Goal: Task Accomplishment & Management: Manage account settings

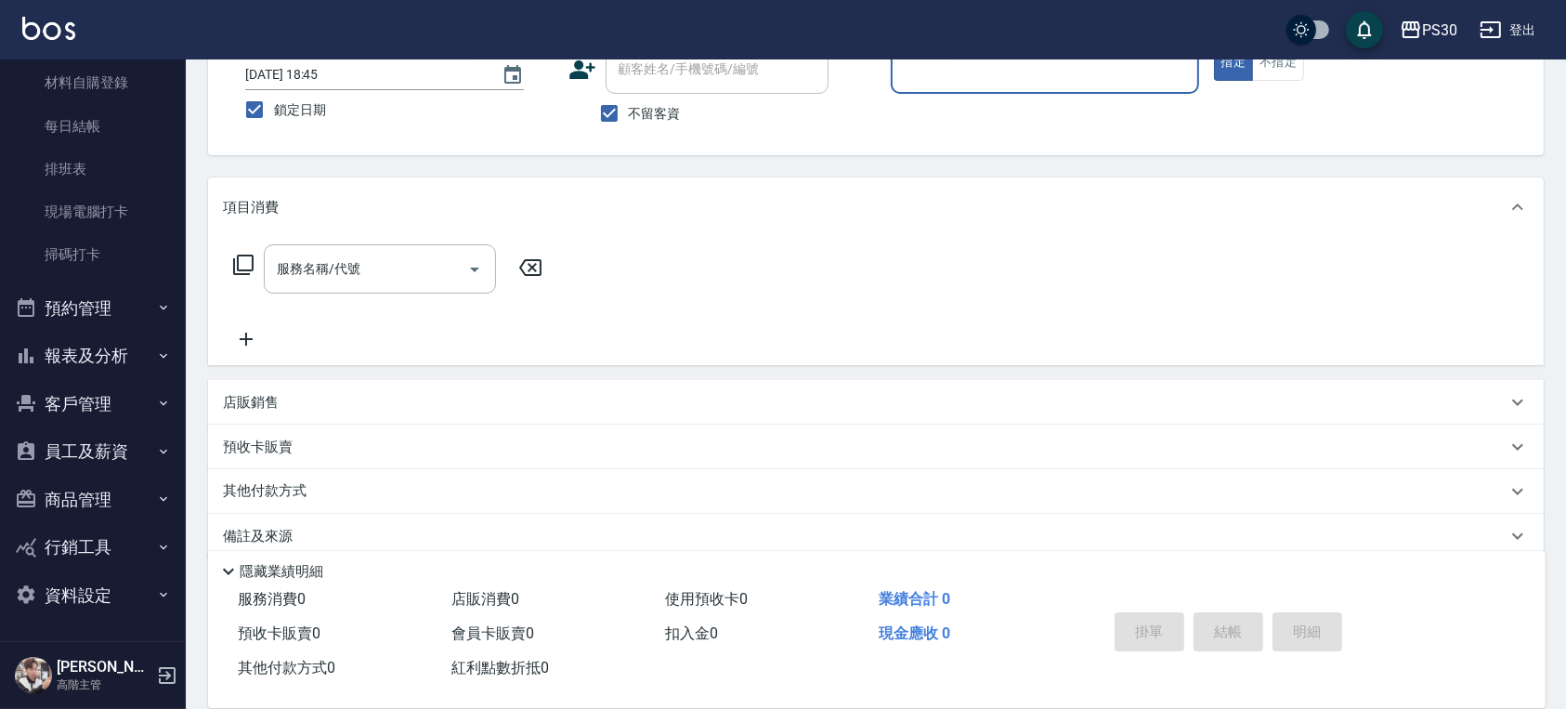
scroll to position [152, 0]
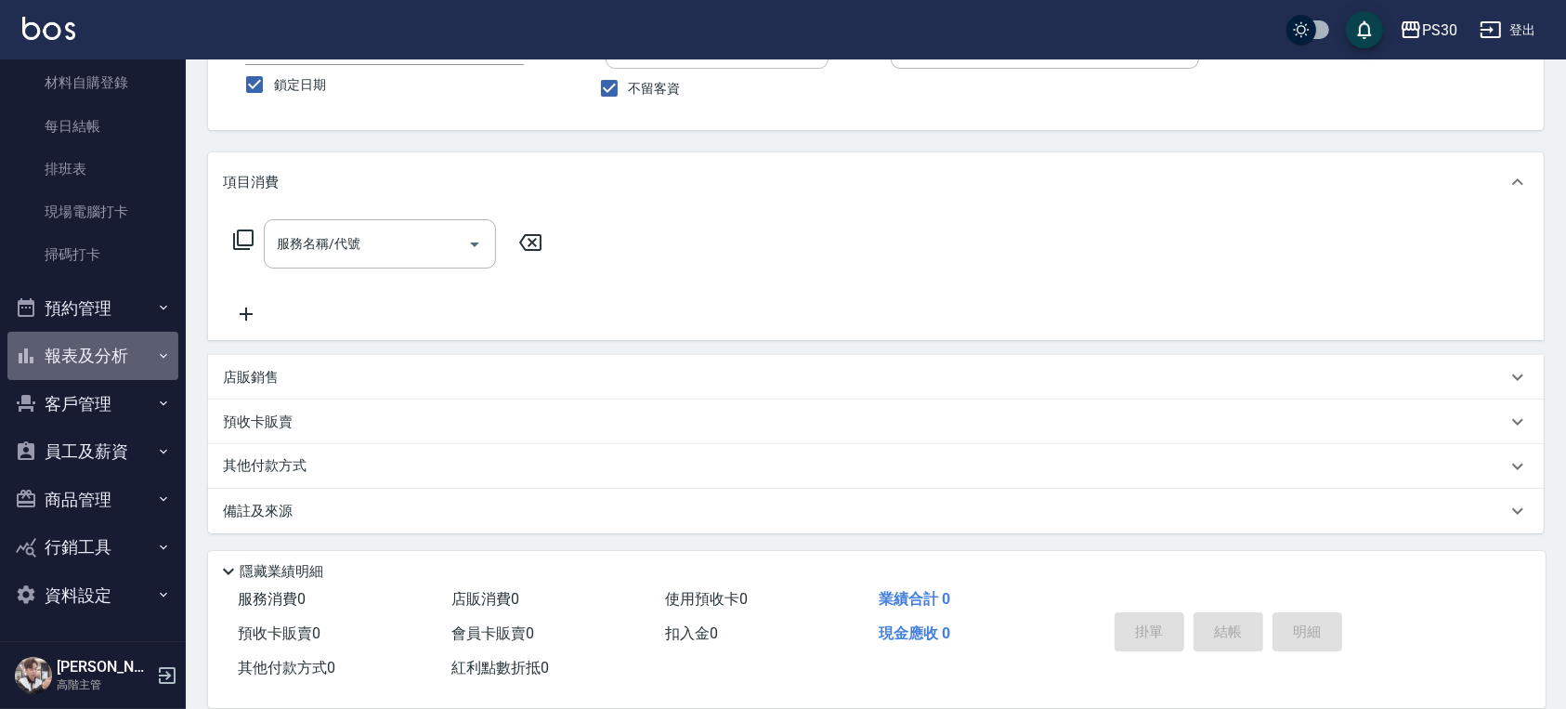
click at [122, 343] on button "報表及分析" at bounding box center [92, 356] width 171 height 48
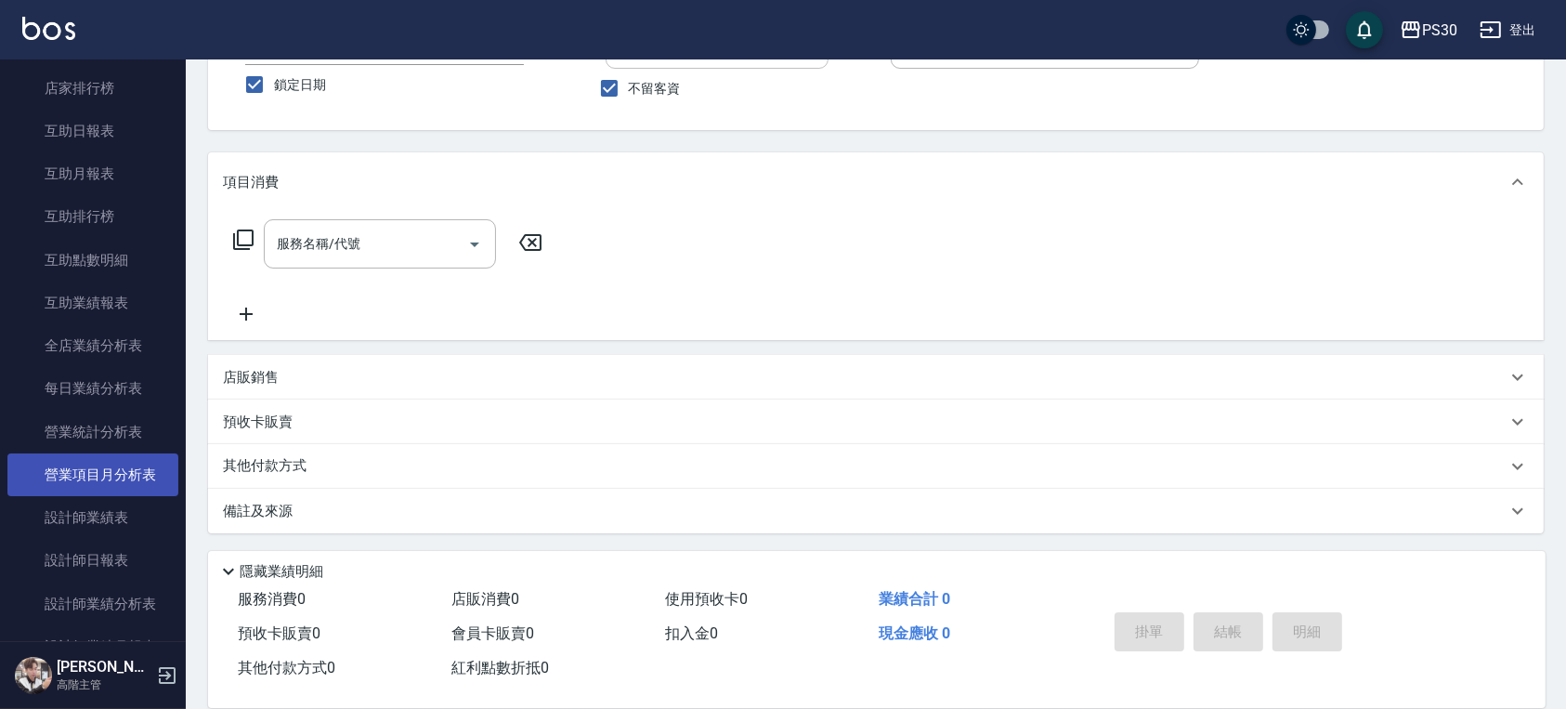
scroll to position [856, 0]
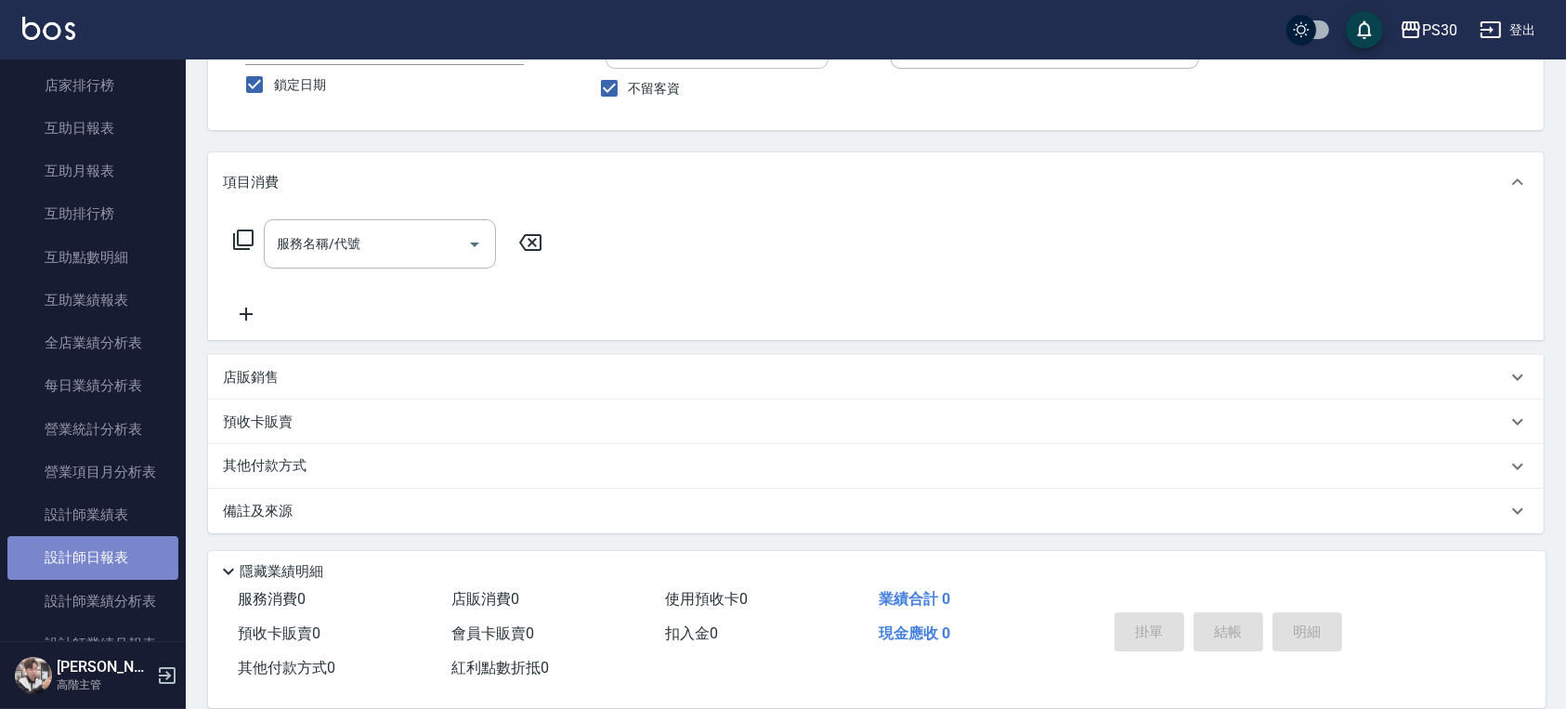
click at [142, 566] on link "設計師日報表" at bounding box center [92, 557] width 171 height 43
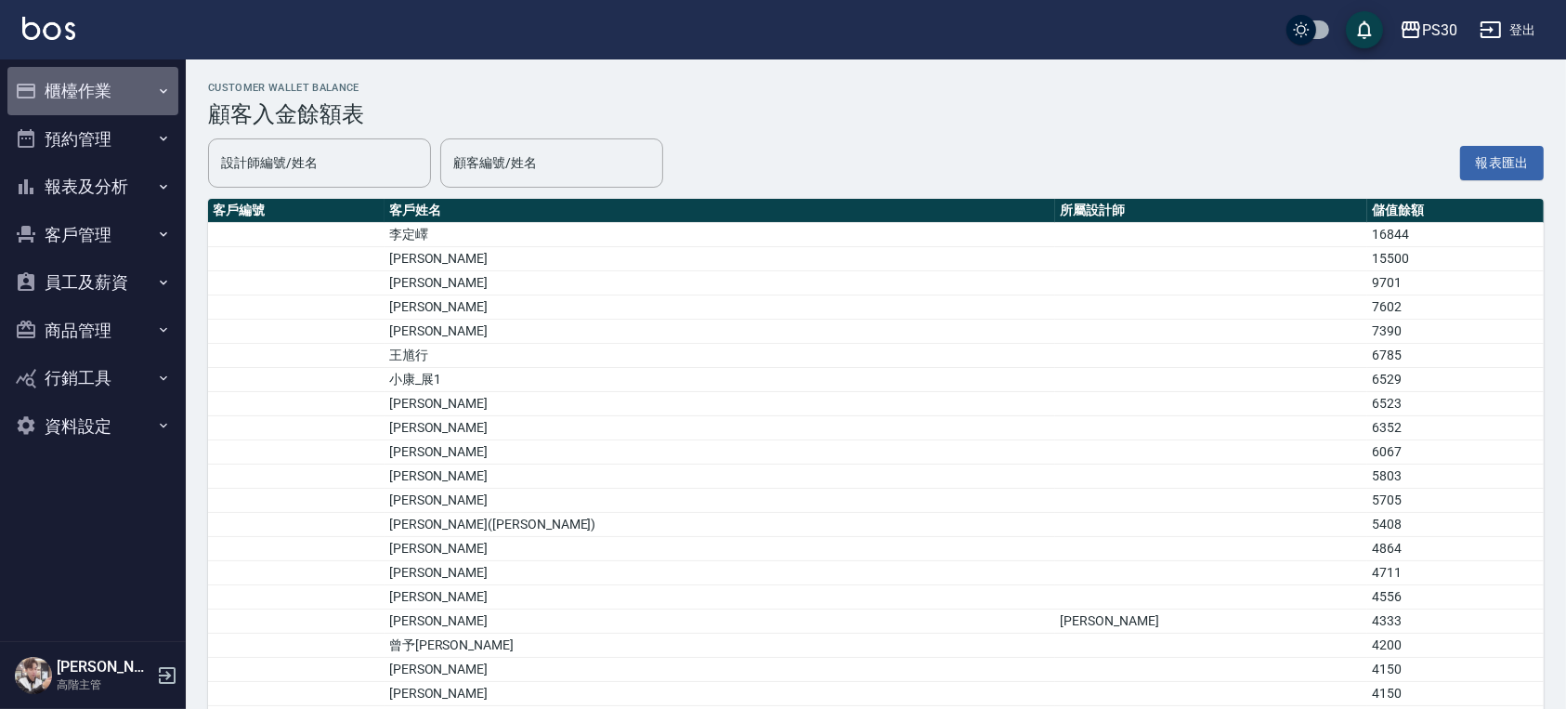
click at [44, 88] on button "櫃檯作業" at bounding box center [92, 91] width 171 height 48
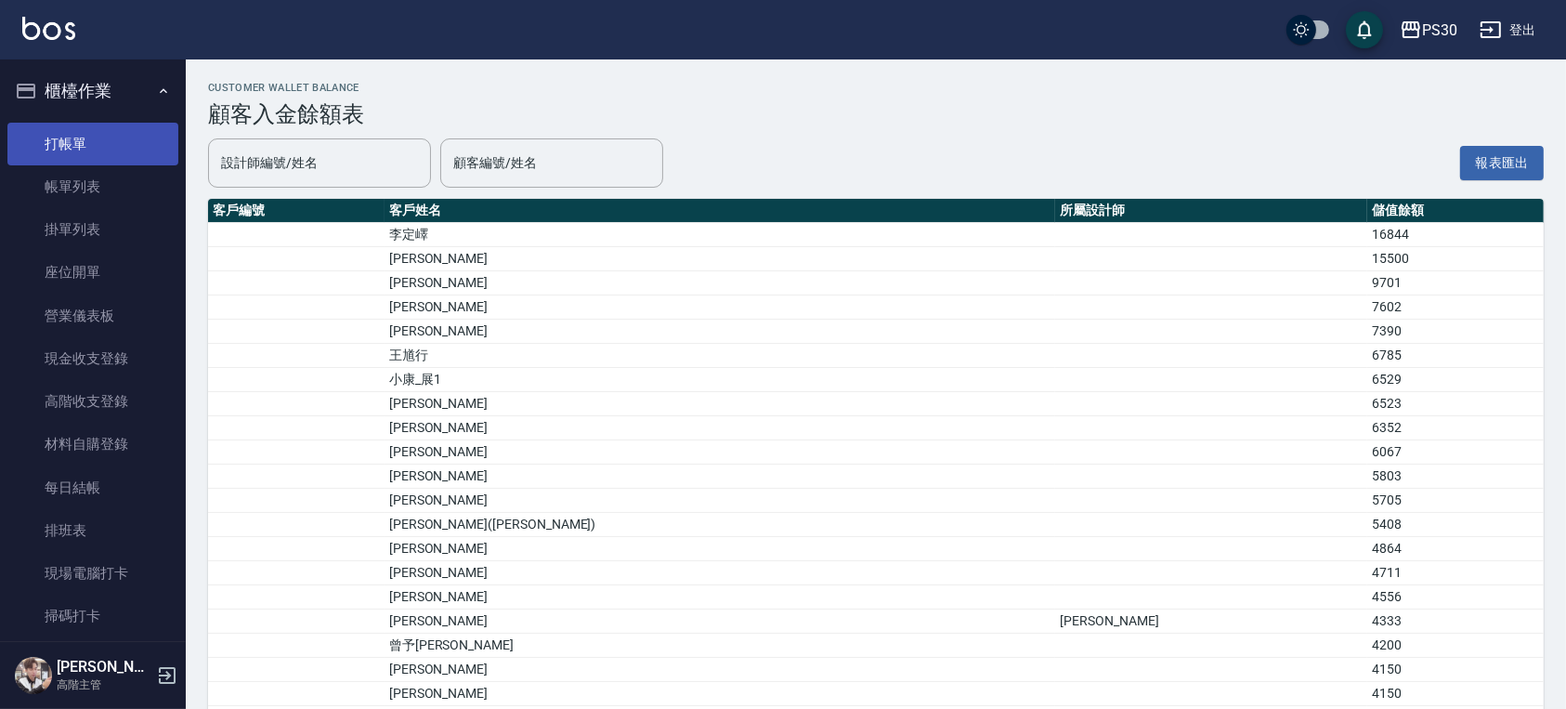
click at [89, 144] on link "打帳單" at bounding box center [92, 144] width 171 height 43
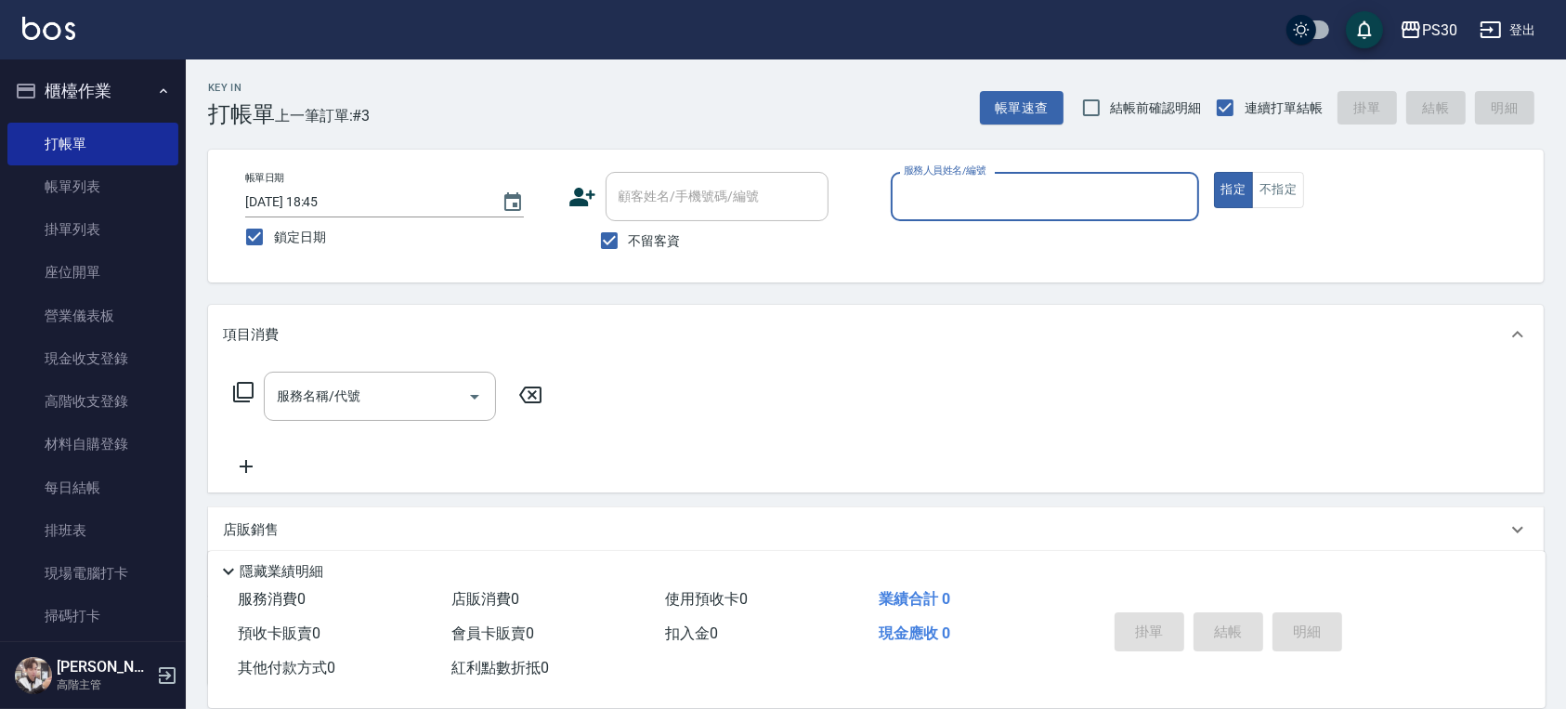
click at [658, 231] on span "不留客資" at bounding box center [655, 241] width 52 height 20
click at [629, 231] on input "不留客資" at bounding box center [609, 240] width 39 height 39
checkbox input "false"
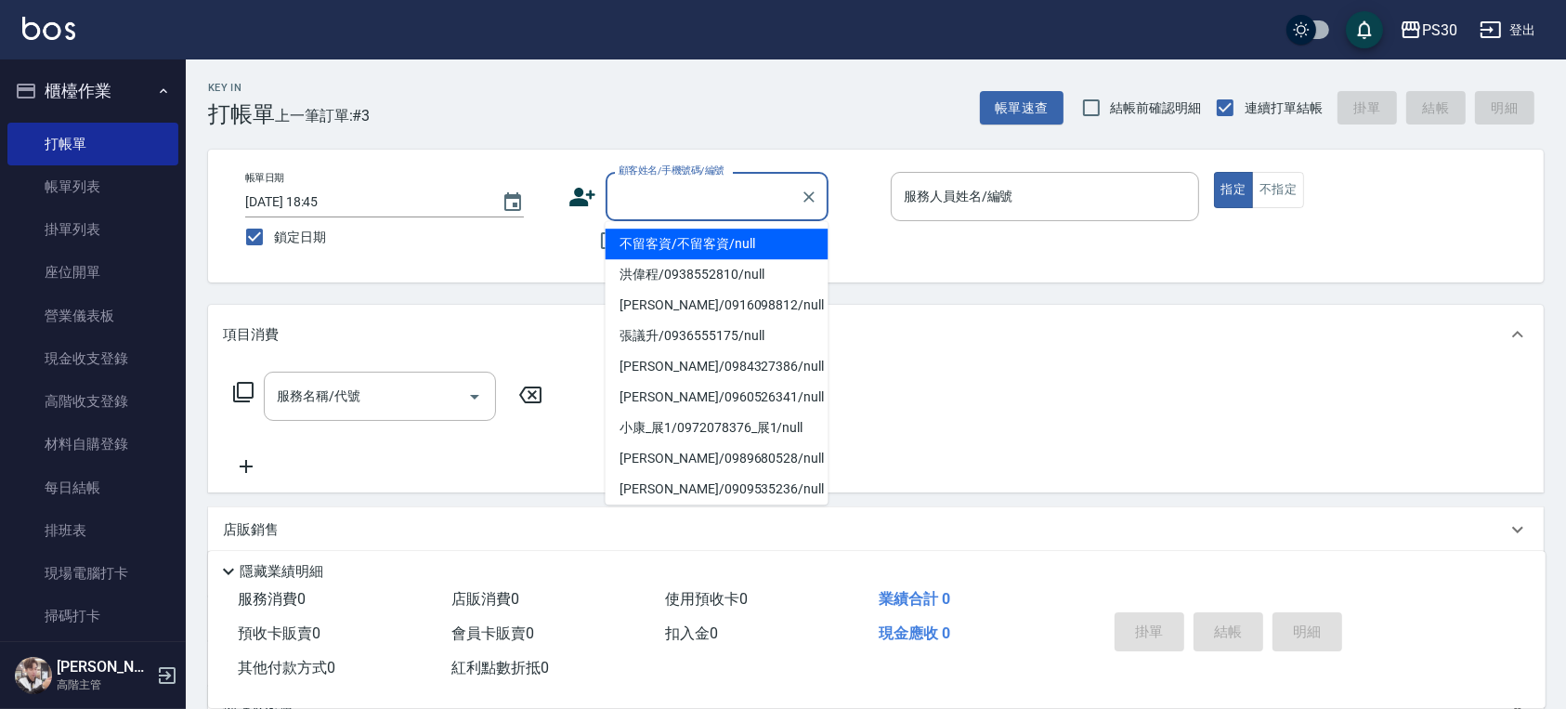
click at [675, 202] on div "顧客姓名/手機號碼/編號 顧客姓名/手機號碼/編號" at bounding box center [716, 196] width 223 height 49
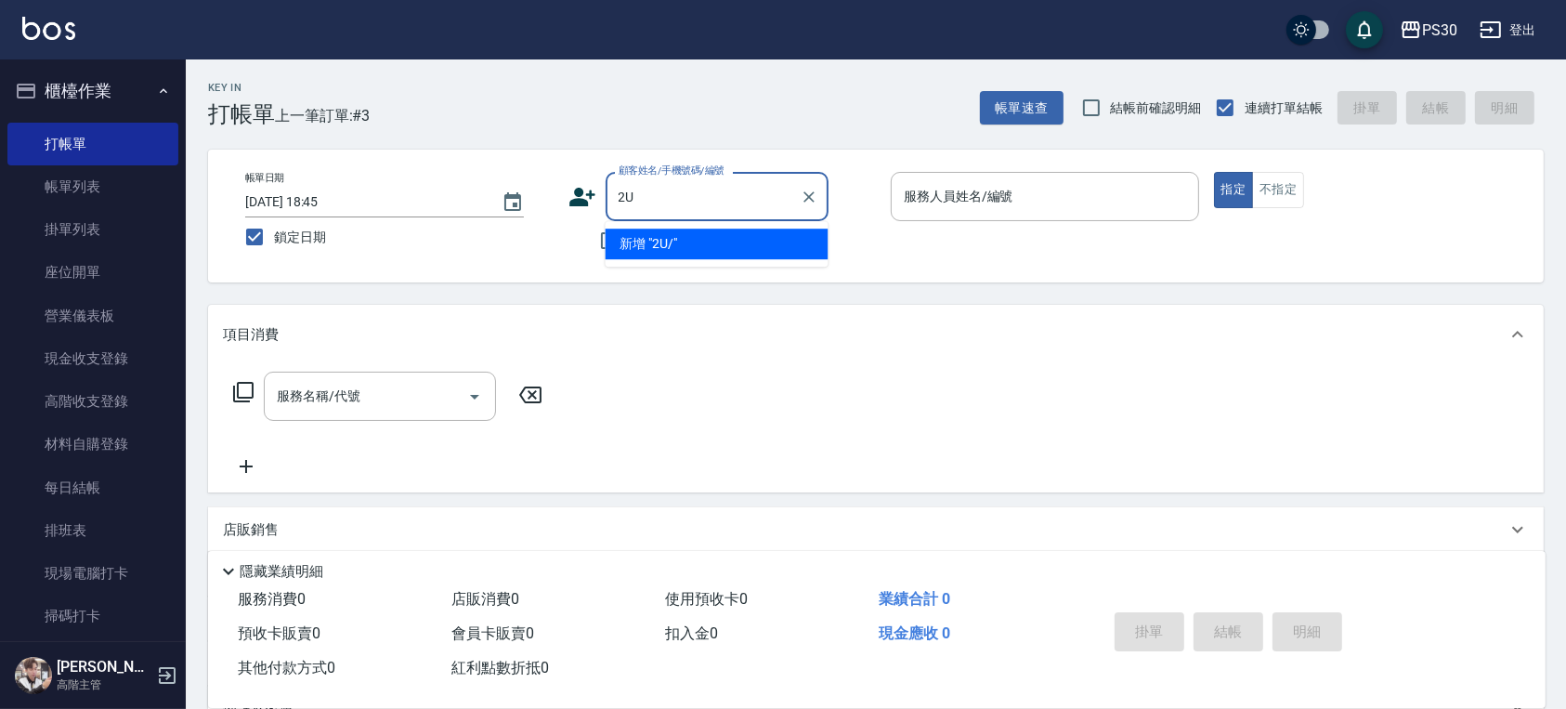
type input "2"
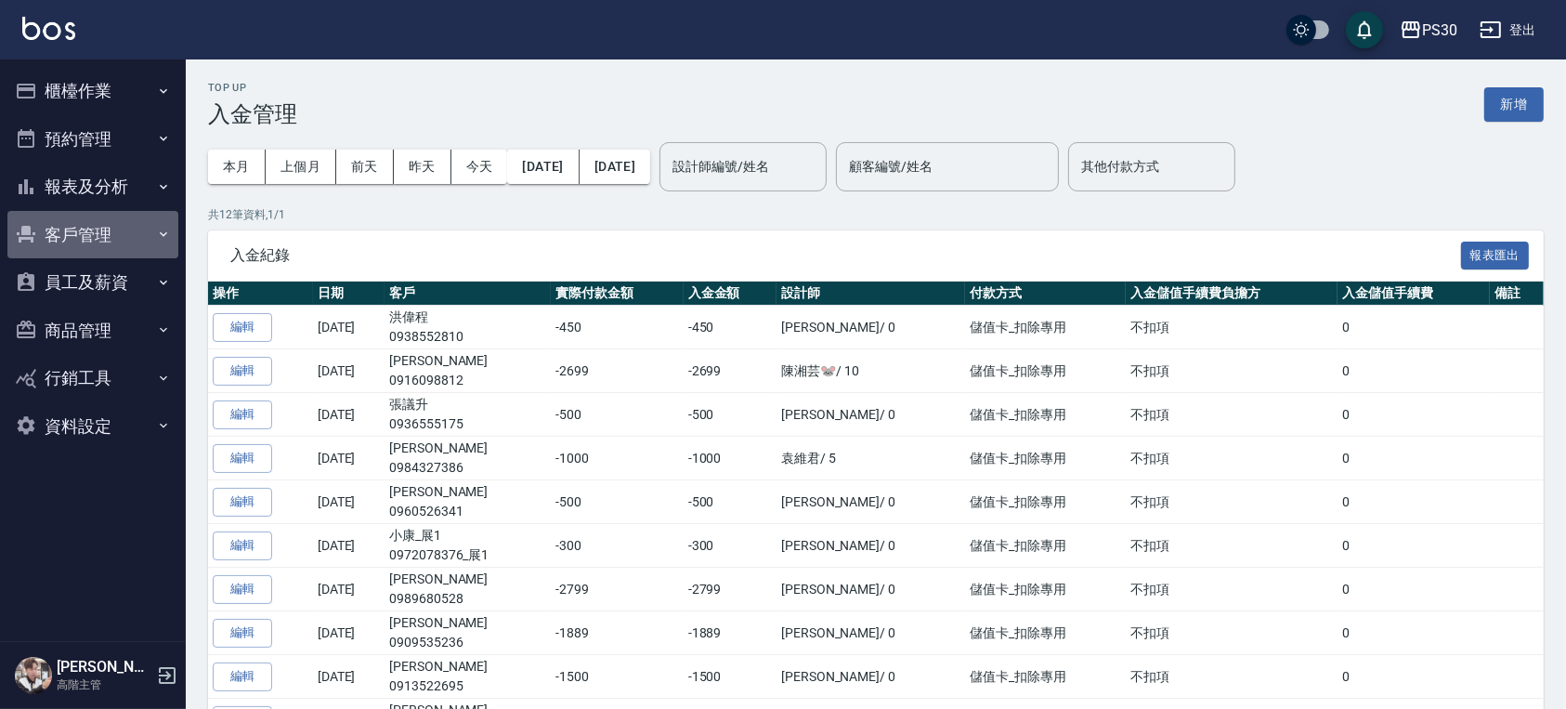
drag, startPoint x: 105, startPoint y: 220, endPoint x: 109, endPoint y: 230, distance: 10.9
click at [105, 222] on button "客戶管理" at bounding box center [92, 235] width 171 height 48
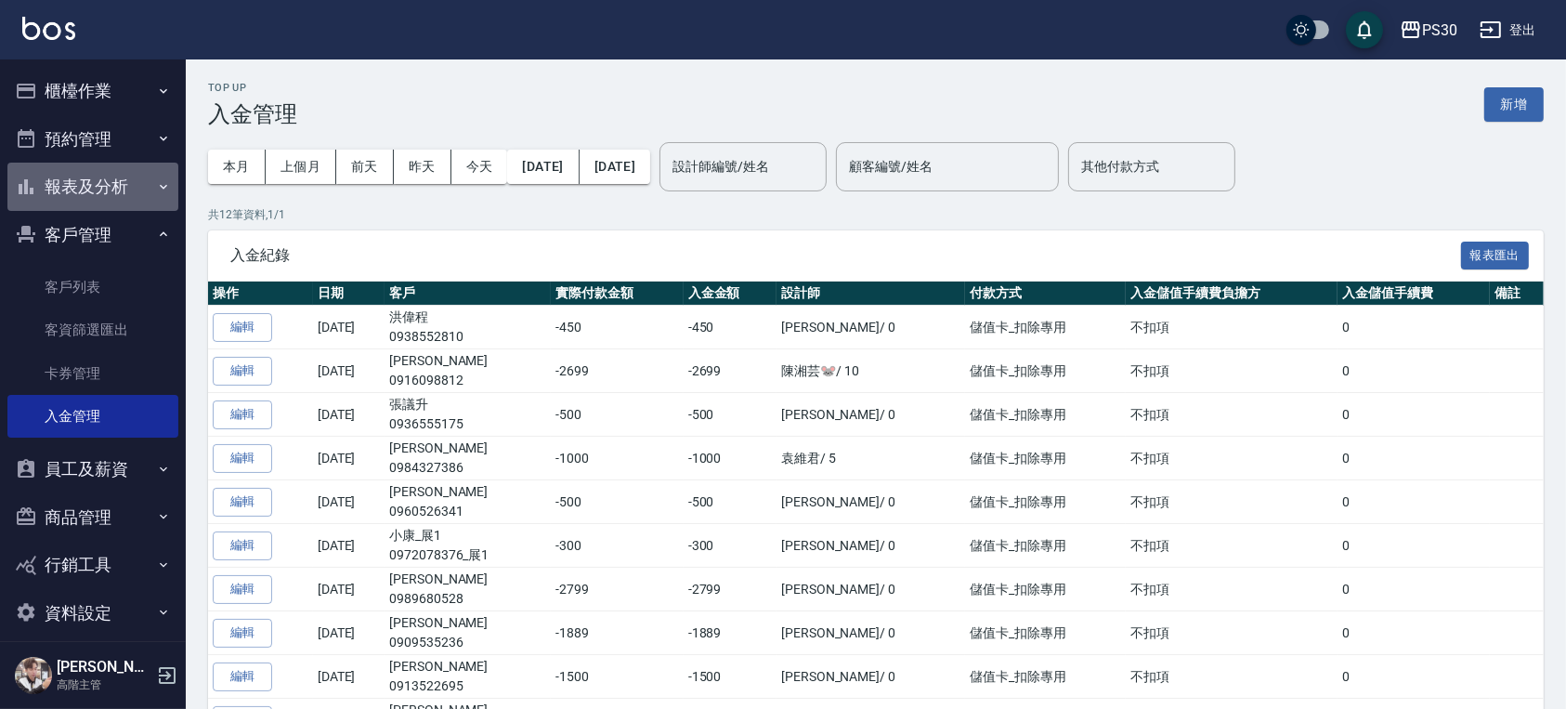
click at [102, 193] on button "報表及分析" at bounding box center [92, 187] width 171 height 48
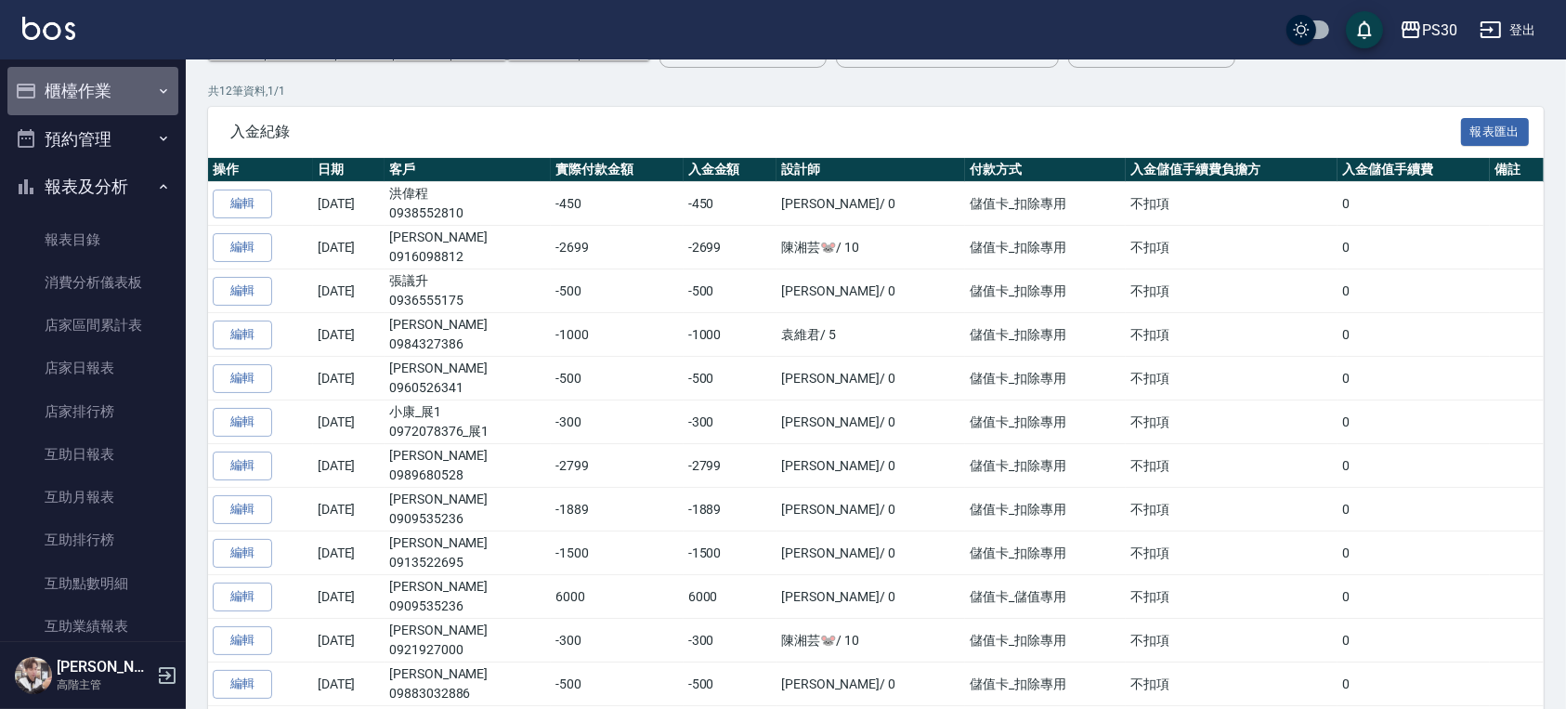
click at [110, 99] on button "櫃檯作業" at bounding box center [92, 91] width 171 height 48
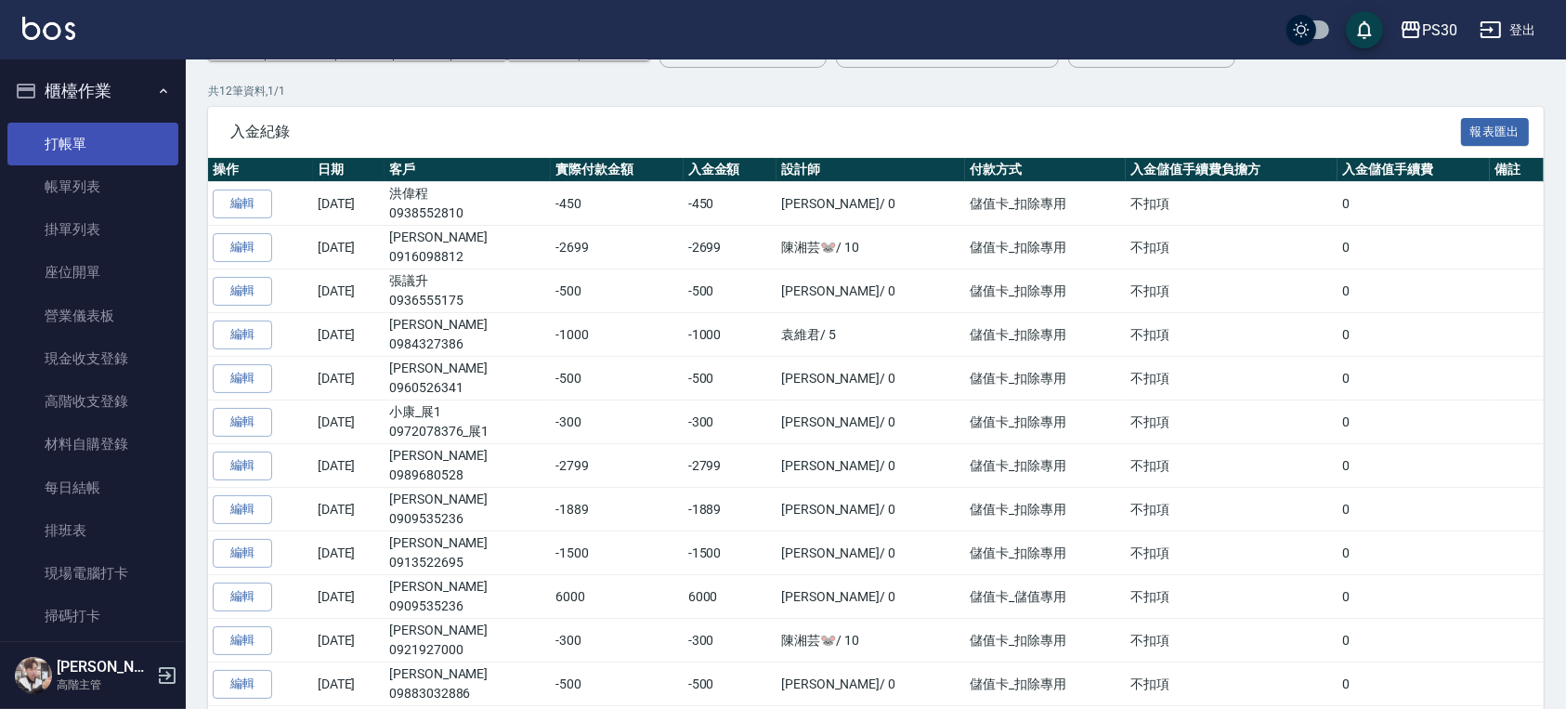
click at [115, 149] on link "打帳單" at bounding box center [92, 144] width 171 height 43
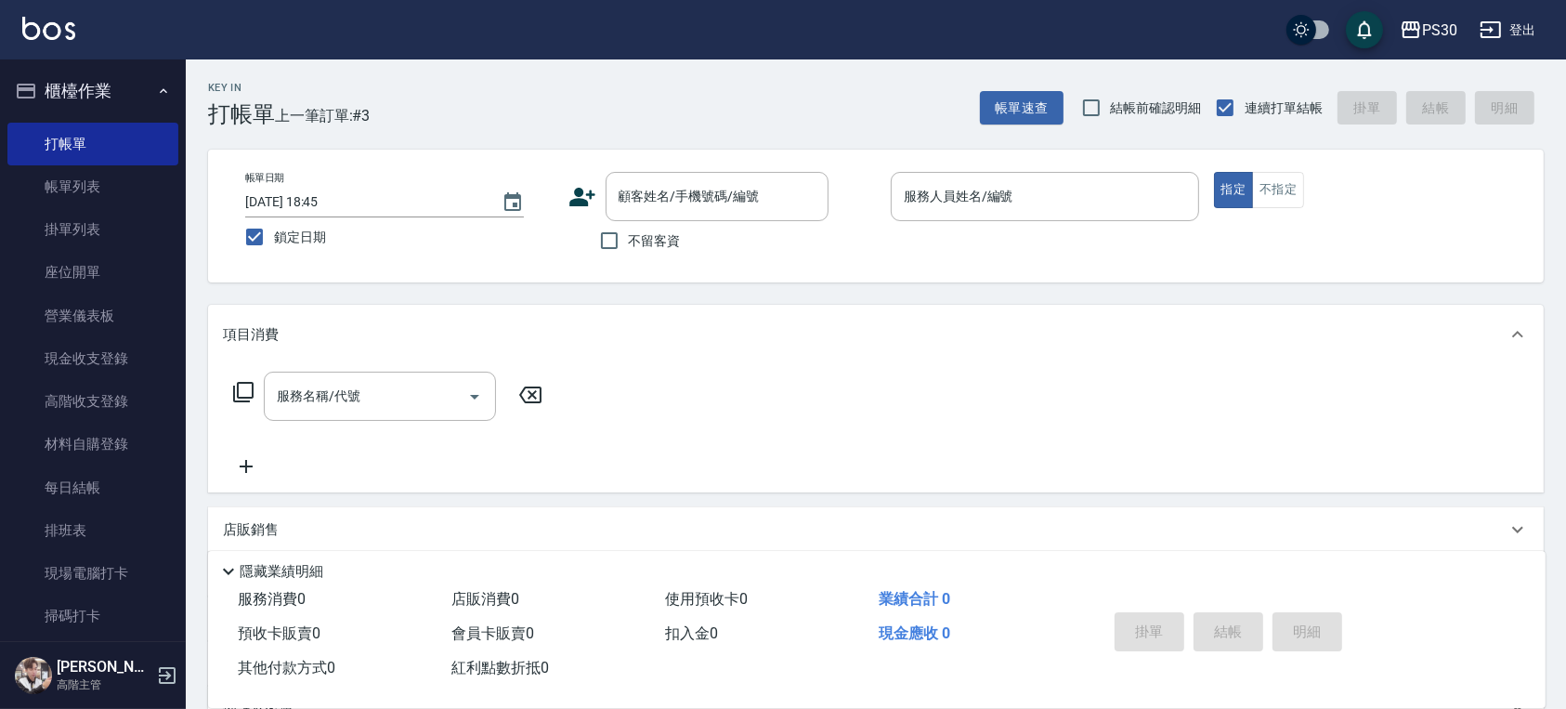
click at [639, 234] on span "不留客資" at bounding box center [655, 241] width 52 height 20
click at [629, 234] on input "不留客資" at bounding box center [609, 240] width 39 height 39
checkbox input "true"
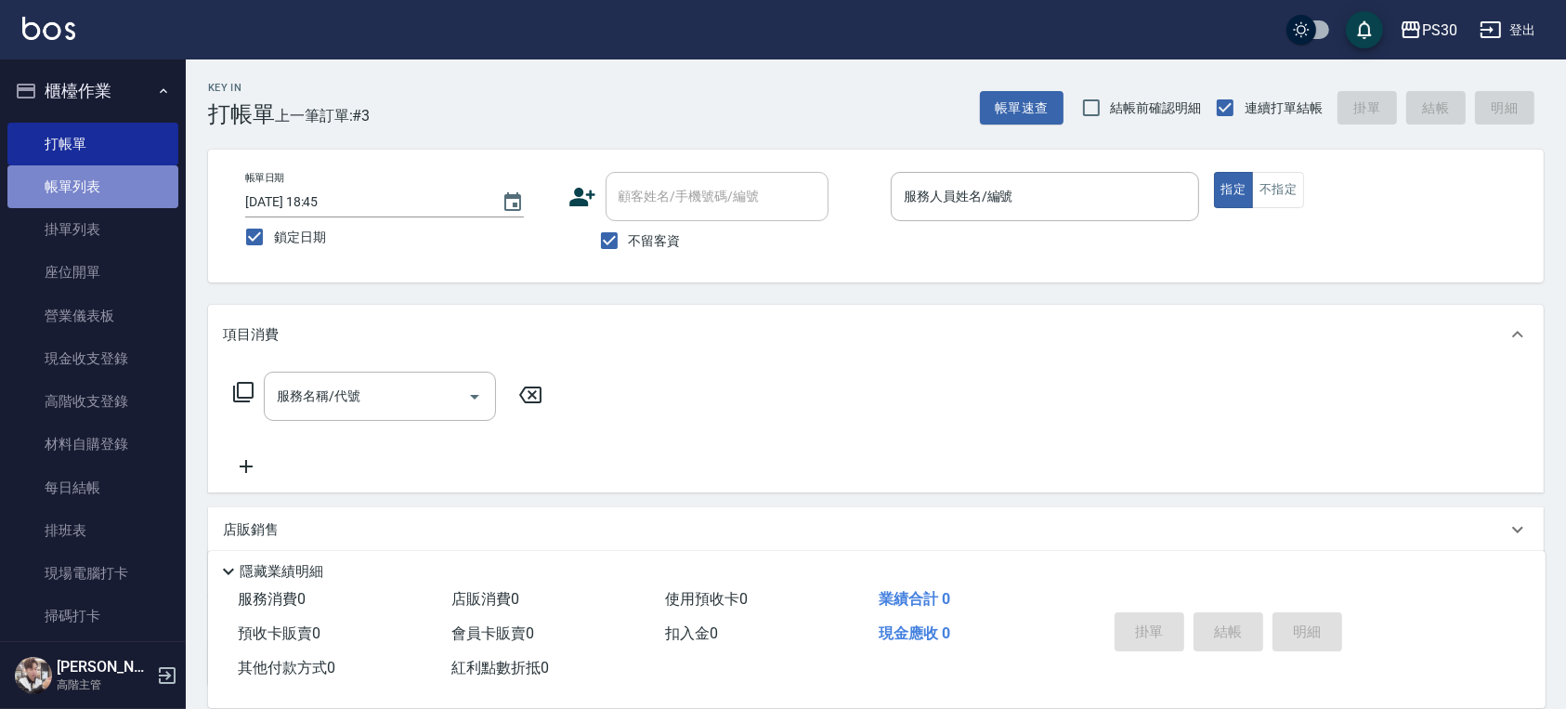
click at [119, 198] on link "帳單列表" at bounding box center [92, 186] width 171 height 43
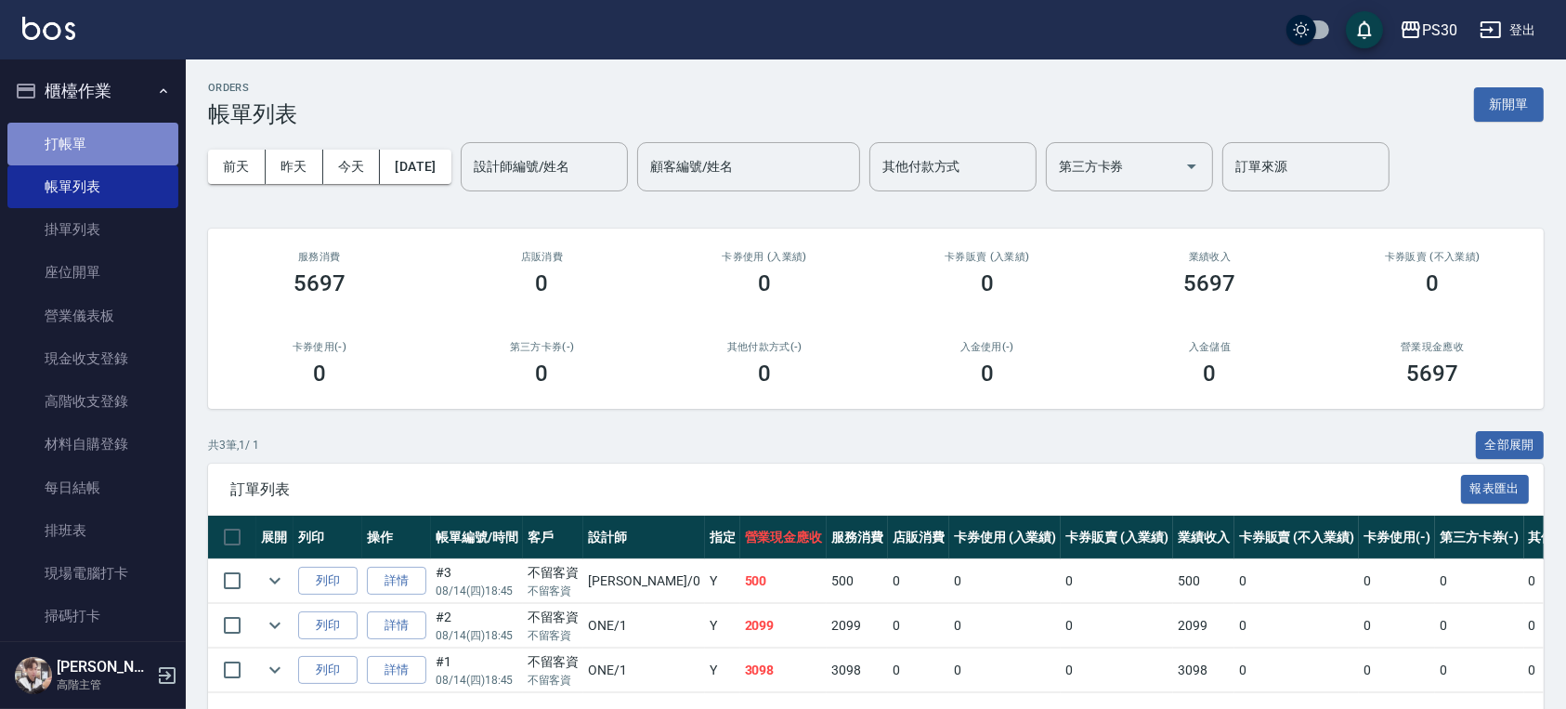
click at [113, 146] on link "打帳單" at bounding box center [92, 144] width 171 height 43
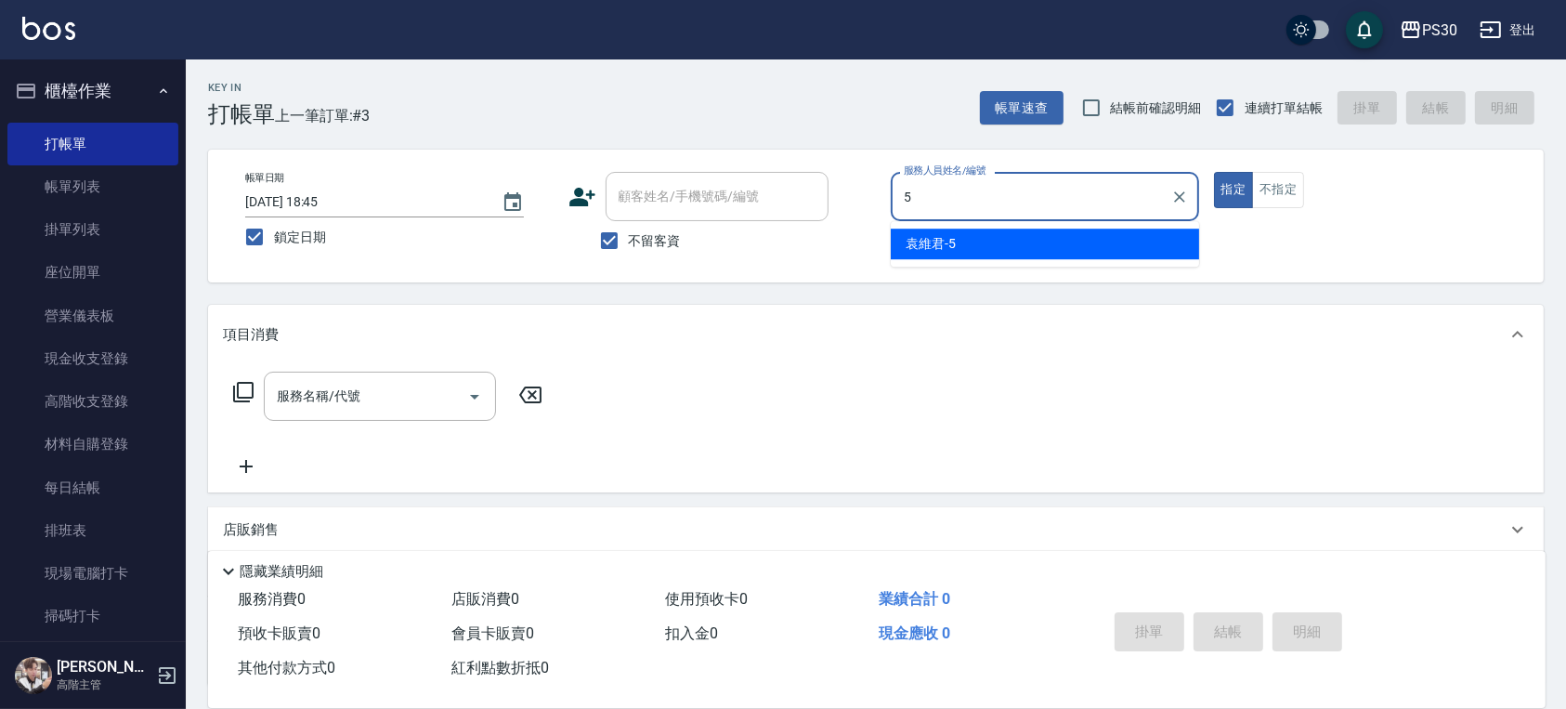
type input "[PERSON_NAME]-5"
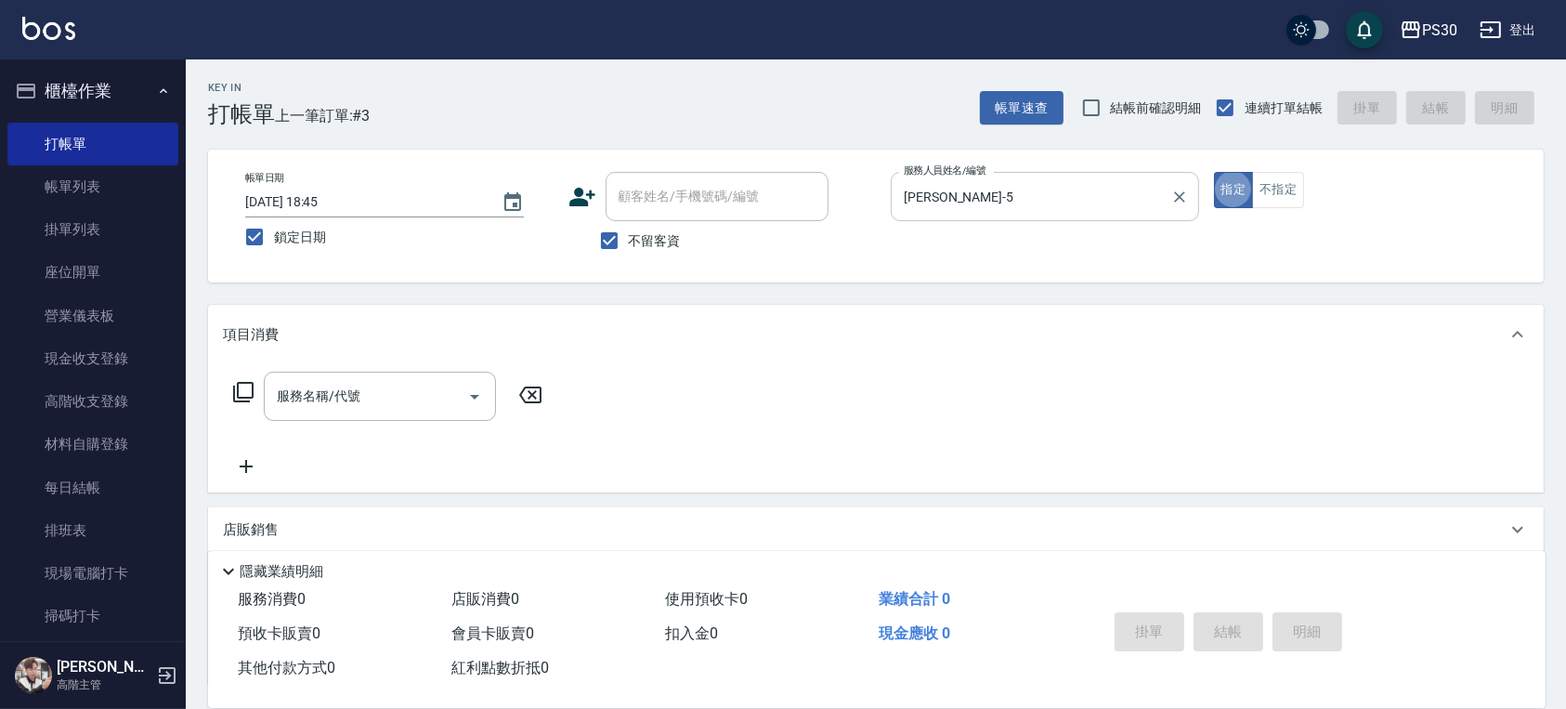
type button "true"
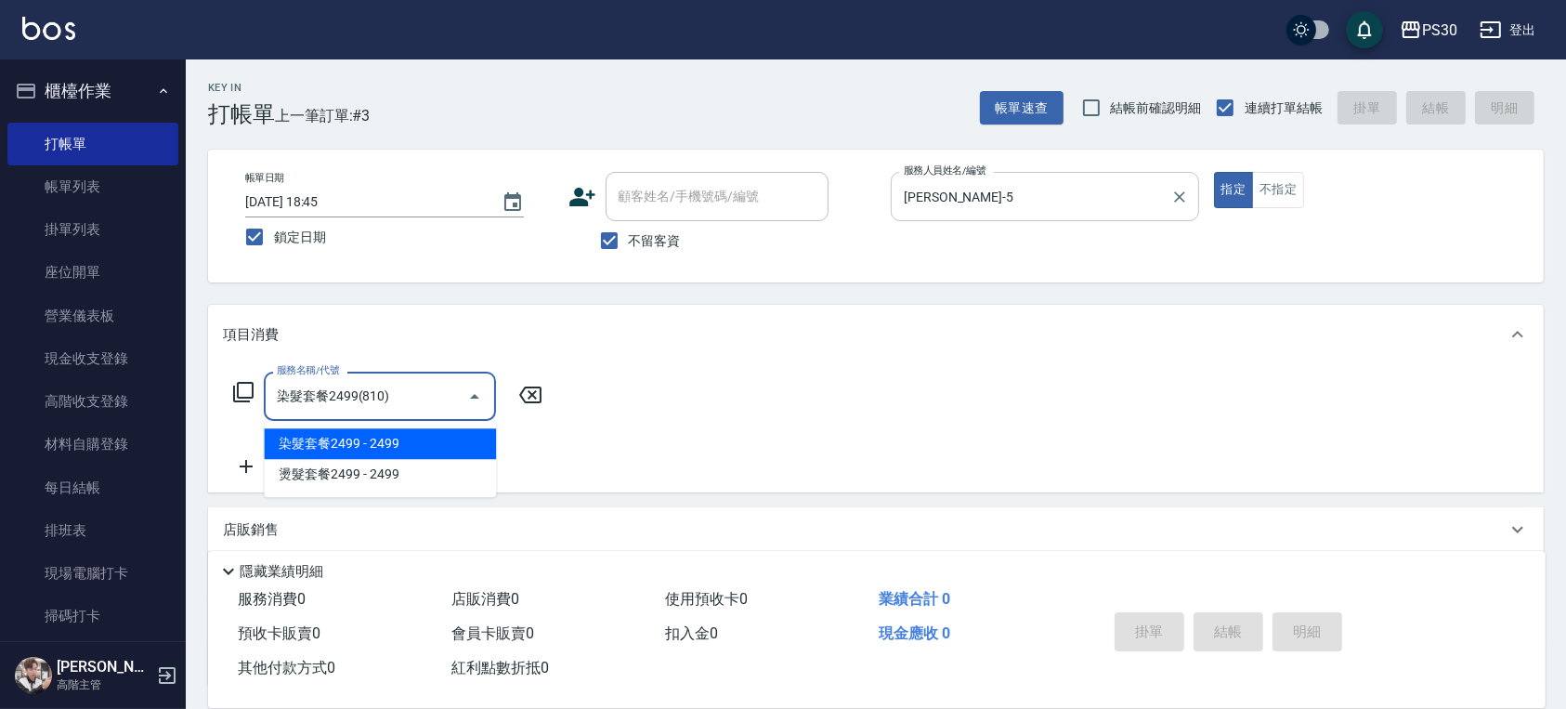
type input "染髮套餐2499(810)"
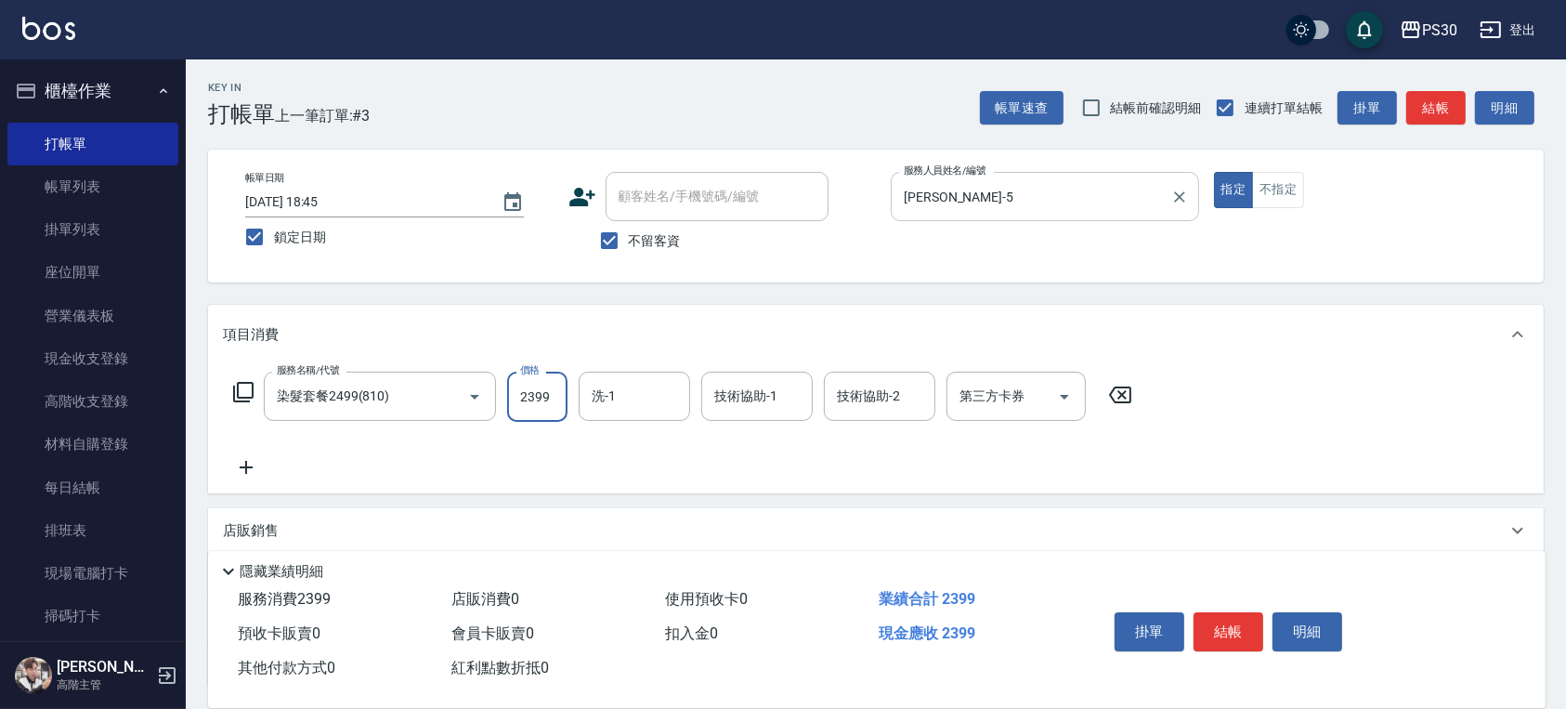
type input "2399"
type input "[PERSON_NAME]-33"
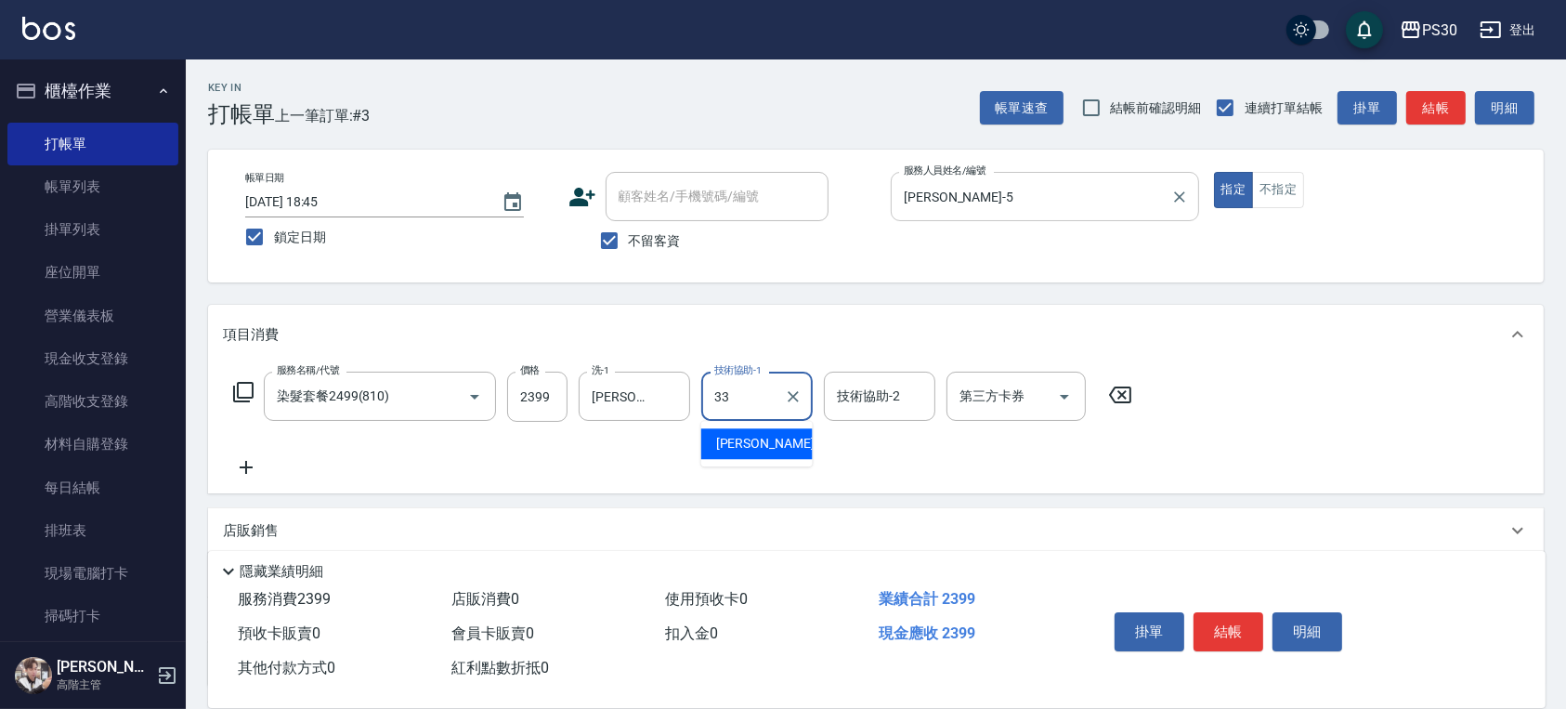
type input "[PERSON_NAME]-33"
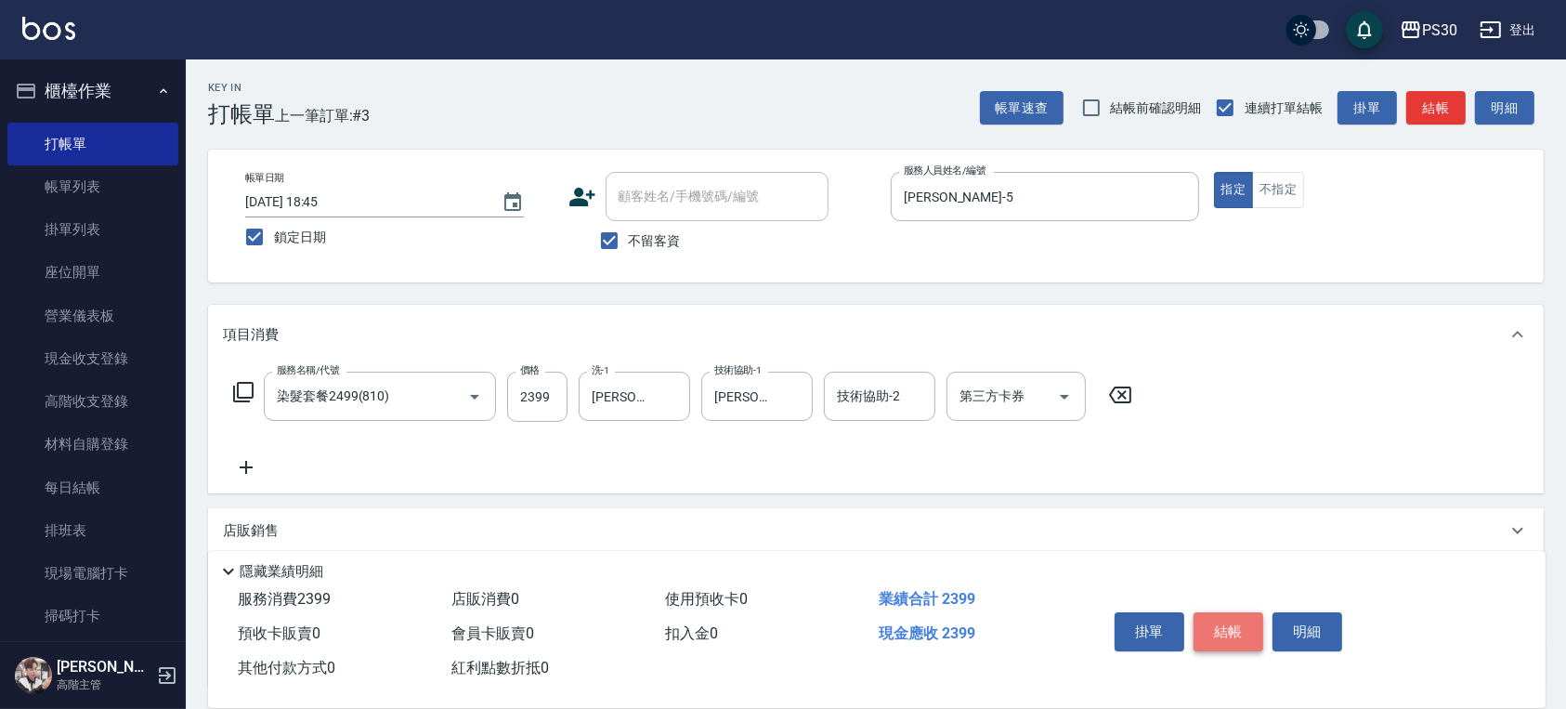
click at [1238, 622] on button "結帳" at bounding box center [1228, 631] width 70 height 39
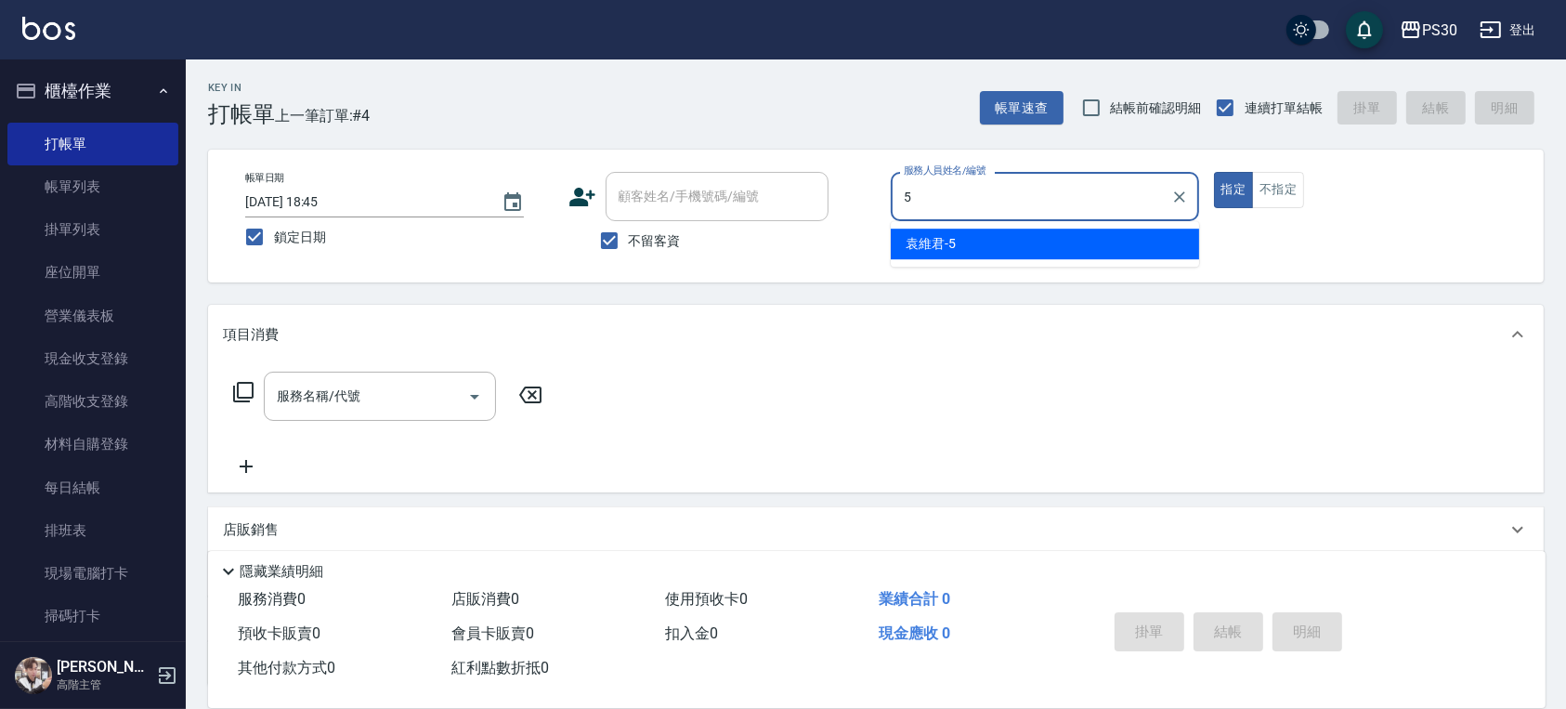
type input "[PERSON_NAME]-5"
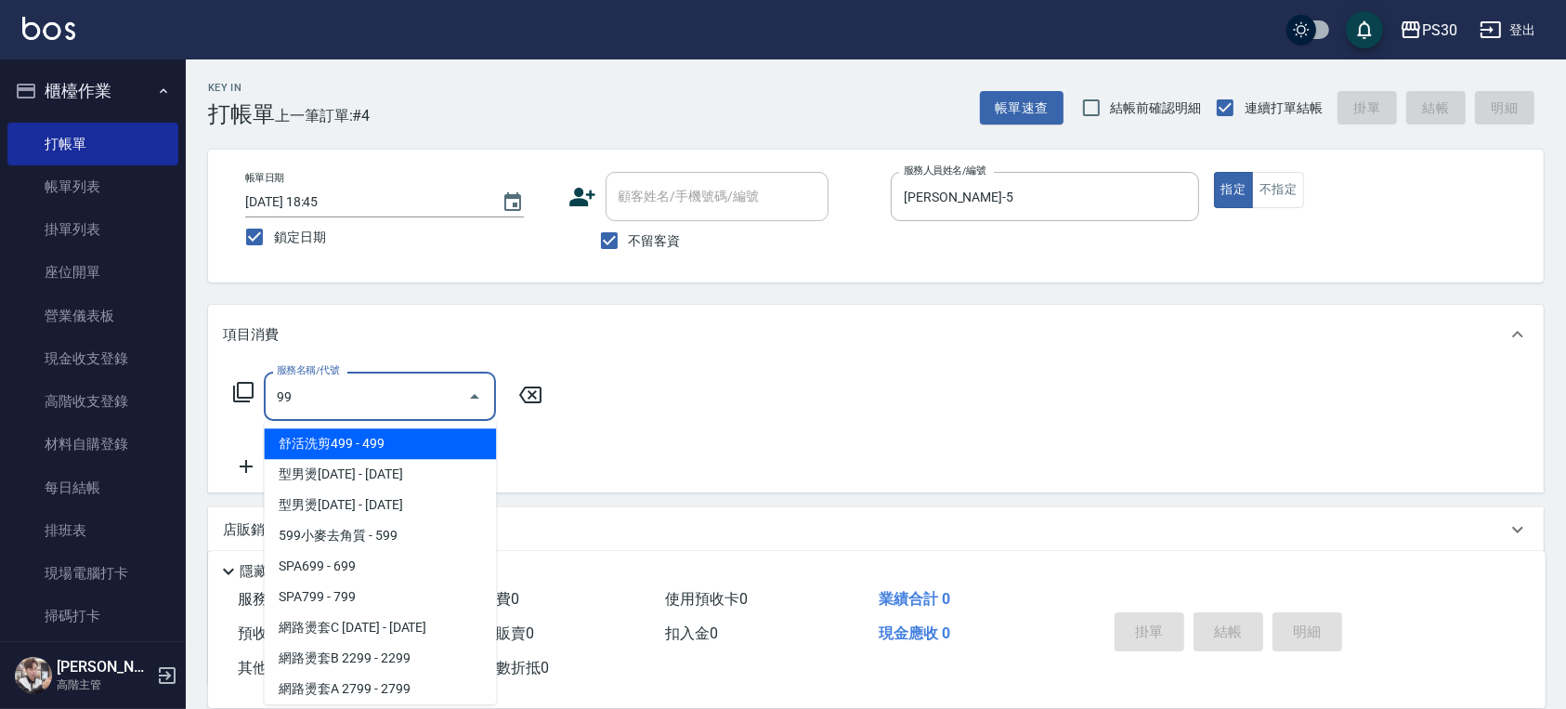
type input "9"
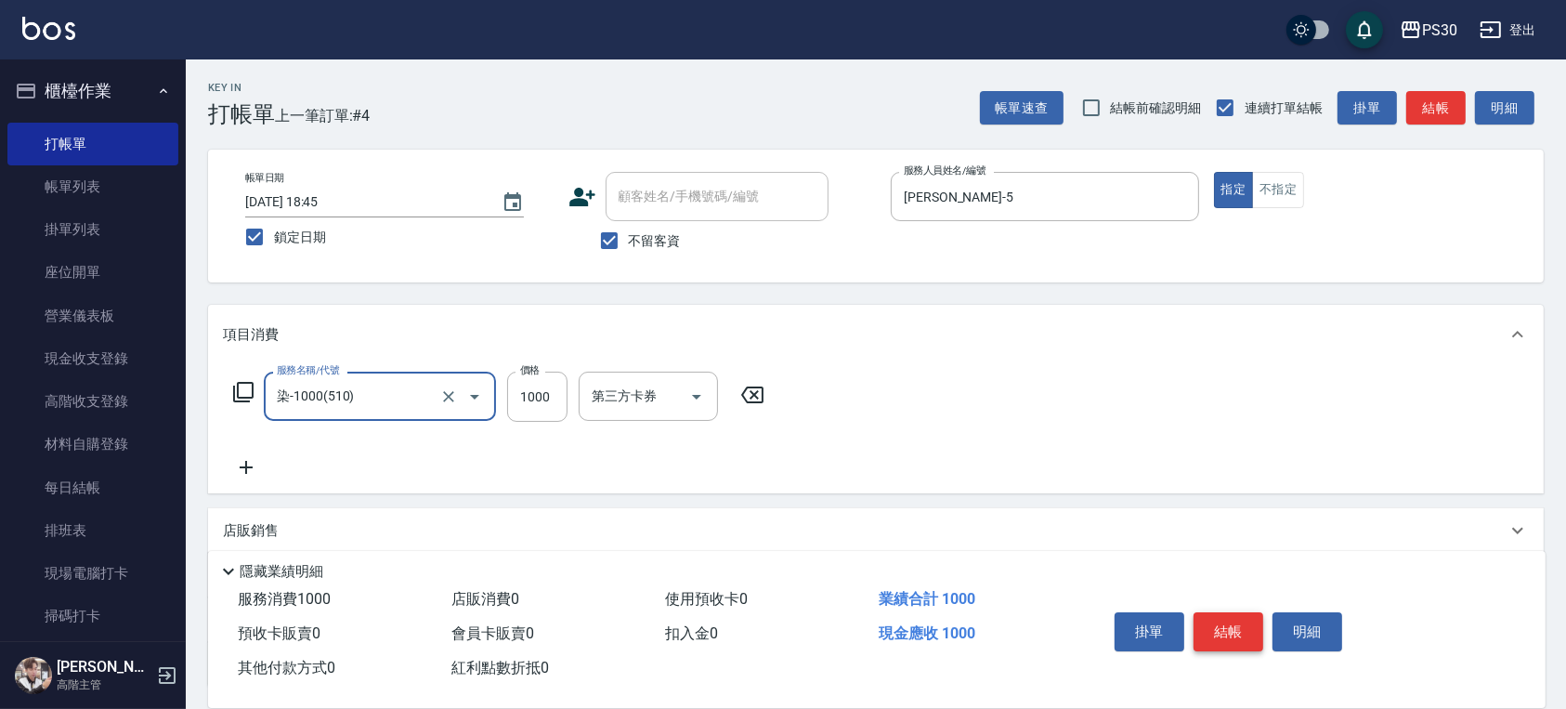
type input "染-1000(510)"
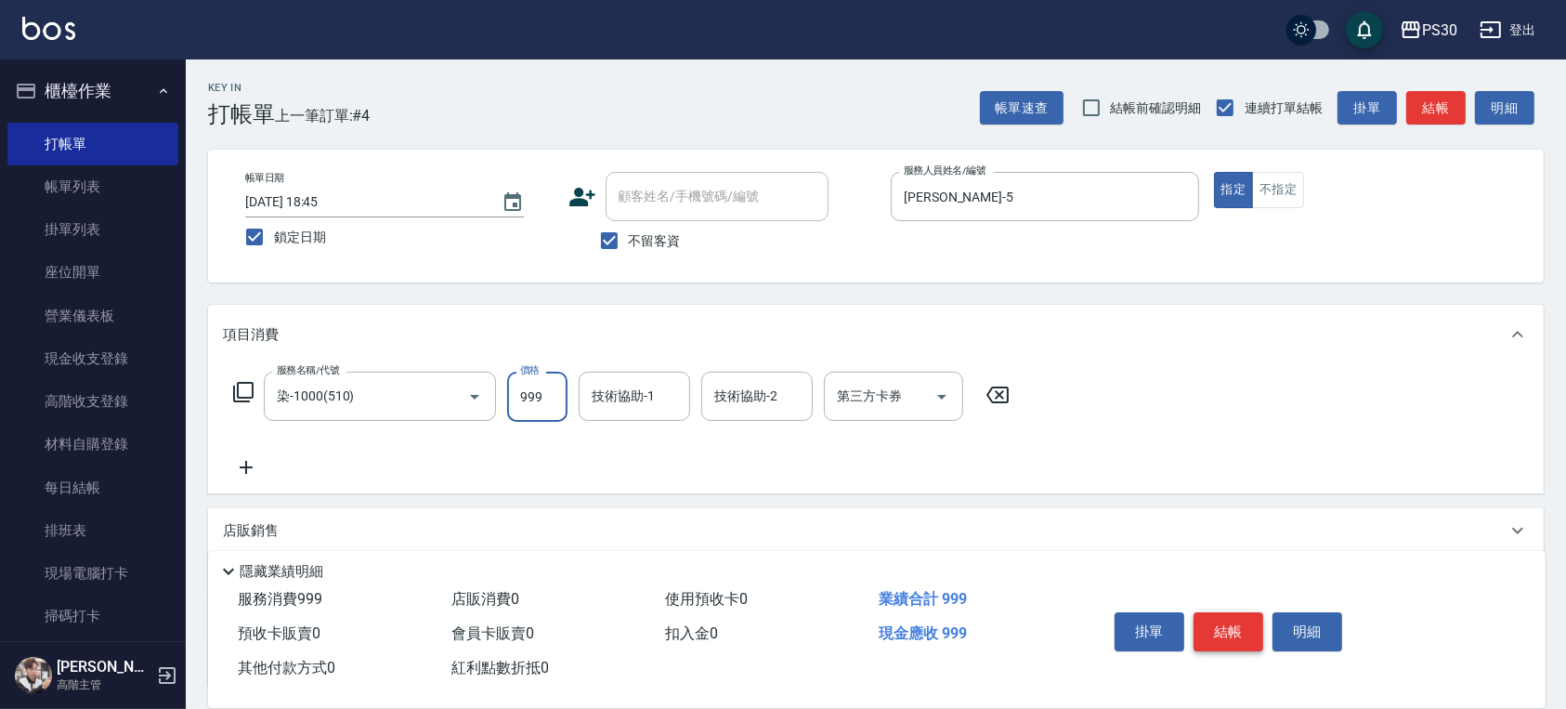
type input "999"
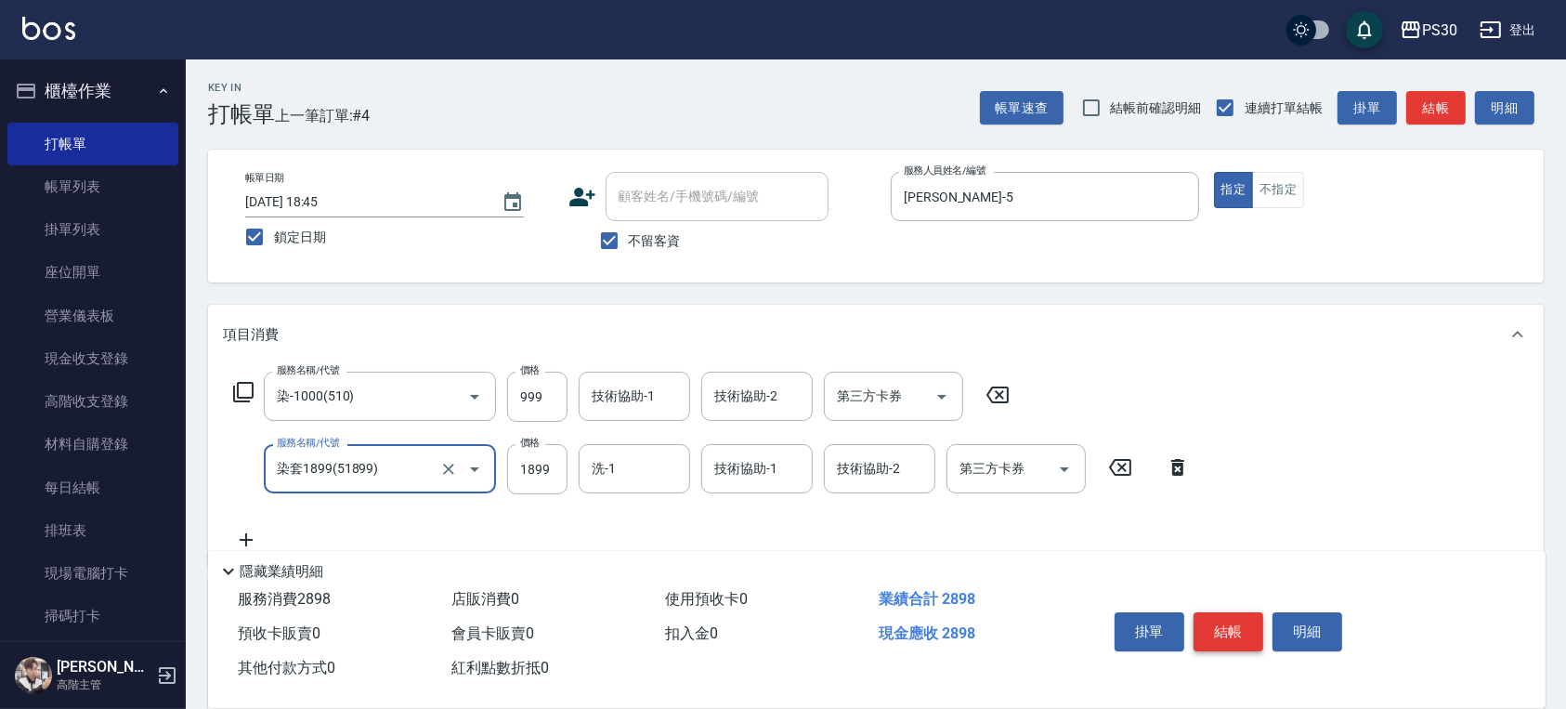
type input "染套1899(51899)"
type input "2099"
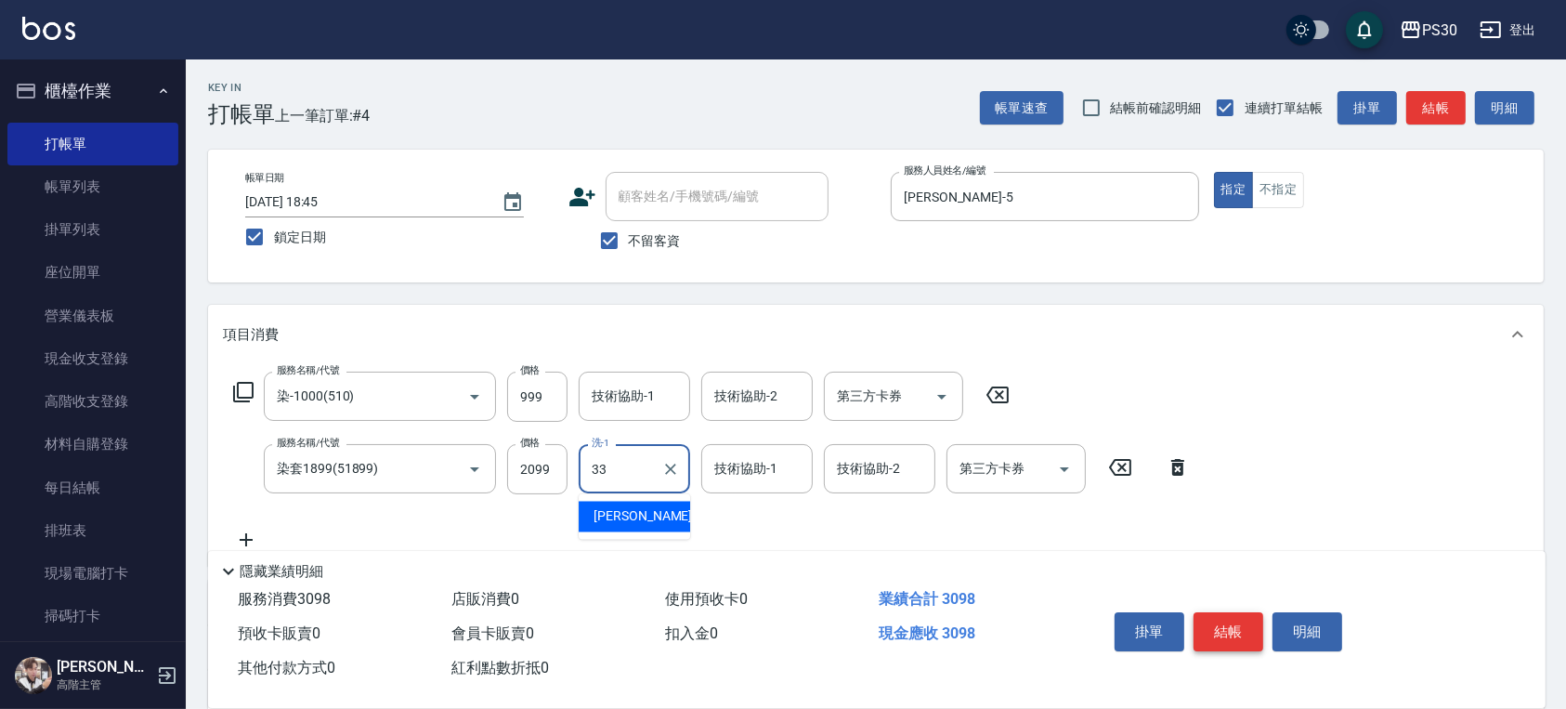
type input "[PERSON_NAME]-33"
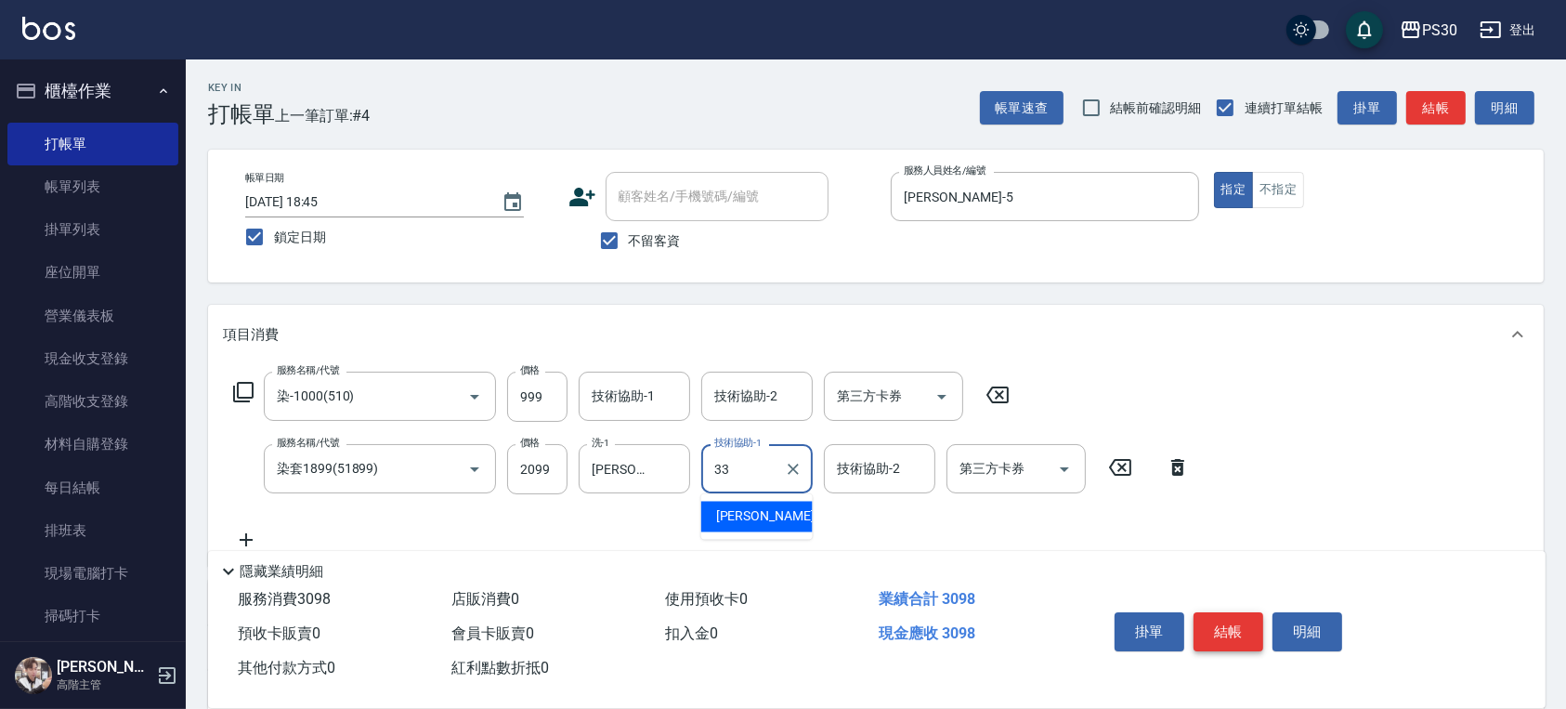
type input "[PERSON_NAME]-33"
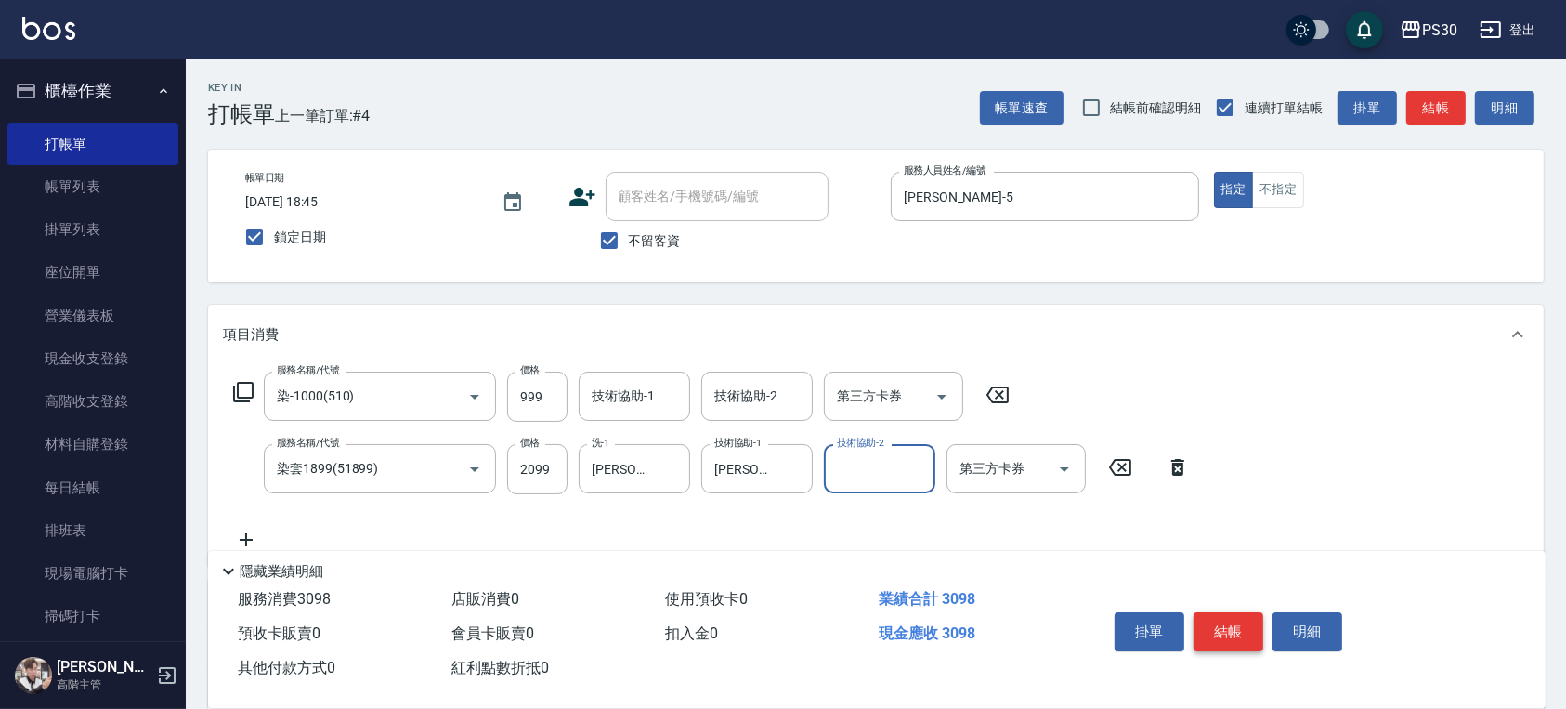
click at [1224, 625] on button "結帳" at bounding box center [1228, 631] width 70 height 39
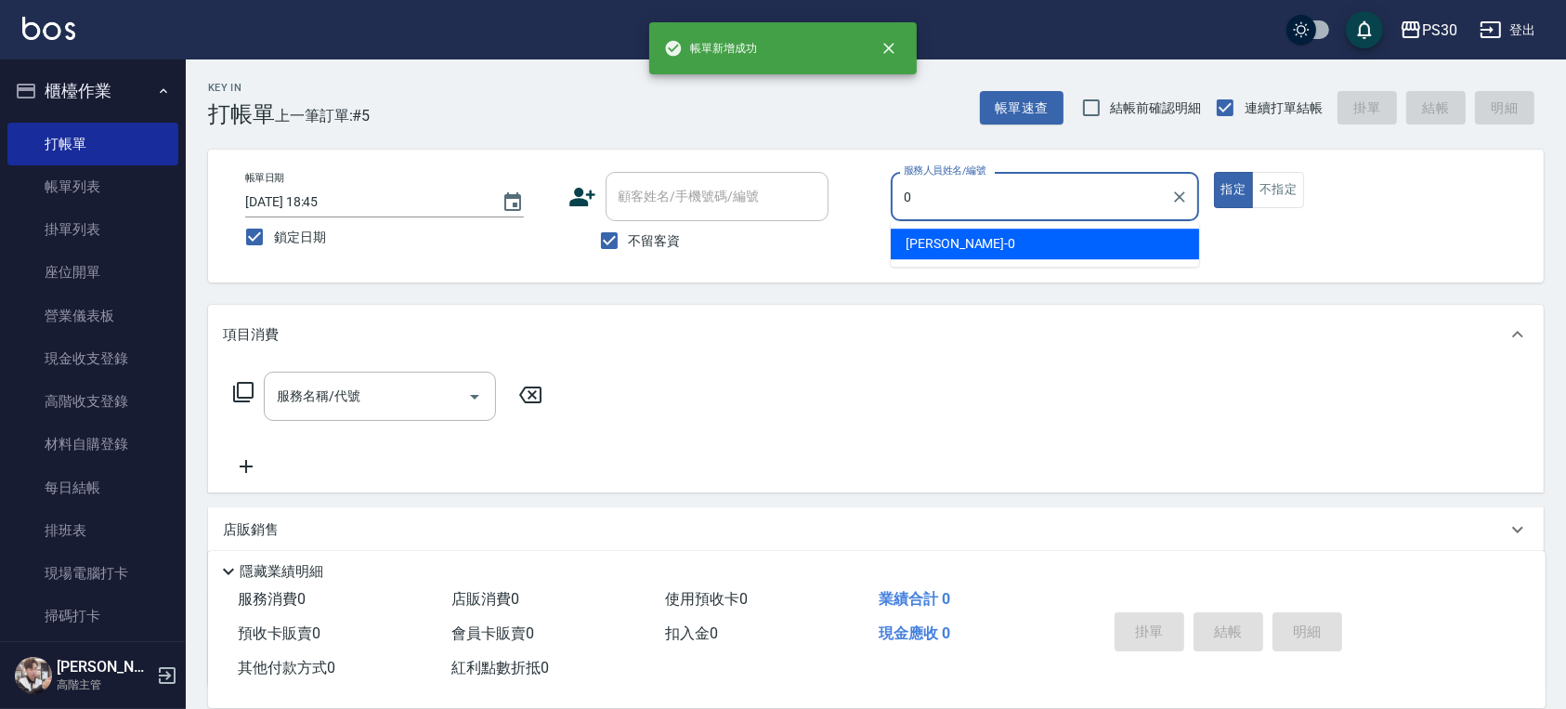
type input "[PERSON_NAME]-0"
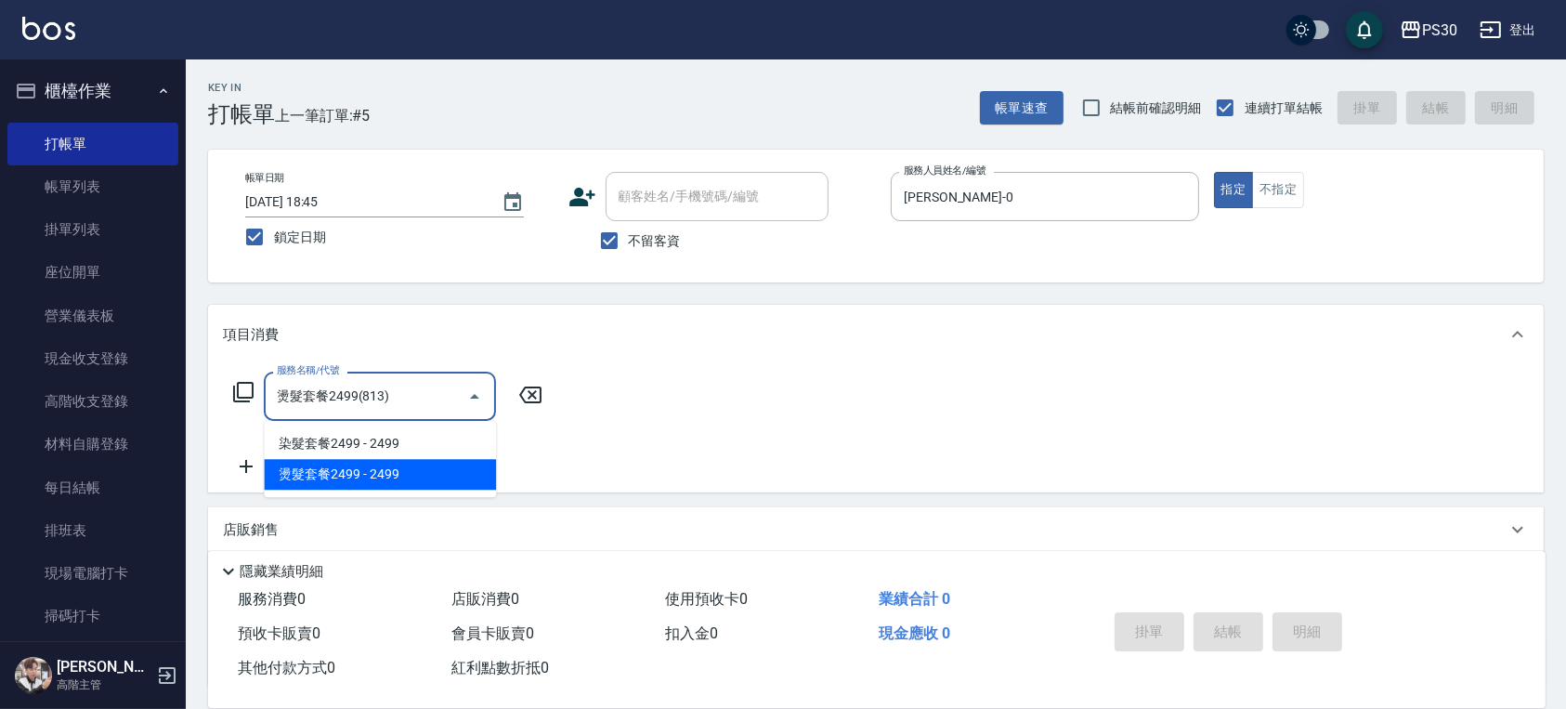
type input "燙髮套餐2499(813)"
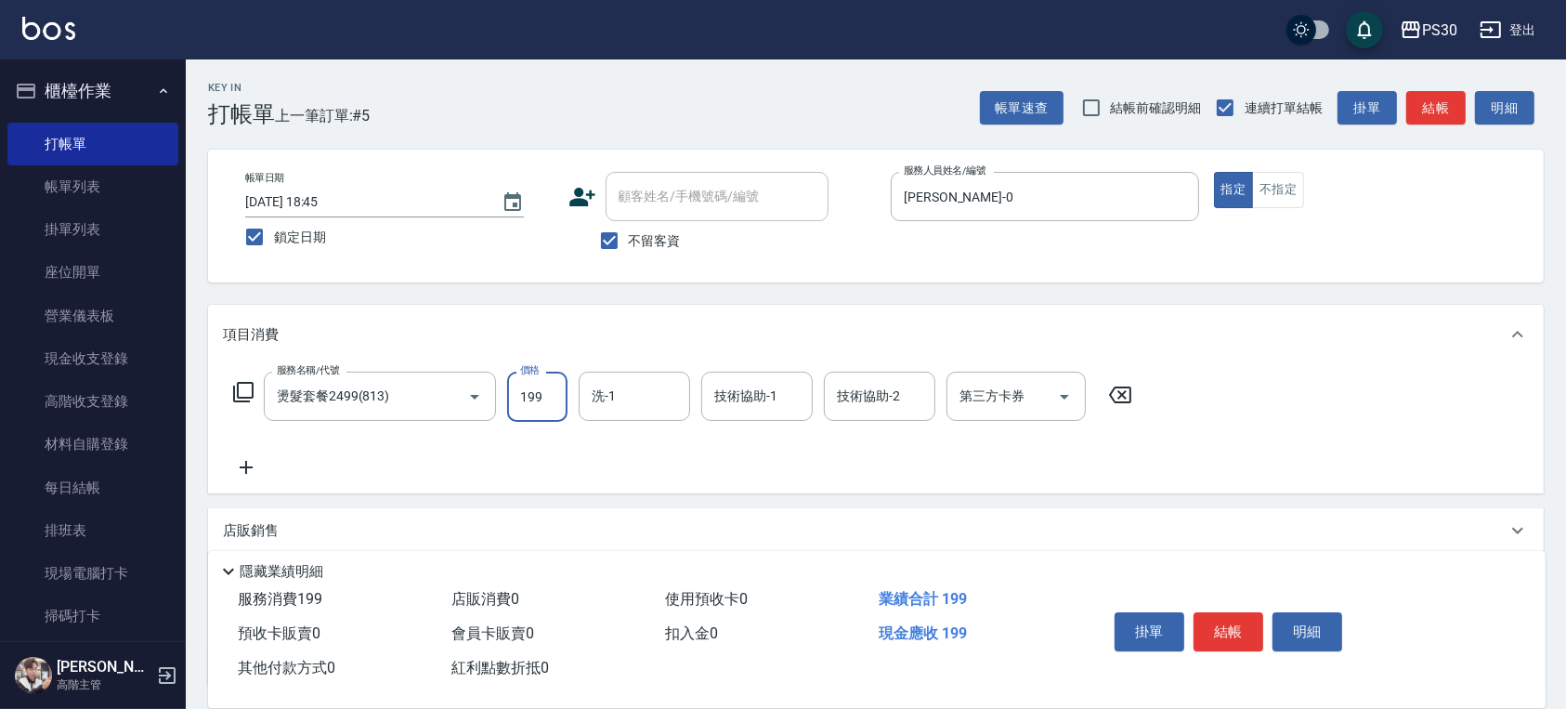
click at [541, 386] on input "199" at bounding box center [537, 396] width 60 height 50
type input "1999"
type input "[PERSON_NAME]-33"
click at [1252, 627] on button "結帳" at bounding box center [1228, 631] width 70 height 39
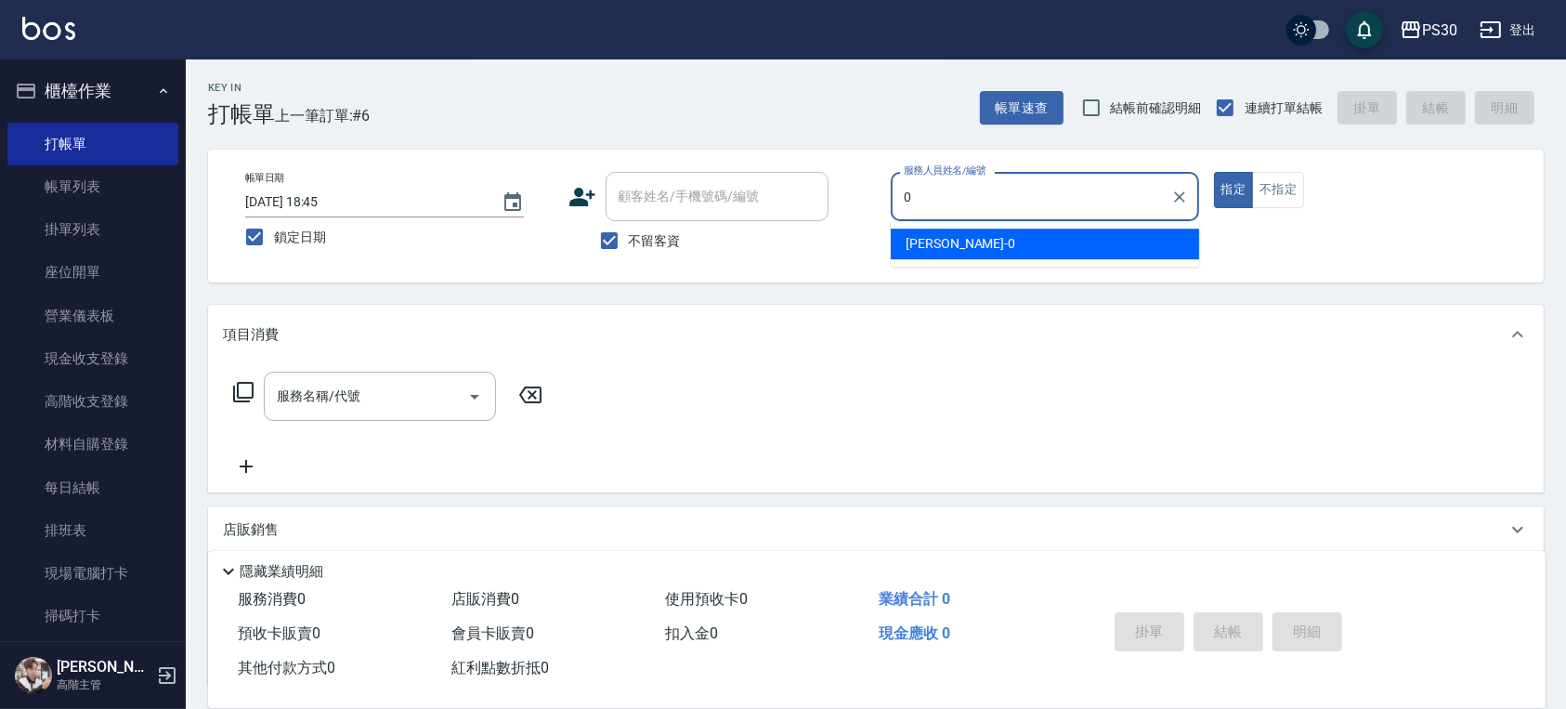
type input "[PERSON_NAME]-0"
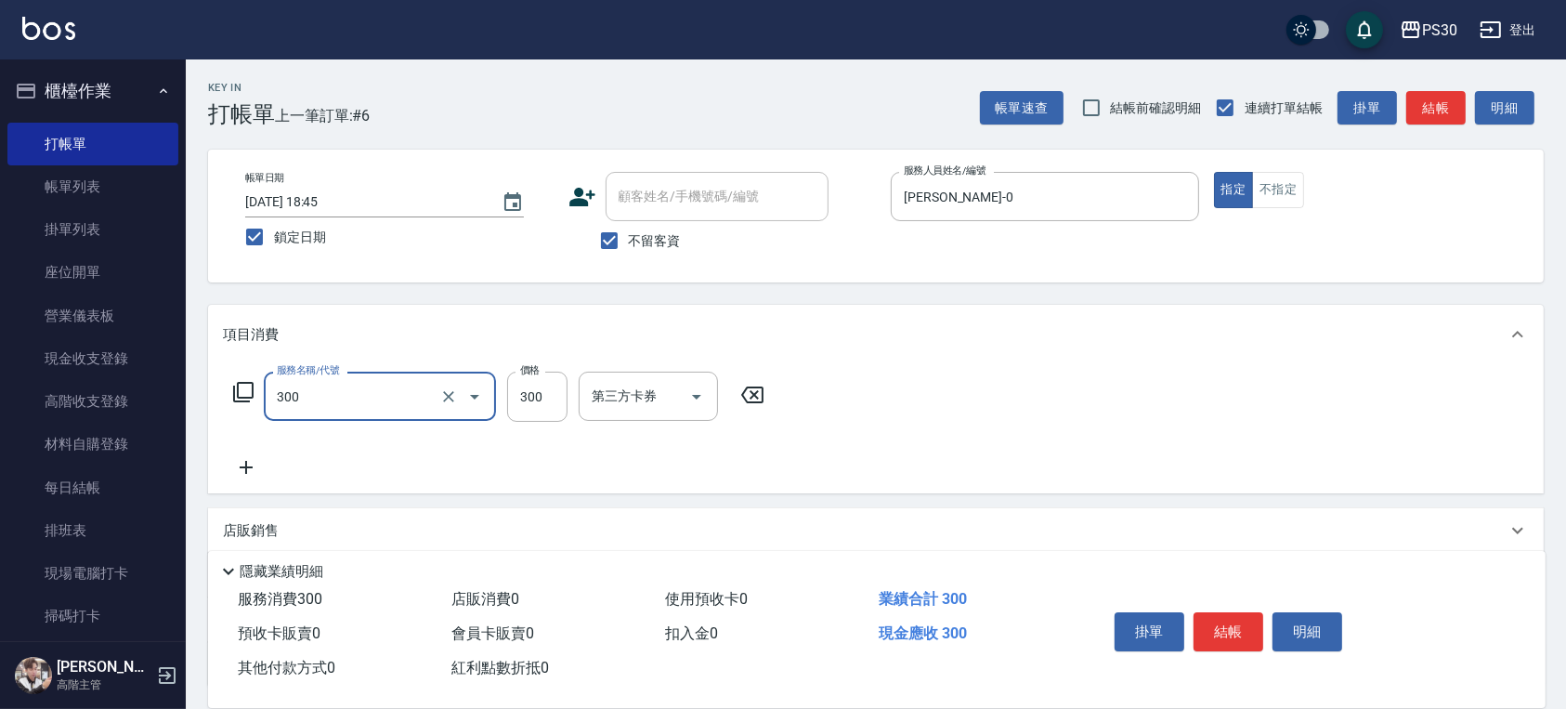
type input "洗剪300(300)"
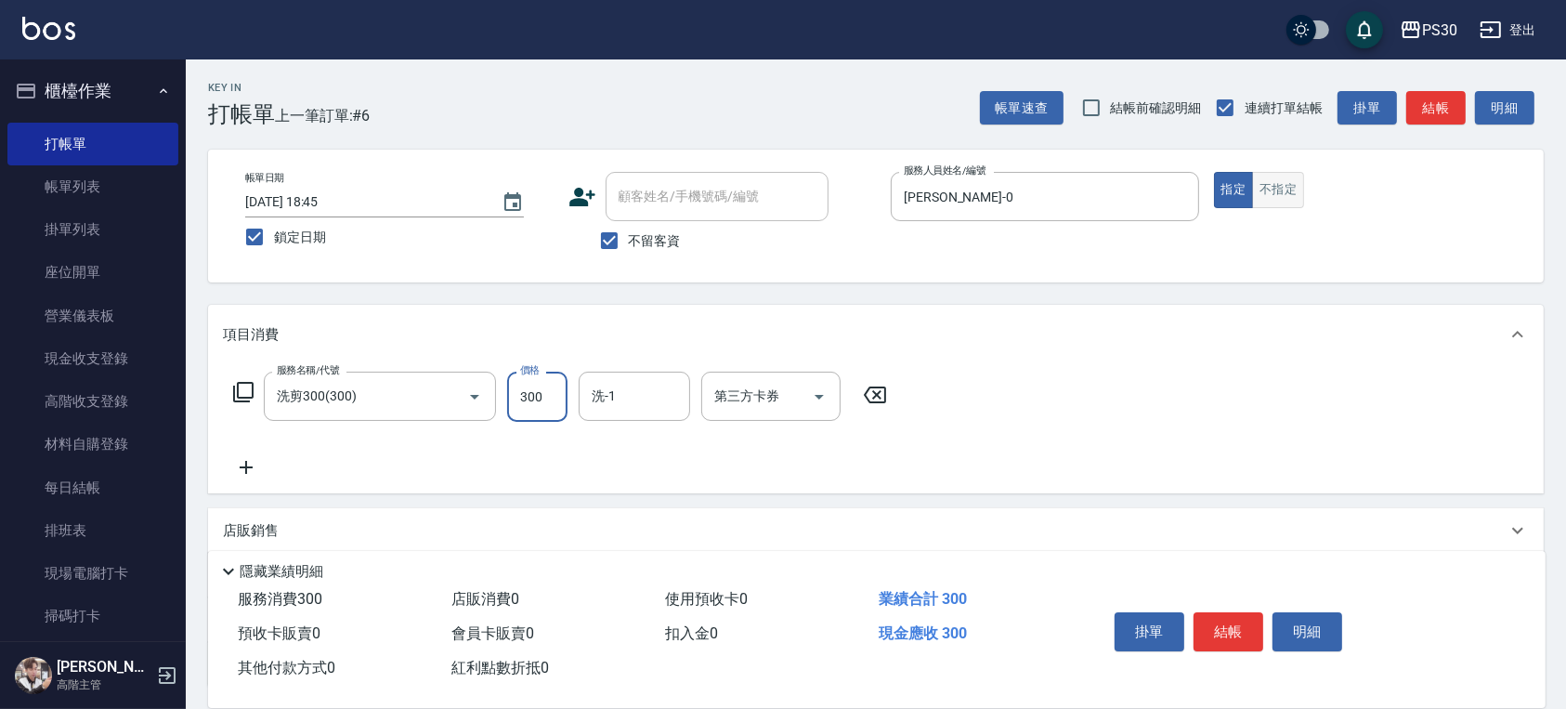
click at [1281, 187] on button "不指定" at bounding box center [1278, 190] width 52 height 36
click at [1229, 626] on button "結帳" at bounding box center [1228, 631] width 70 height 39
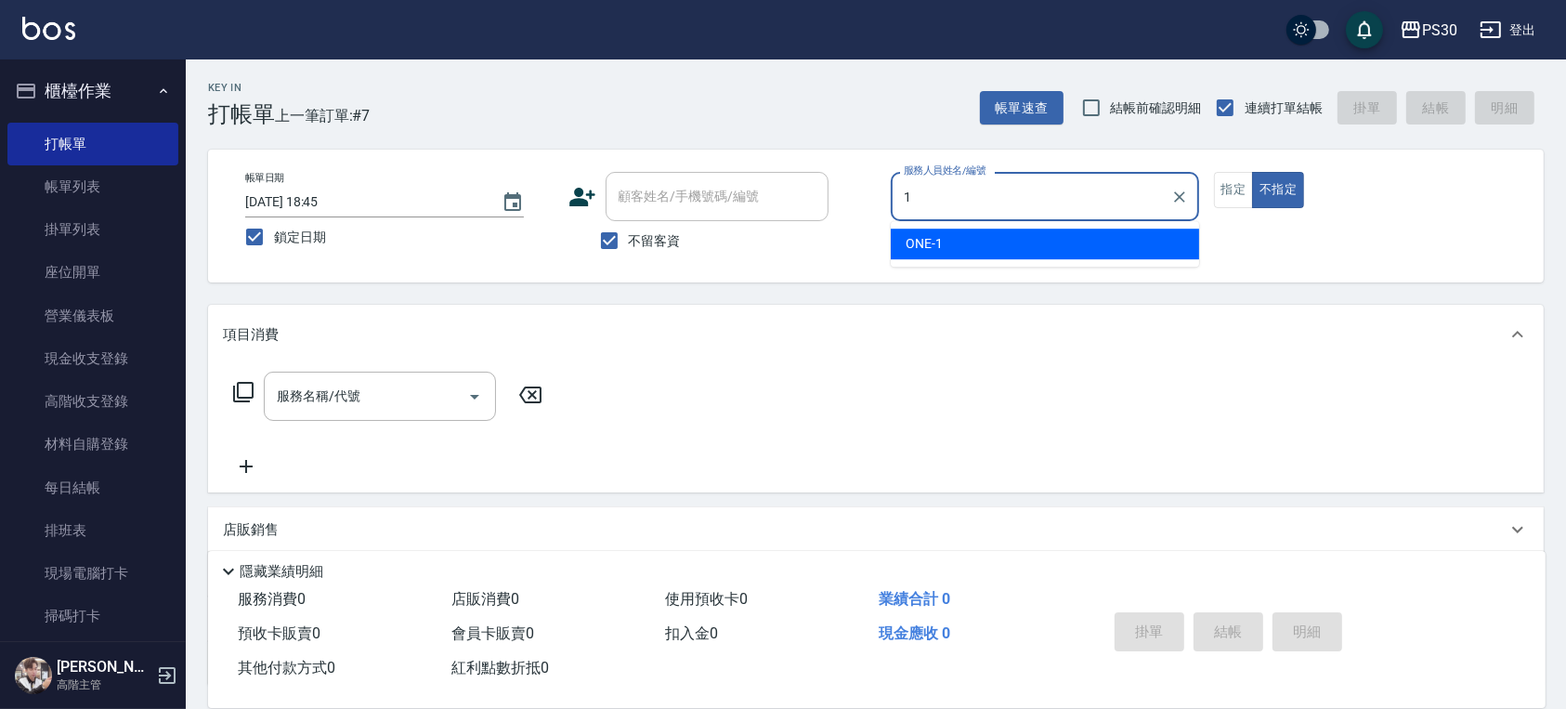
type input "ONE-1"
type button "false"
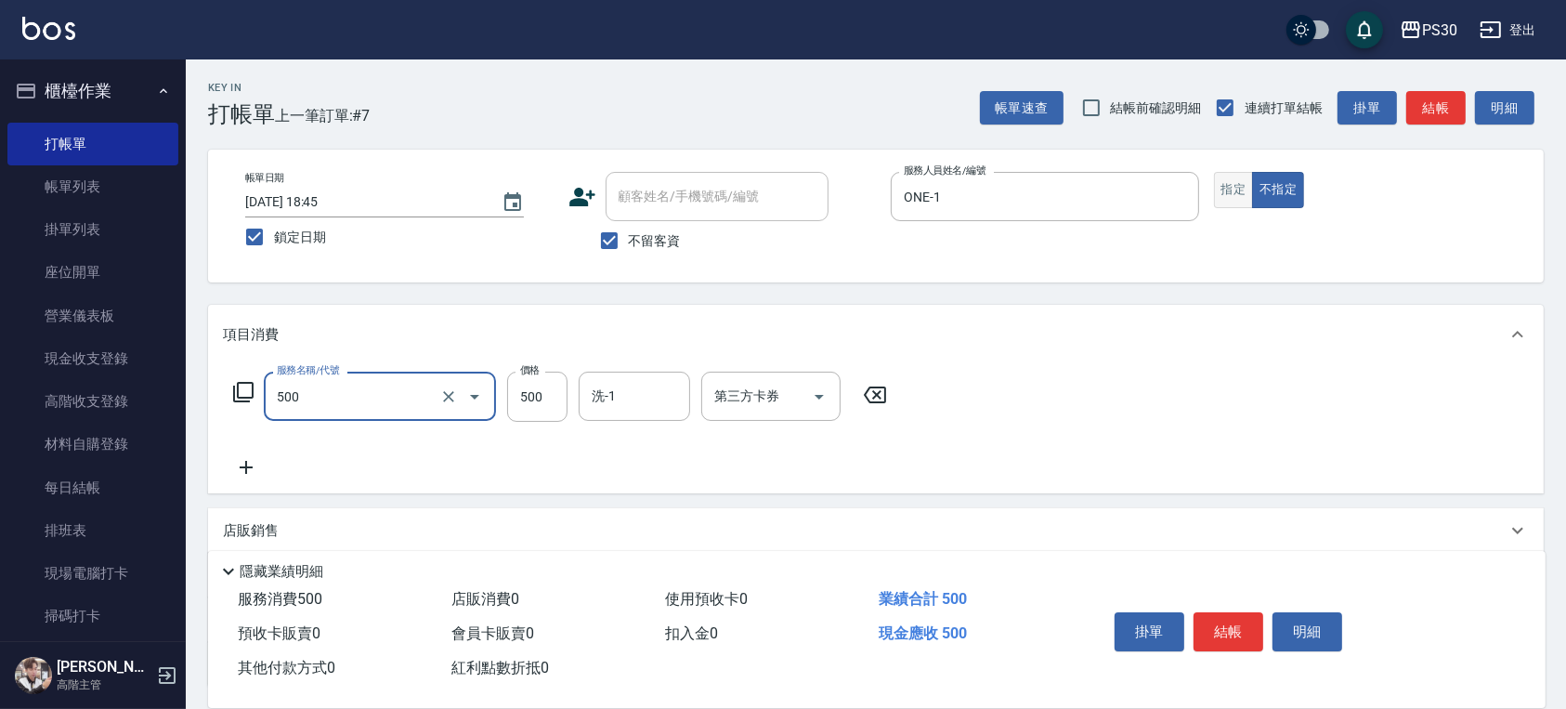
type input "洗剪500(500)"
click at [1231, 186] on button "指定" at bounding box center [1234, 190] width 40 height 36
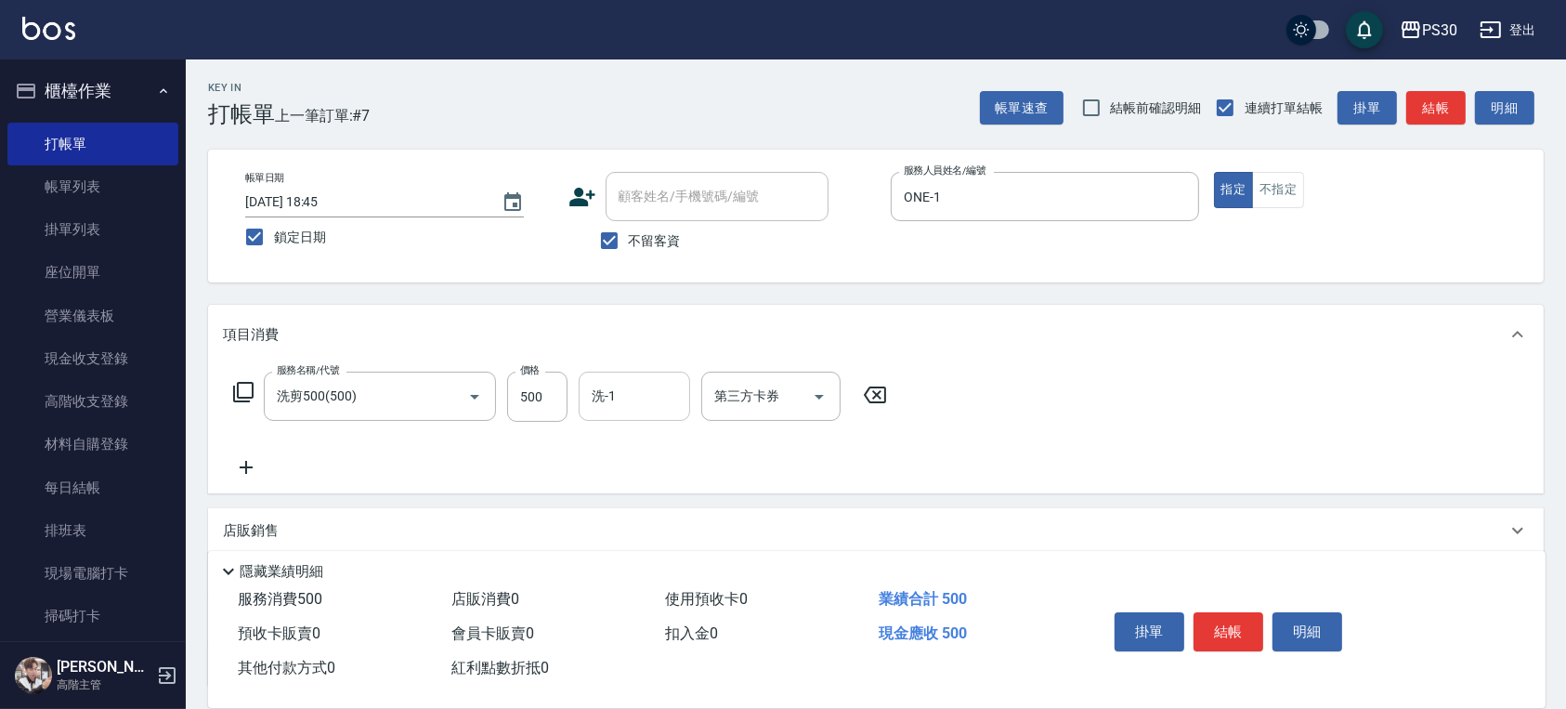
click at [624, 394] on input "洗-1" at bounding box center [634, 396] width 95 height 33
type input "[PERSON_NAME]-33"
click at [1241, 621] on button "結帳" at bounding box center [1228, 631] width 70 height 39
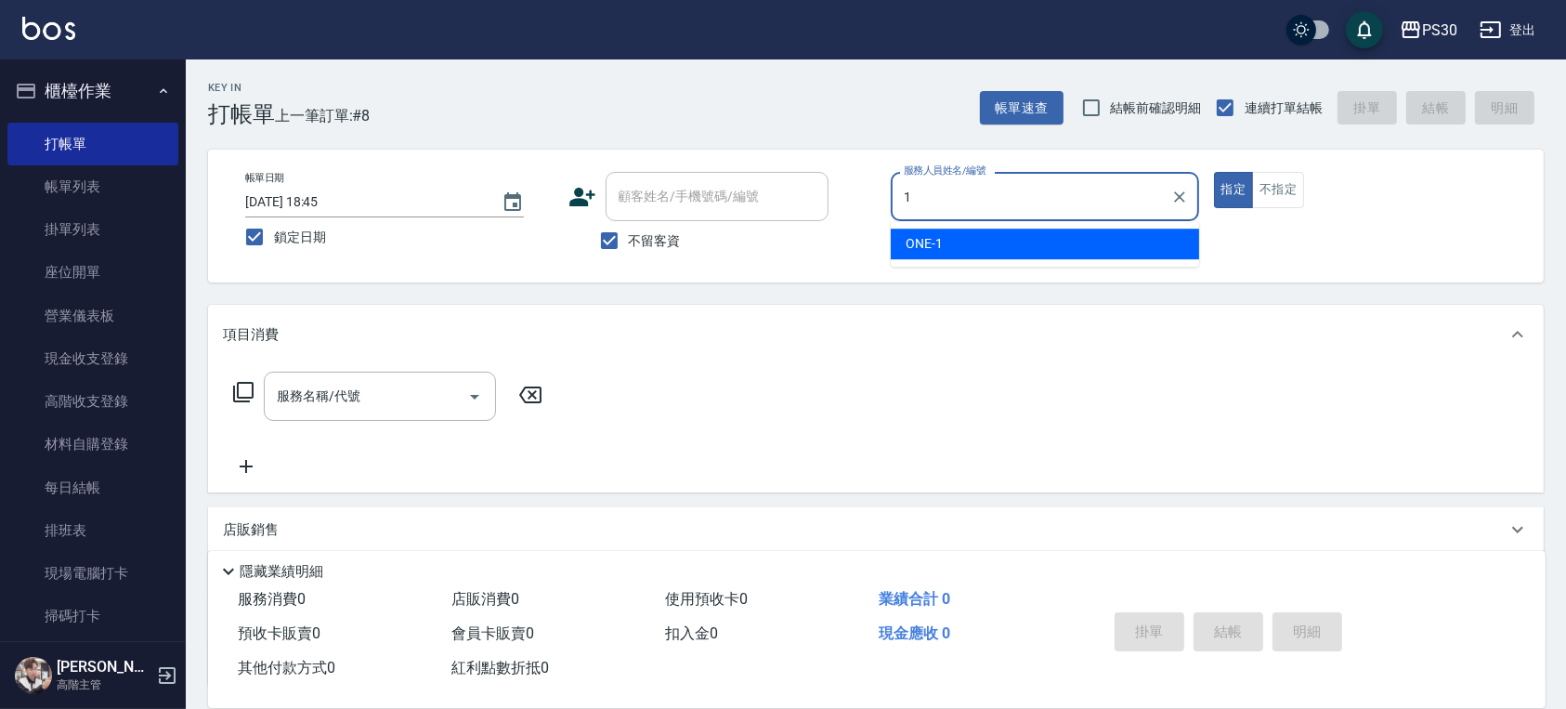
type input "ONE-1"
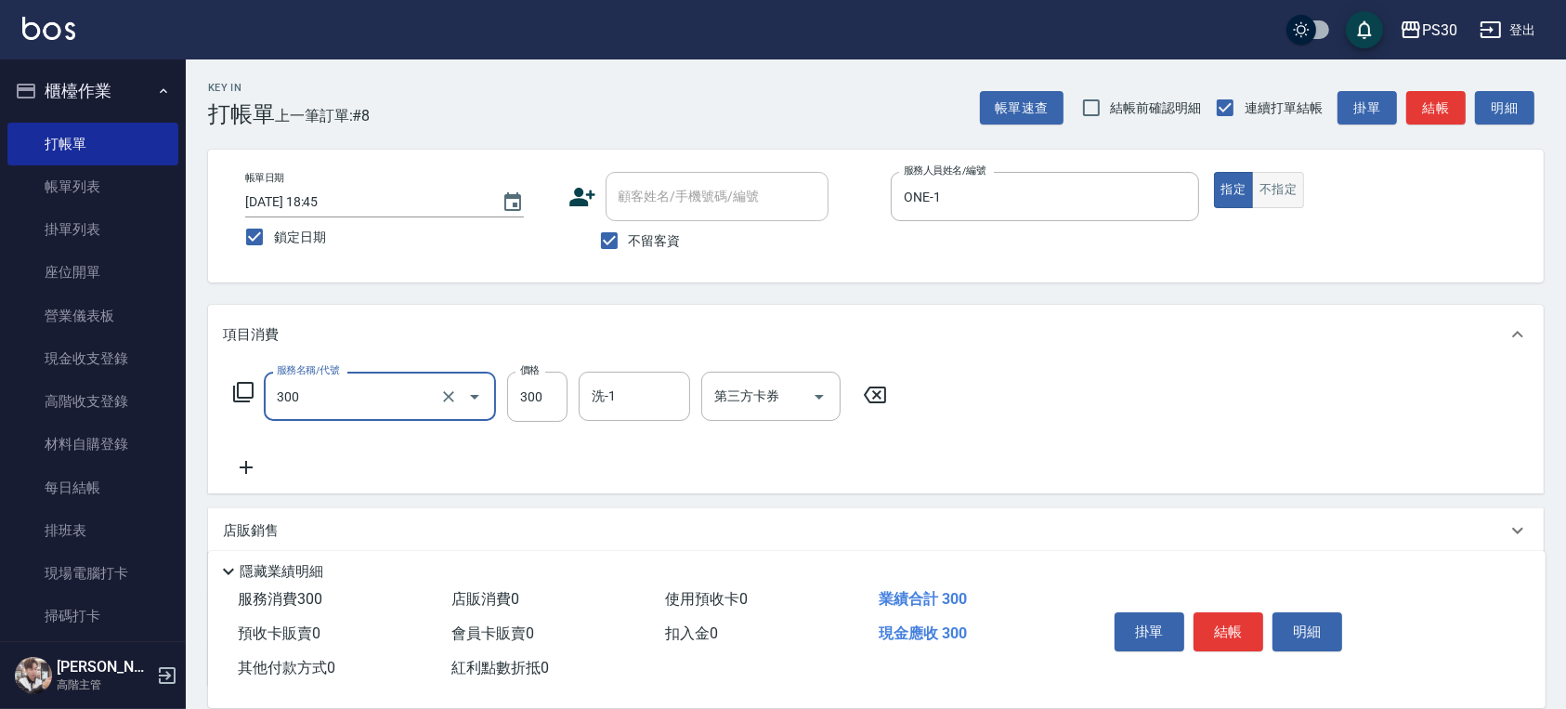
type input "洗剪300(300)"
click at [1270, 173] on button "不指定" at bounding box center [1278, 190] width 52 height 36
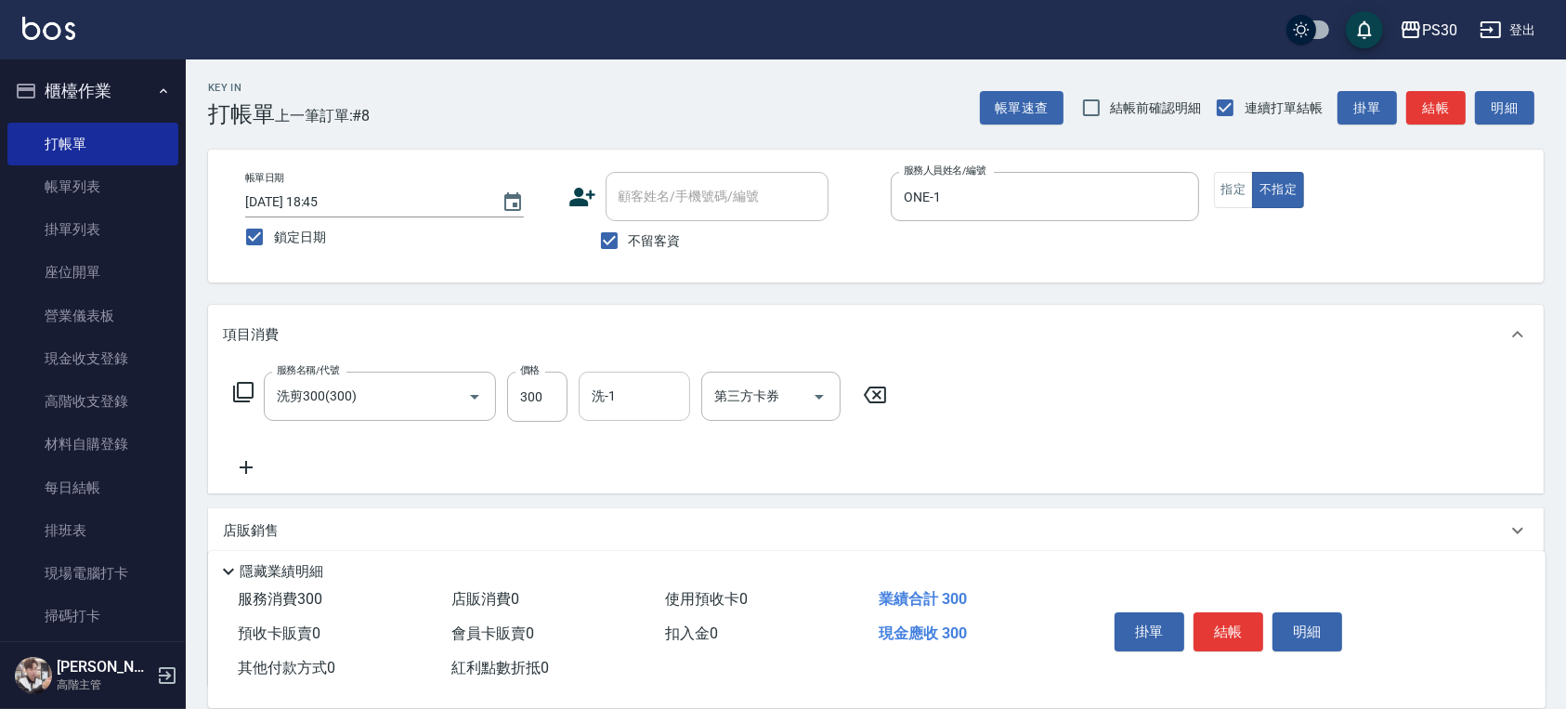
click at [639, 396] on input "洗-1" at bounding box center [634, 396] width 95 height 33
type input "[PERSON_NAME]-33"
click at [1207, 626] on button "結帳" at bounding box center [1228, 631] width 70 height 39
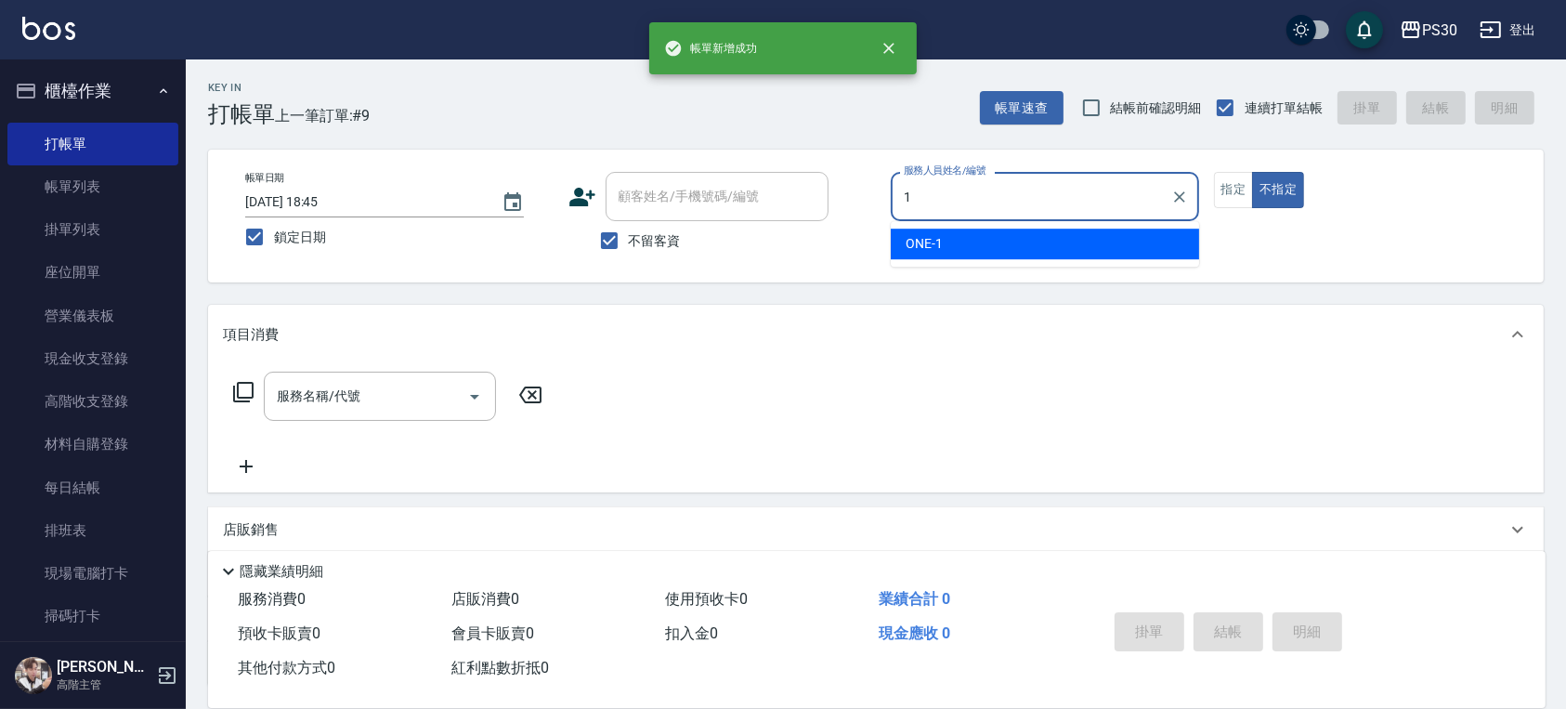
type input "ONE-1"
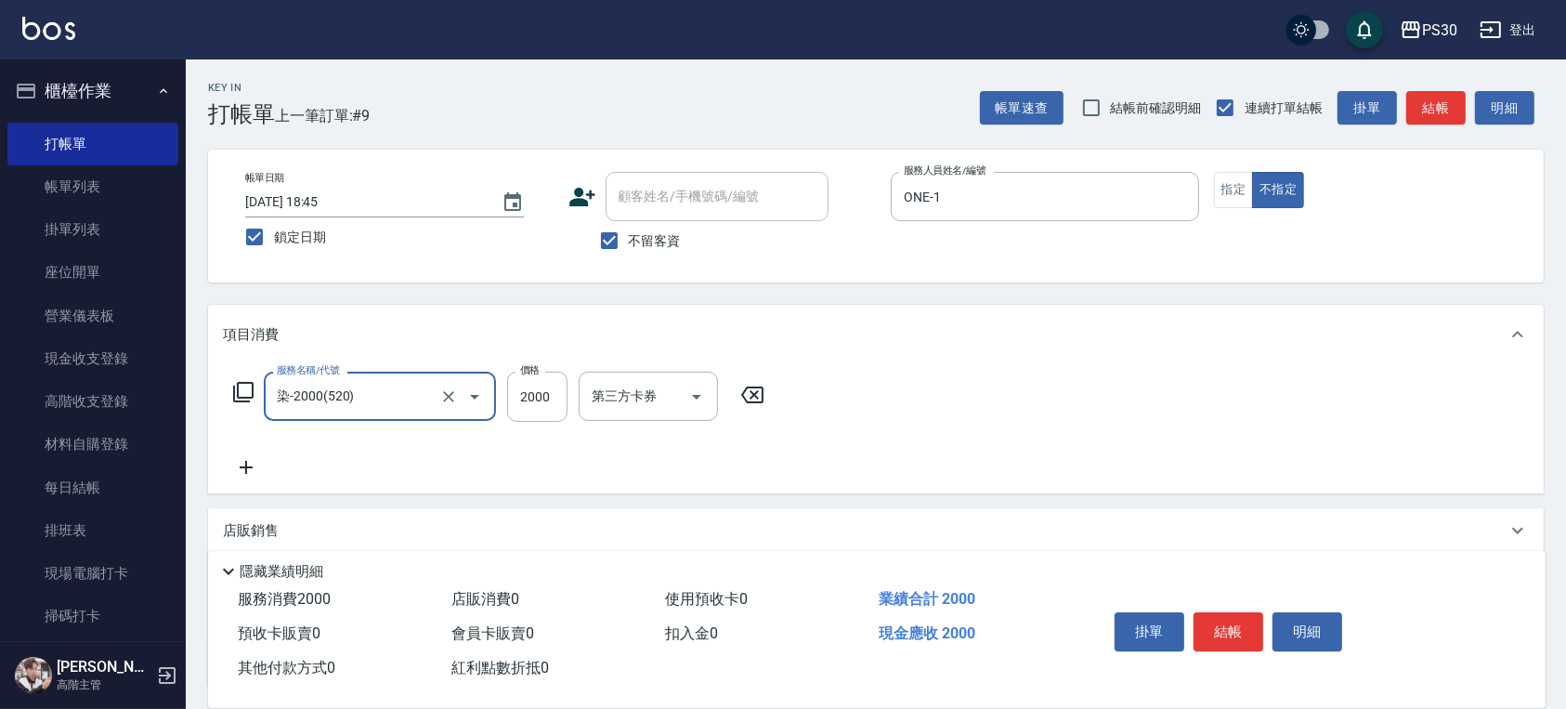
type input "染-2000(520)"
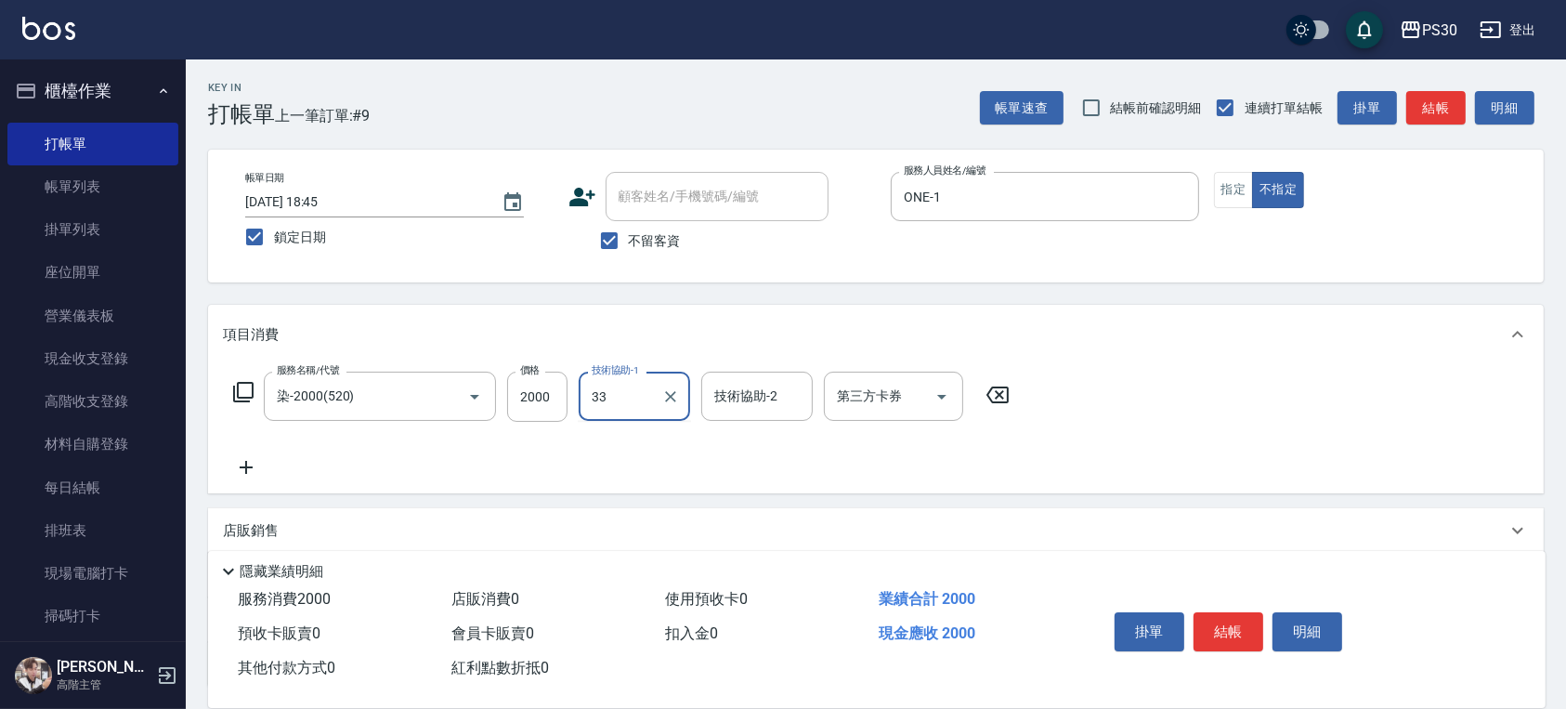
type input "[PERSON_NAME]-33"
click at [1220, 179] on button "指定" at bounding box center [1234, 190] width 40 height 36
click at [1243, 628] on button "結帳" at bounding box center [1228, 631] width 70 height 39
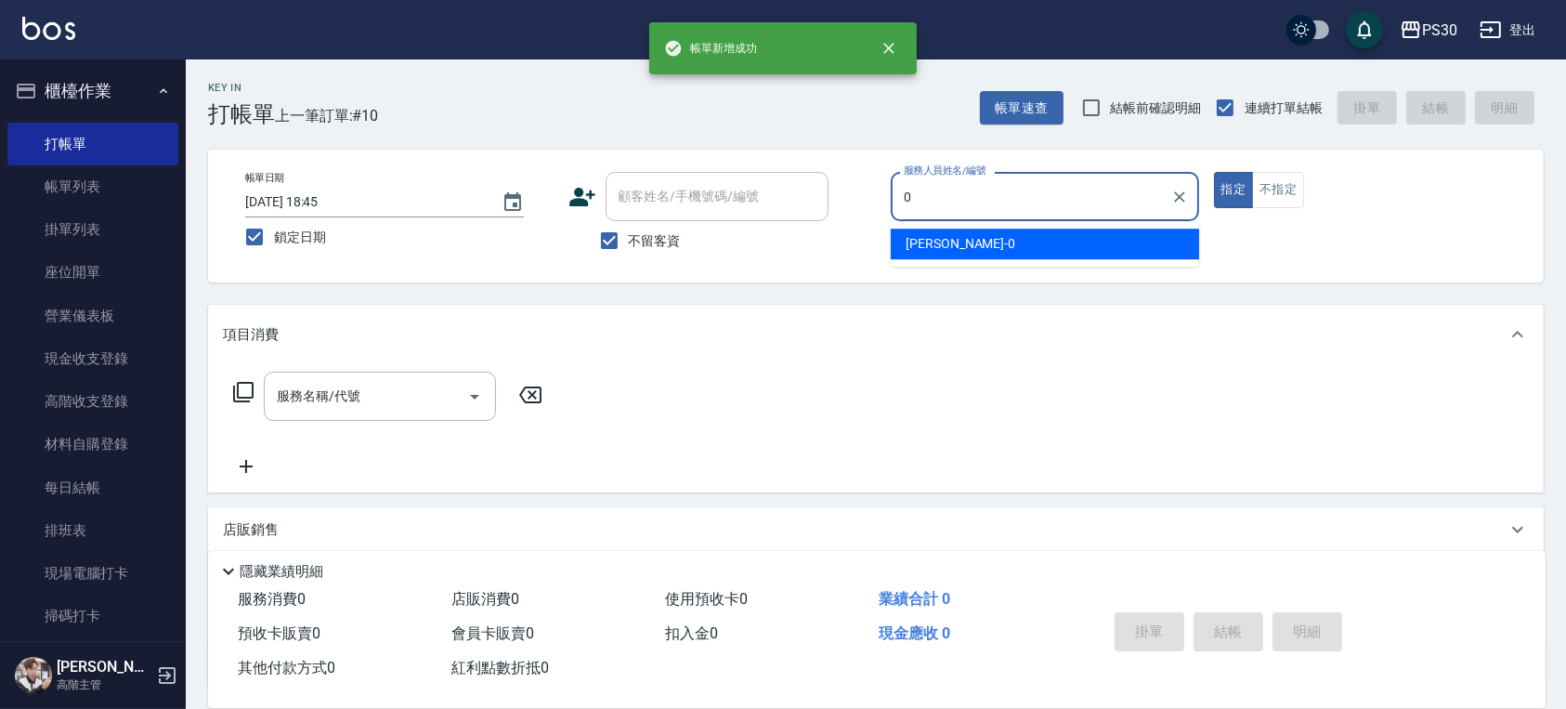
type input "[PERSON_NAME]-0"
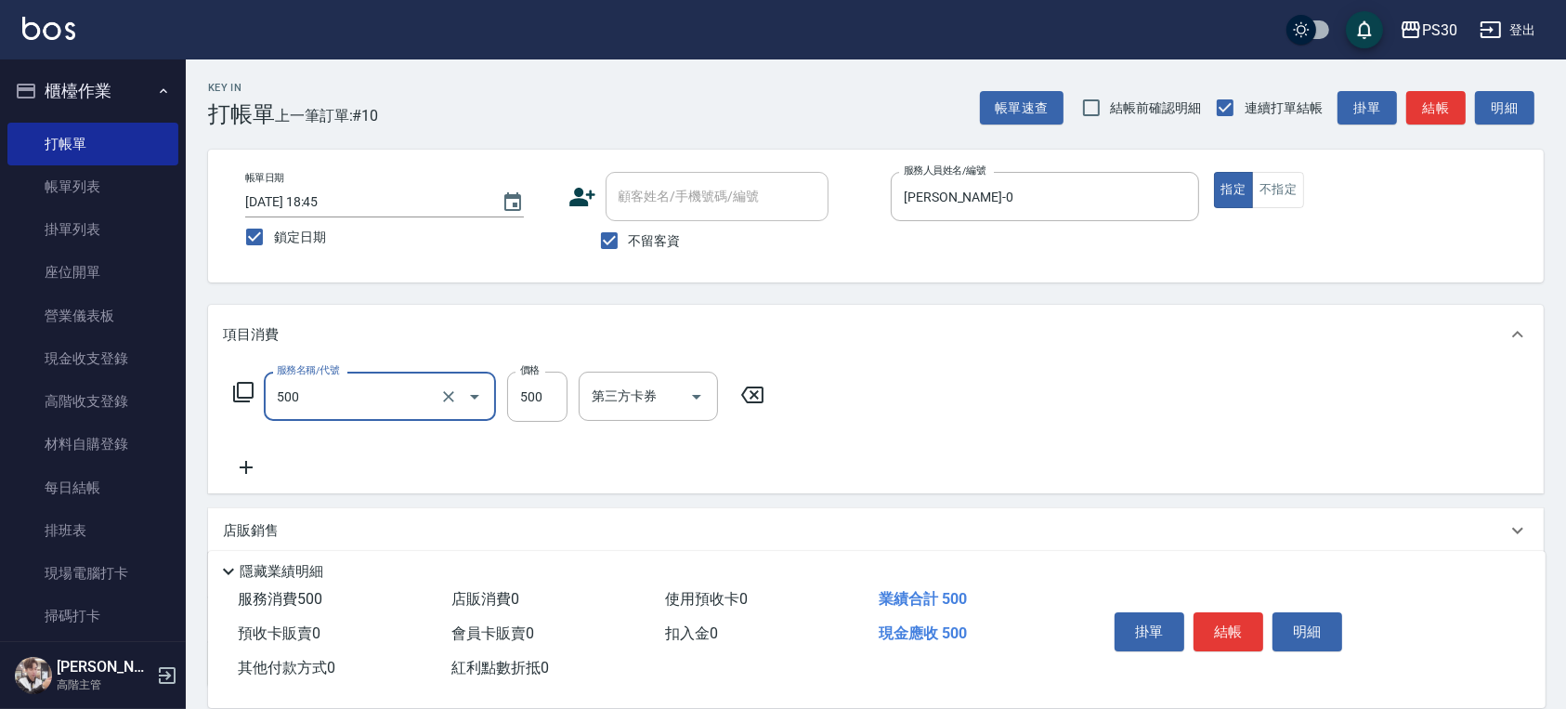
type input "洗剪500(500)"
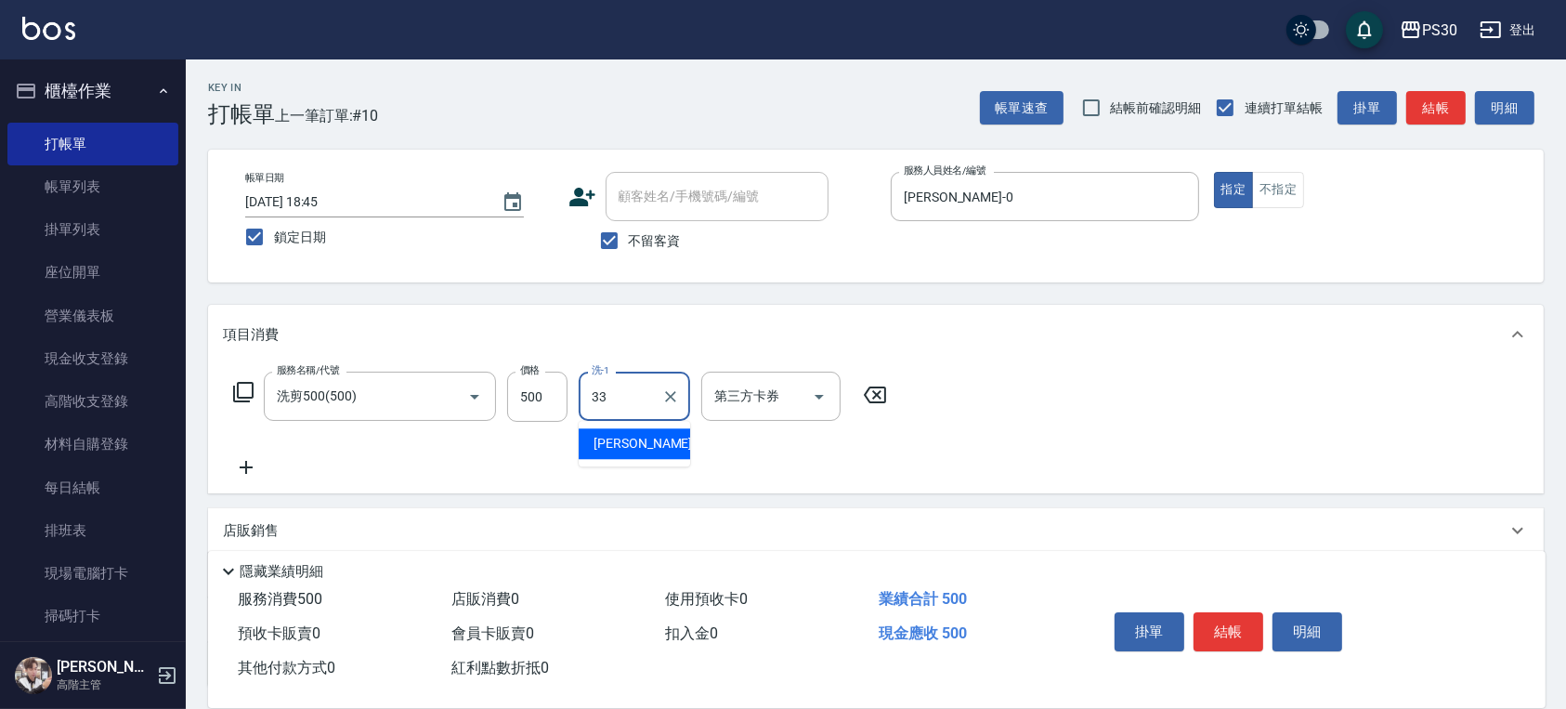
type input "[PERSON_NAME]-33"
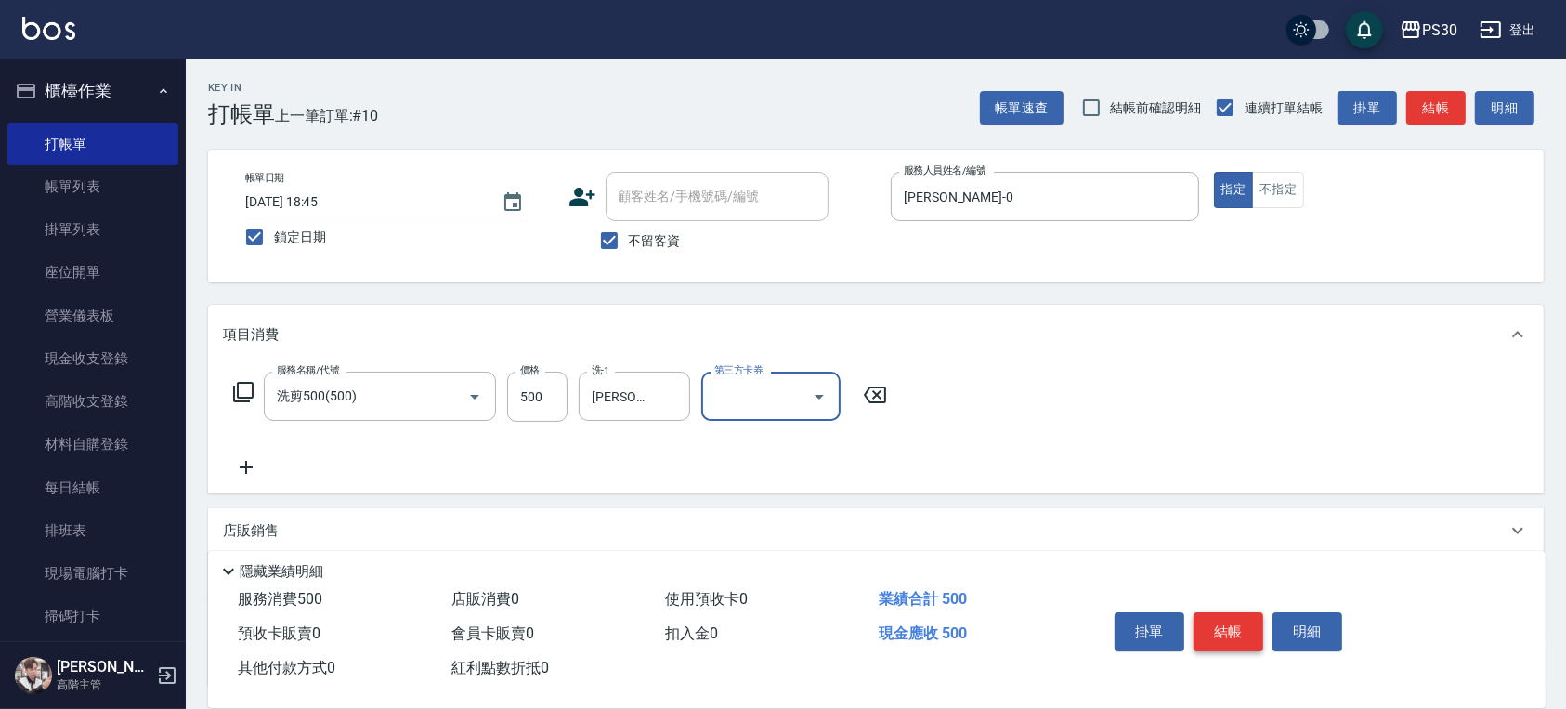
click at [1235, 618] on button "結帳" at bounding box center [1228, 631] width 70 height 39
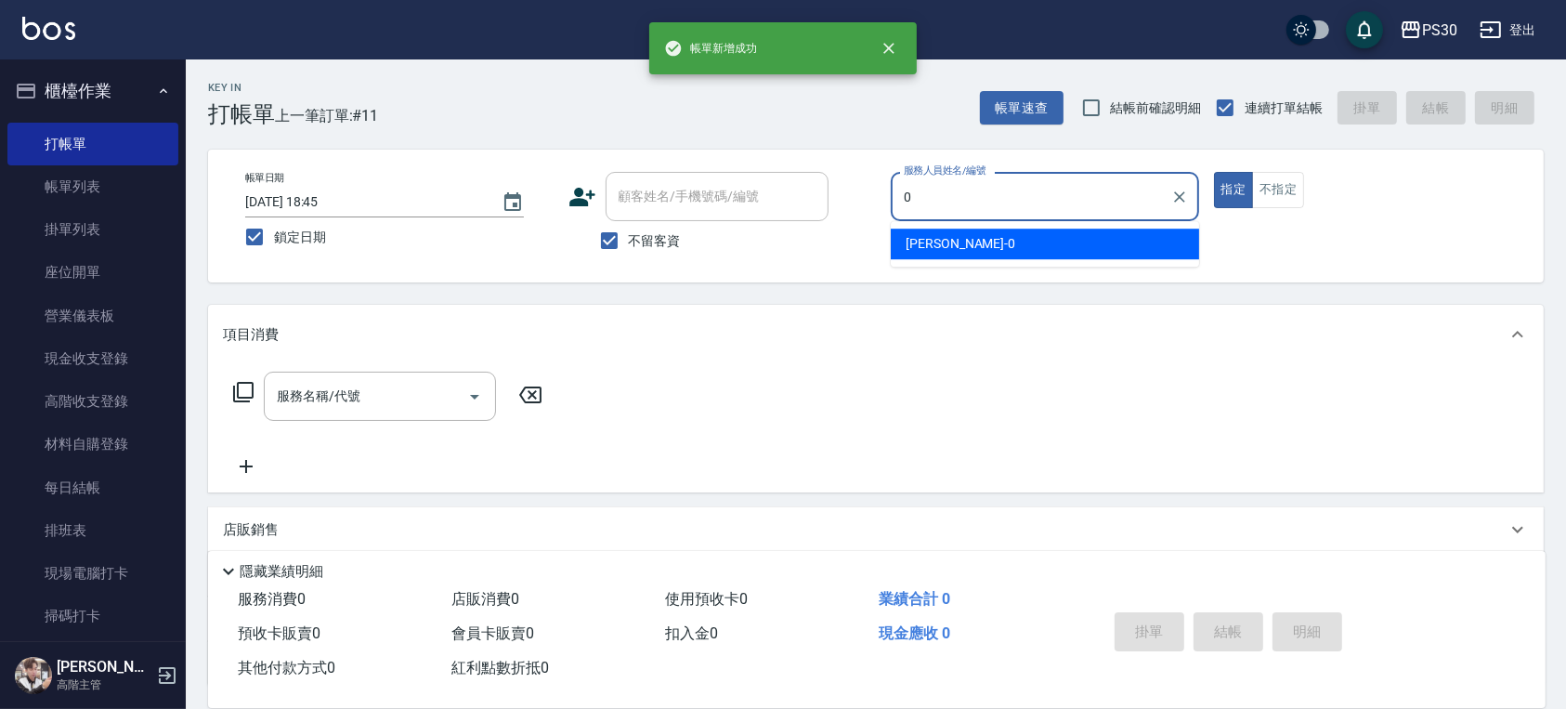
type input "[PERSON_NAME]-0"
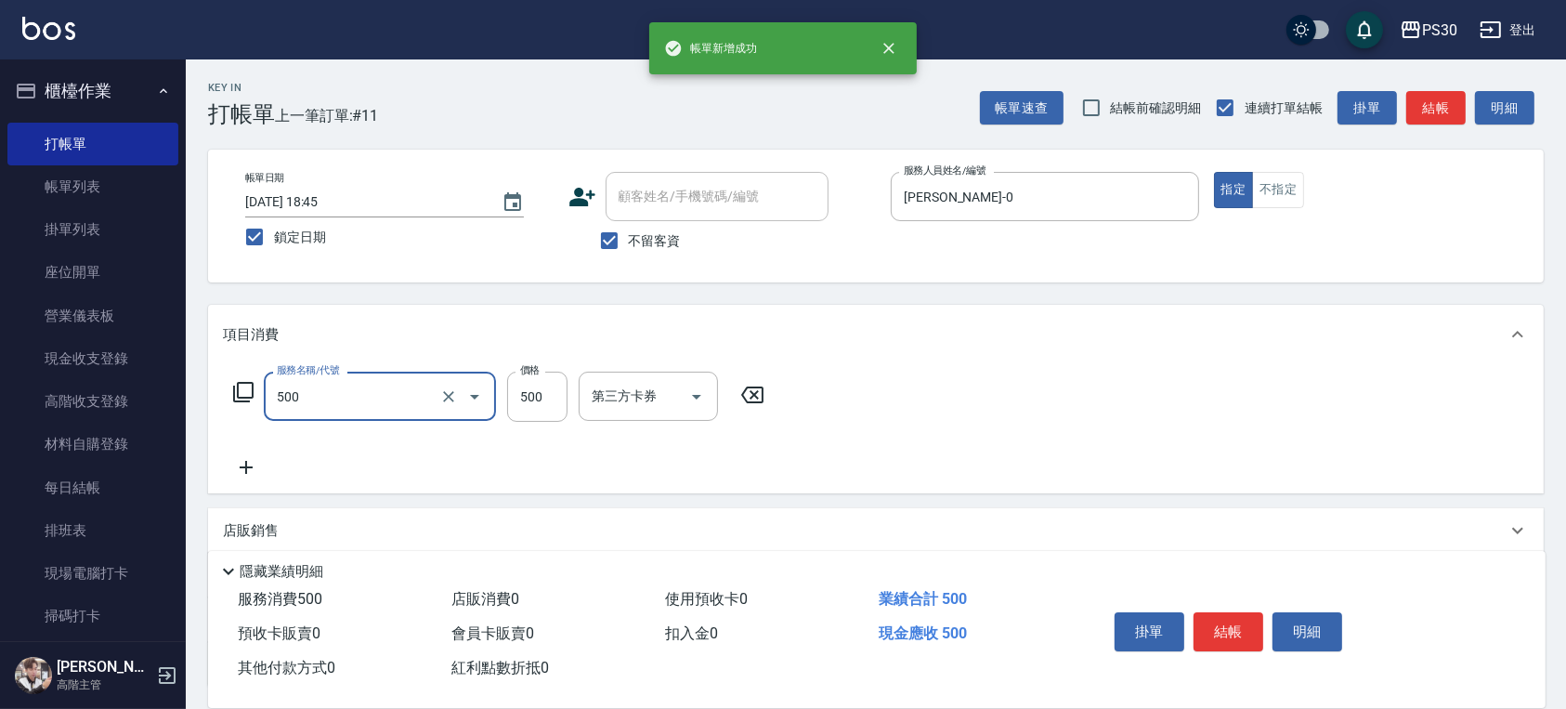
type input "洗剪500(500)"
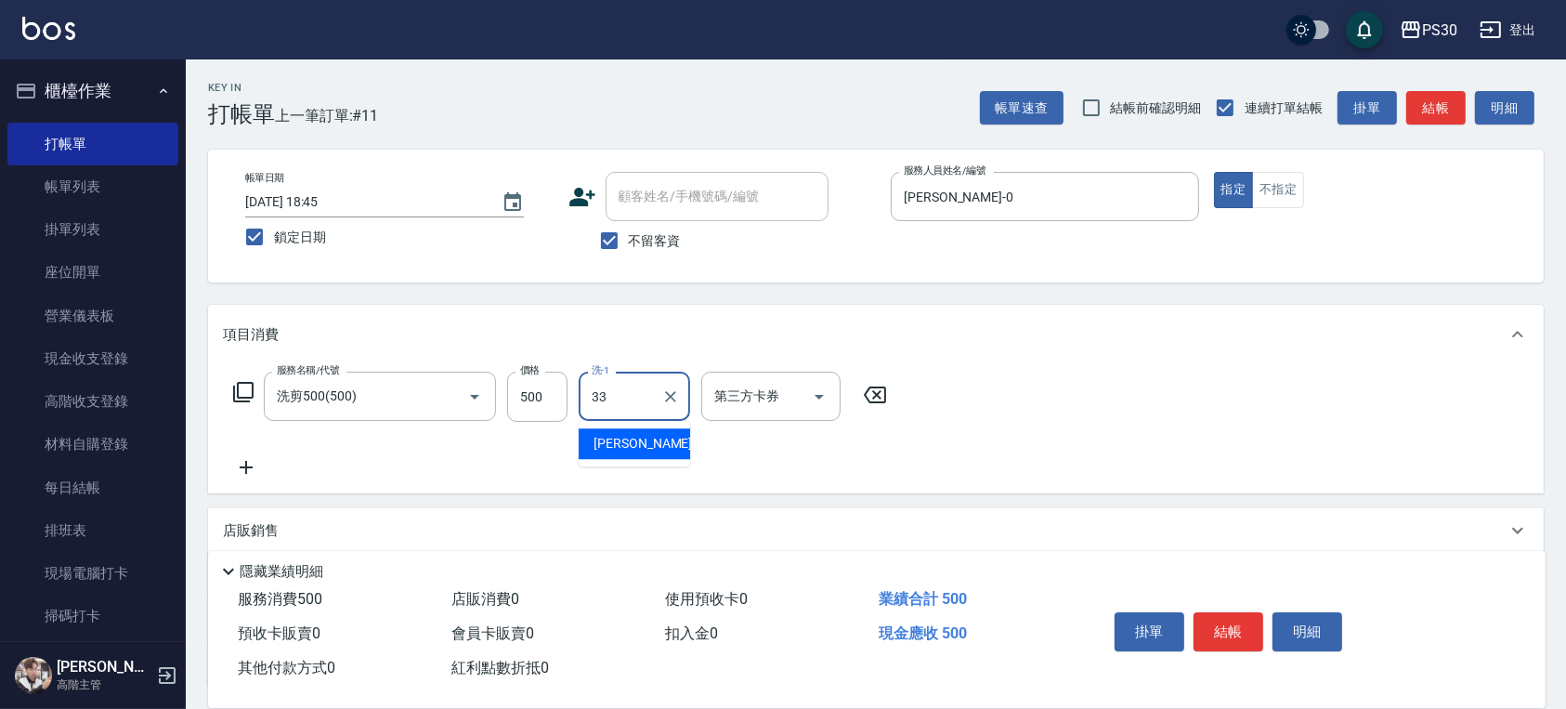
type input "[PERSON_NAME]-33"
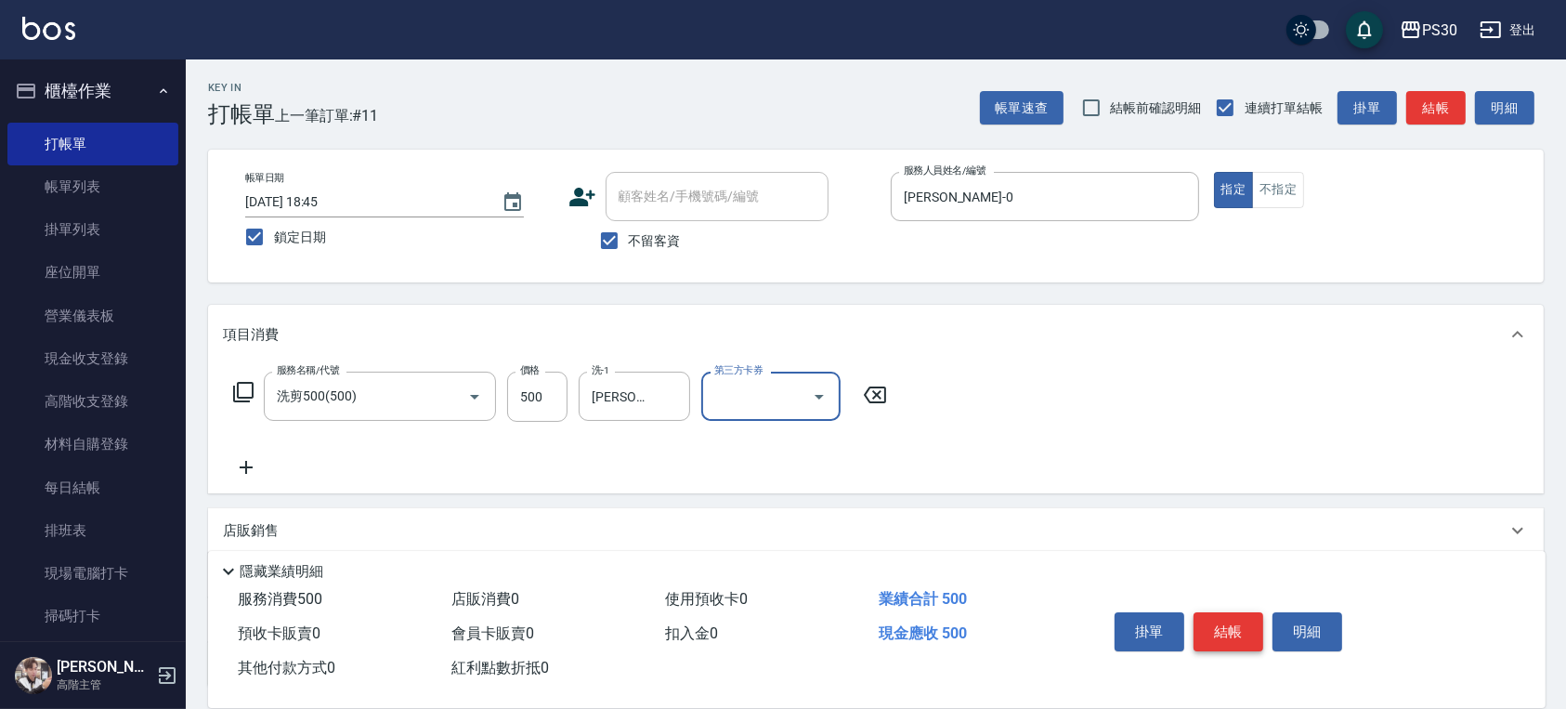
click at [1220, 622] on button "結帳" at bounding box center [1228, 631] width 70 height 39
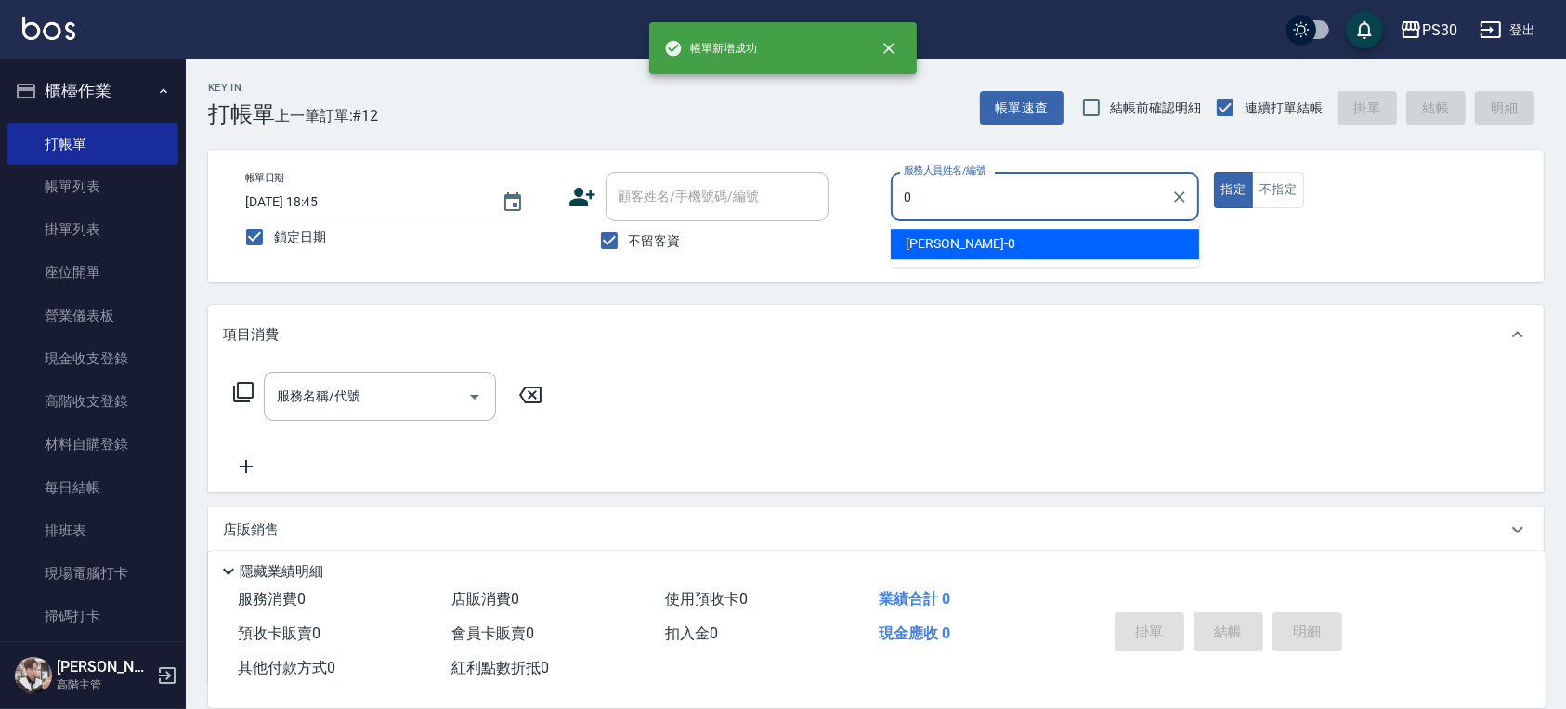
type input "[PERSON_NAME]-0"
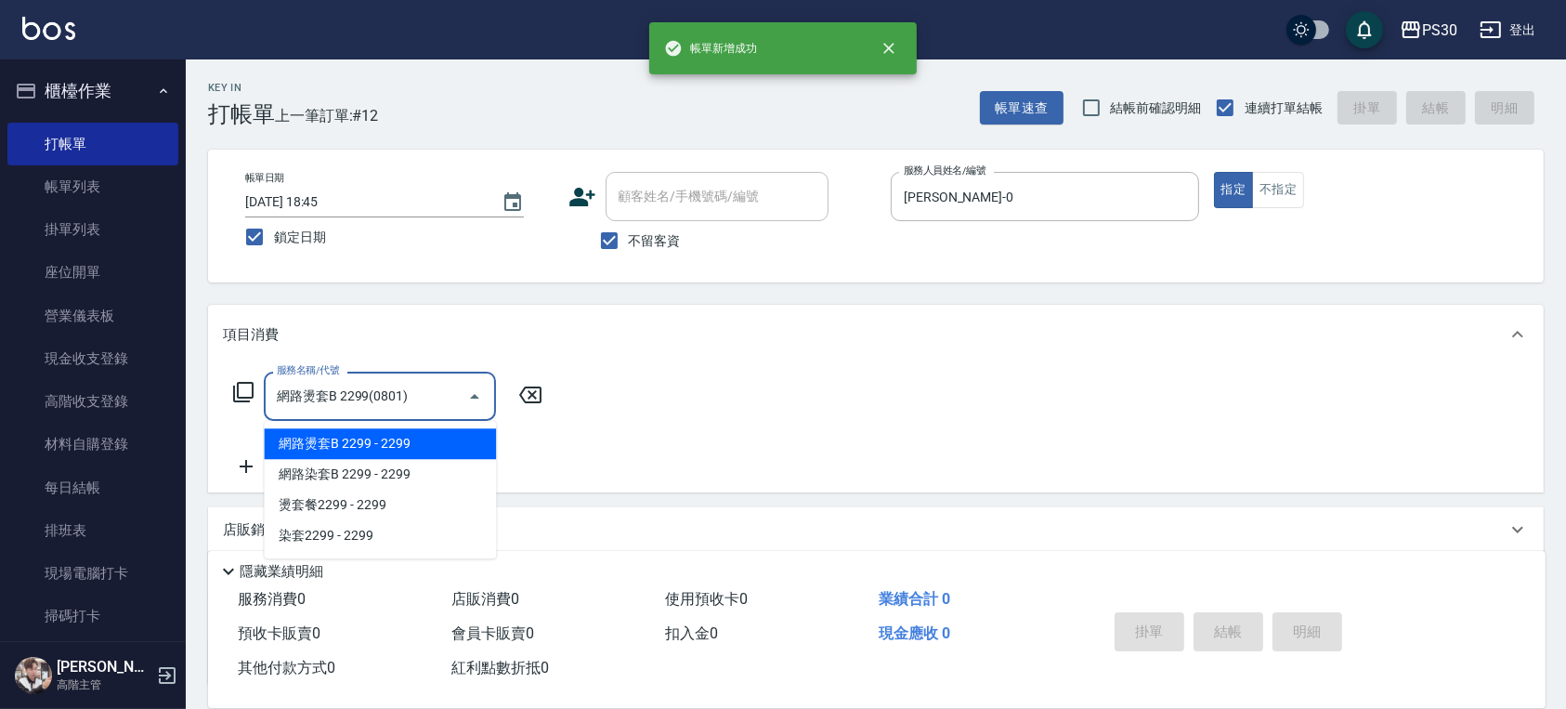
type input "網路燙套B 2299(0801)"
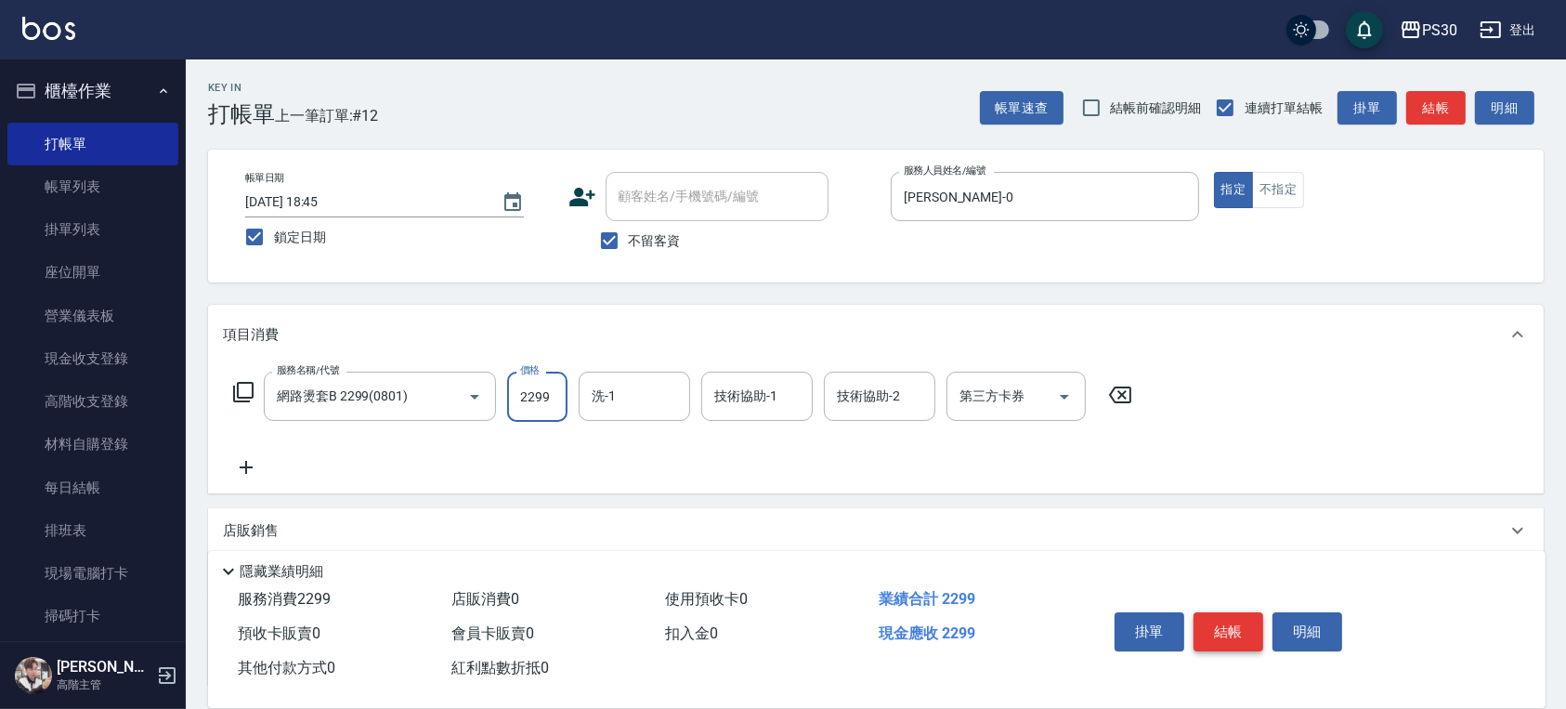
click at [1212, 624] on button "結帳" at bounding box center [1228, 631] width 70 height 39
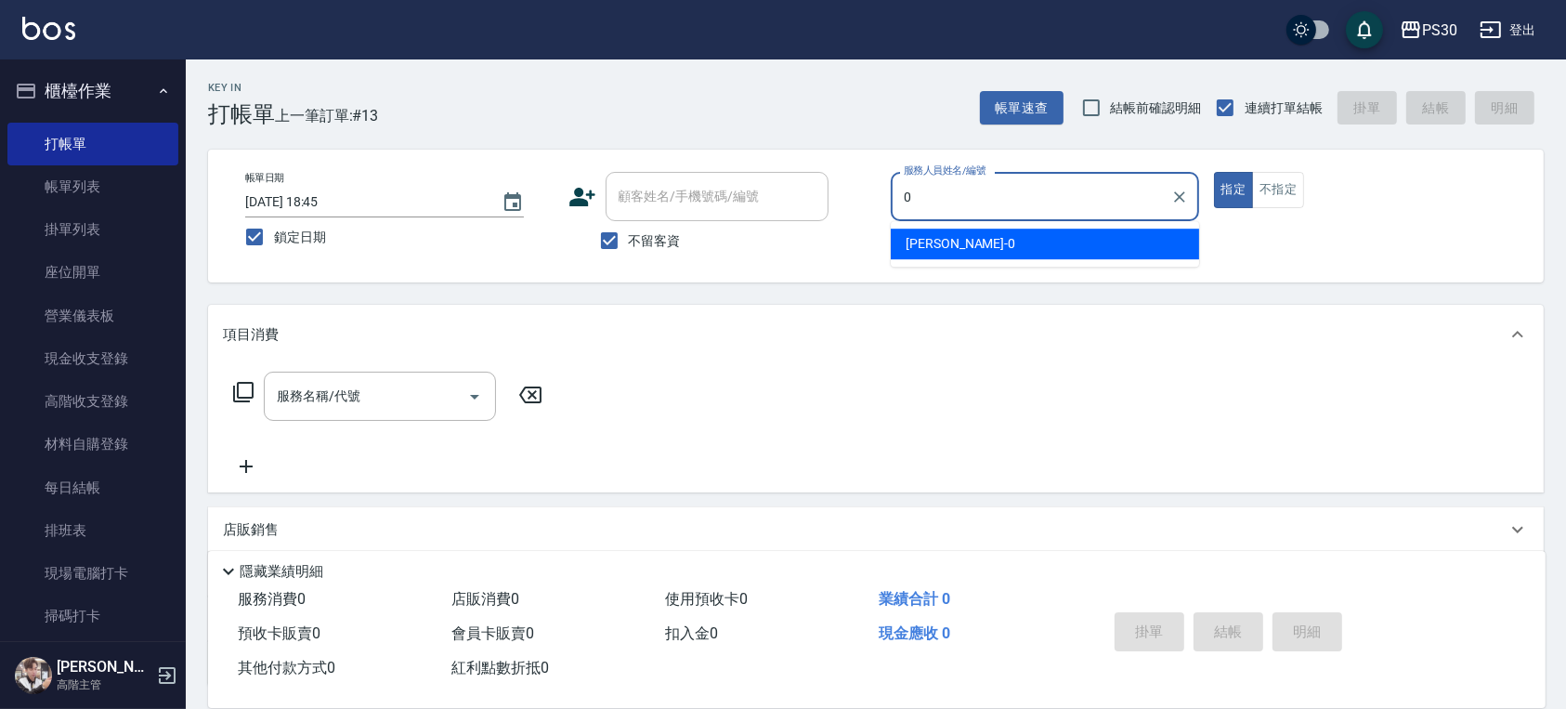
type input "[PERSON_NAME]-0"
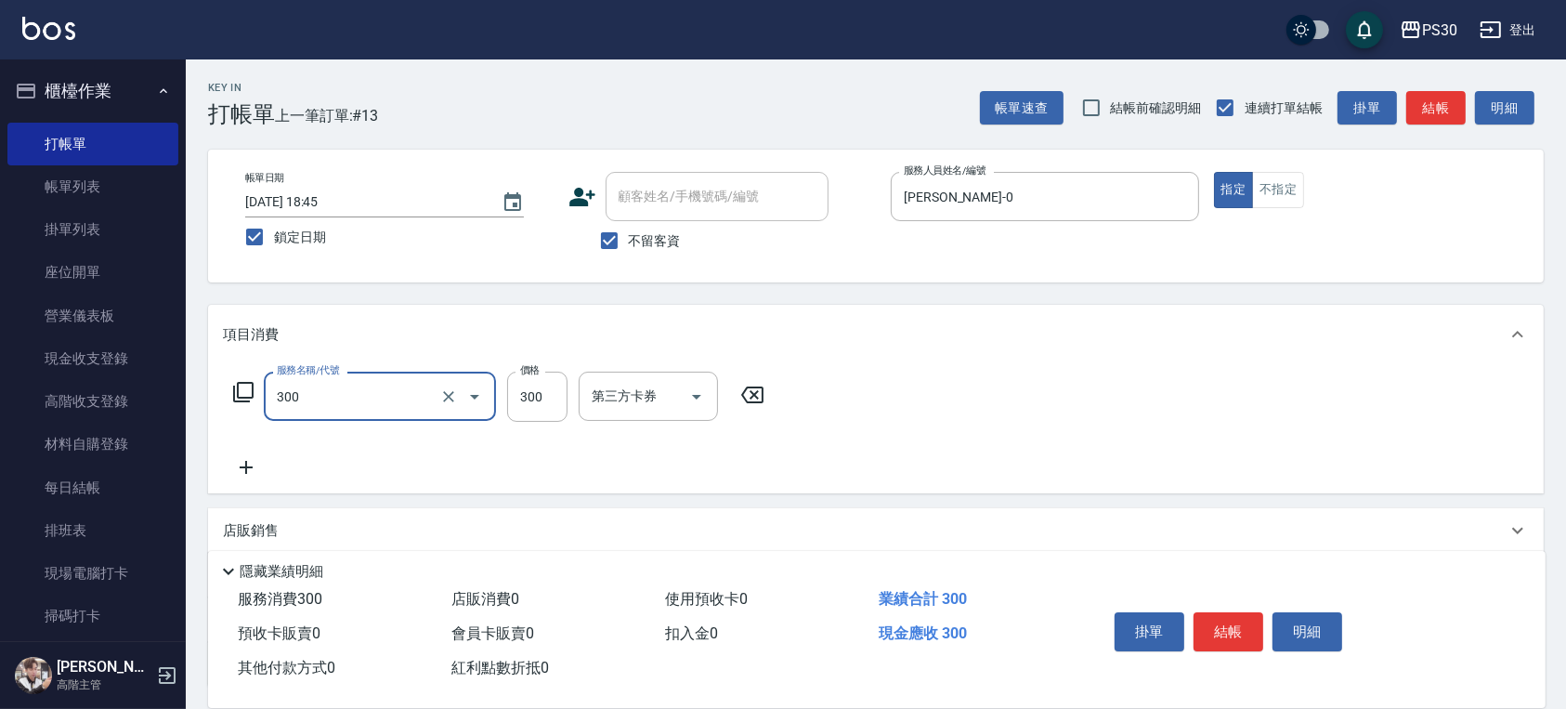
type input "洗剪300(300)"
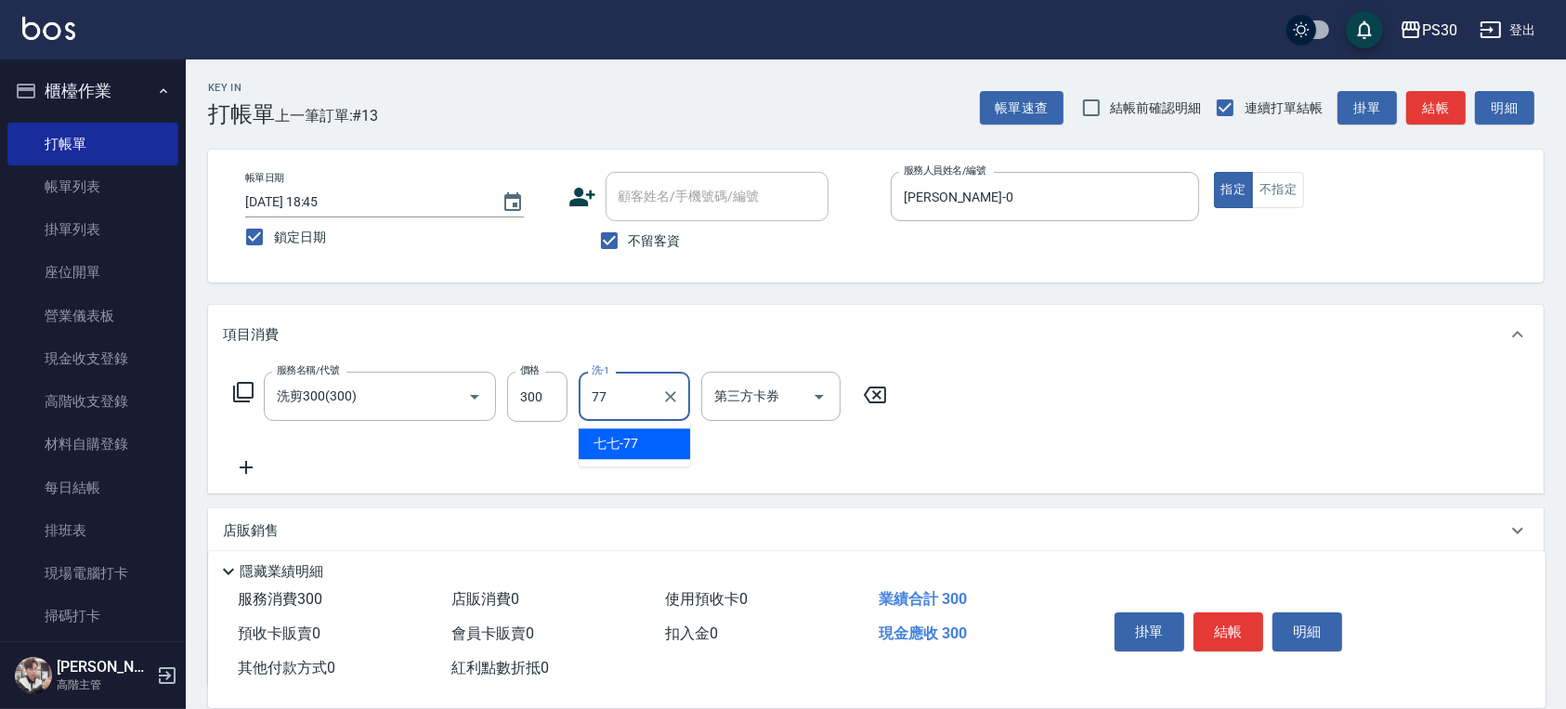
type input "七七-77"
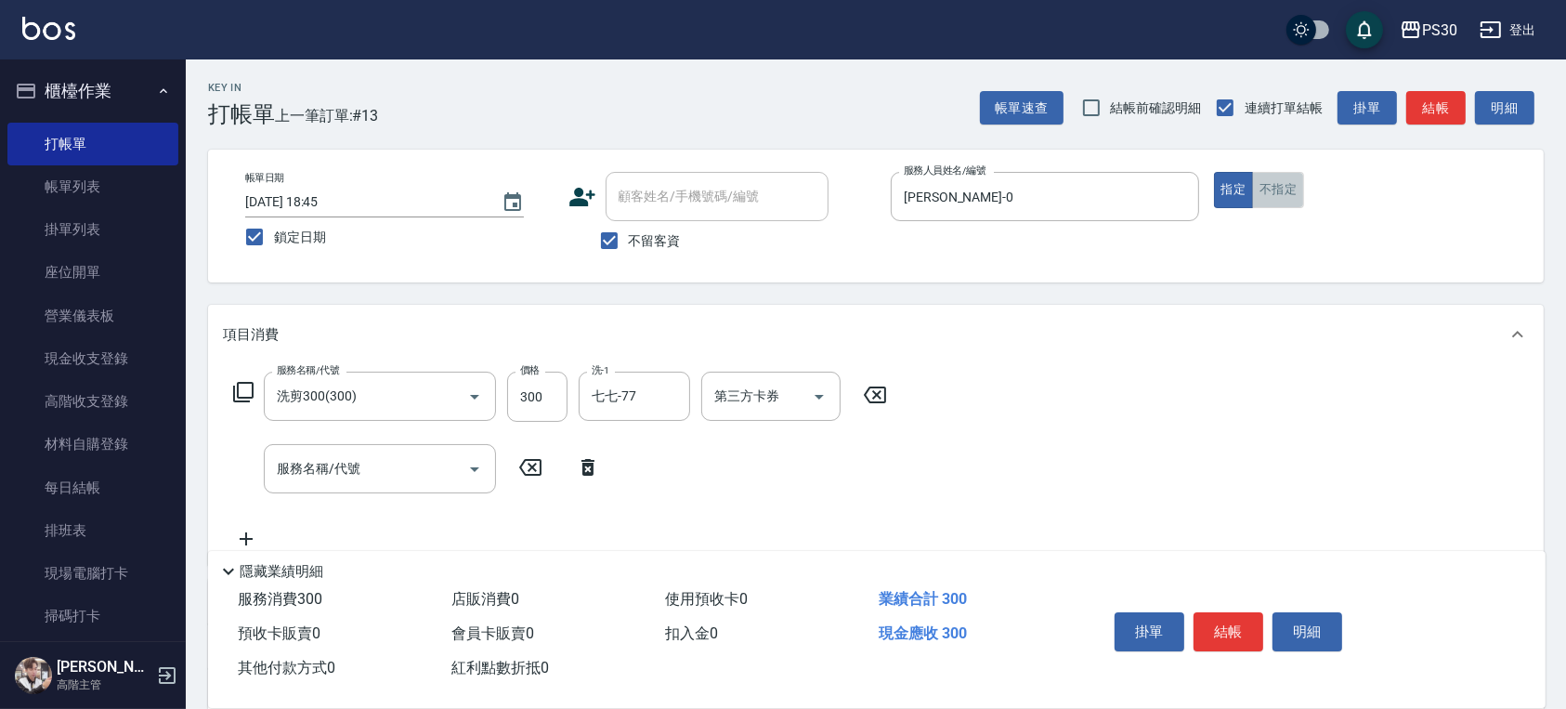
click at [1271, 195] on button "不指定" at bounding box center [1278, 190] width 52 height 36
click at [1229, 623] on button "結帳" at bounding box center [1228, 631] width 70 height 39
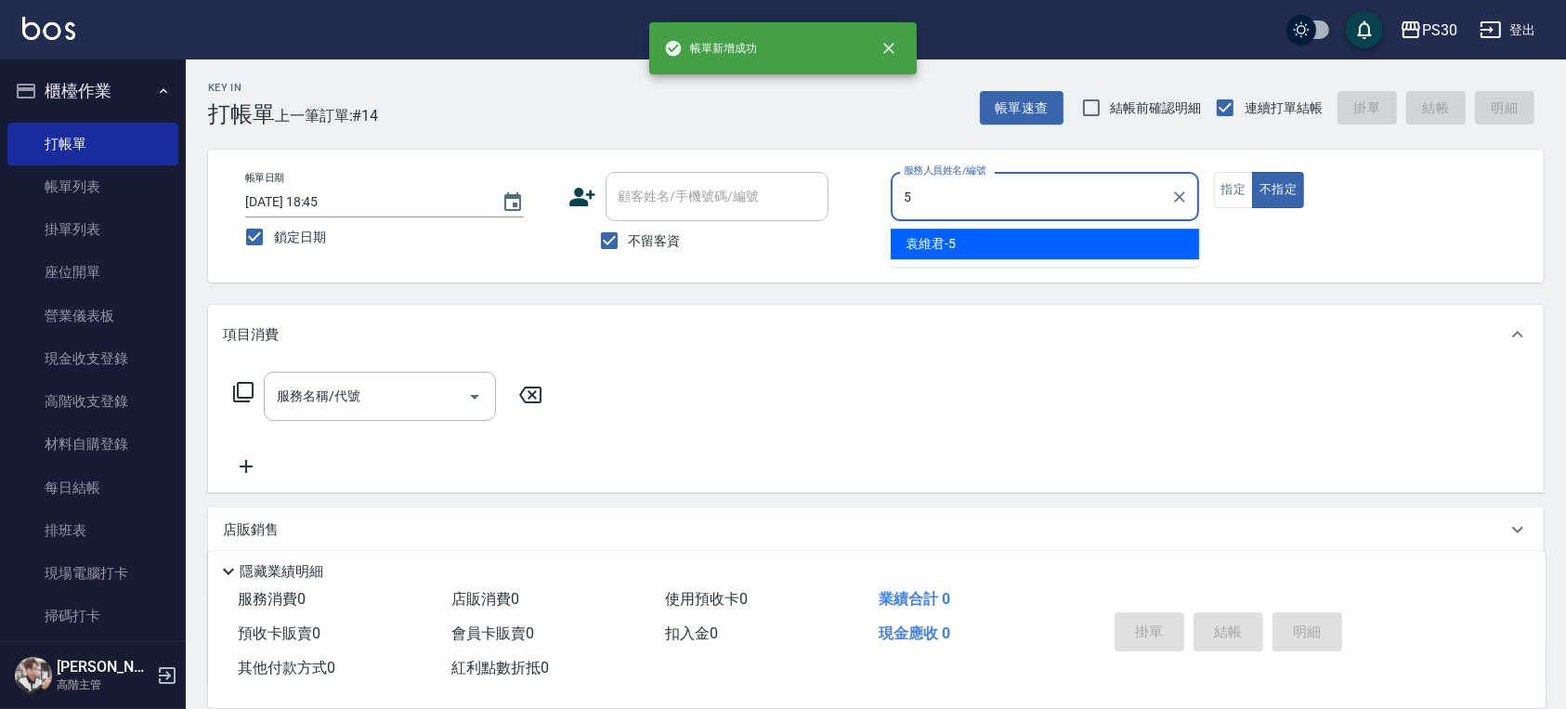
type input "[PERSON_NAME]-5"
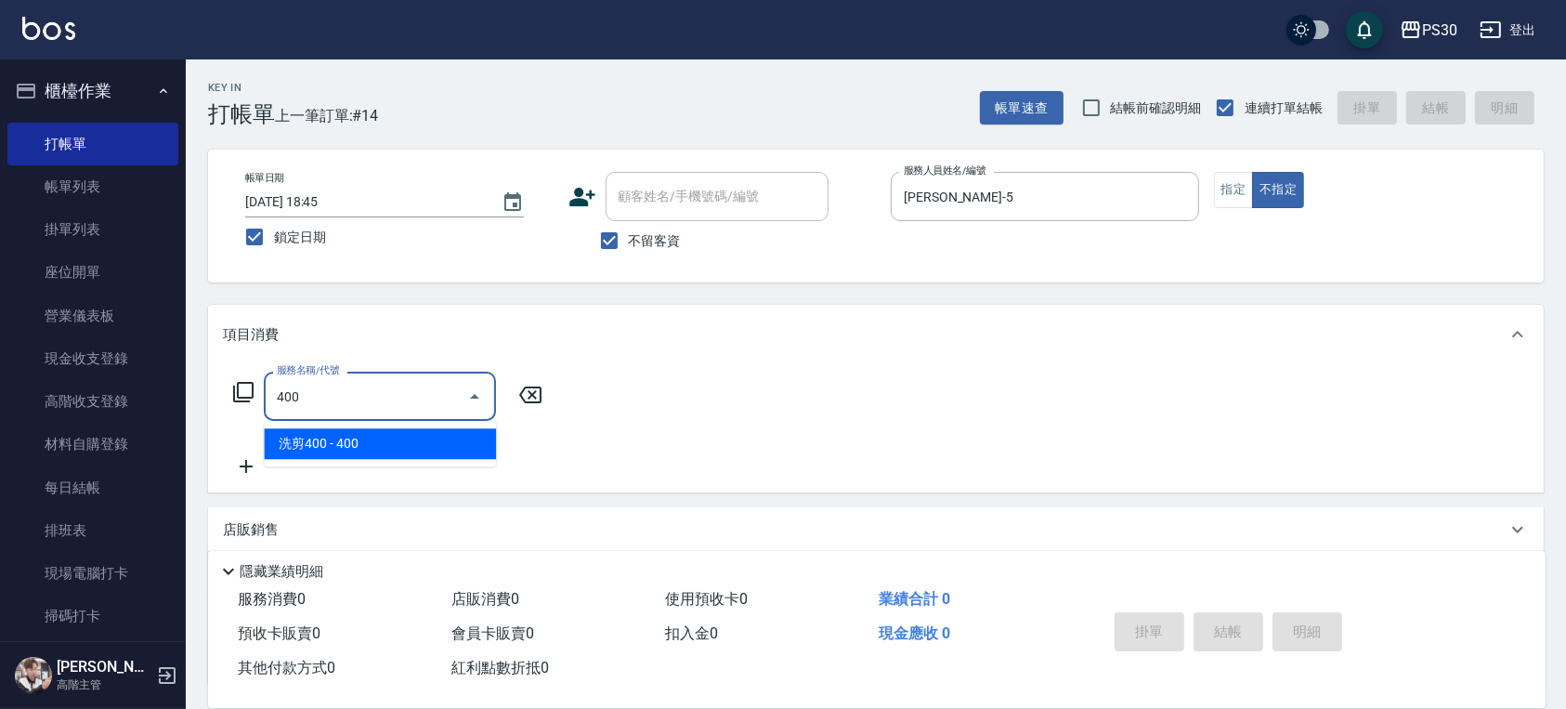
type input "洗剪400(400)"
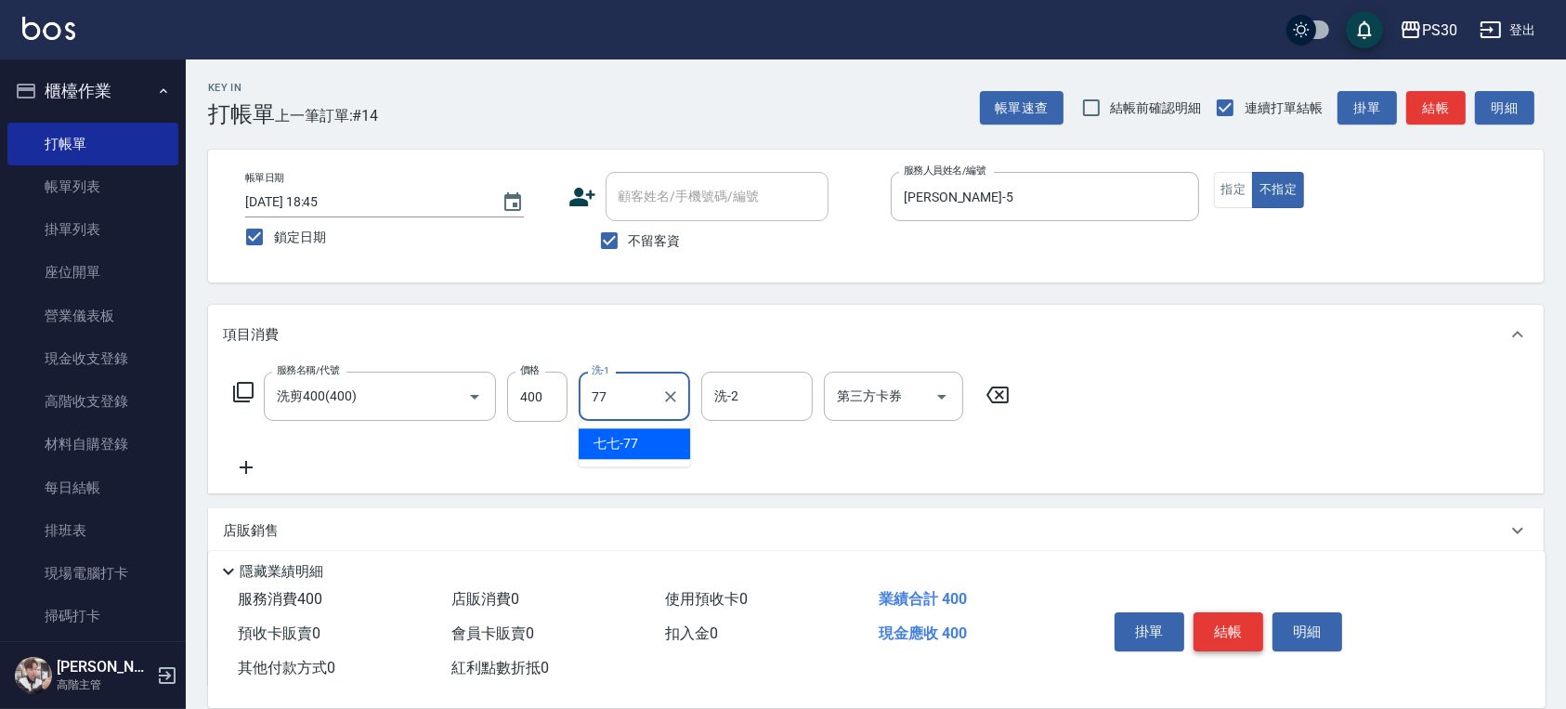
type input "七七-77"
click at [1244, 187] on button "指定" at bounding box center [1234, 190] width 40 height 36
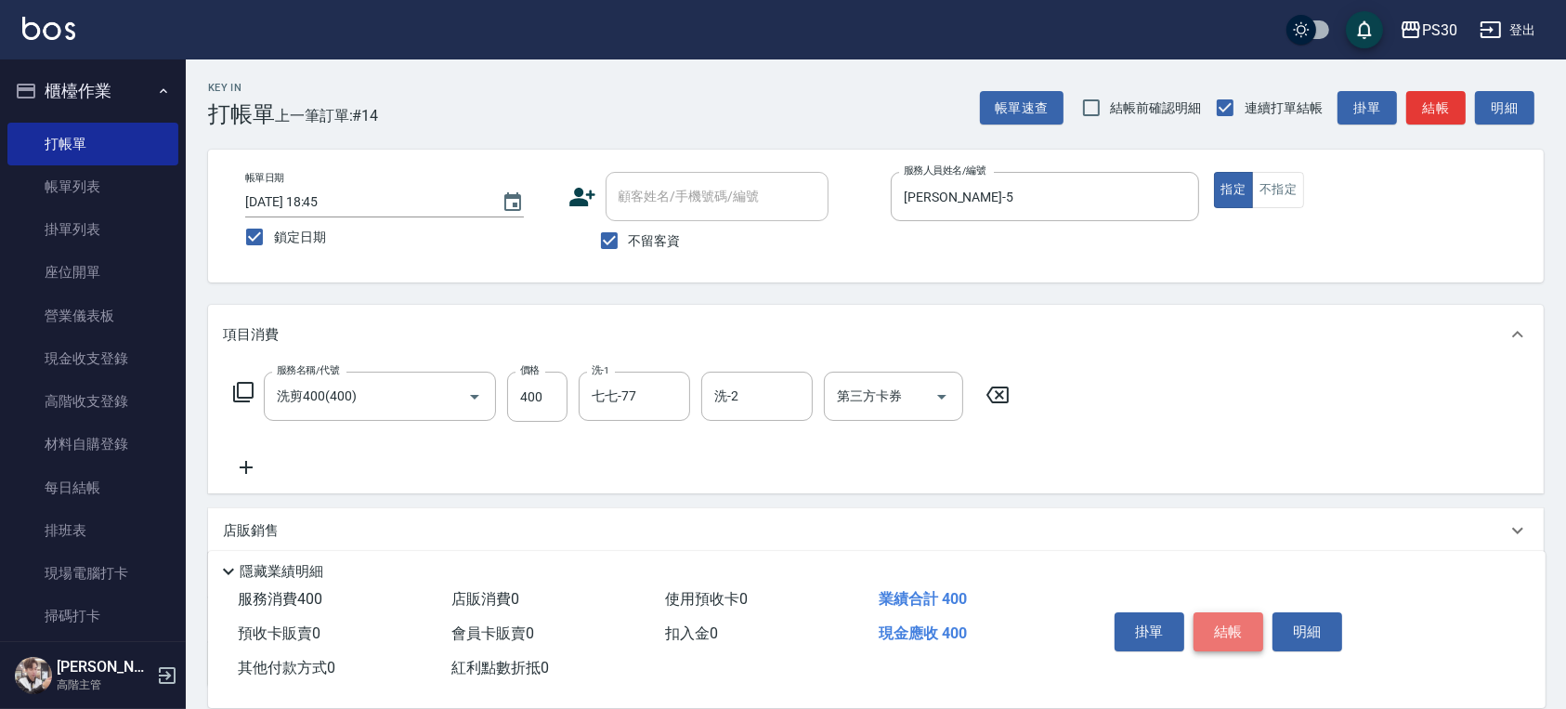
click at [1212, 617] on button "結帳" at bounding box center [1228, 631] width 70 height 39
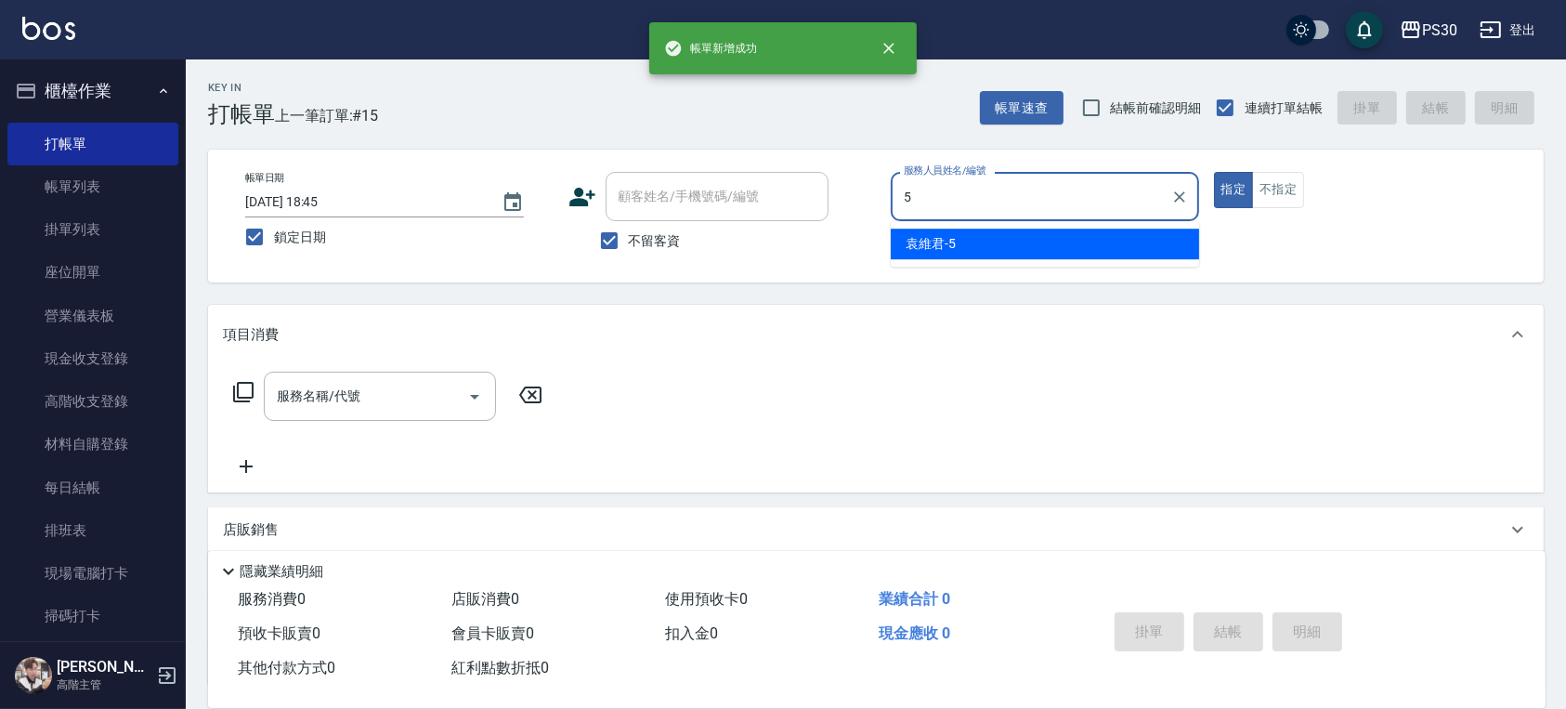
type input "[PERSON_NAME]-5"
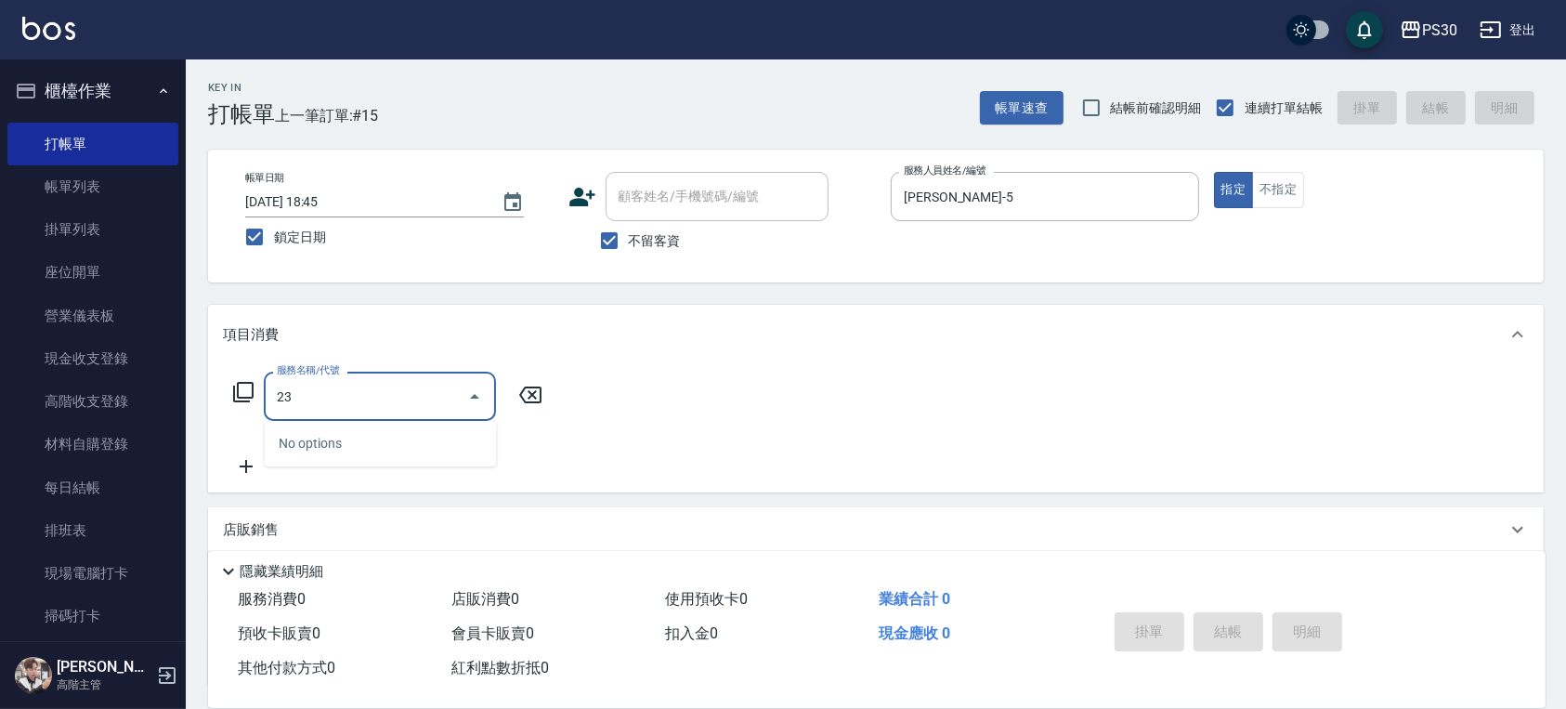
type input "2"
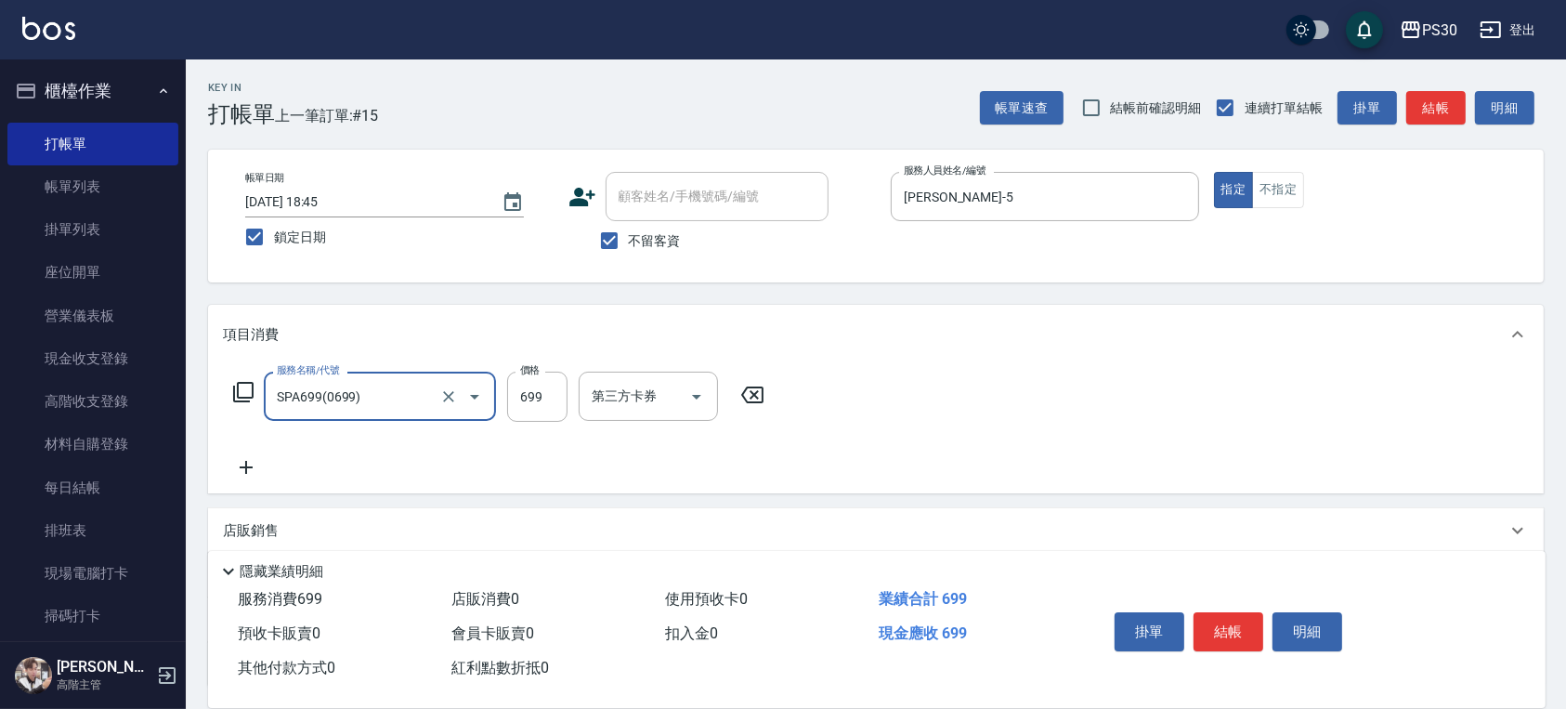
type input "SPA699(0699)"
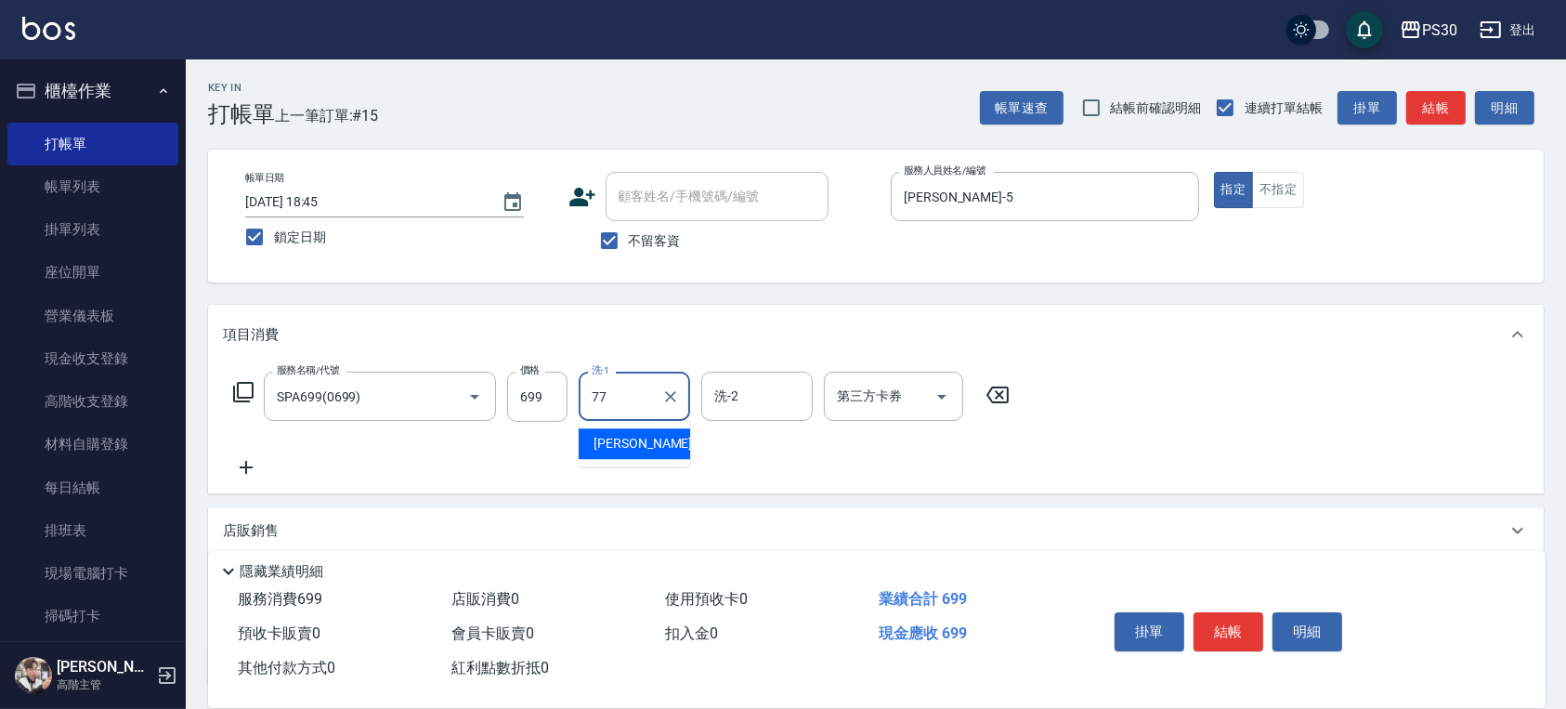
type input "七七-77"
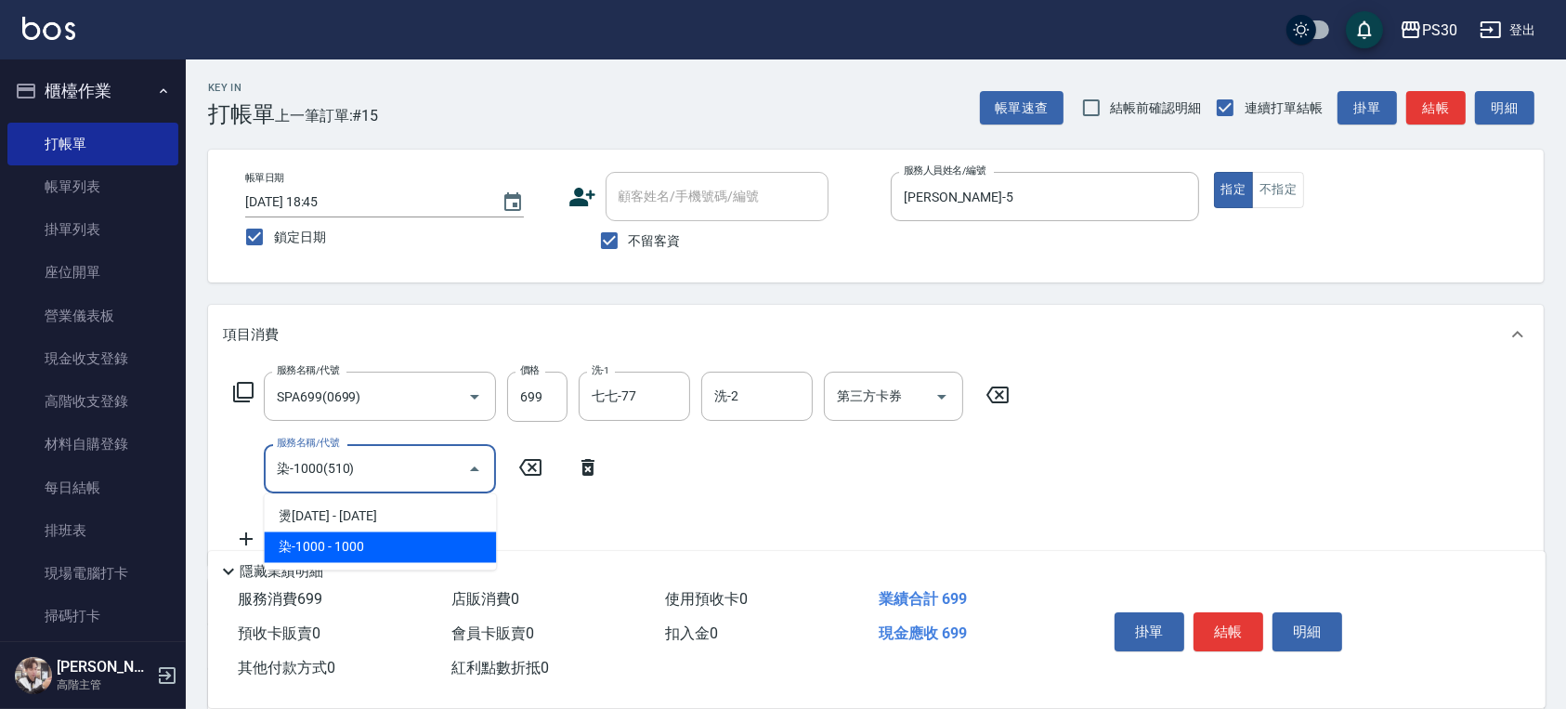
type input "染-1000(510)"
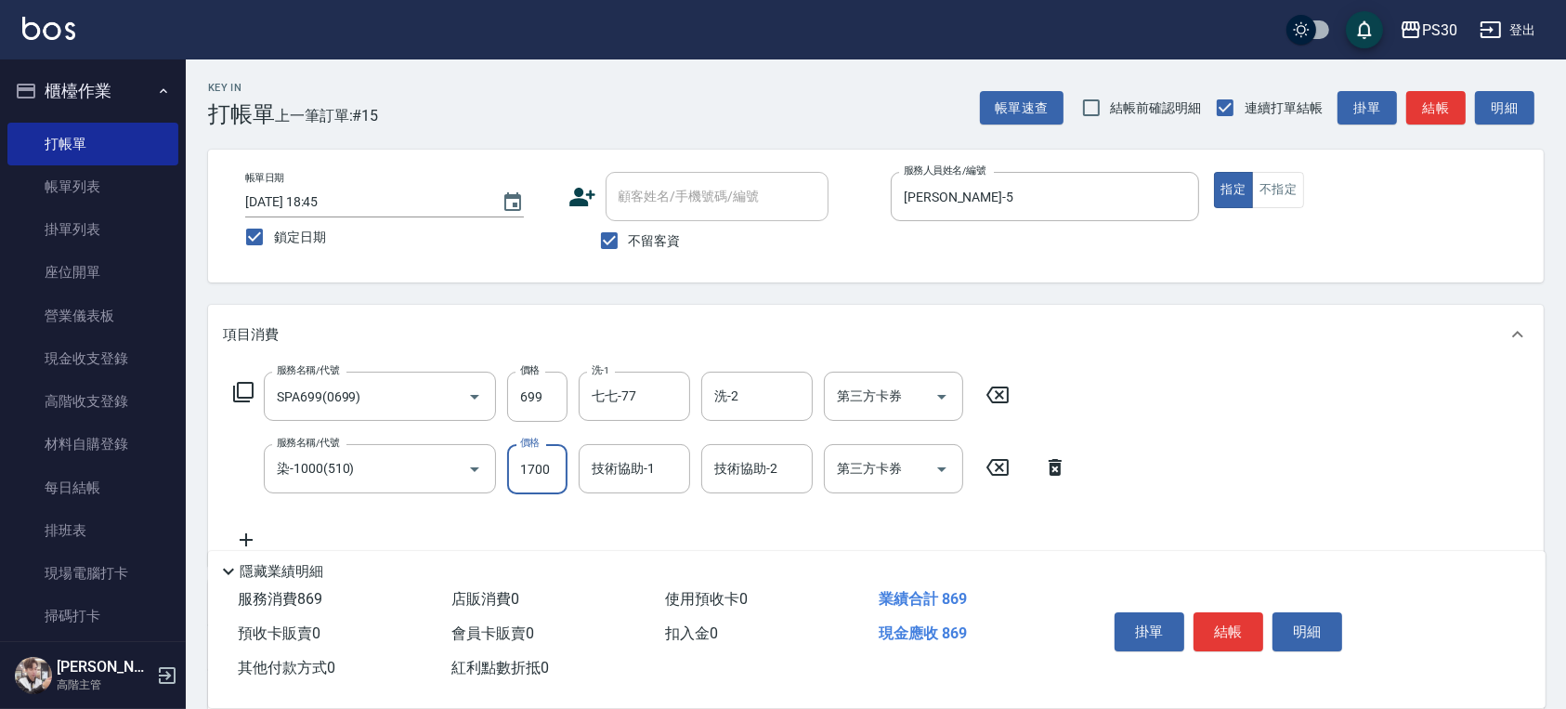
type input "1700"
click at [1218, 626] on button "結帳" at bounding box center [1228, 631] width 70 height 39
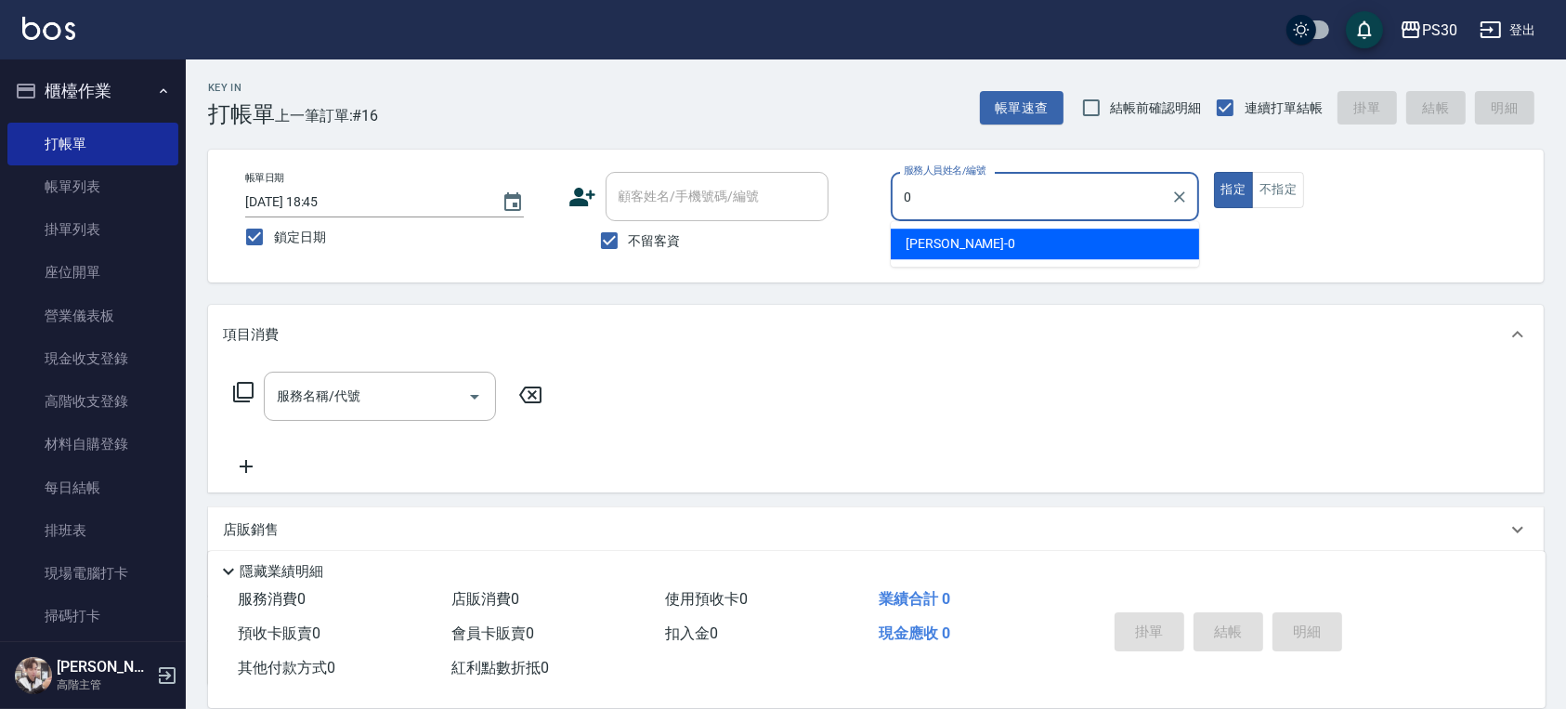
type input "[PERSON_NAME]-0"
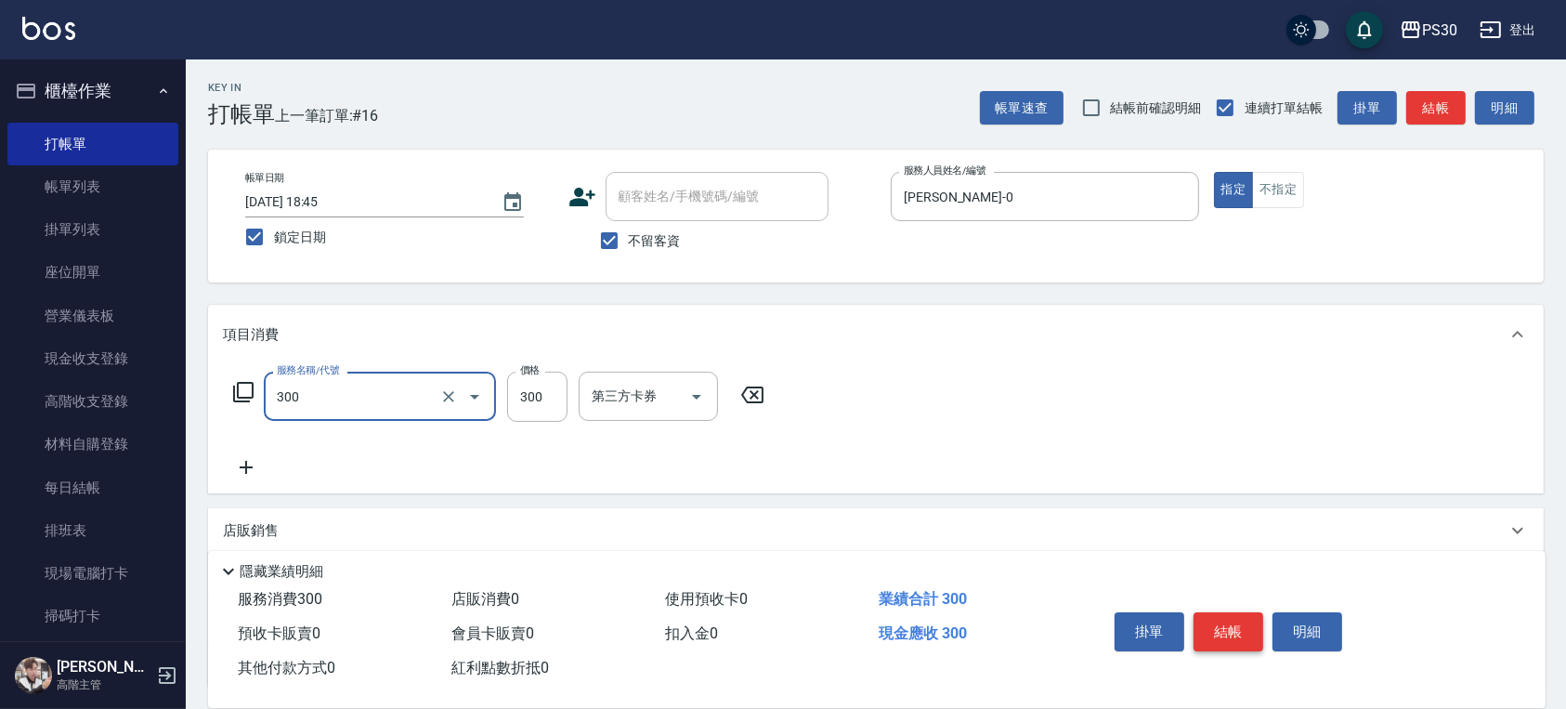
type input "洗剪300(300)"
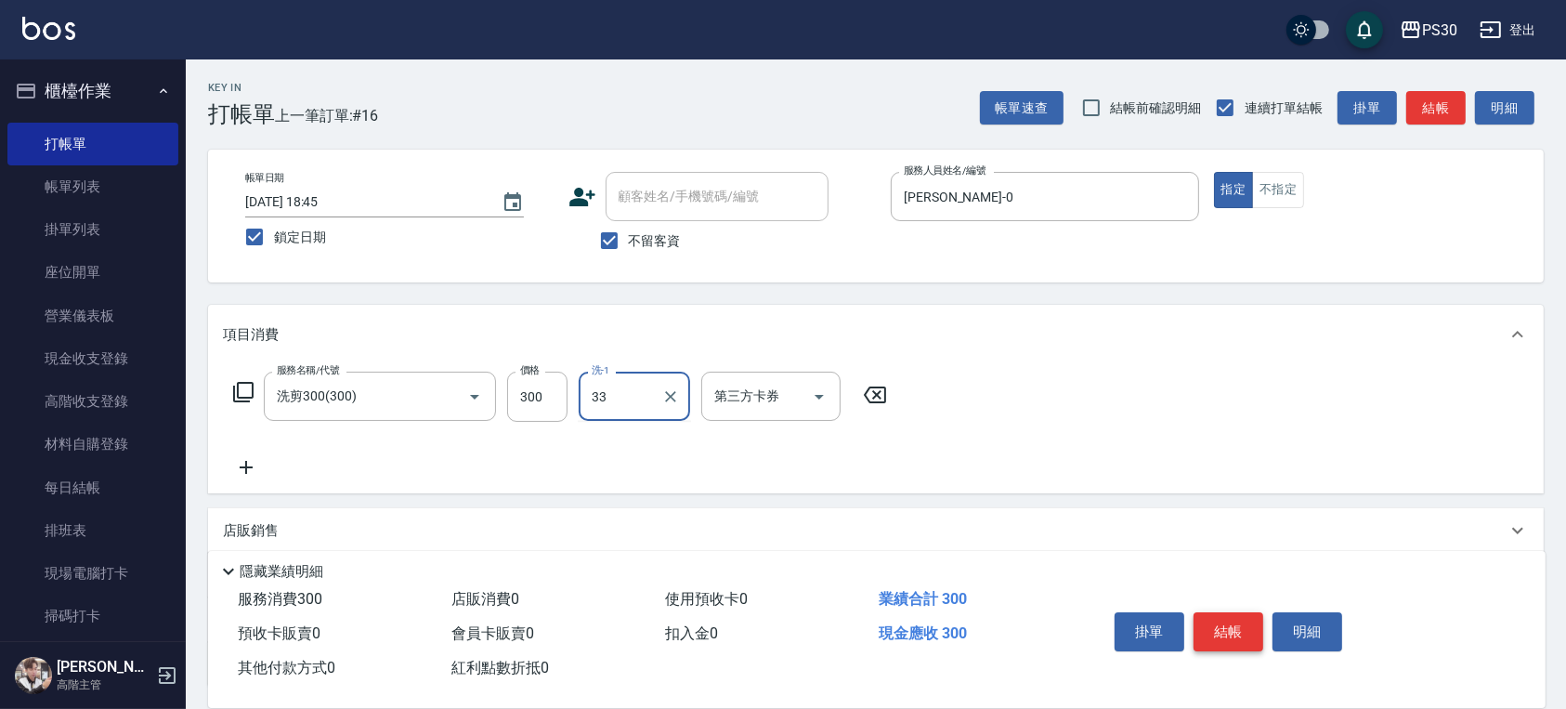
type input "[PERSON_NAME]-33"
click at [1273, 191] on button "不指定" at bounding box center [1278, 190] width 52 height 36
click at [1229, 625] on button "結帳" at bounding box center [1228, 631] width 70 height 39
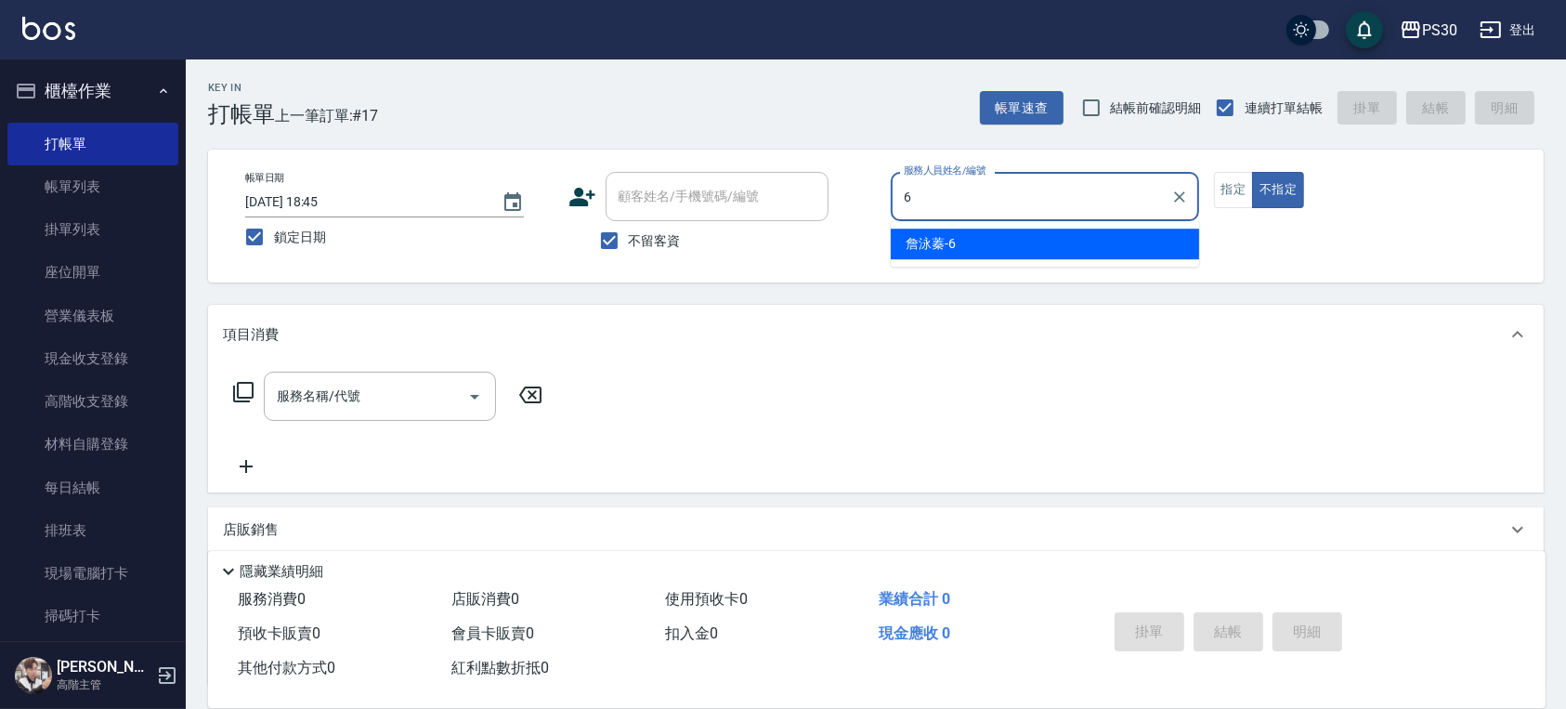
type input "[PERSON_NAME]-6"
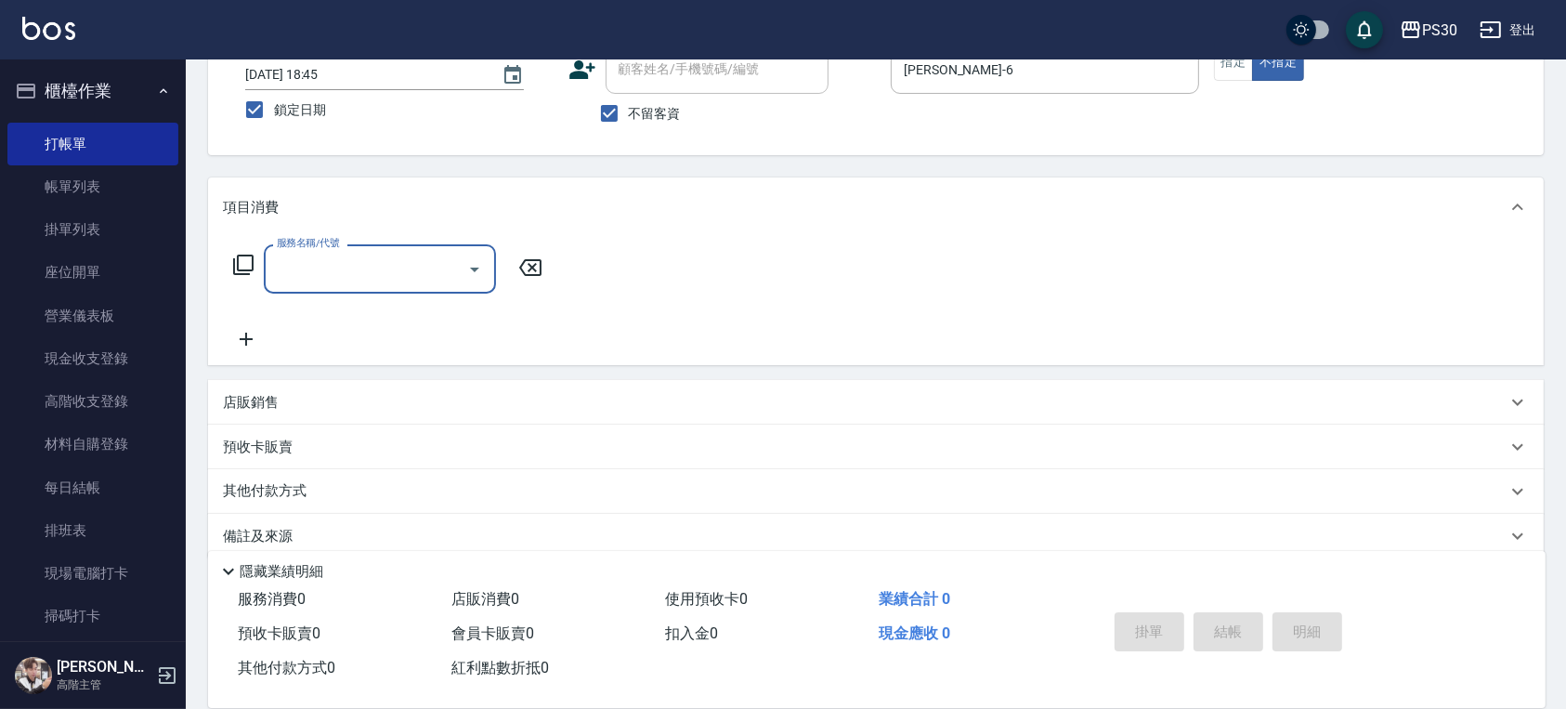
scroll to position [152, 0]
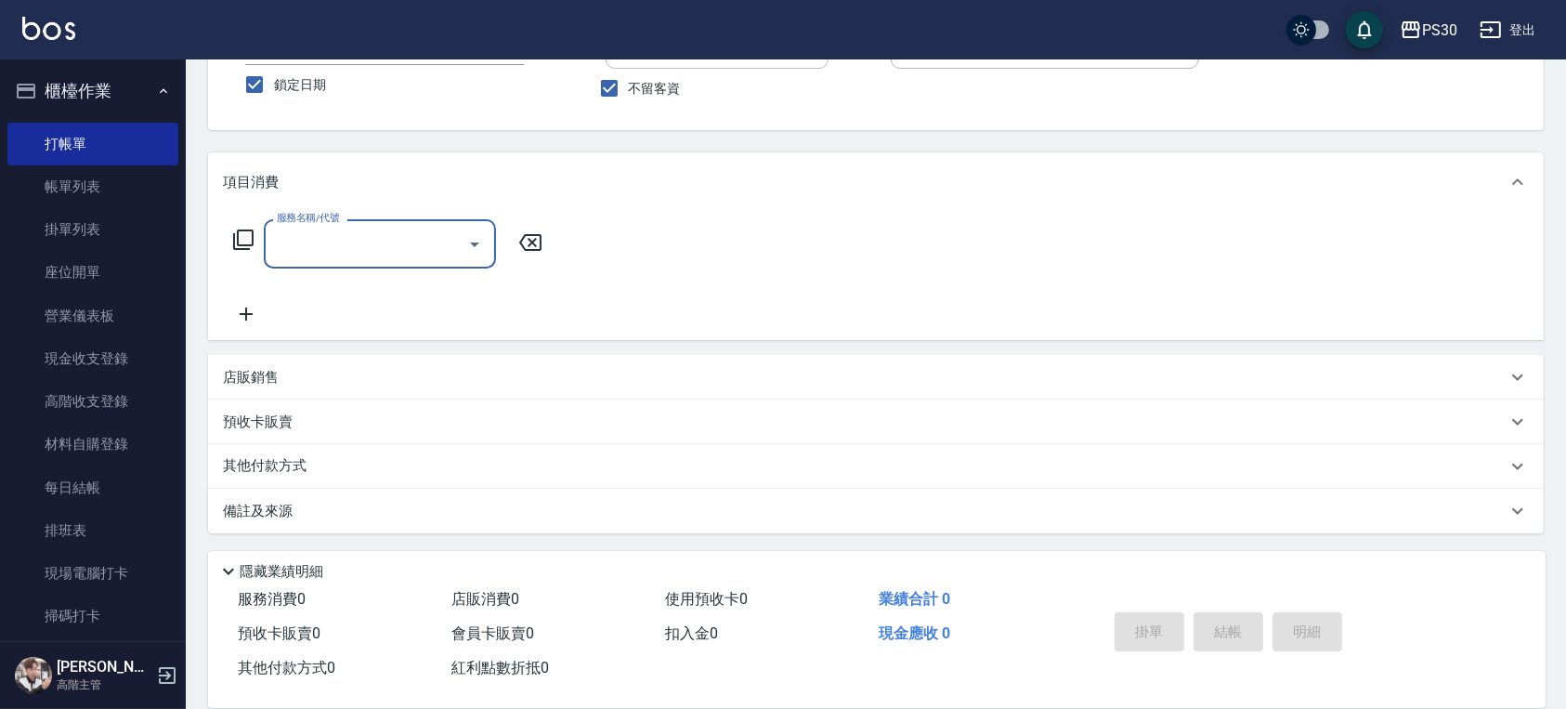
click at [386, 371] on div "店販銷售" at bounding box center [864, 378] width 1283 height 20
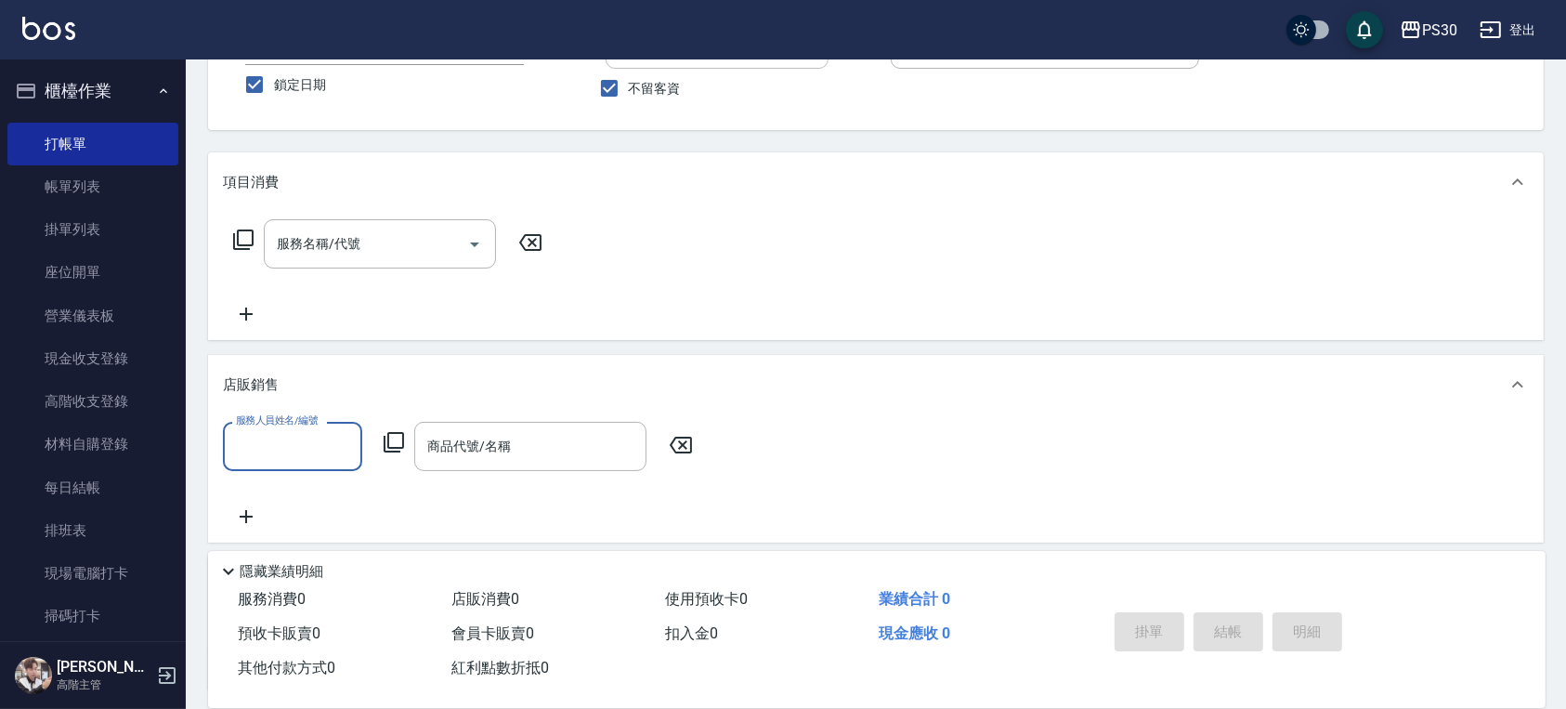
scroll to position [0, 0]
type input "[PERSON_NAME]-6"
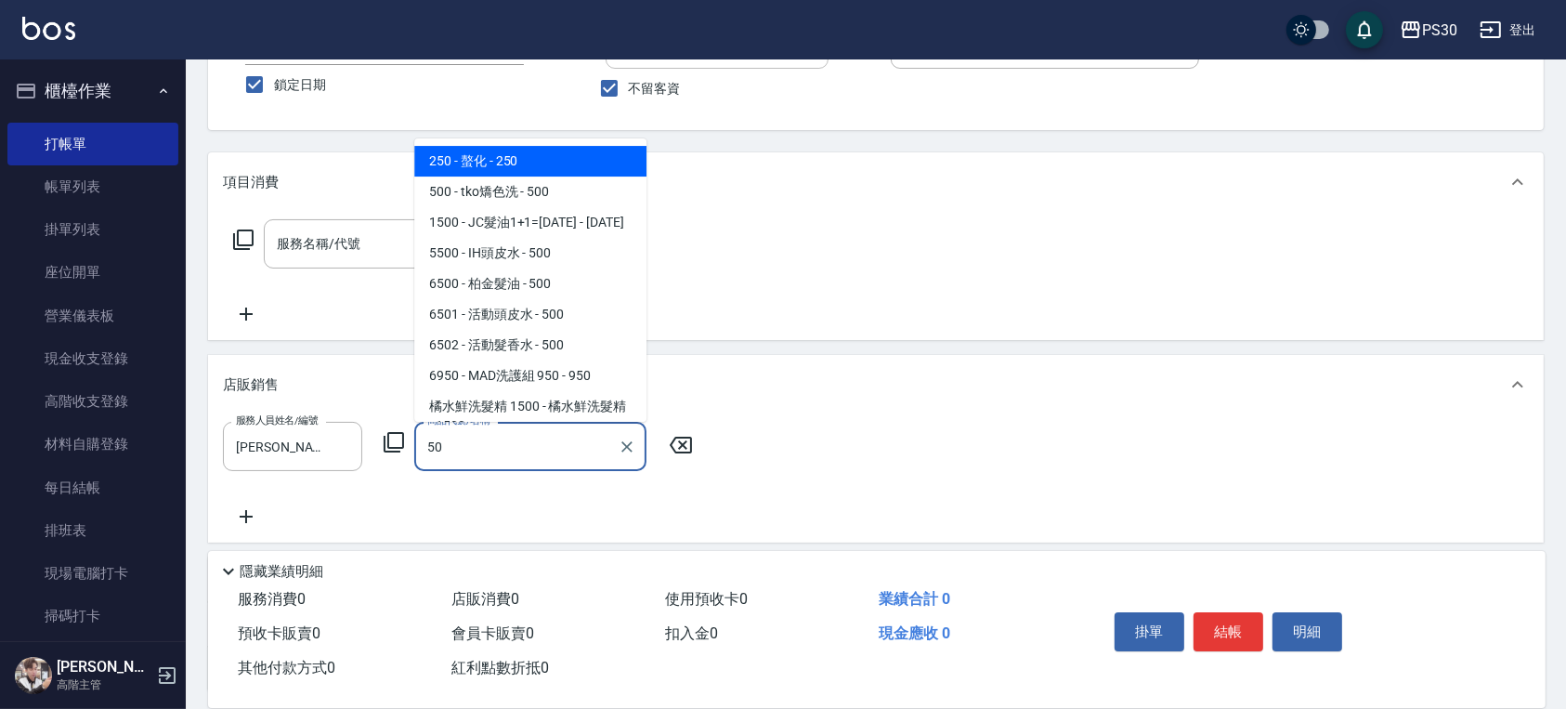
type input "5"
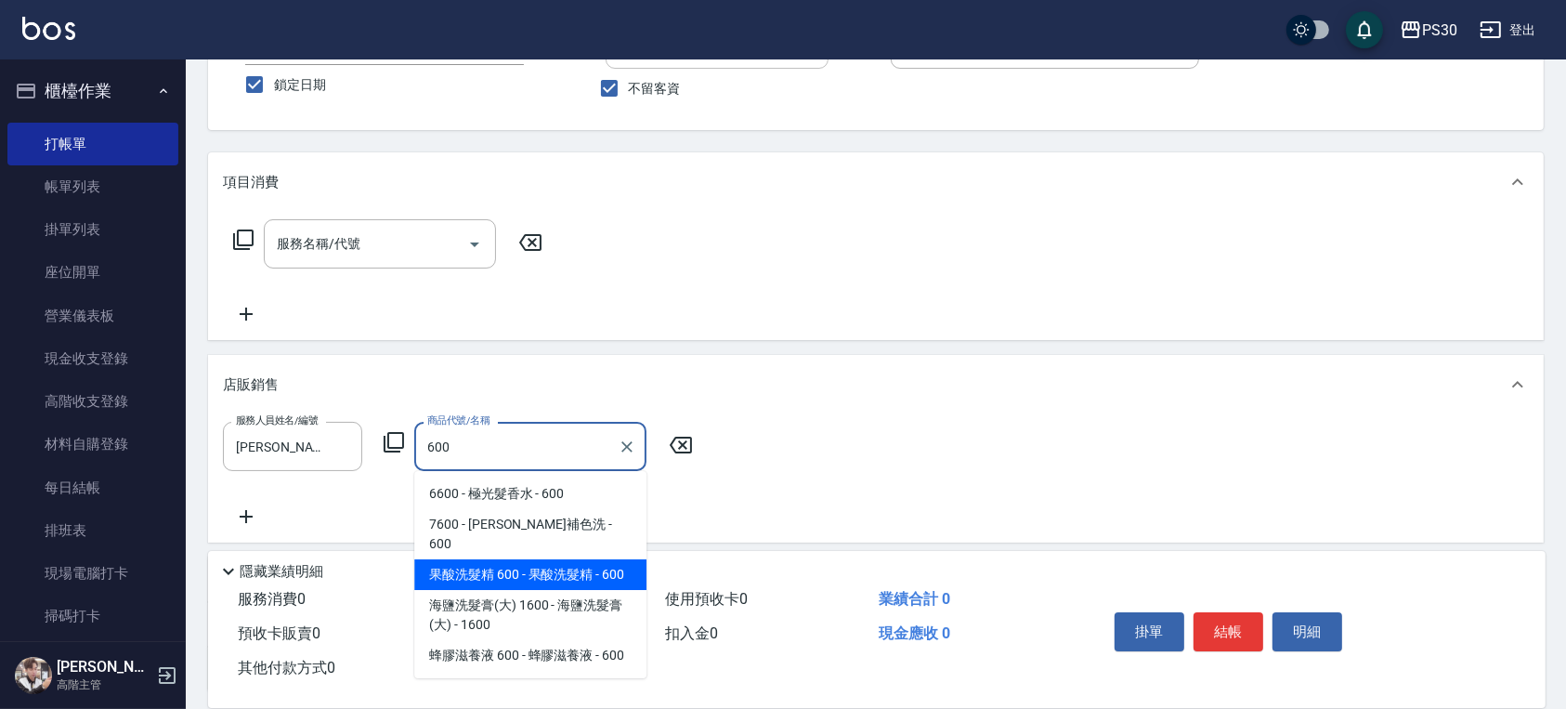
type input "果酸洗髮精"
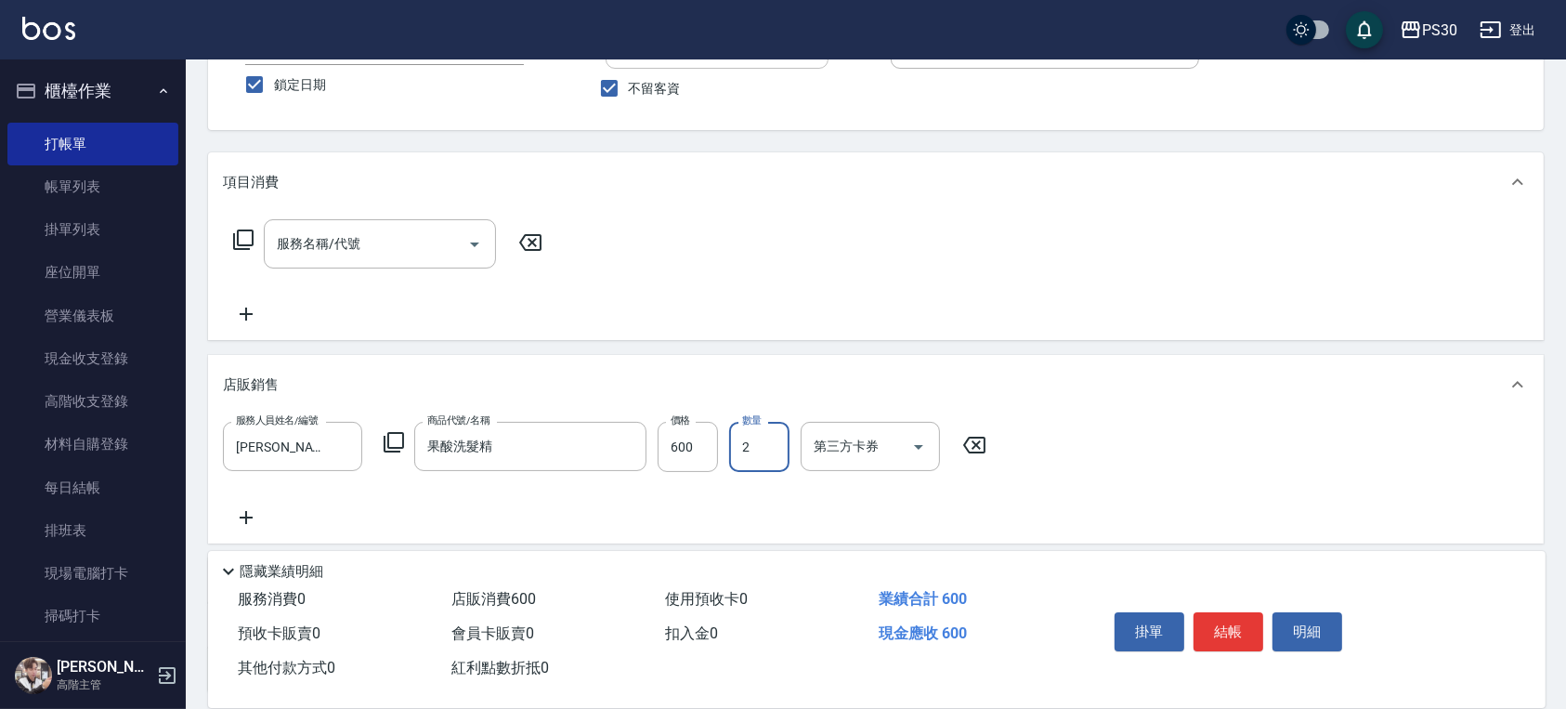
type input "2"
click at [671, 435] on input "600" at bounding box center [688, 447] width 60 height 50
type input "540"
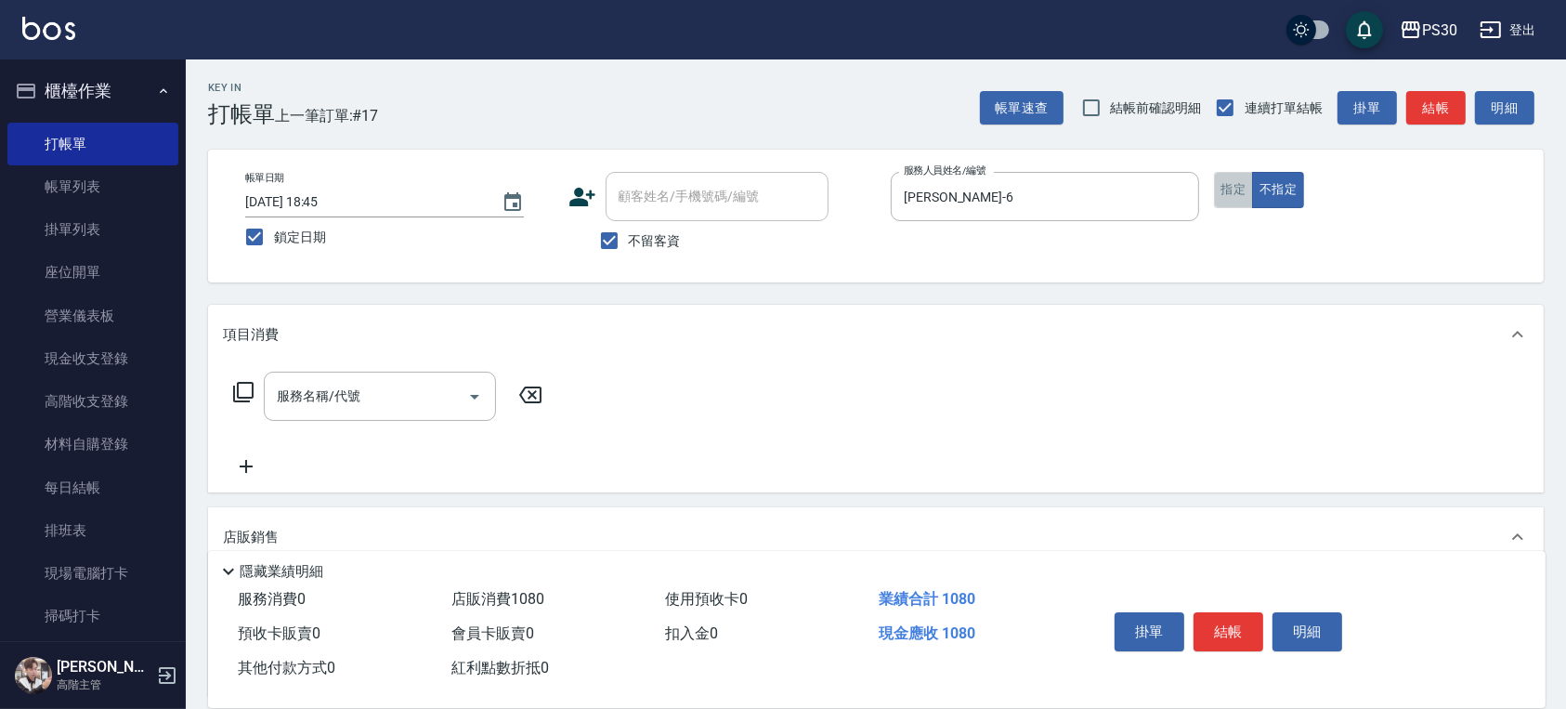
click at [1245, 192] on button "指定" at bounding box center [1234, 190] width 40 height 36
click at [1231, 613] on button "結帳" at bounding box center [1228, 631] width 70 height 39
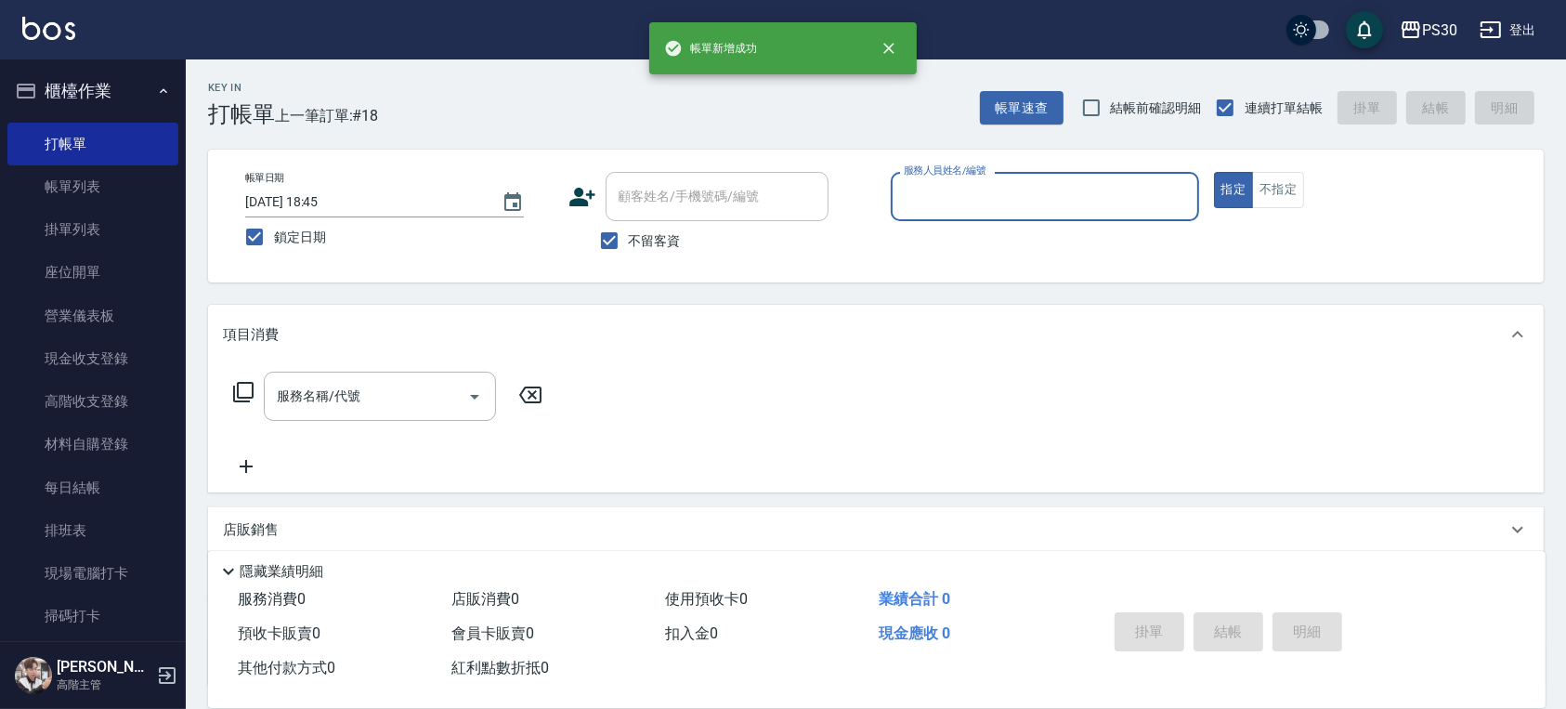
click at [682, 239] on div "不留客資" at bounding box center [698, 240] width 260 height 39
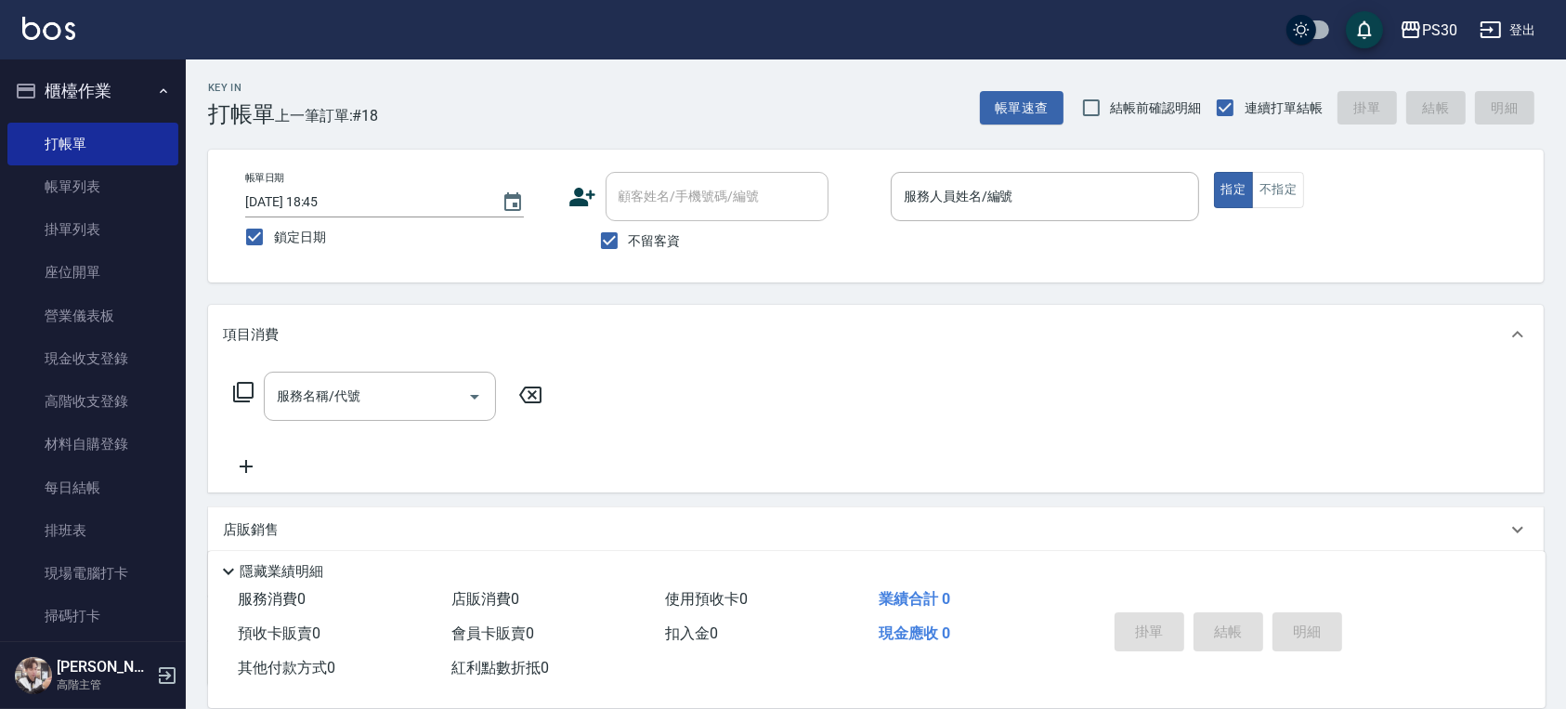
click at [656, 236] on span "不留客資" at bounding box center [655, 241] width 52 height 20
click at [629, 236] on input "不留客資" at bounding box center [609, 240] width 39 height 39
checkbox input "false"
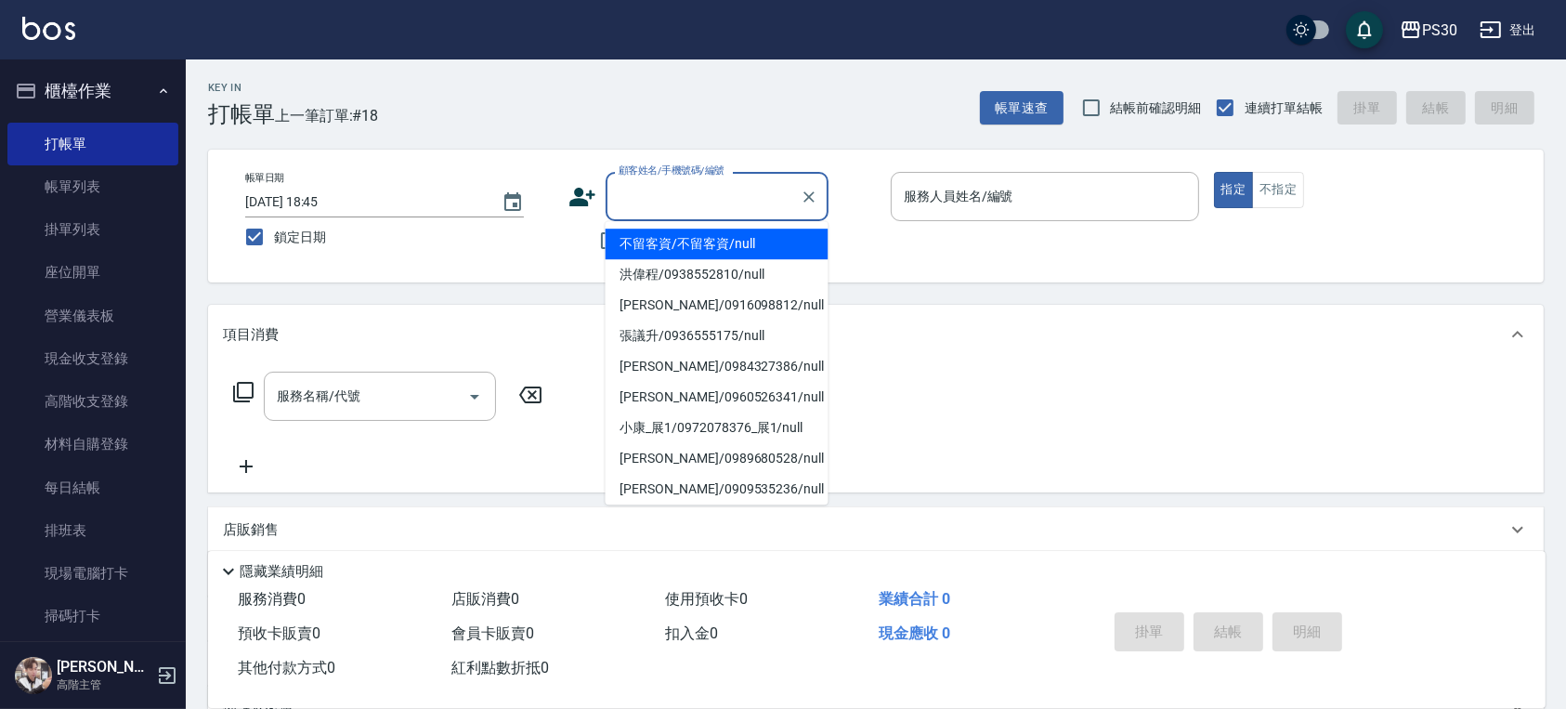
click at [671, 189] on input "顧客姓名/手機號碼/編號" at bounding box center [703, 196] width 178 height 33
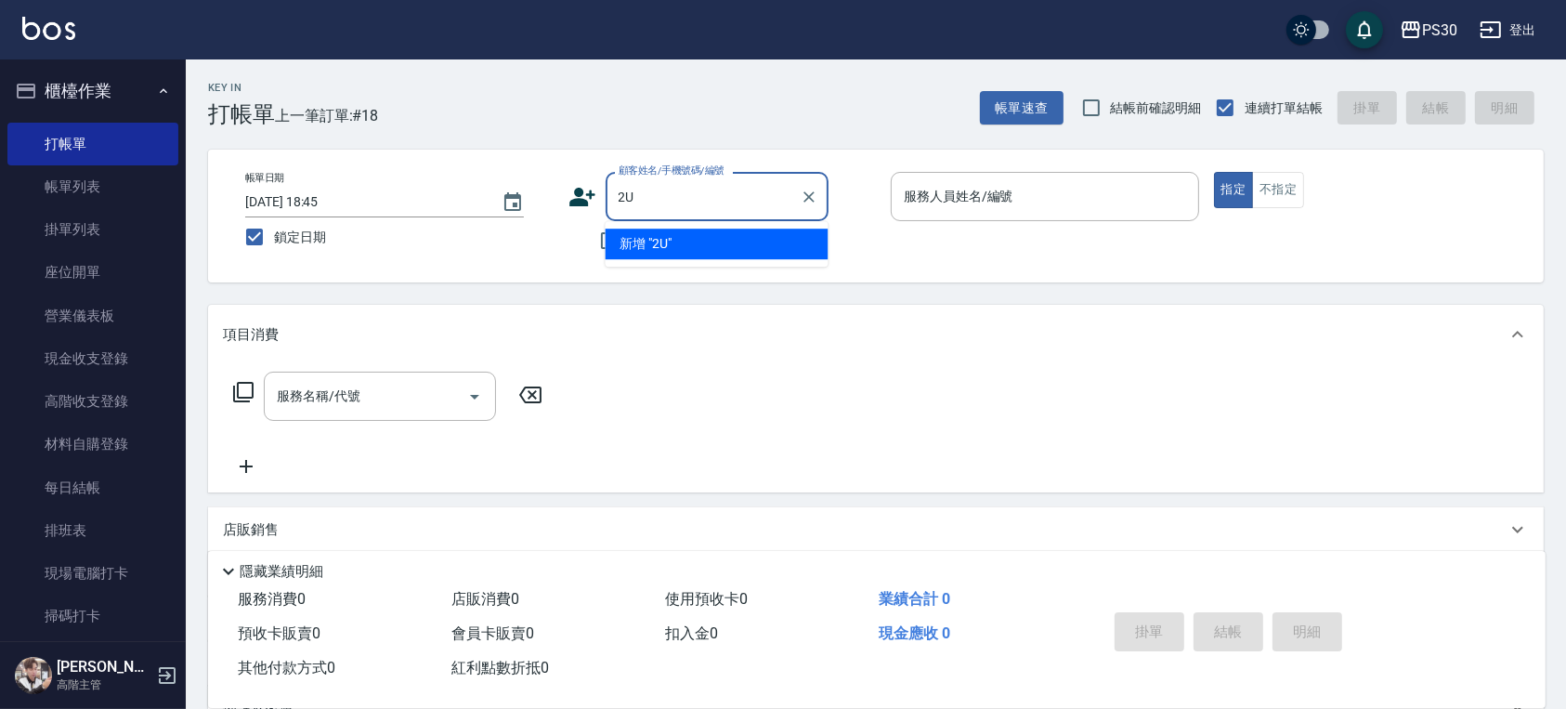
type input "2"
click at [715, 248] on li "[PERSON_NAME]/0919617185/" at bounding box center [716, 243] width 223 height 31
type input "[PERSON_NAME]/0919617185/"
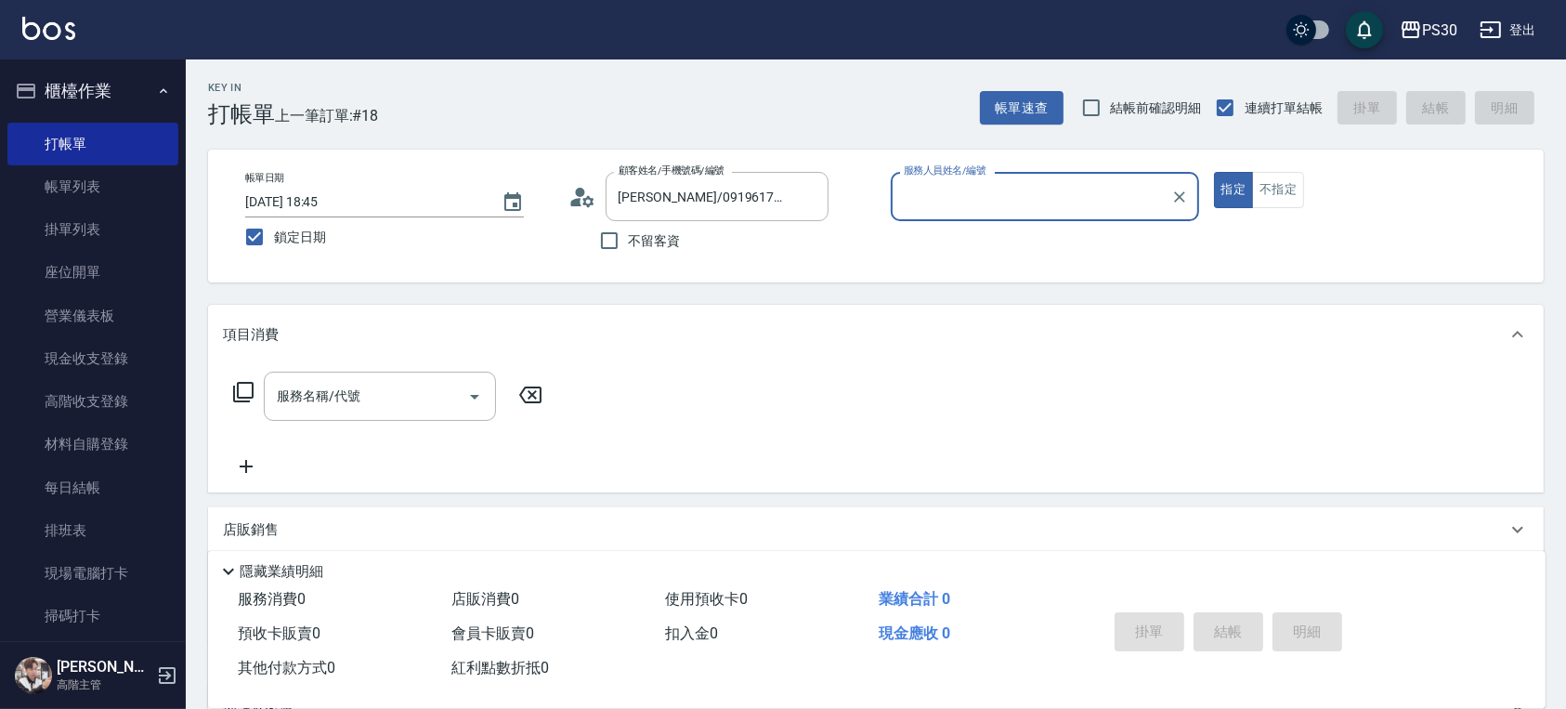
type input "[PERSON_NAME]-5"
click at [1214, 172] on button "指定" at bounding box center [1234, 190] width 40 height 36
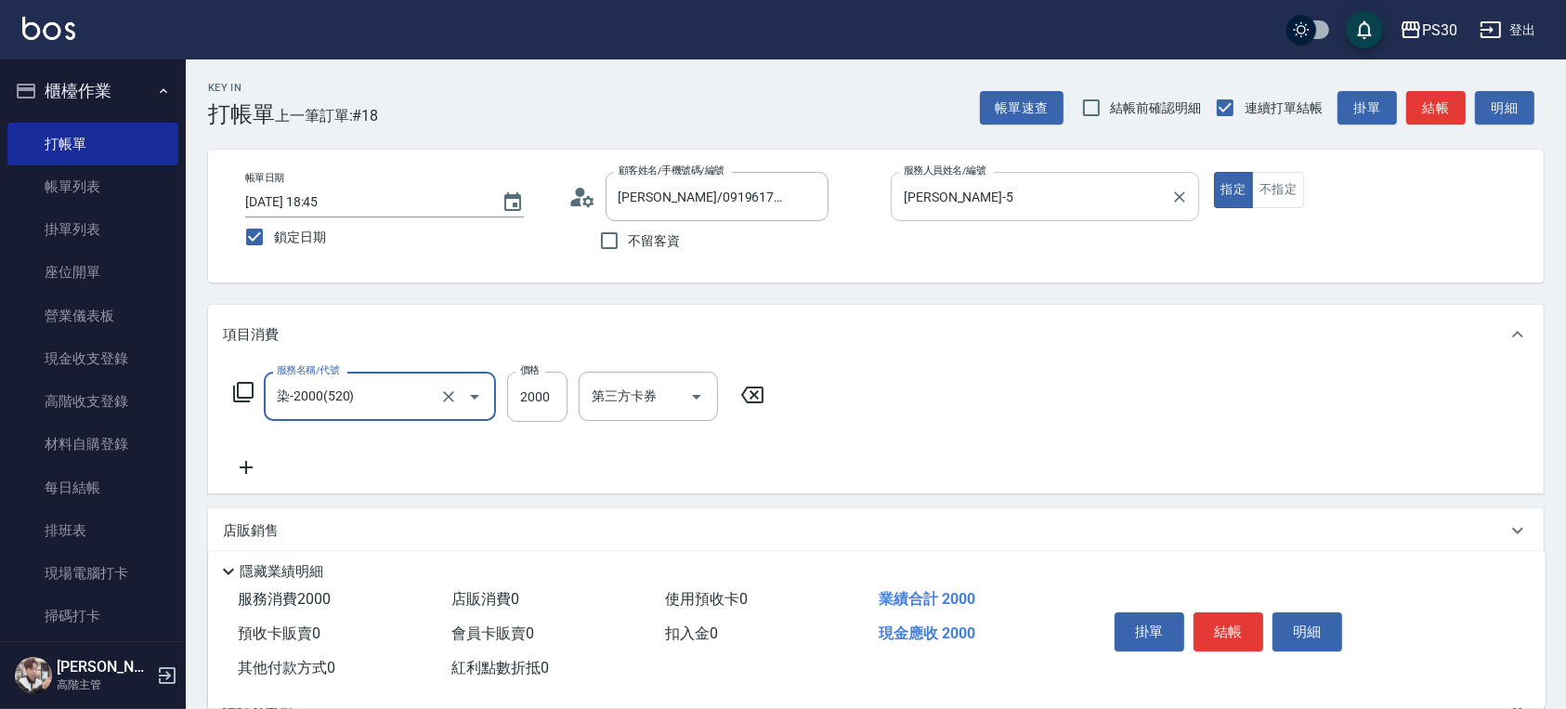
type input "染-2000(520)"
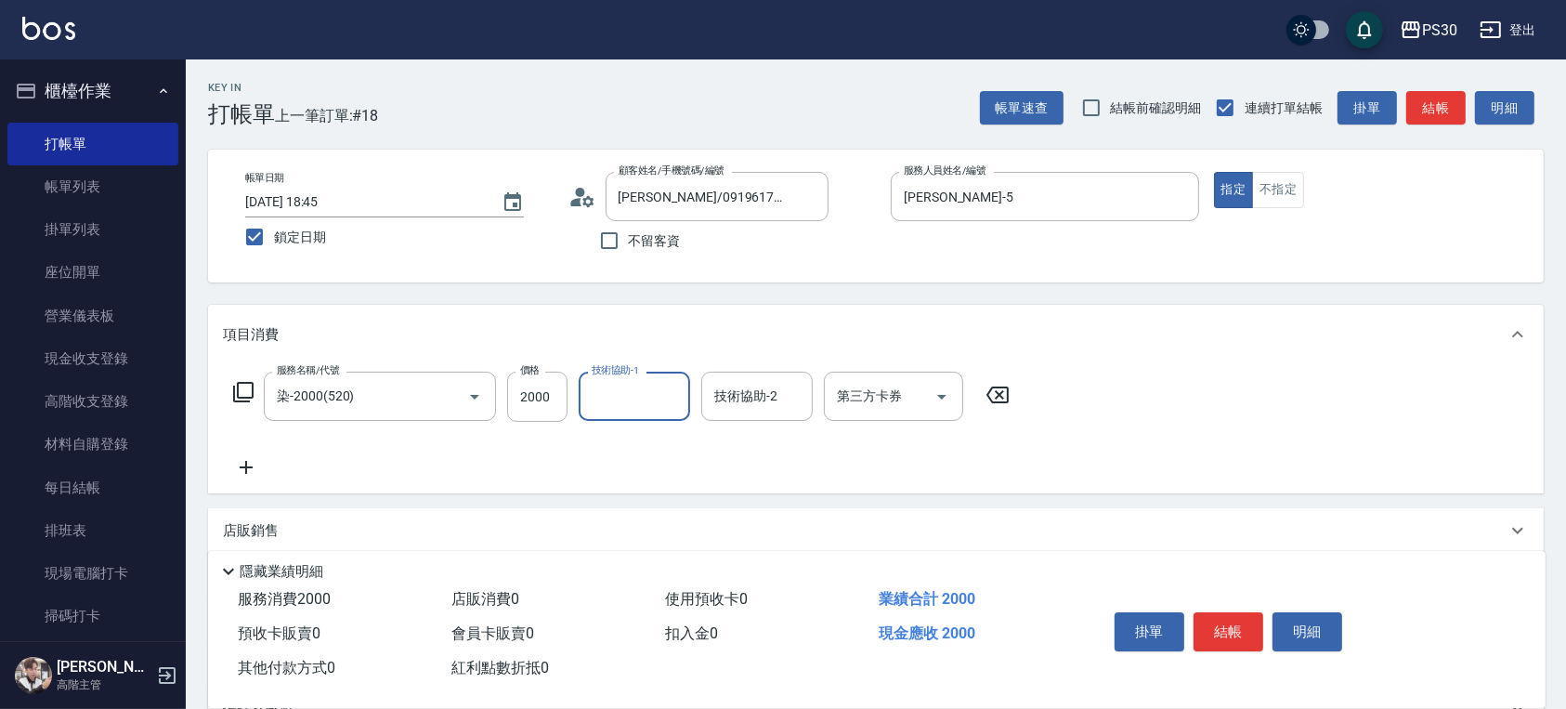
scroll to position [198, 0]
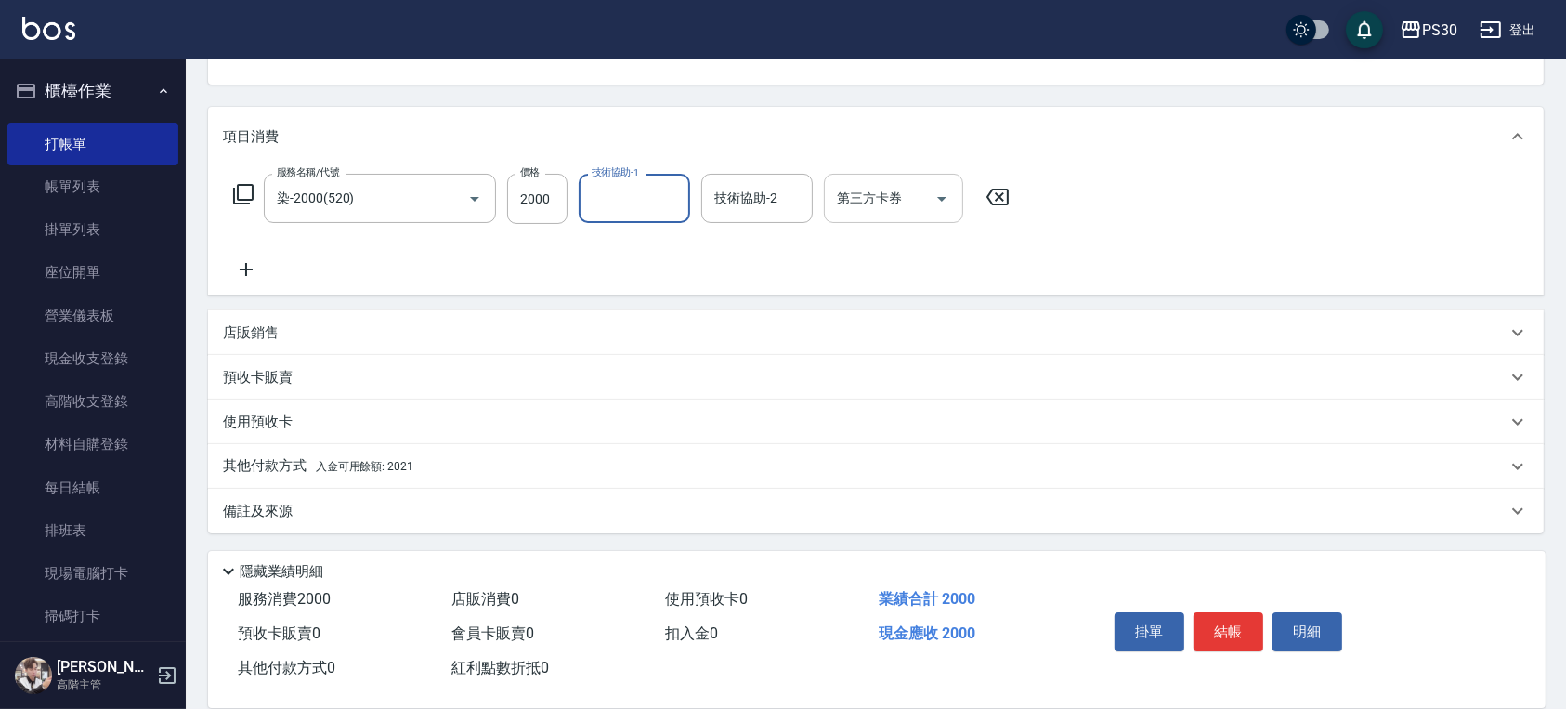
click at [931, 191] on icon "Open" at bounding box center [942, 199] width 22 height 22
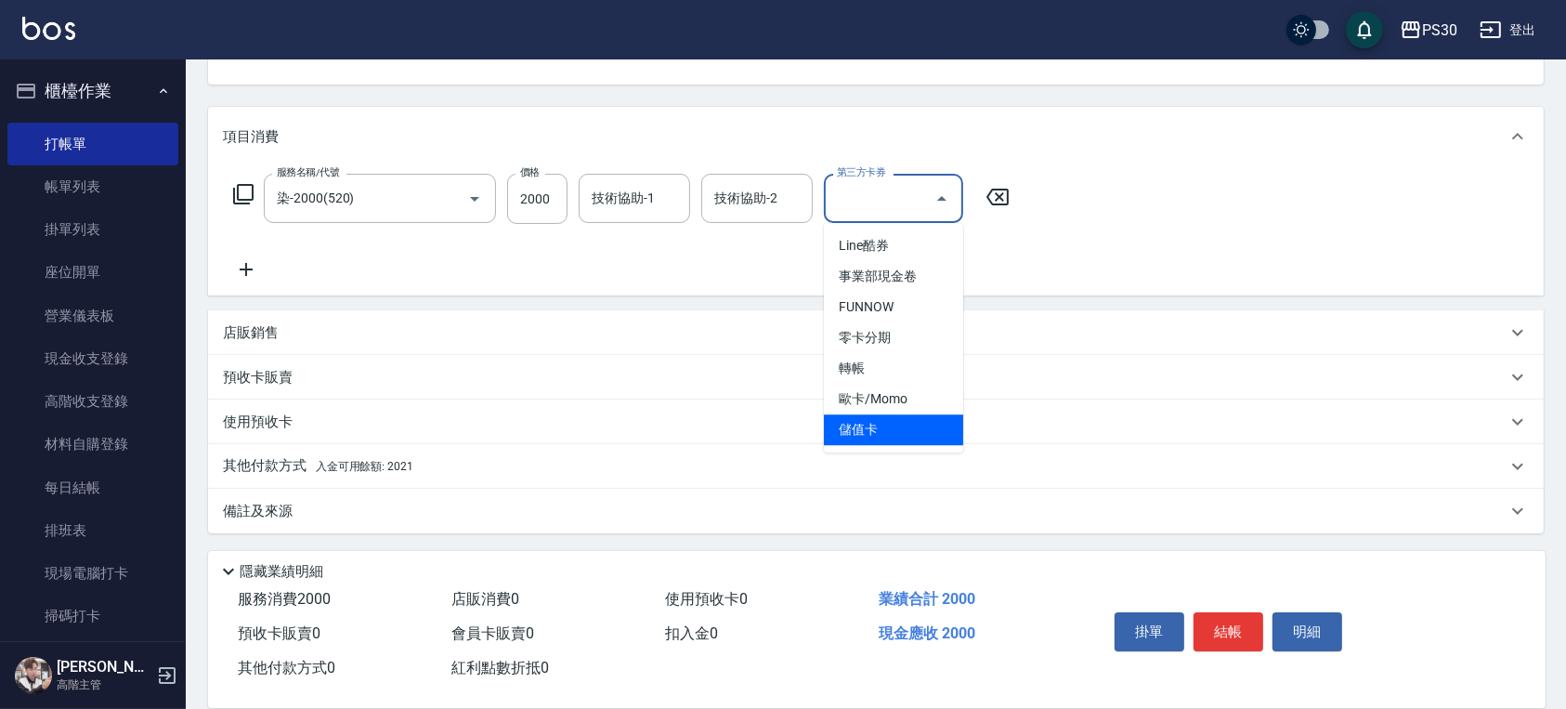
click at [886, 424] on span "儲值卡" at bounding box center [893, 429] width 139 height 31
type input "儲值卡"
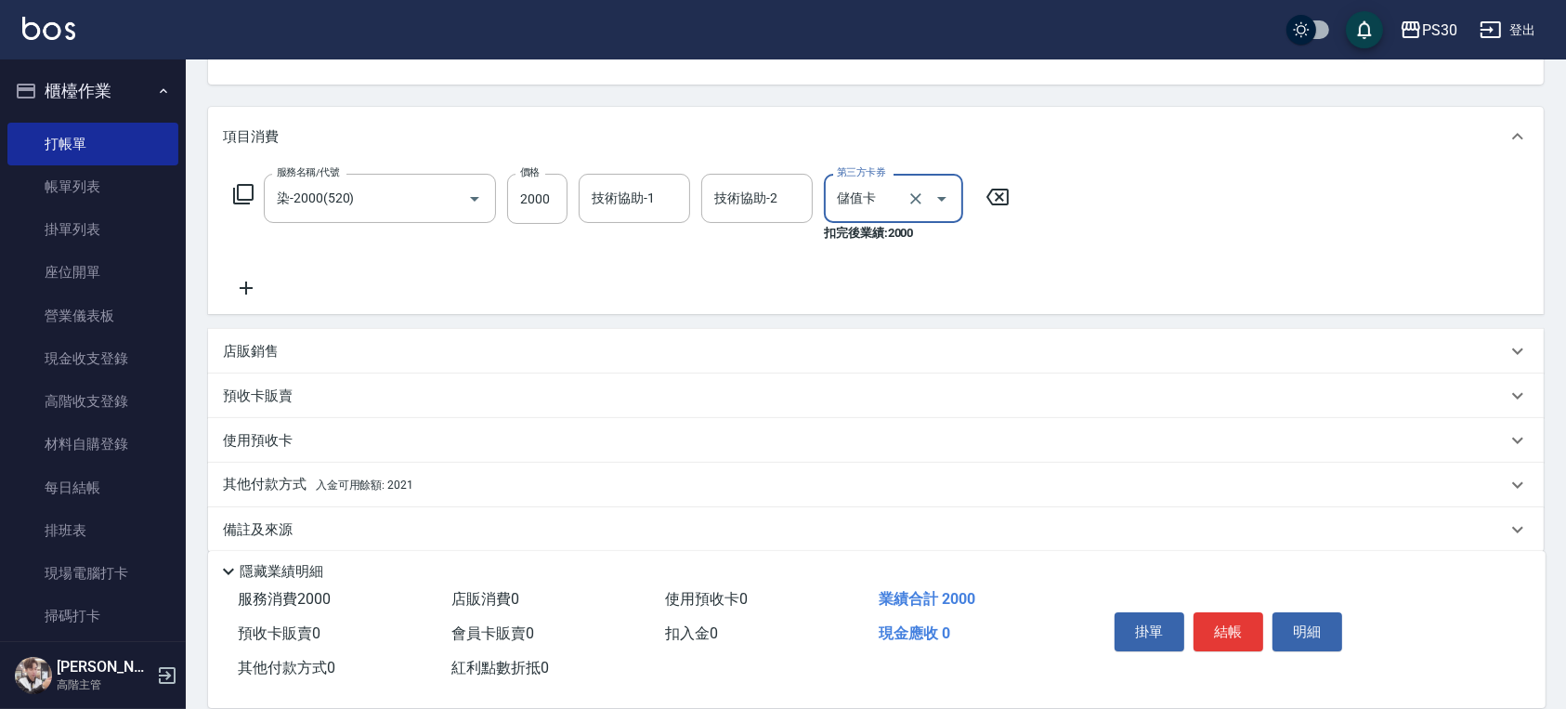
click at [414, 481] on div "其他付款方式 入金可用餘額: 2021" at bounding box center [864, 485] width 1283 height 20
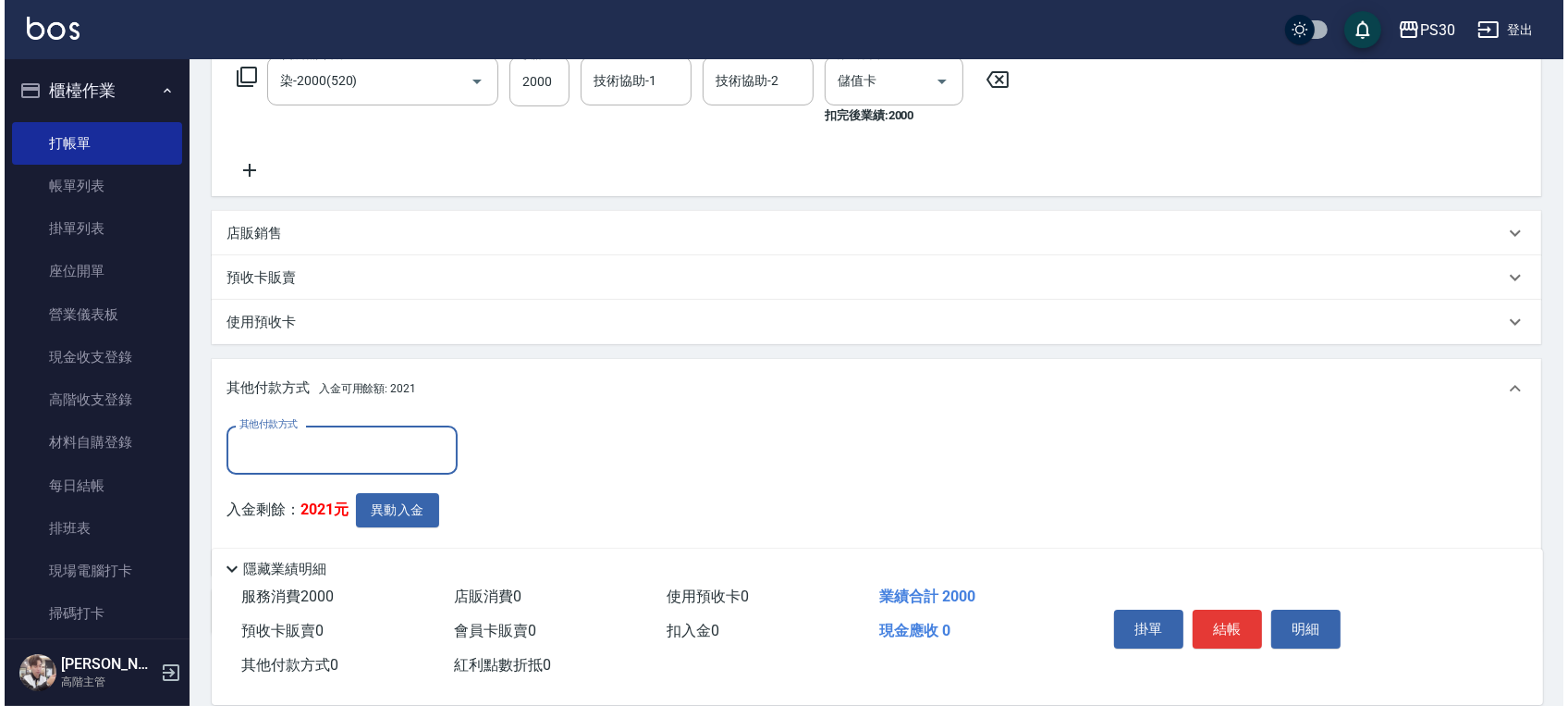
scroll to position [416, 0]
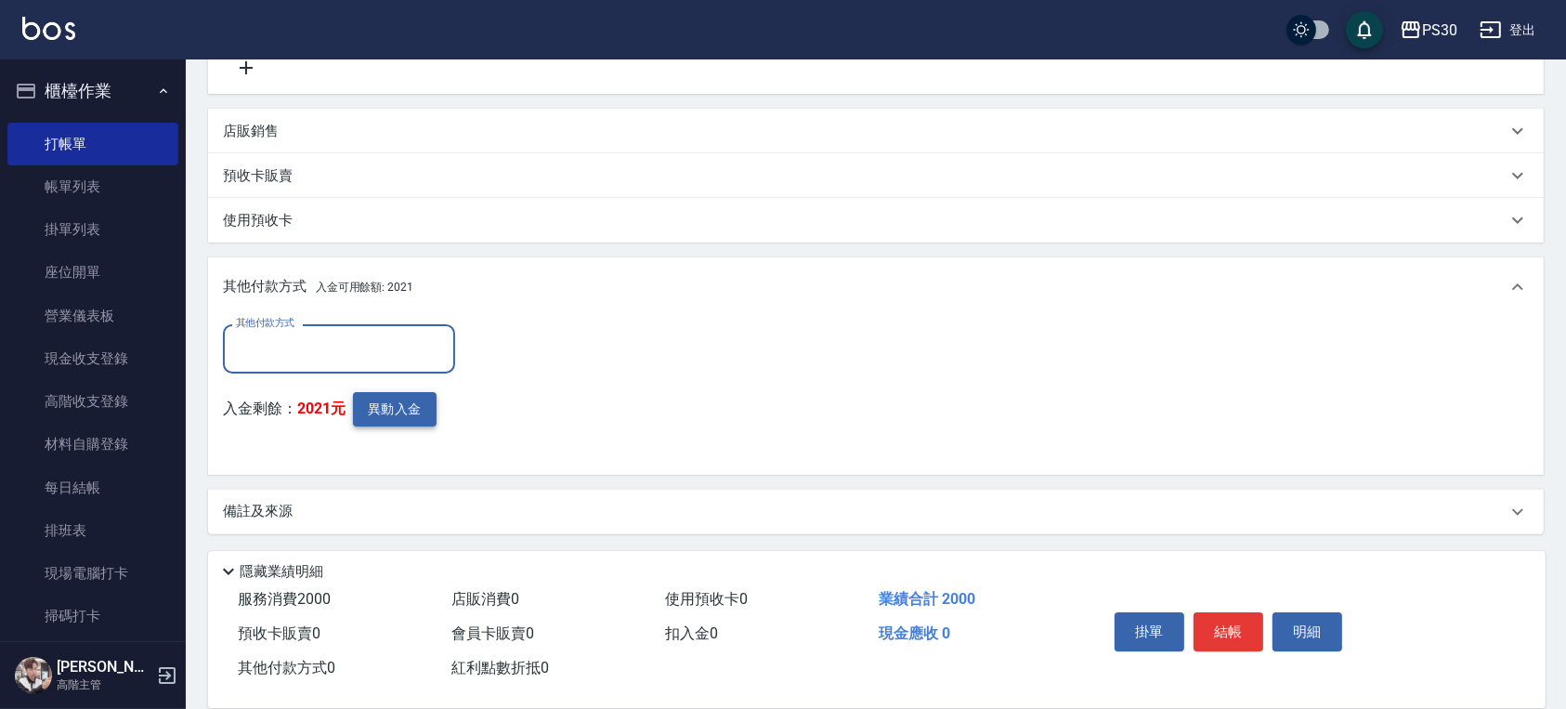
click at [412, 401] on button "異動入金" at bounding box center [395, 409] width 84 height 34
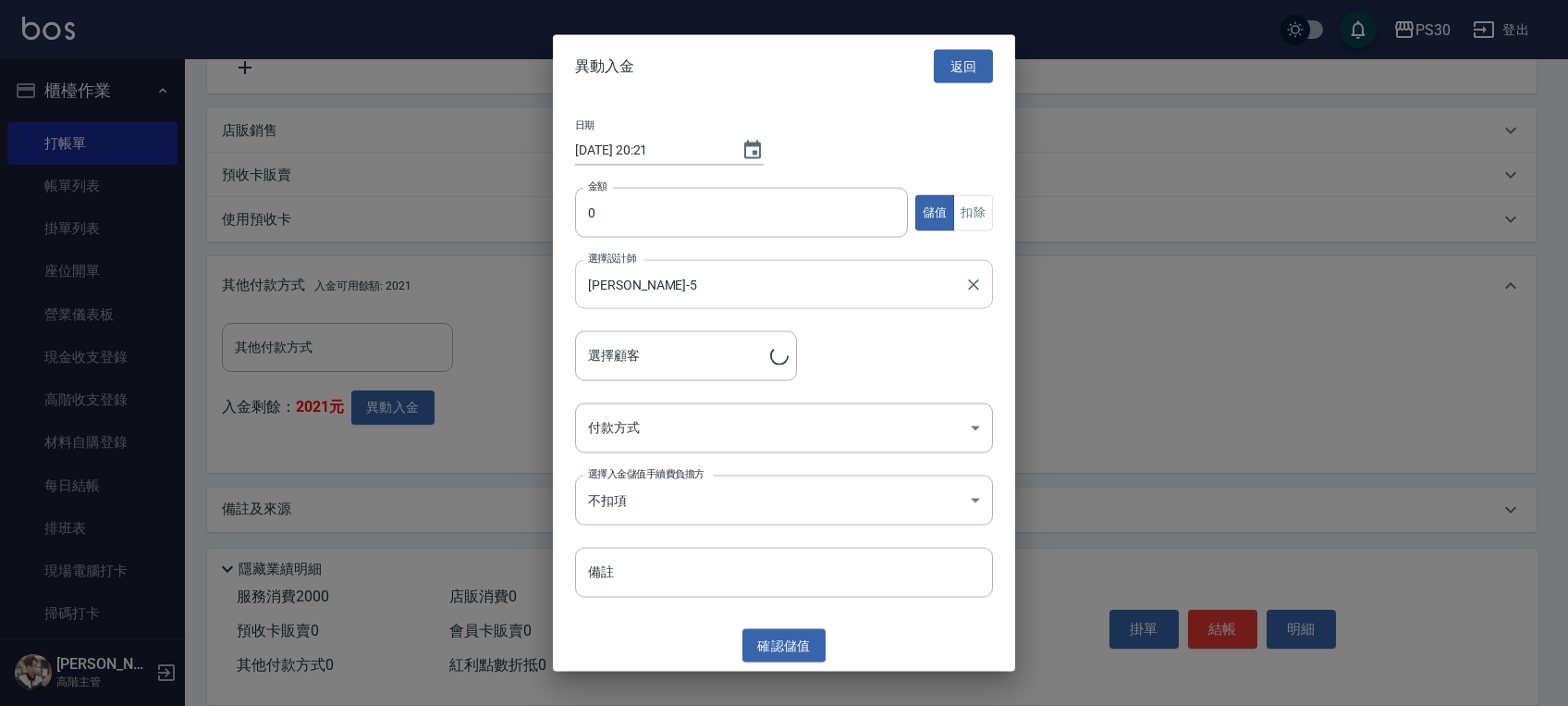
type input "[PERSON_NAME]/0919617185/"
click at [715, 208] on input "0" at bounding box center [742, 213] width 333 height 50
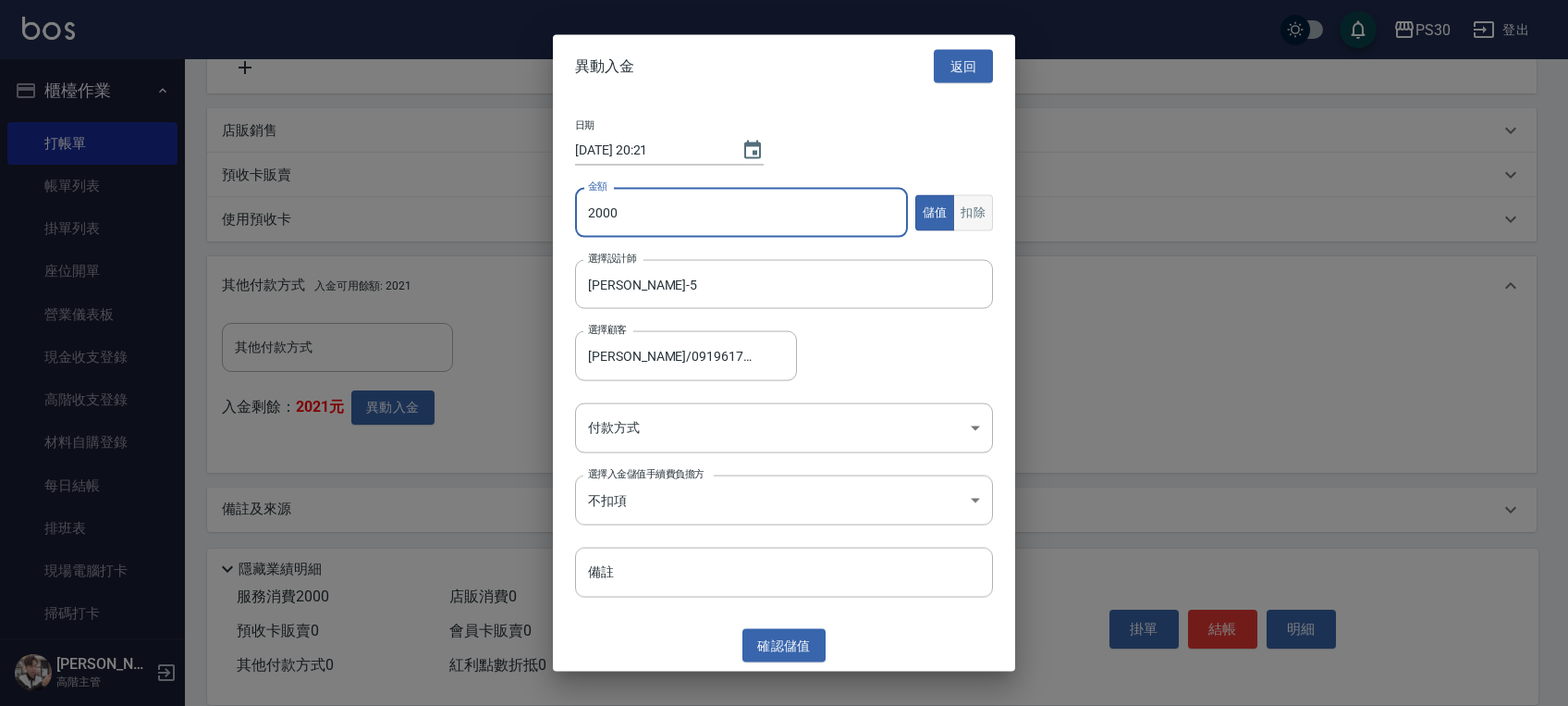
type input "2000"
click at [955, 207] on button "扣除" at bounding box center [973, 212] width 40 height 36
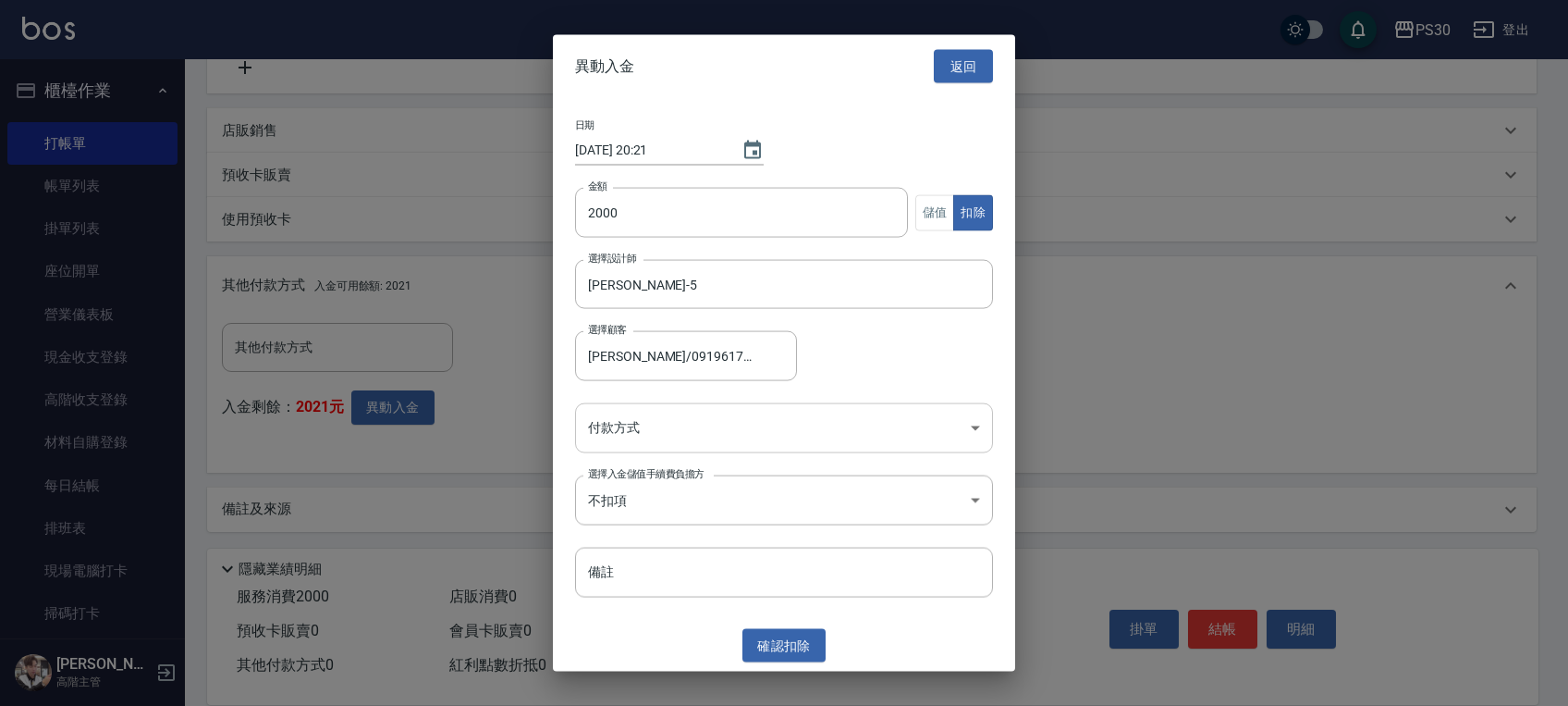
click at [803, 438] on body "PS30 登出 櫃檯作業 打帳單 帳單列表 掛單列表 座位開單 營業儀表板 現金收支登錄 高階收支登錄 材料自購登錄 每日結帳 排班表 現場電腦打卡 掃碼打卡…" at bounding box center [784, 144] width 1568 height 1122
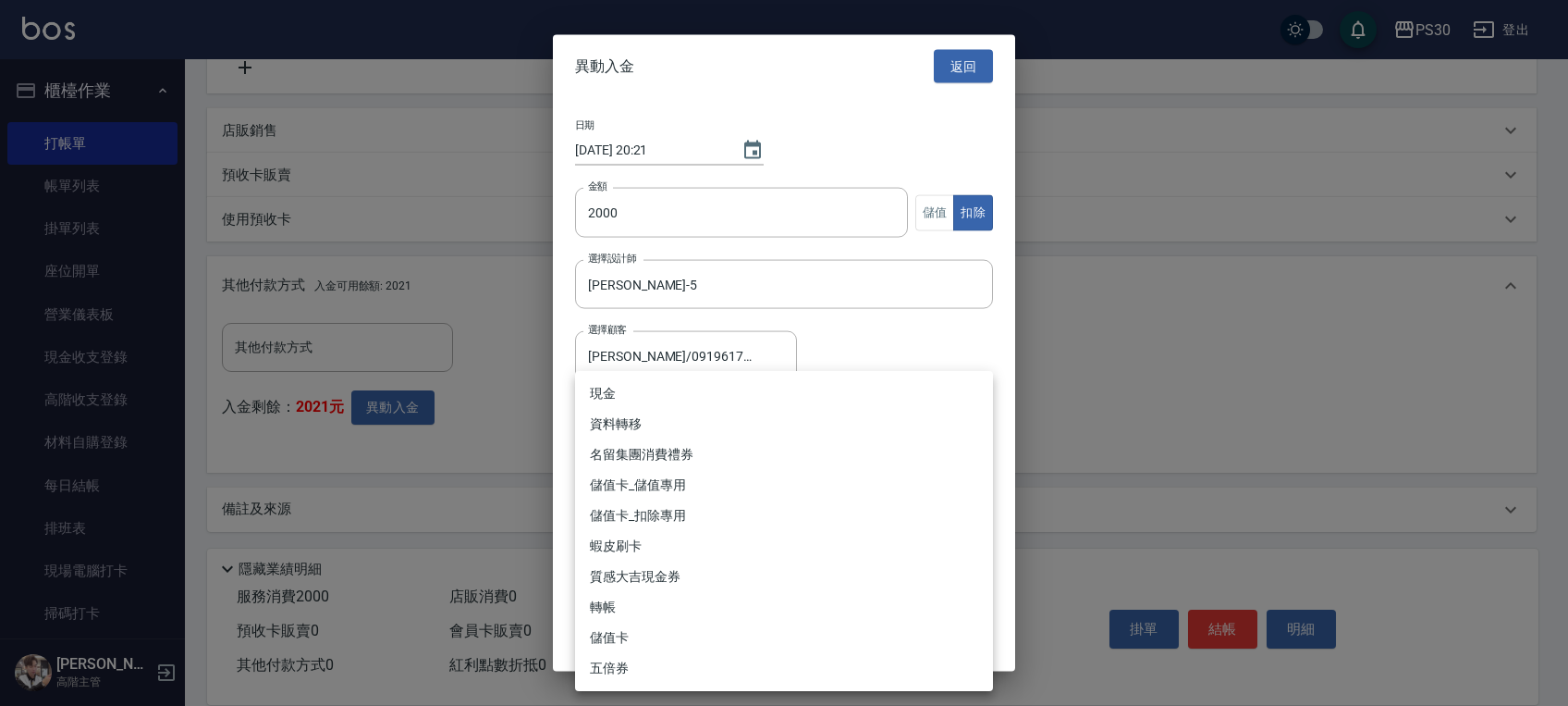
click at [740, 518] on li "儲值卡_扣除專用" at bounding box center [784, 515] width 418 height 31
type input "儲值卡_扣除專用"
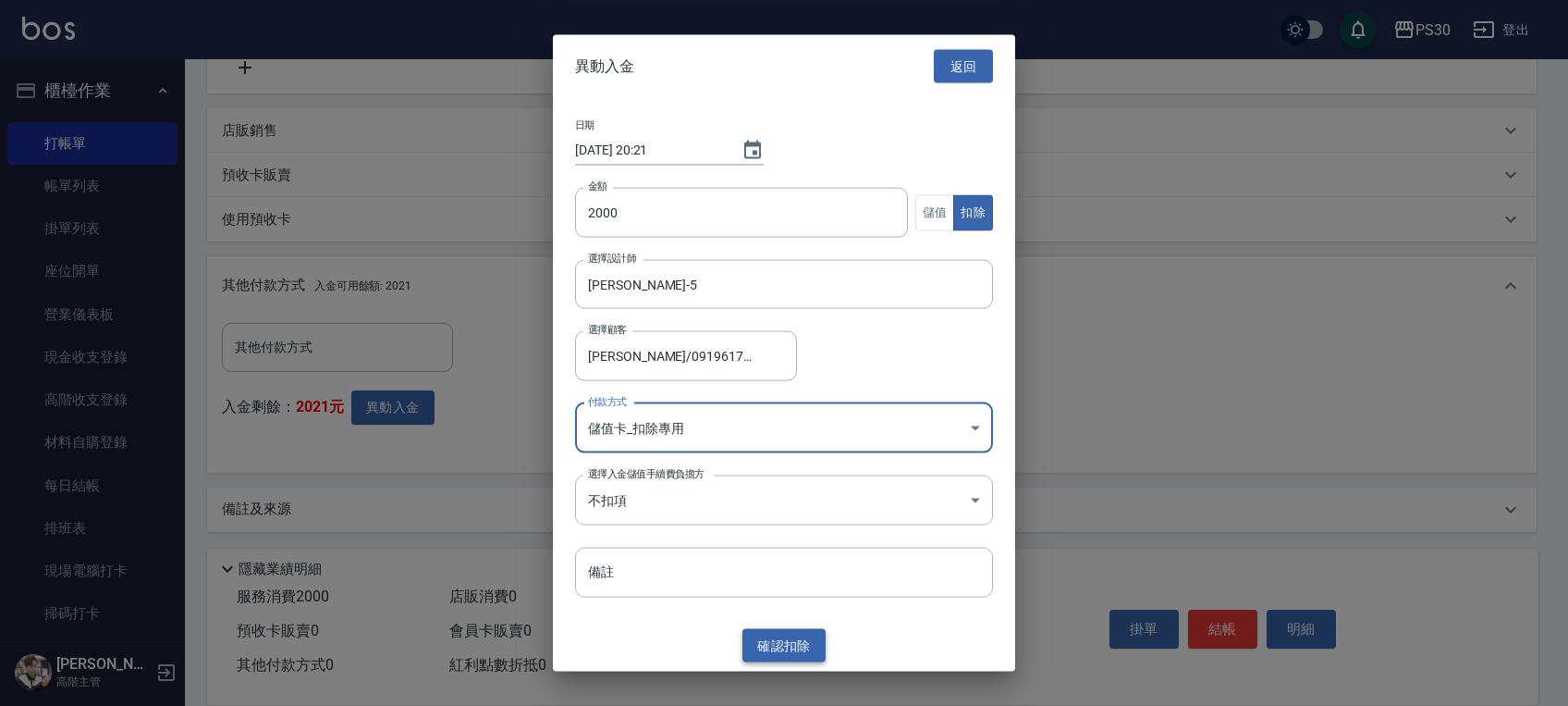
click at [782, 642] on button "確認 扣除" at bounding box center [784, 645] width 84 height 34
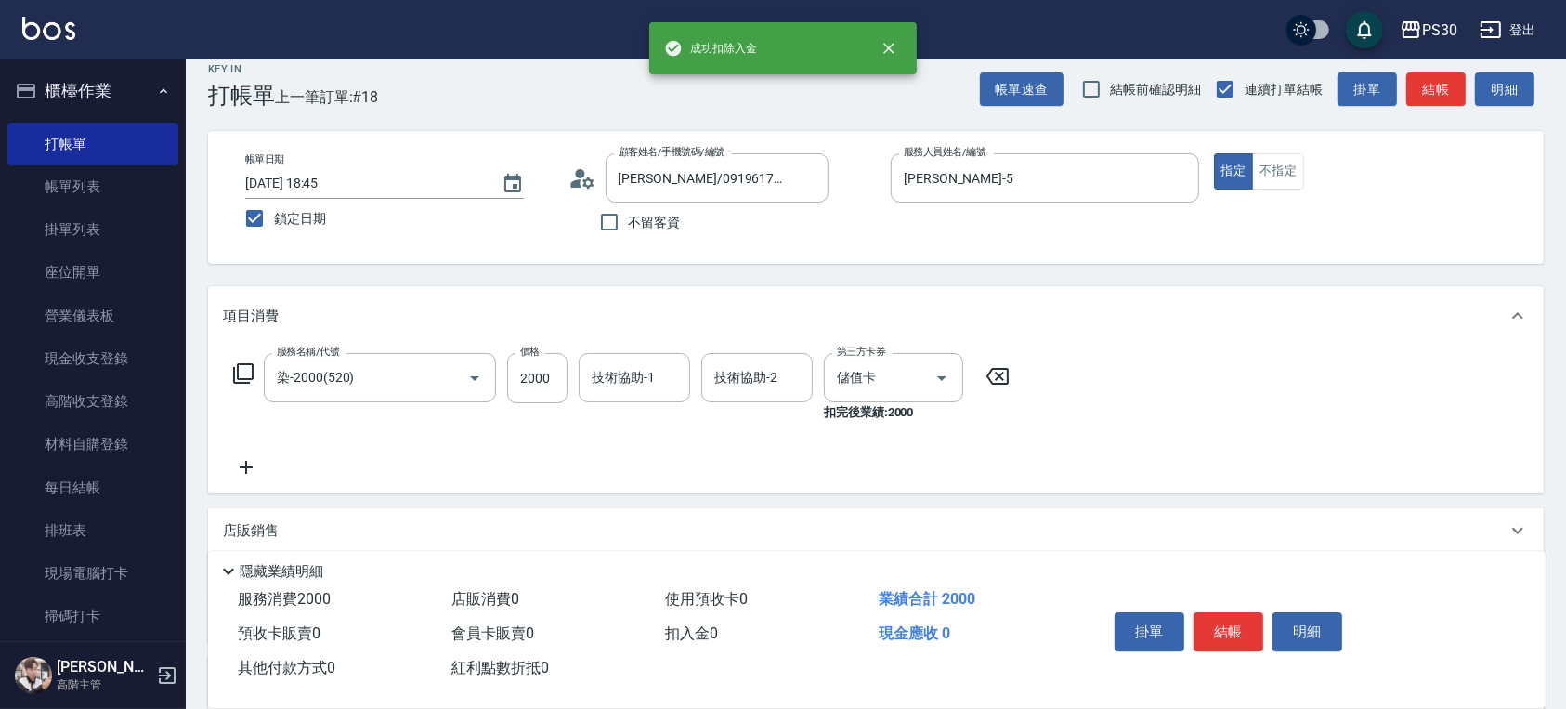
scroll to position [0, 0]
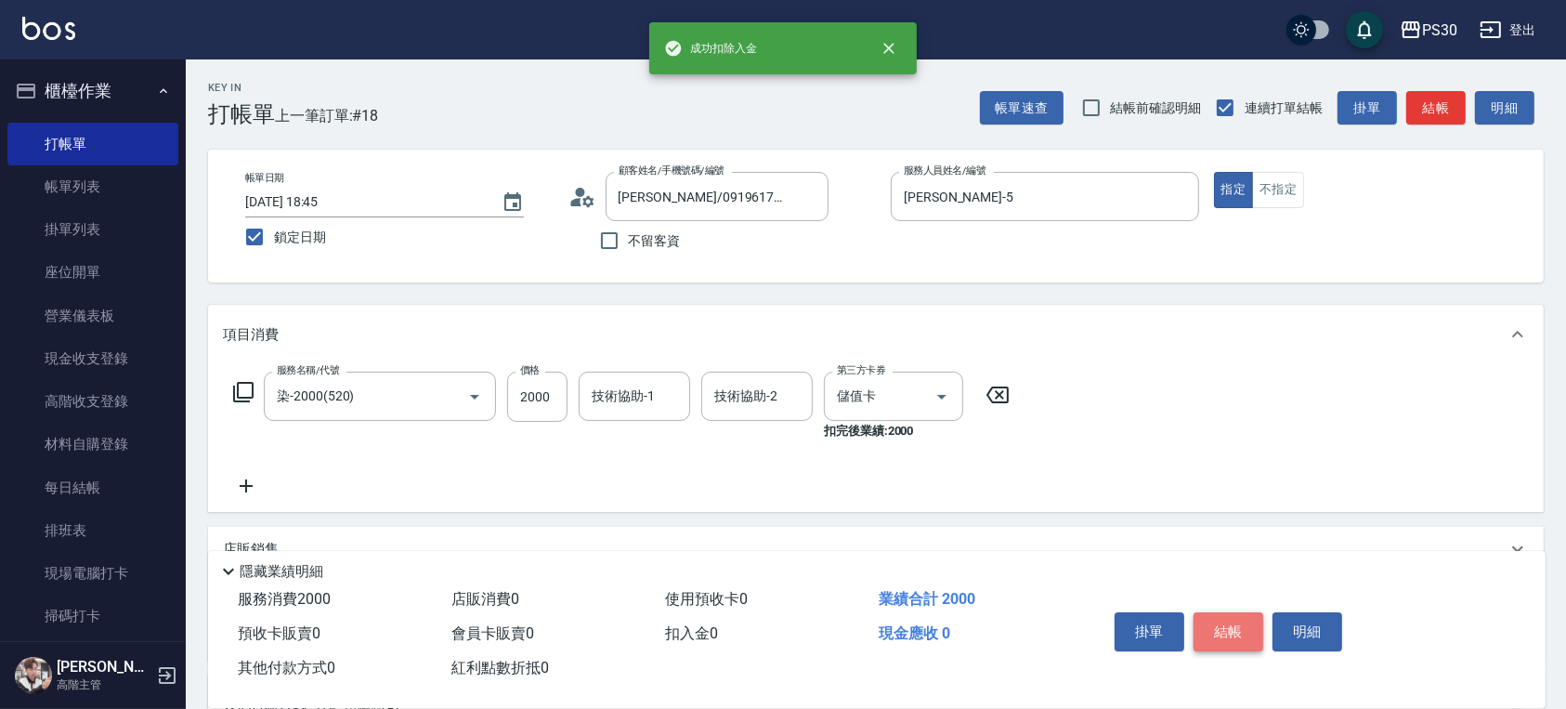
click at [1225, 628] on button "結帳" at bounding box center [1228, 631] width 70 height 39
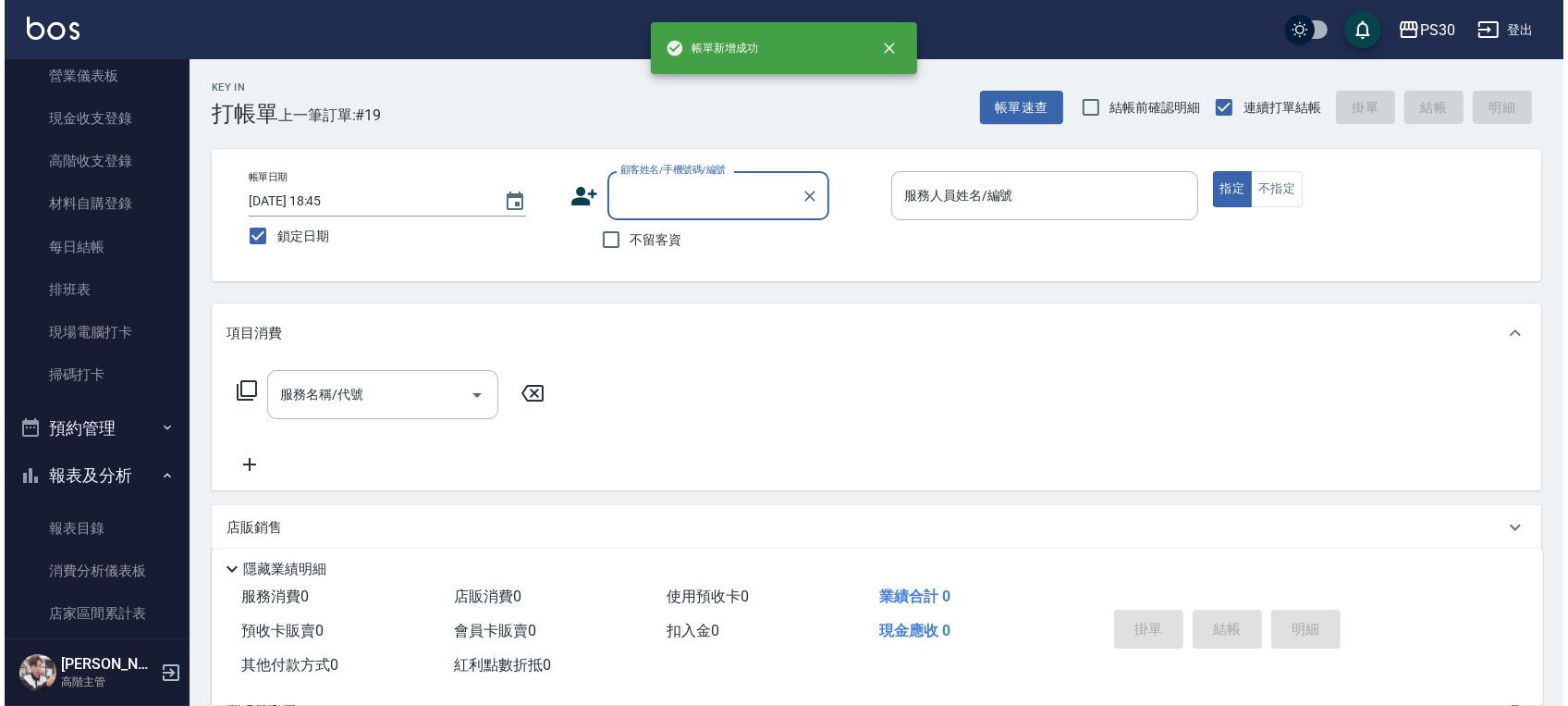
scroll to position [369, 0]
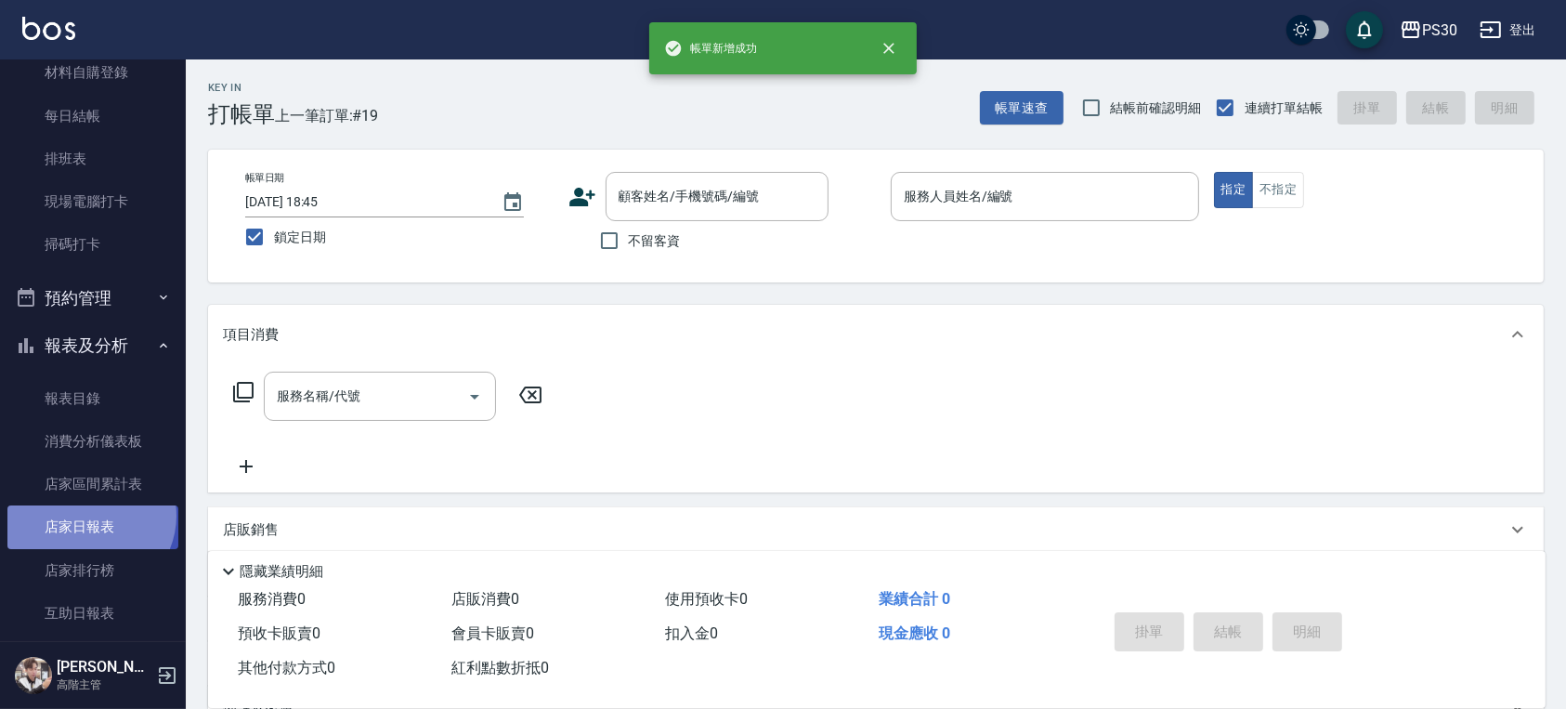
click at [88, 515] on link "店家日報表" at bounding box center [92, 526] width 171 height 43
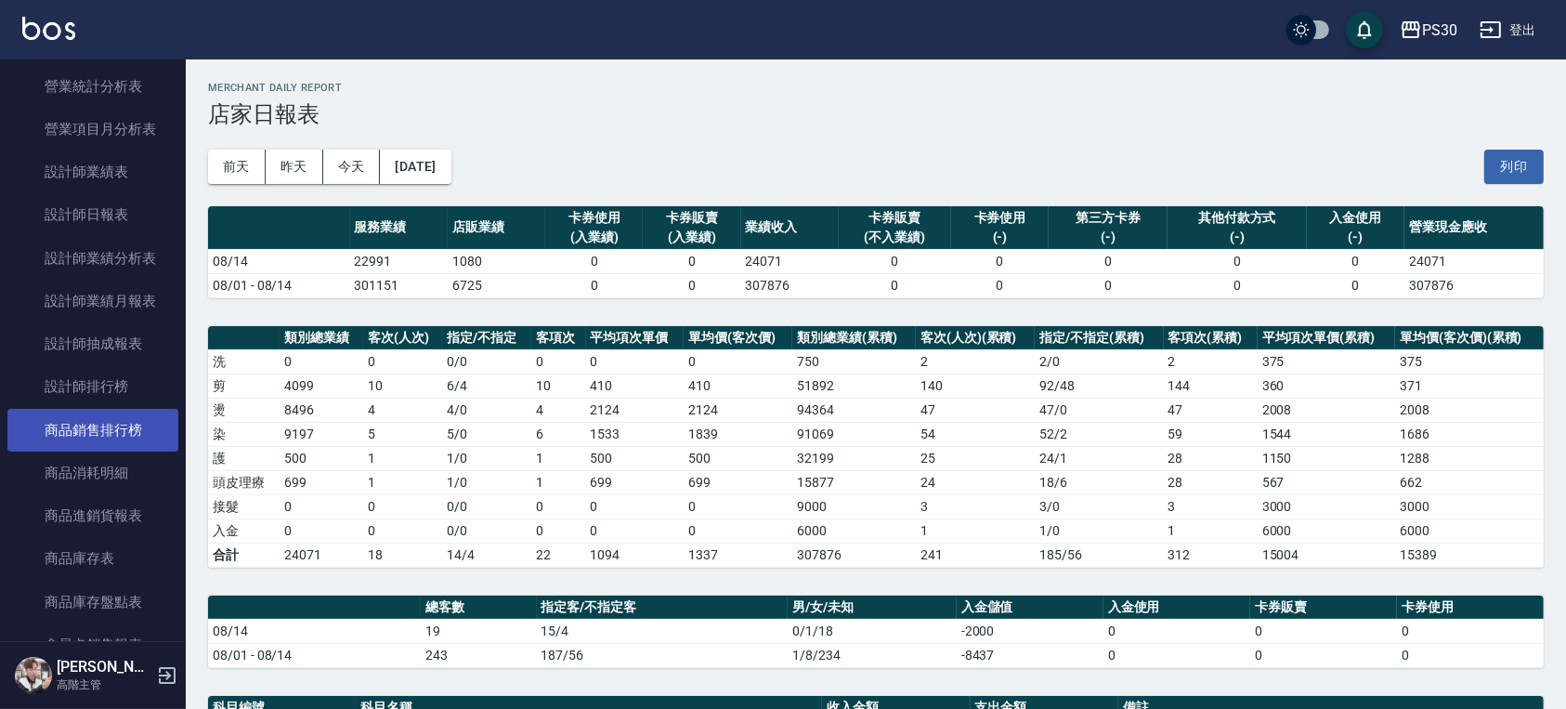
scroll to position [1238, 0]
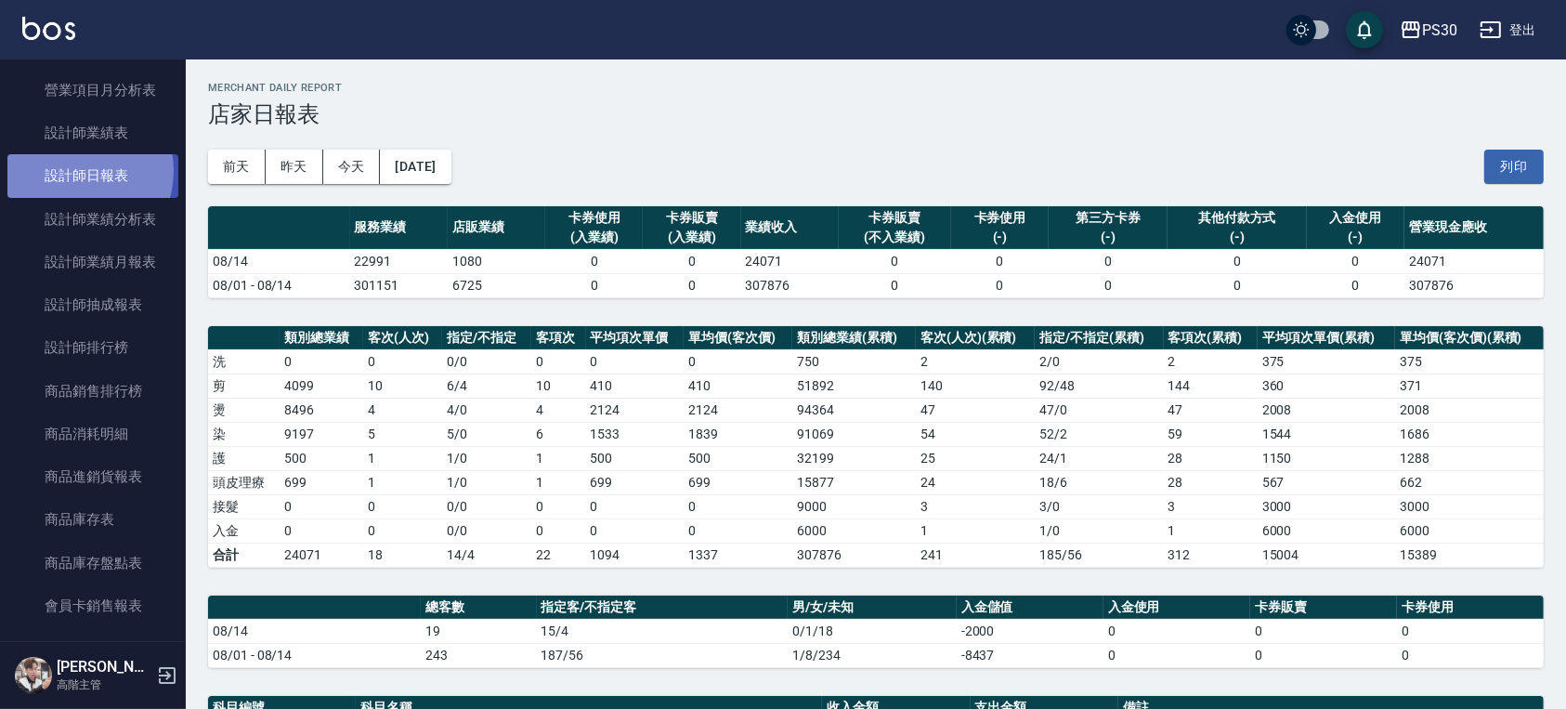
click at [74, 170] on link "設計師日報表" at bounding box center [92, 175] width 171 height 43
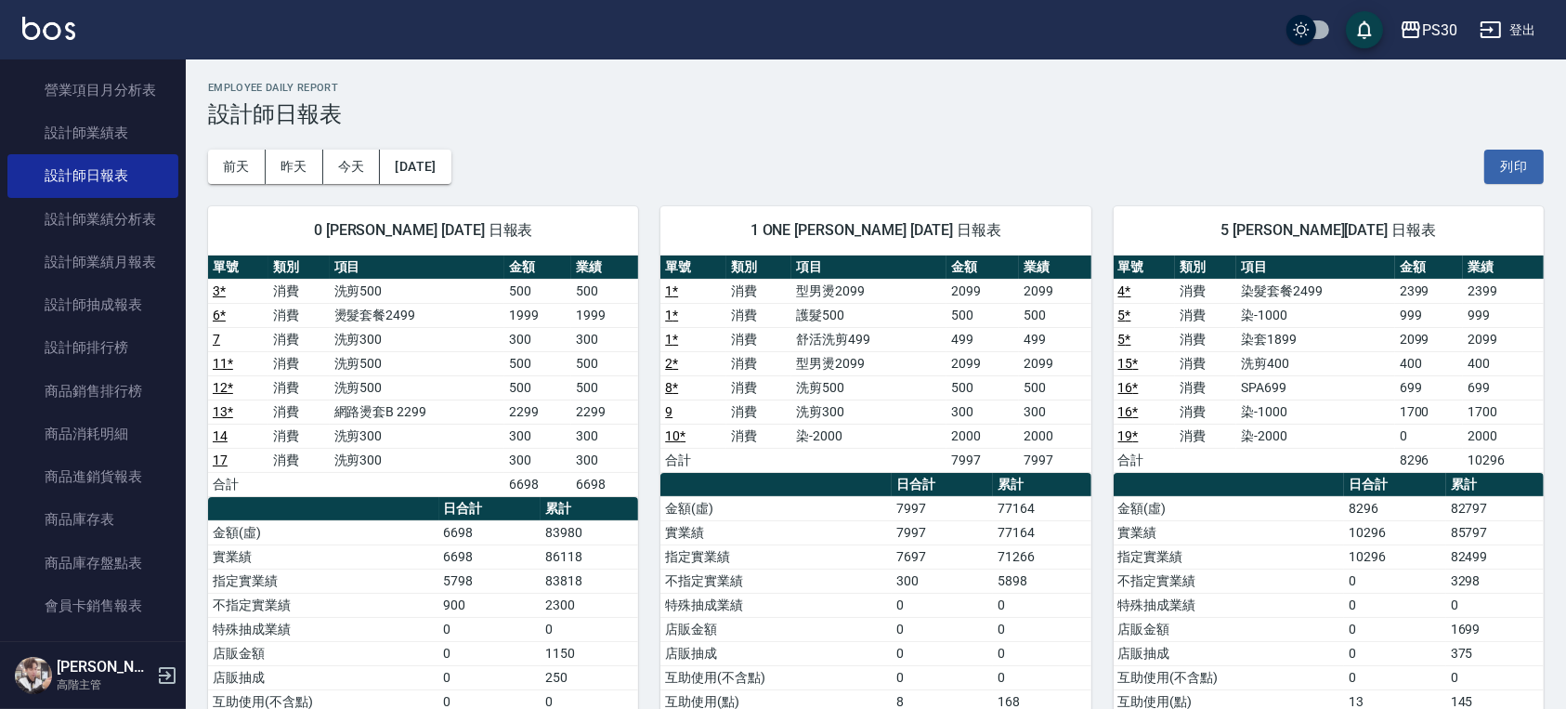
drag, startPoint x: 95, startPoint y: 156, endPoint x: 498, endPoint y: 111, distance: 405.6
click at [498, 111] on h3 "設計師日報表" at bounding box center [875, 114] width 1335 height 26
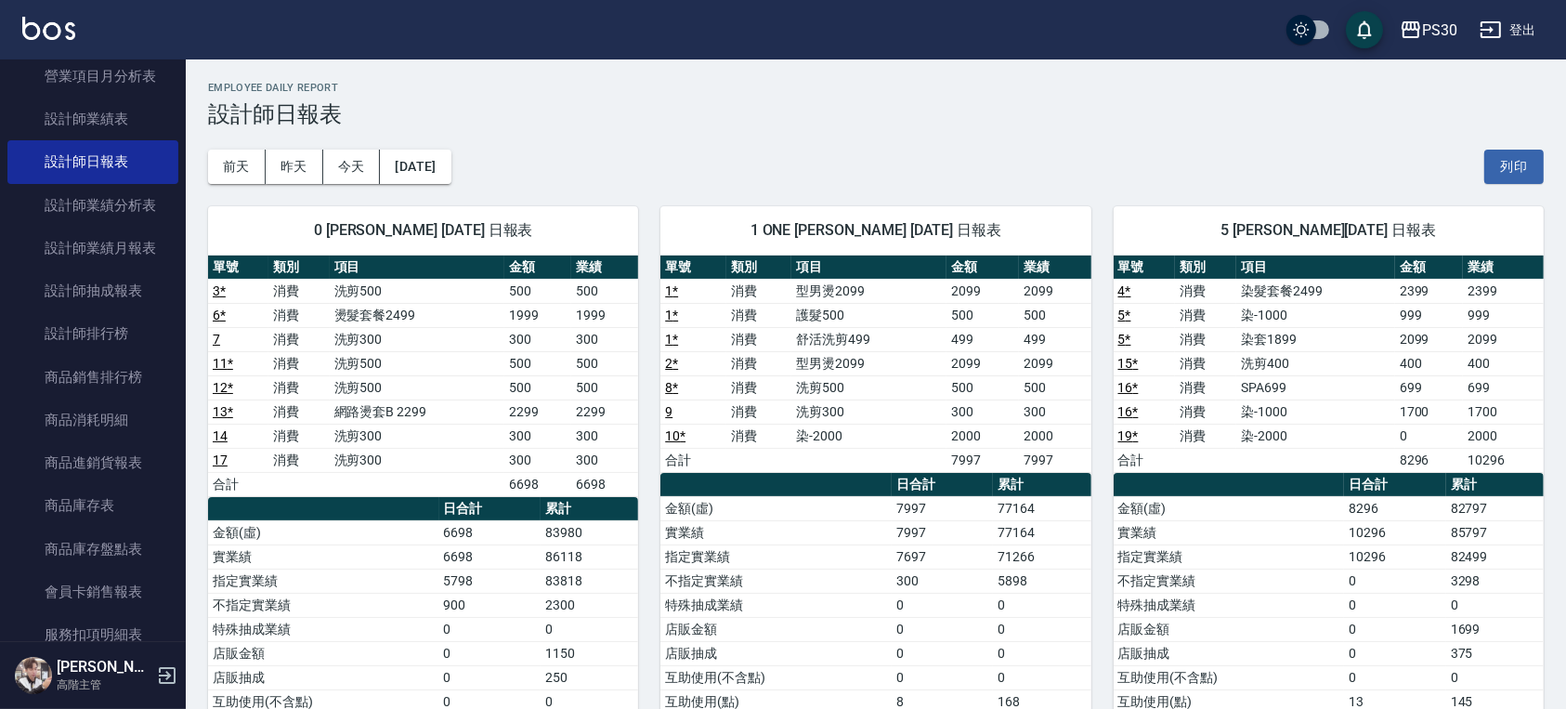
scroll to position [880, 0]
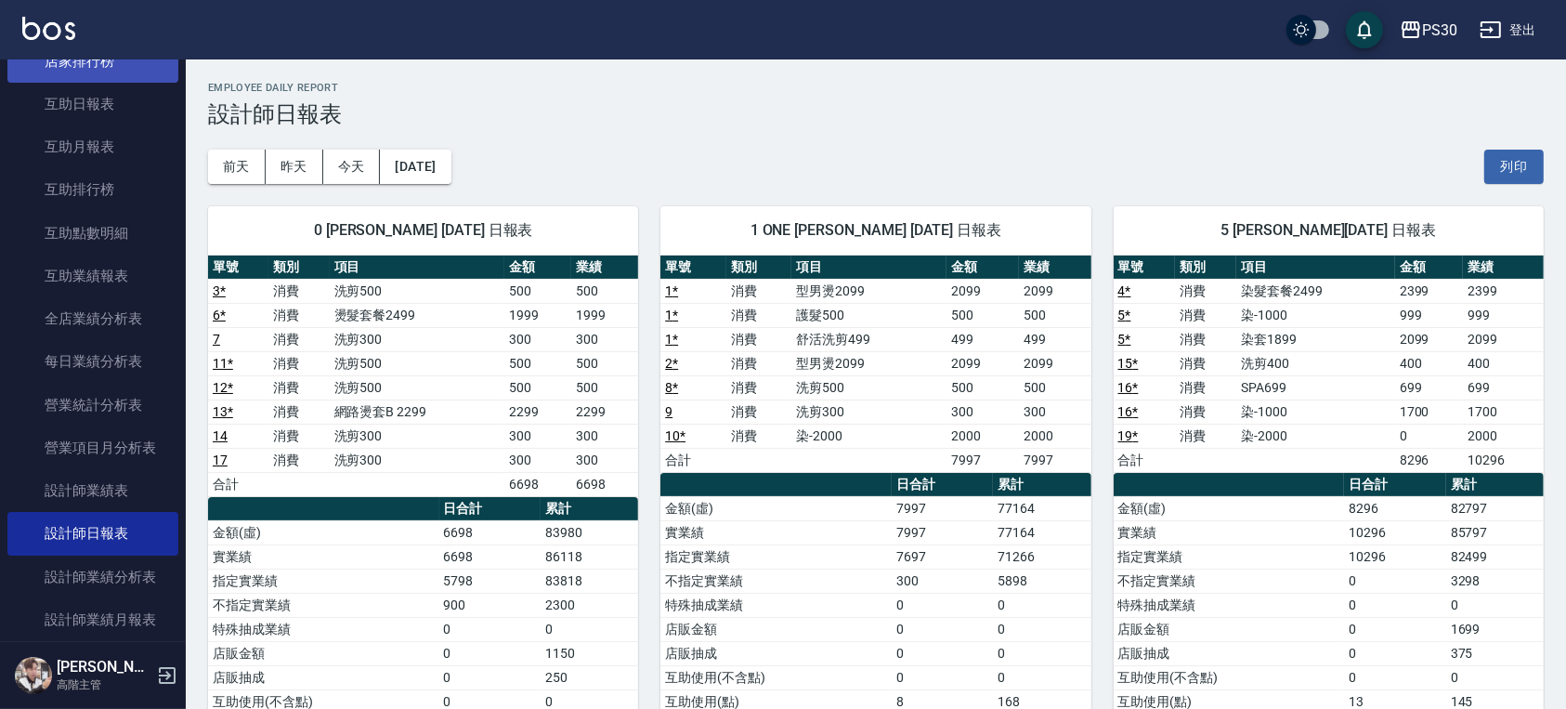
click at [99, 81] on link "店家排行榜" at bounding box center [92, 61] width 171 height 43
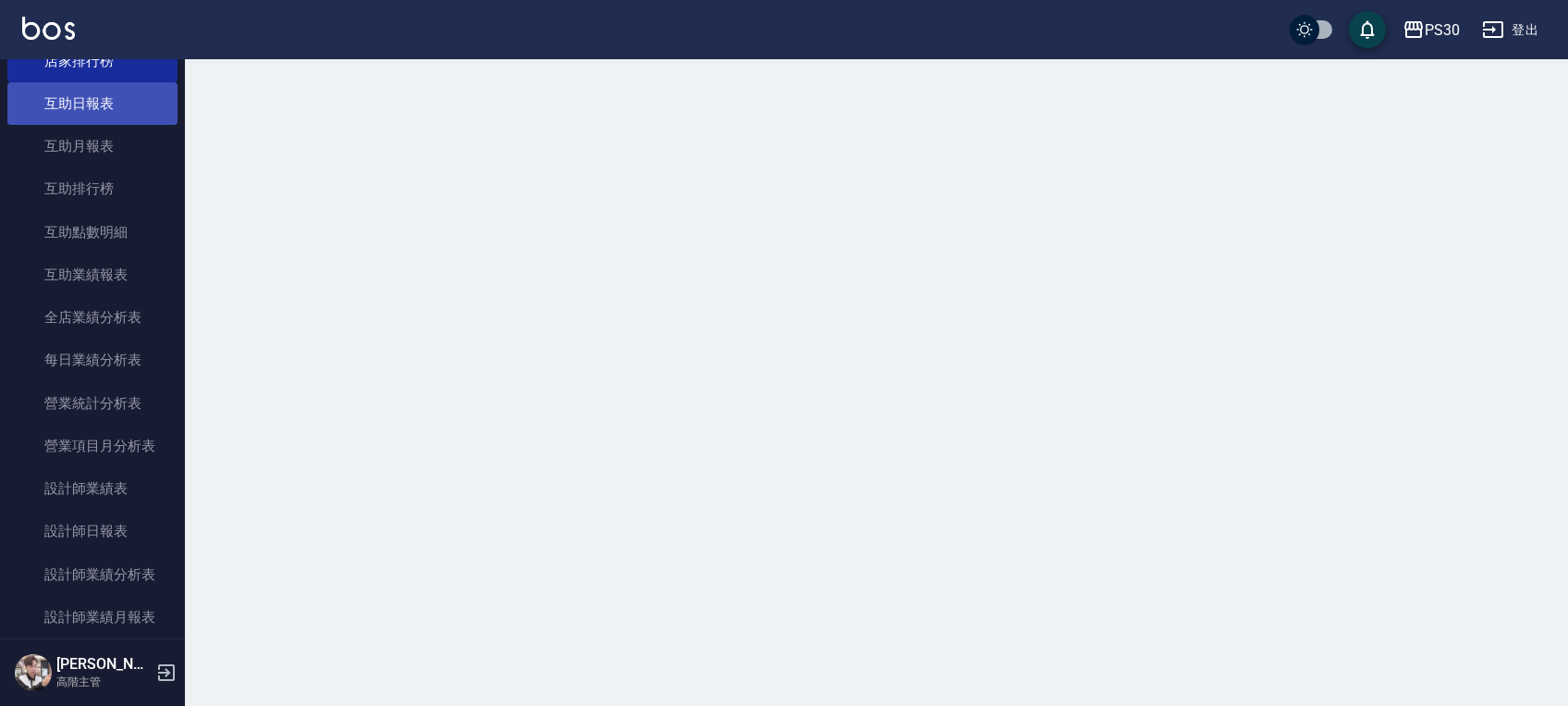
click at [101, 104] on link "互助日報表" at bounding box center [92, 104] width 170 height 43
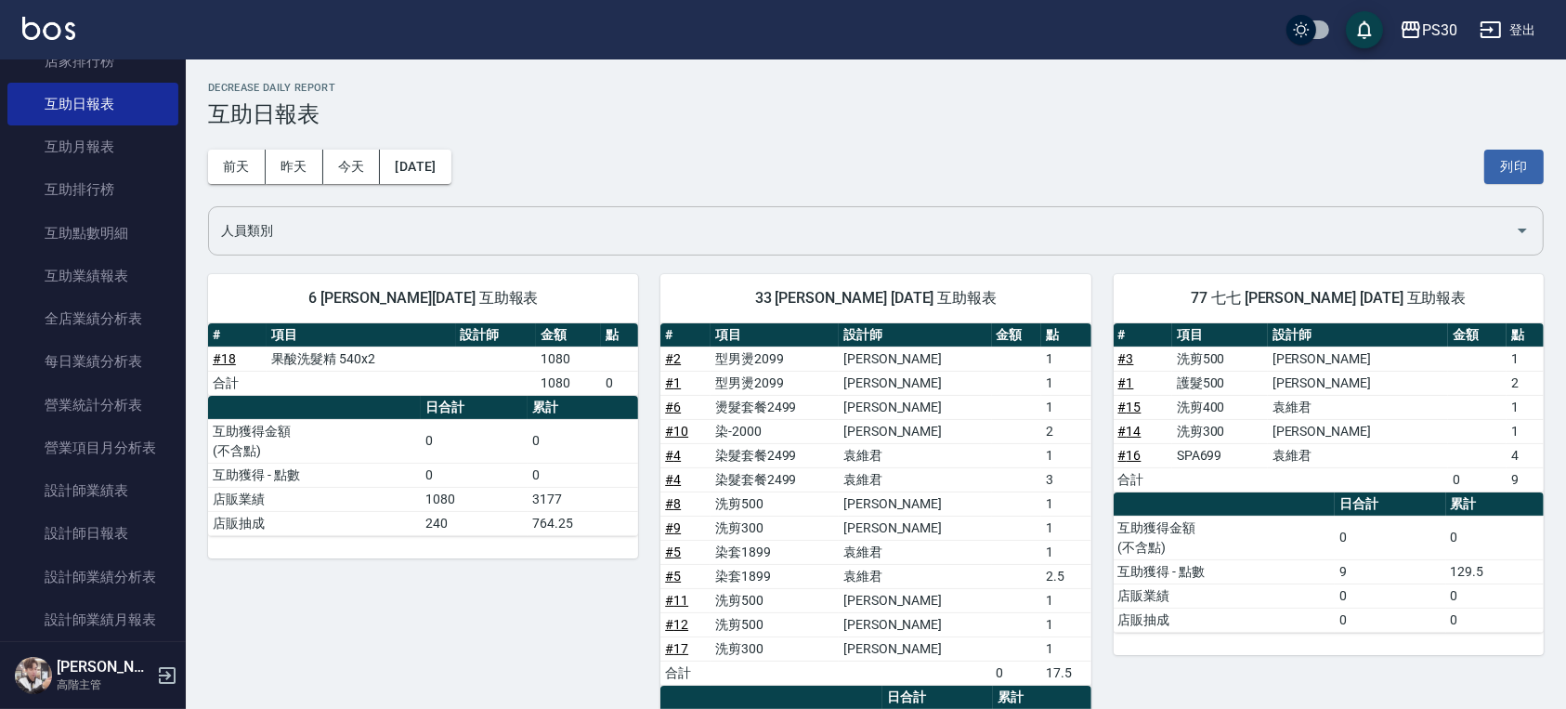
drag, startPoint x: 1040, startPoint y: 236, endPoint x: 755, endPoint y: 224, distance: 285.4
click at [1039, 236] on input "人員類別" at bounding box center [861, 231] width 1291 height 33
click at [555, 137] on div "[DATE] [DATE] [DATE] [DATE] 列印" at bounding box center [875, 166] width 1335 height 79
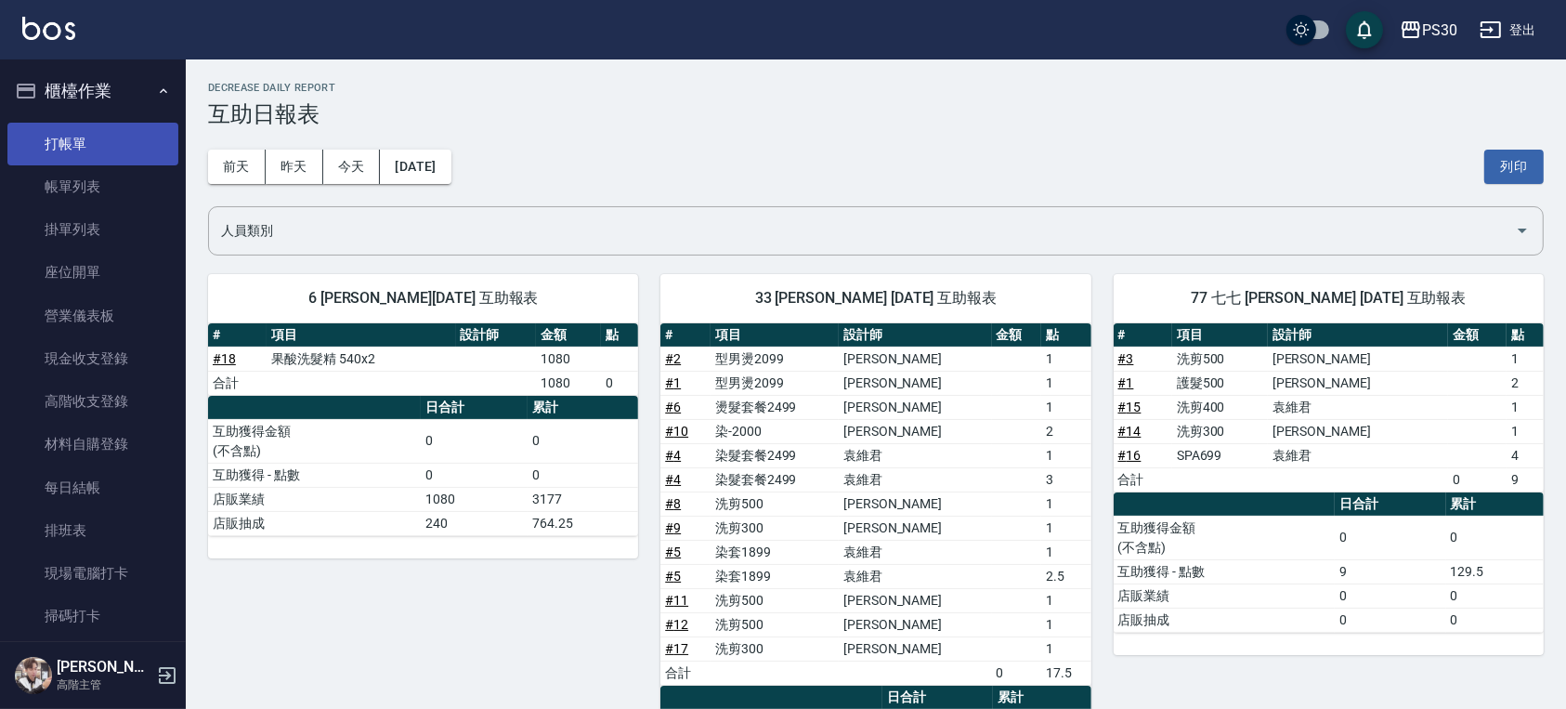
click at [85, 156] on link "打帳單" at bounding box center [92, 144] width 171 height 43
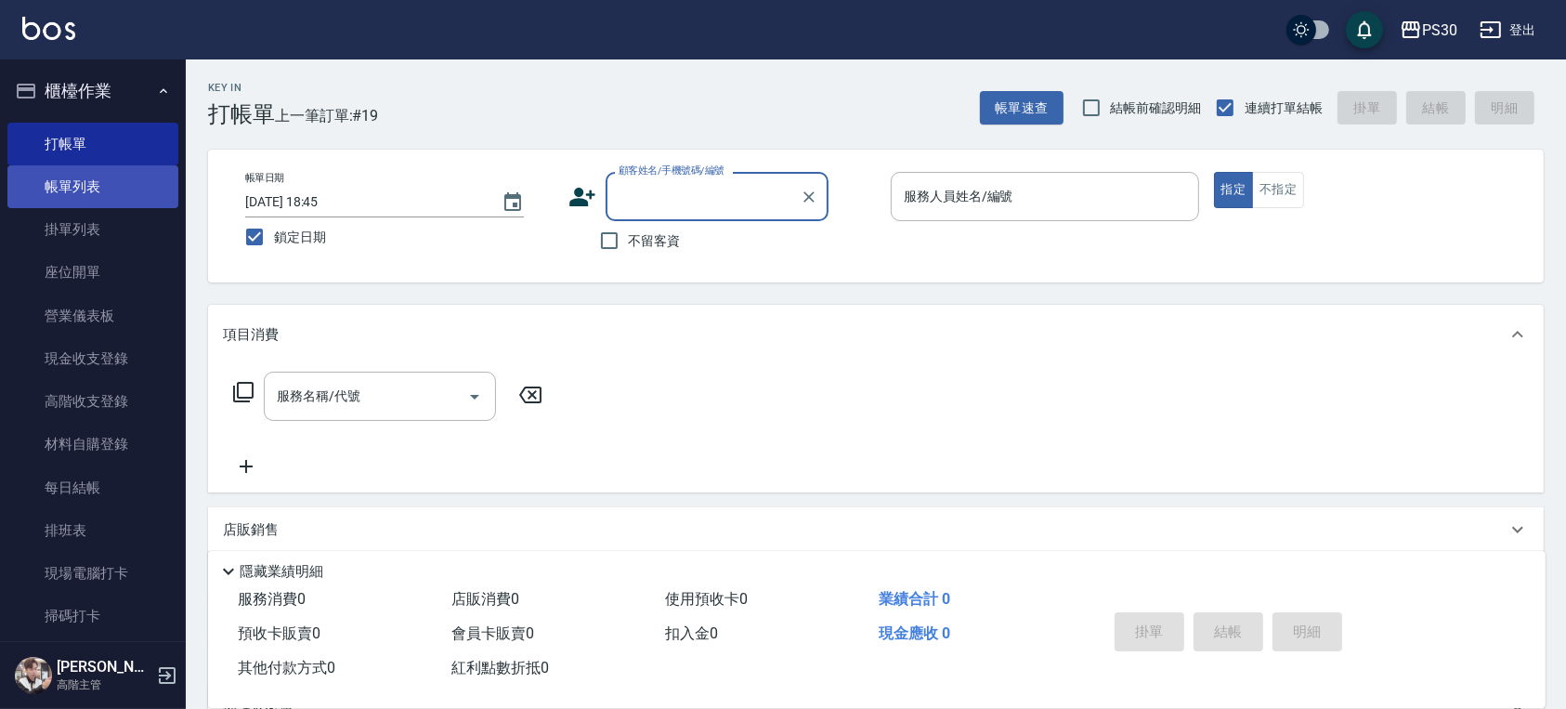
click at [69, 173] on link "帳單列表" at bounding box center [92, 186] width 171 height 43
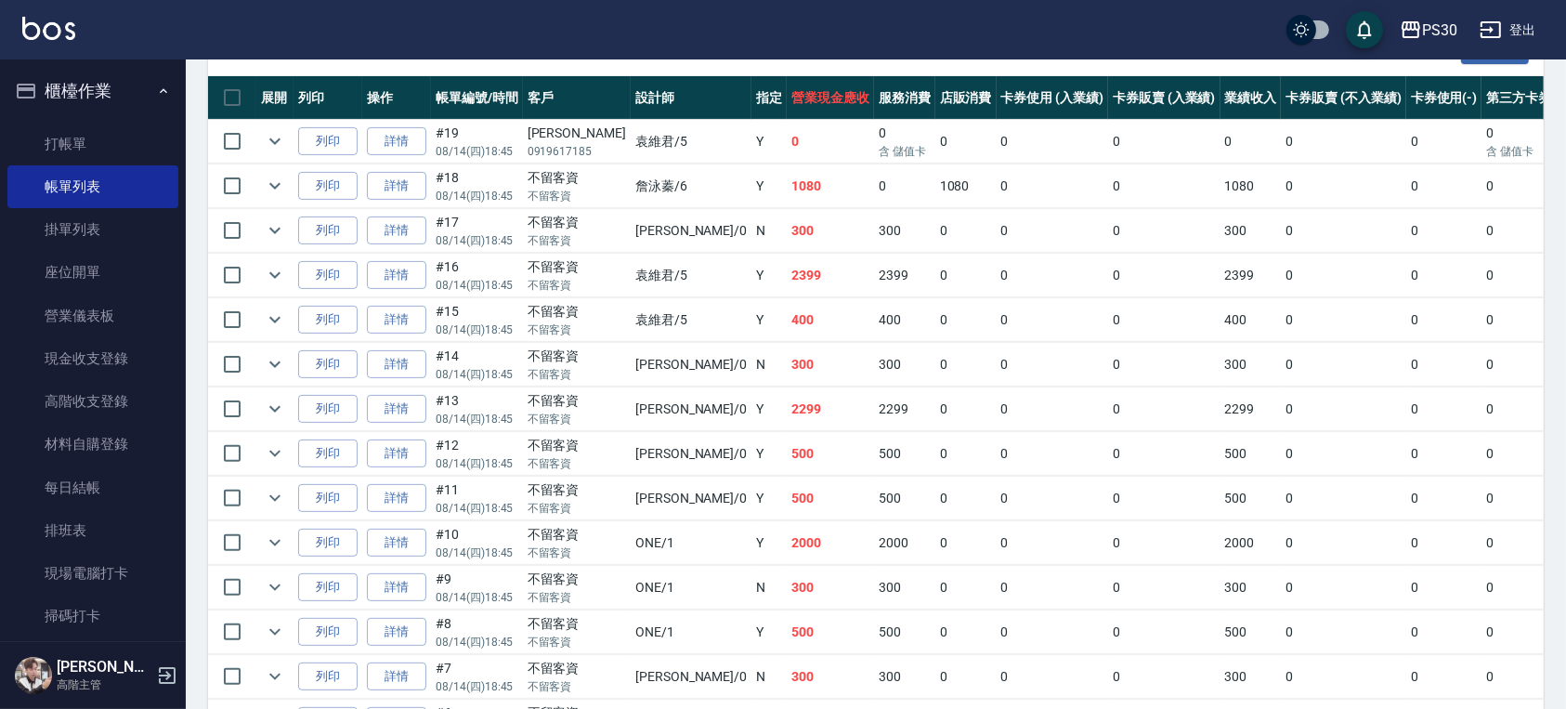
scroll to position [495, 0]
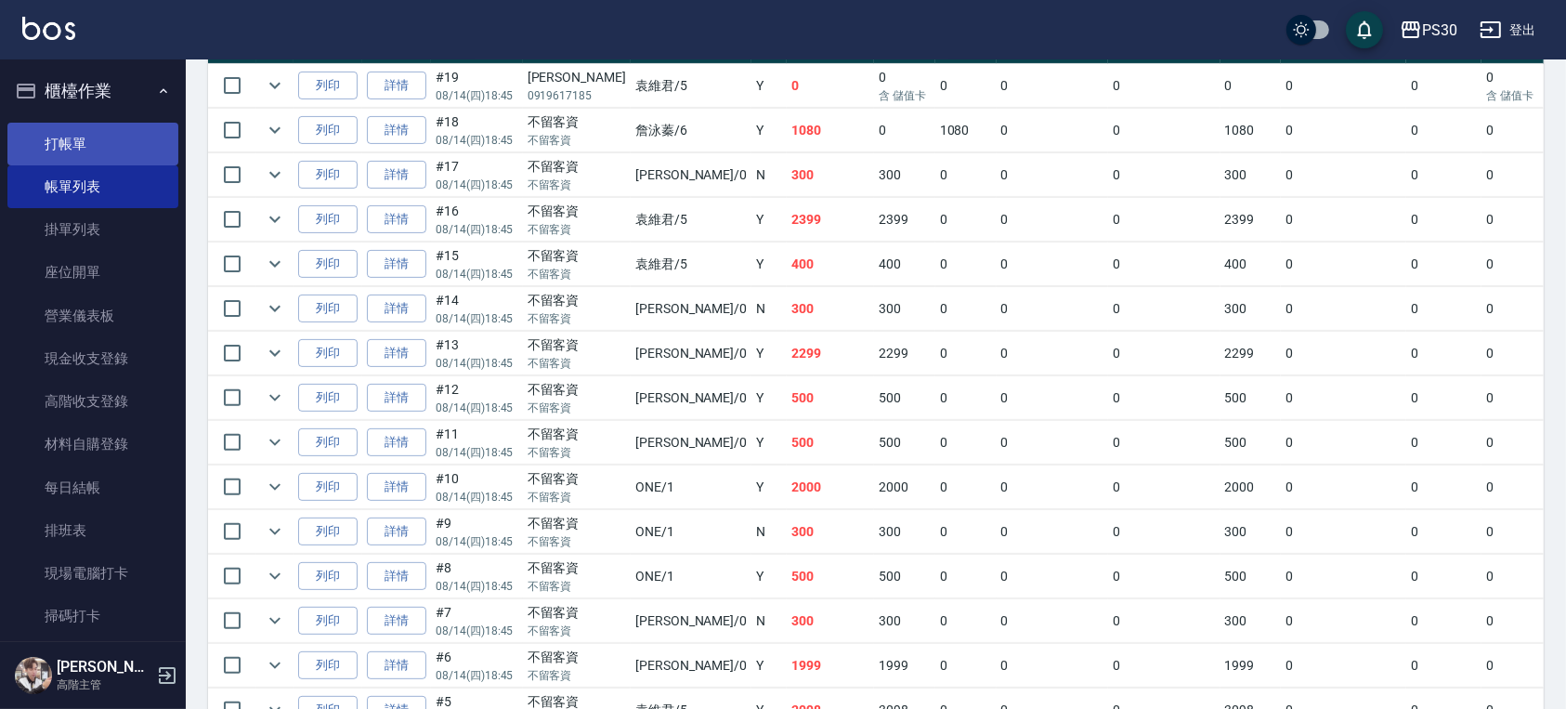
click at [58, 155] on link "打帳單" at bounding box center [92, 144] width 171 height 43
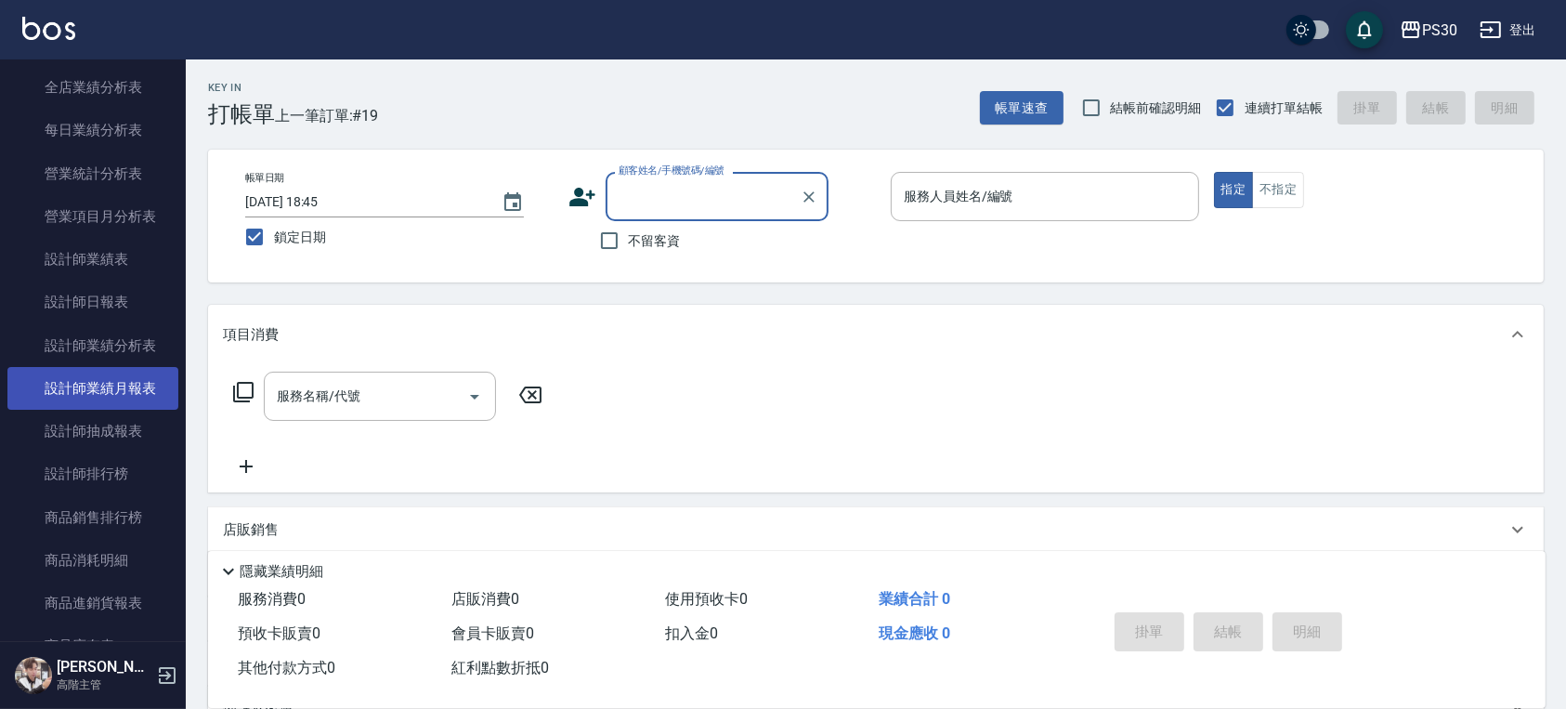
scroll to position [1114, 0]
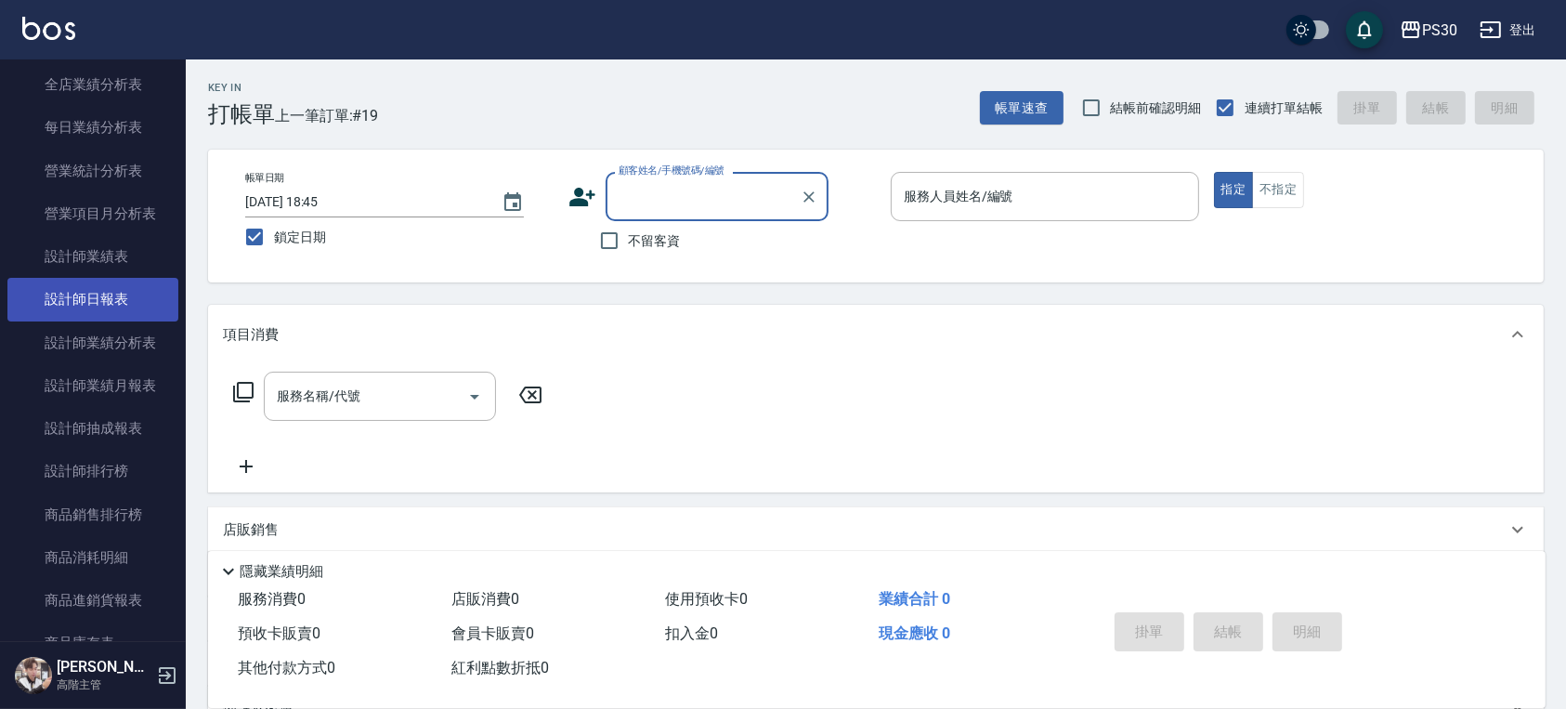
click at [93, 312] on link "設計師日報表" at bounding box center [92, 299] width 171 height 43
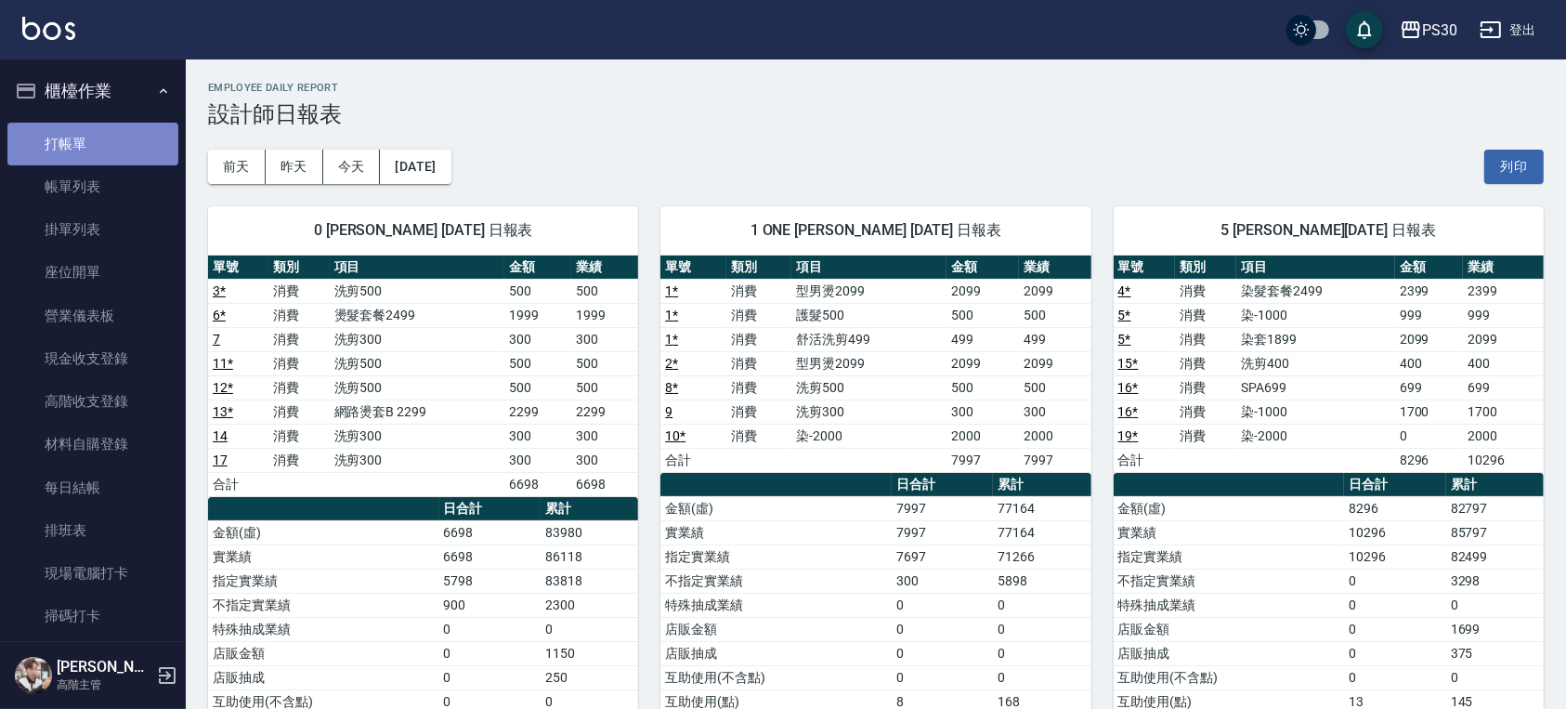
click at [97, 132] on link "打帳單" at bounding box center [92, 144] width 171 height 43
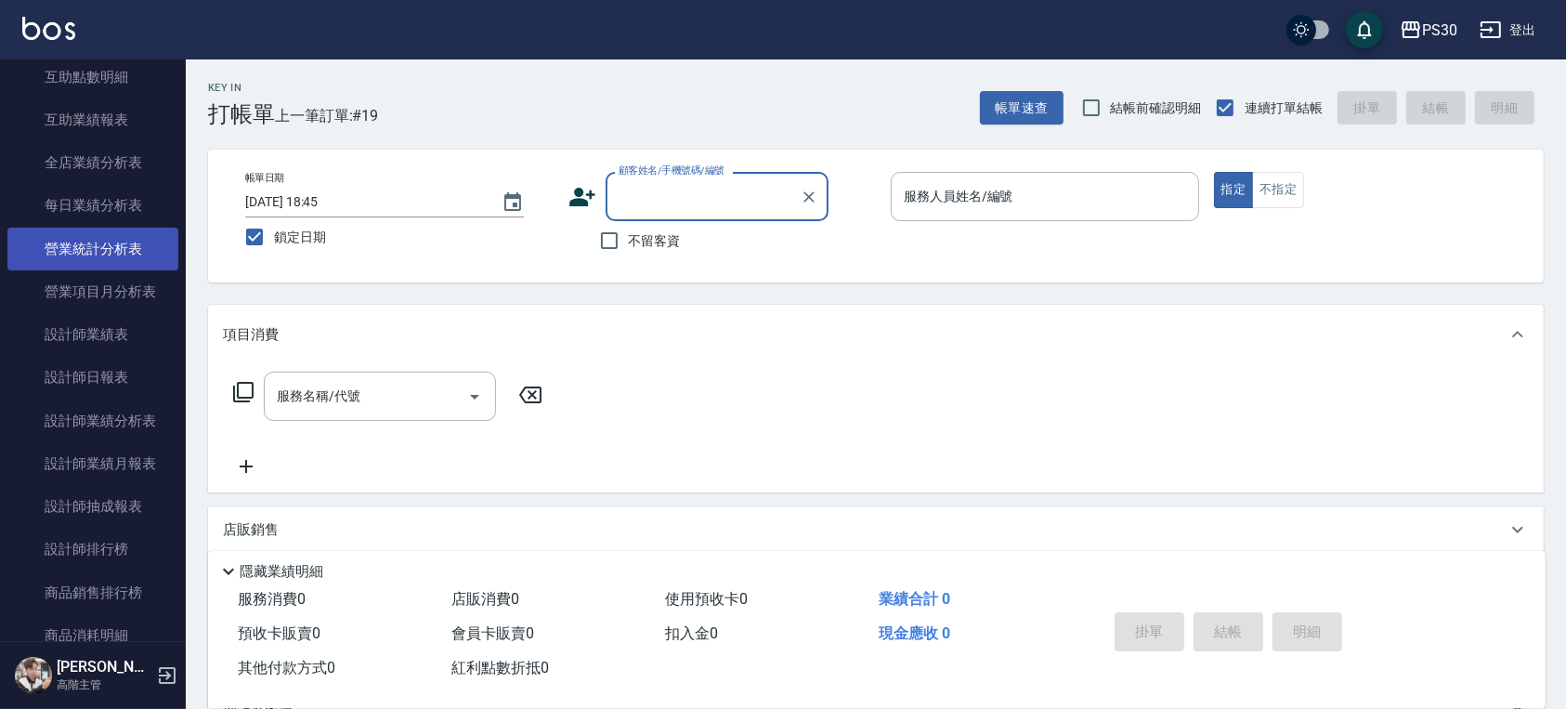
scroll to position [1114, 0]
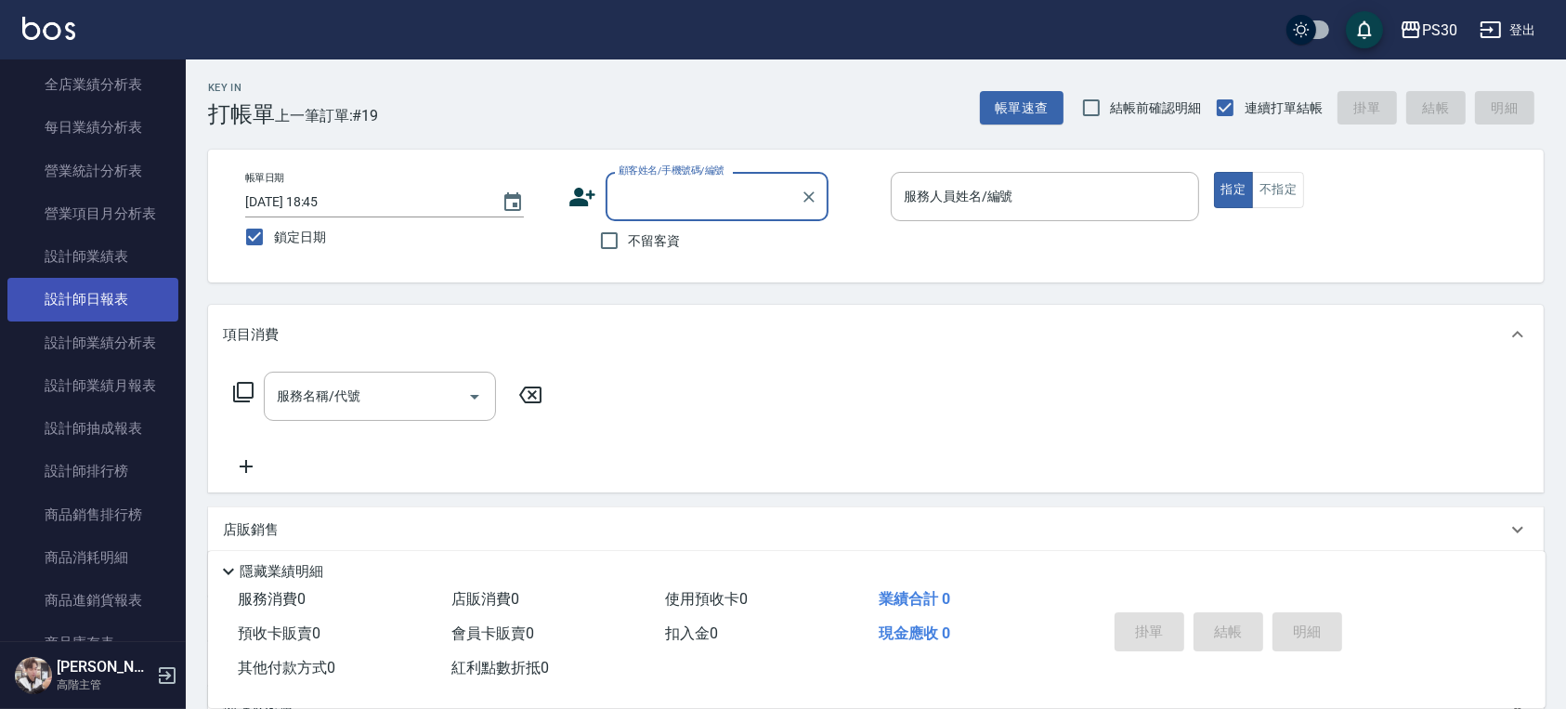
click at [120, 286] on link "設計師日報表" at bounding box center [92, 299] width 171 height 43
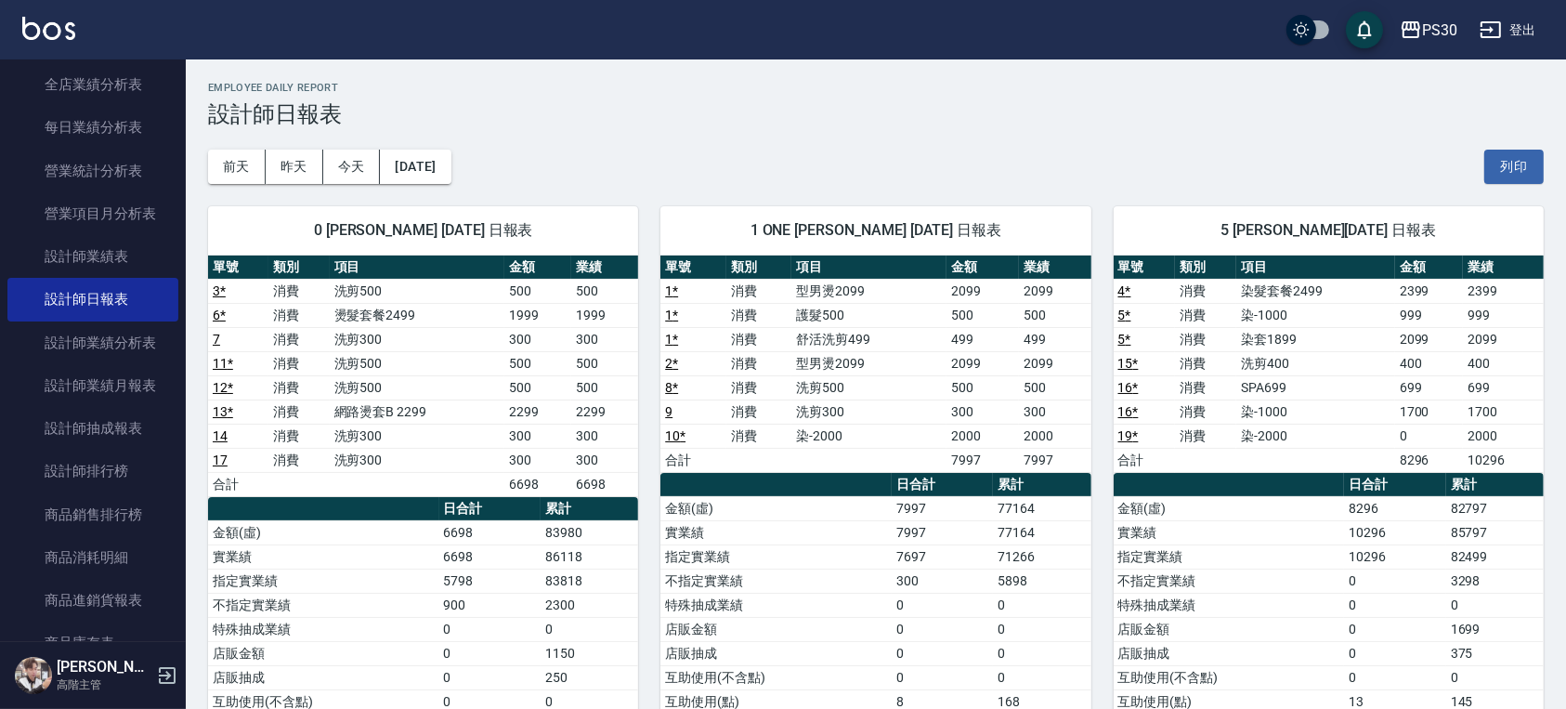
click at [925, 198] on div "1 ONE [PERSON_NAME] [DATE] 日報表 單號 類別 項目 金額 業績 1 * 消費 型男燙2099 2099 2099 1 * 消費 護…" at bounding box center [864, 545] width 452 height 722
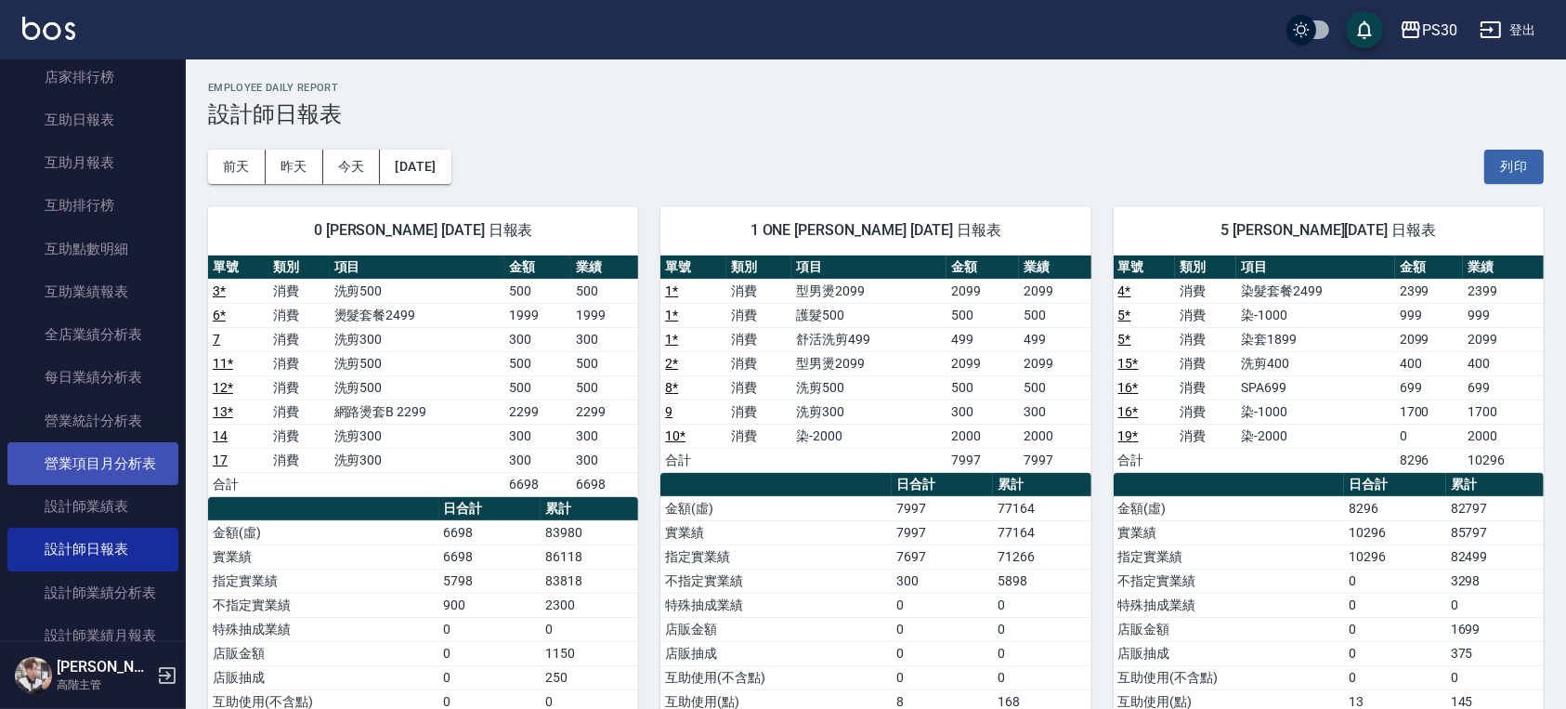
scroll to position [866, 0]
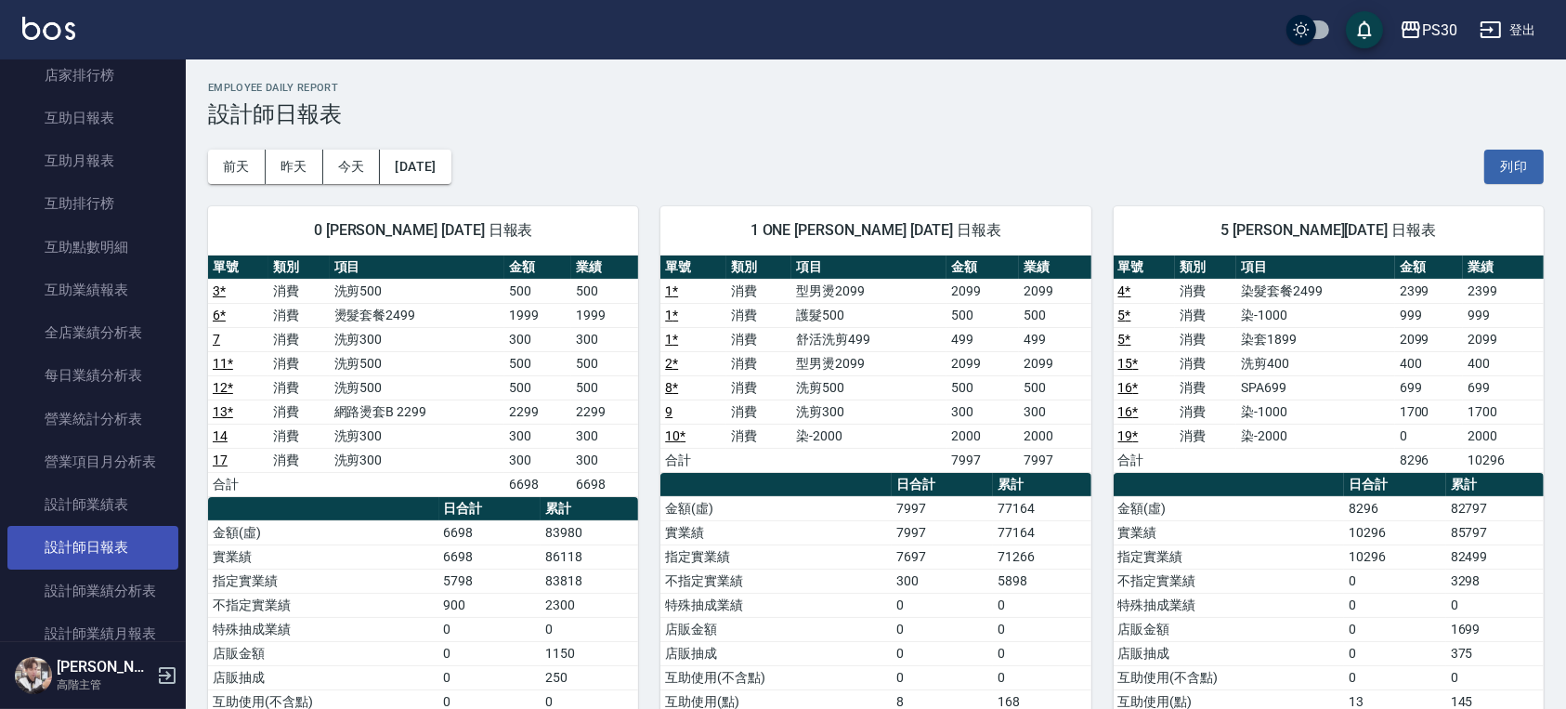
click at [104, 549] on link "設計師日報表" at bounding box center [92, 547] width 171 height 43
click at [112, 537] on link "設計師日報表" at bounding box center [92, 547] width 171 height 43
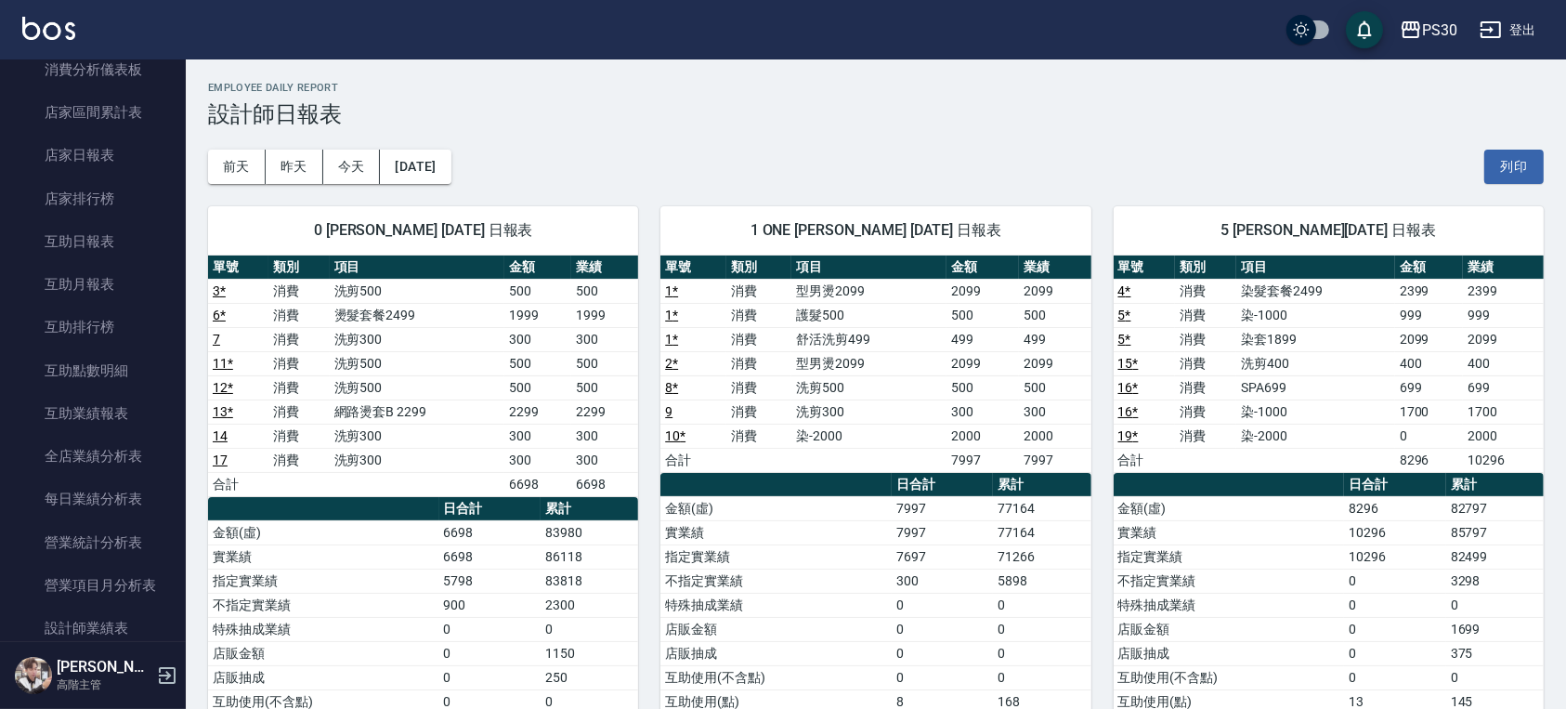
scroll to position [495, 0]
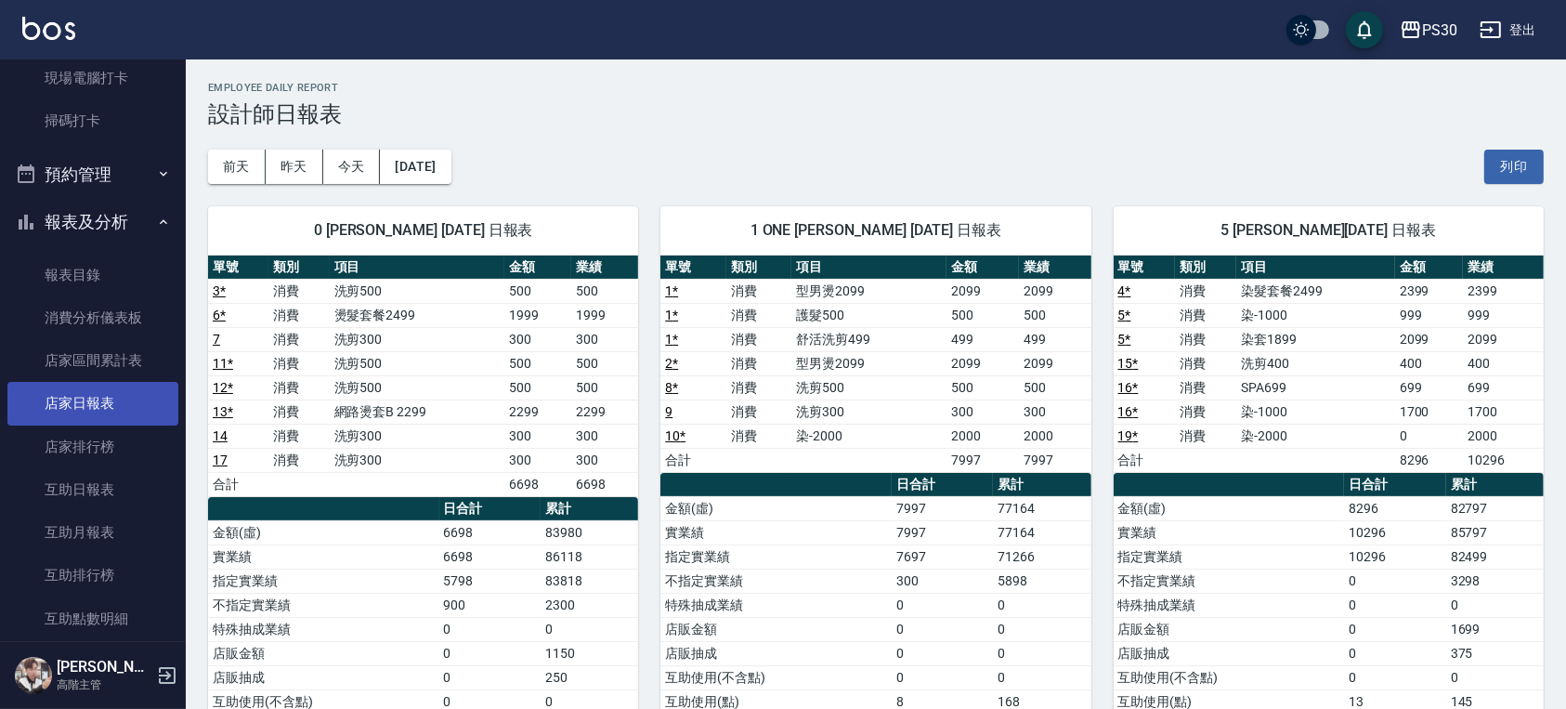
click at [102, 412] on link "店家日報表" at bounding box center [92, 403] width 171 height 43
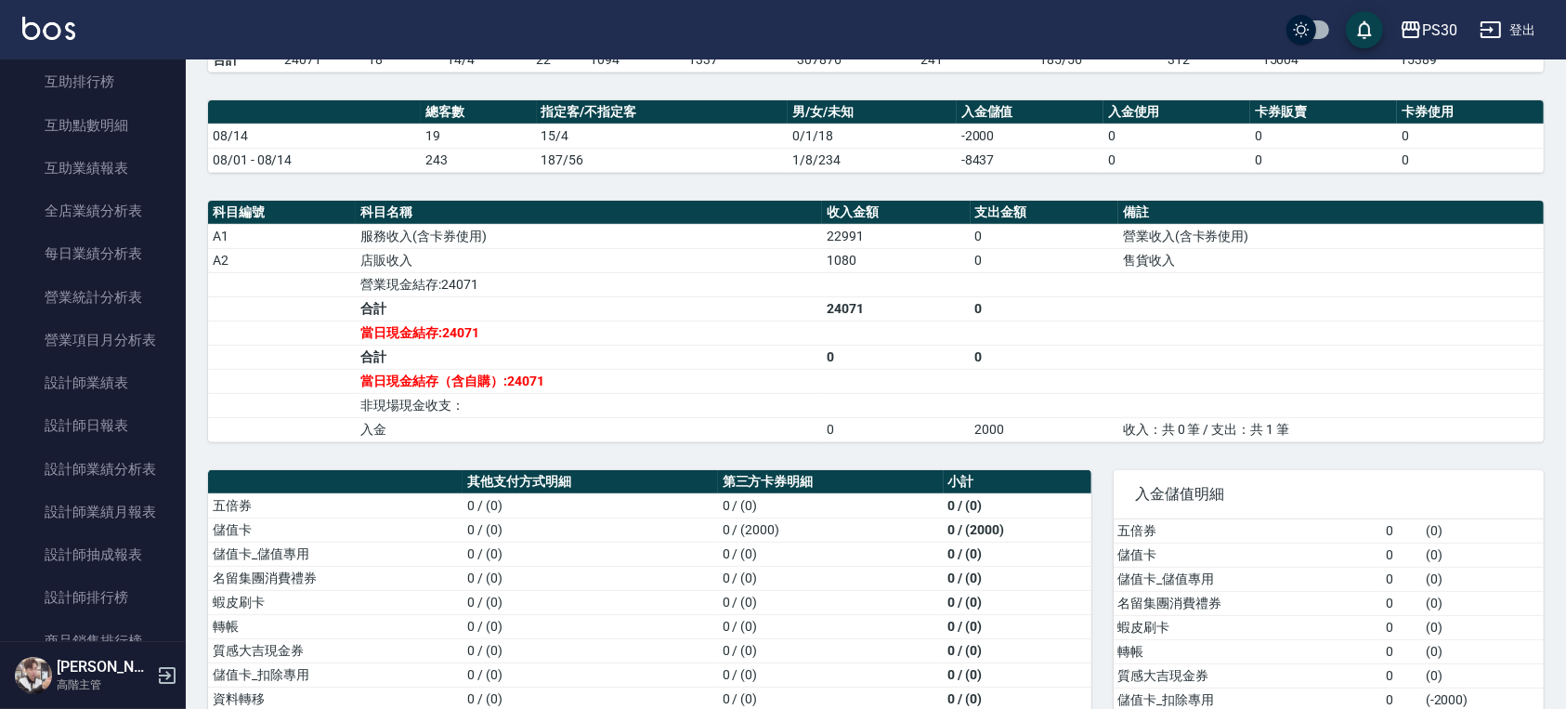
scroll to position [990, 0]
click at [111, 430] on link "設計師日報表" at bounding box center [92, 423] width 171 height 43
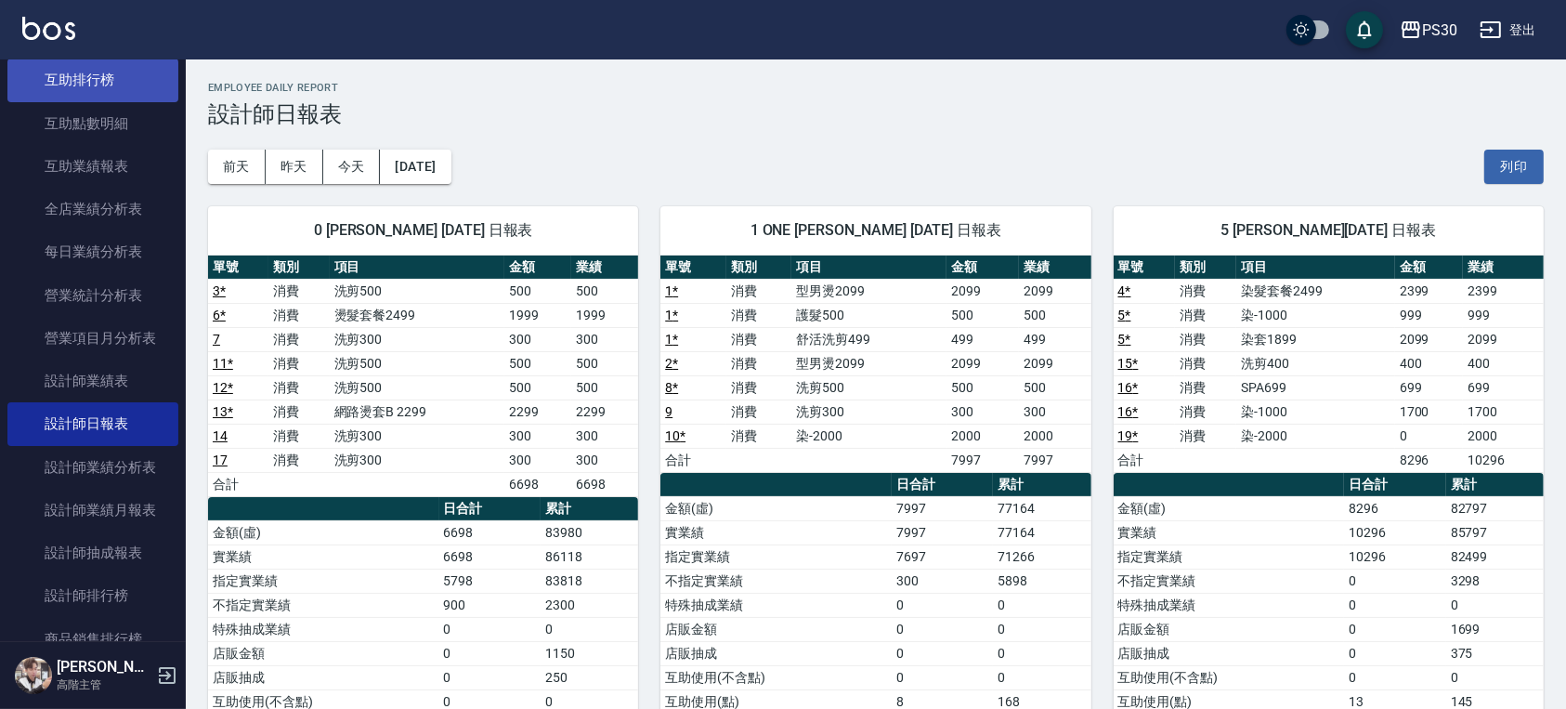
click at [41, 82] on link "互助排行榜" at bounding box center [92, 80] width 171 height 43
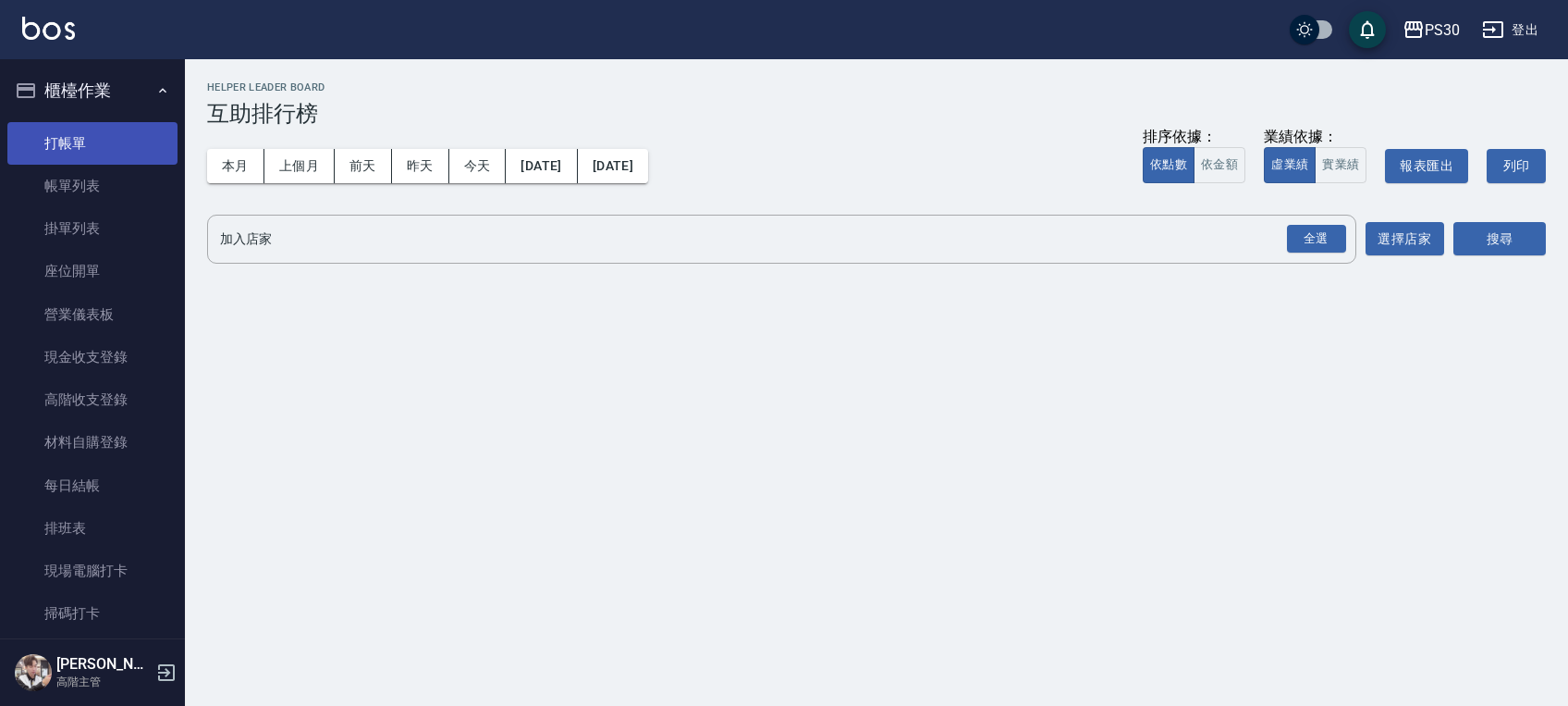
click at [98, 134] on link "打帳單" at bounding box center [92, 143] width 170 height 43
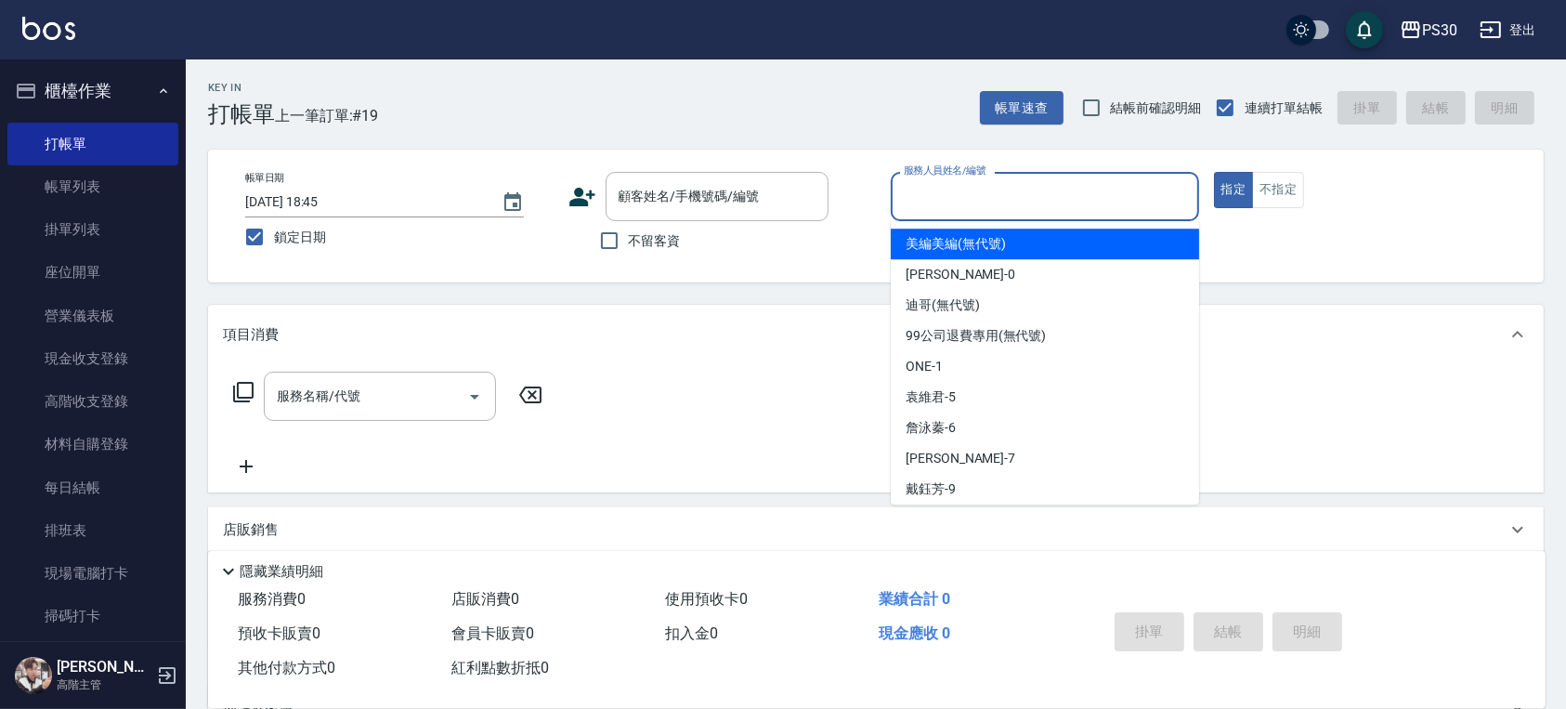
click at [904, 203] on input "服務人員姓名/編號" at bounding box center [1045, 196] width 292 height 33
click at [1086, 97] on input "結帳前確認明細" at bounding box center [1091, 107] width 39 height 39
checkbox input "true"
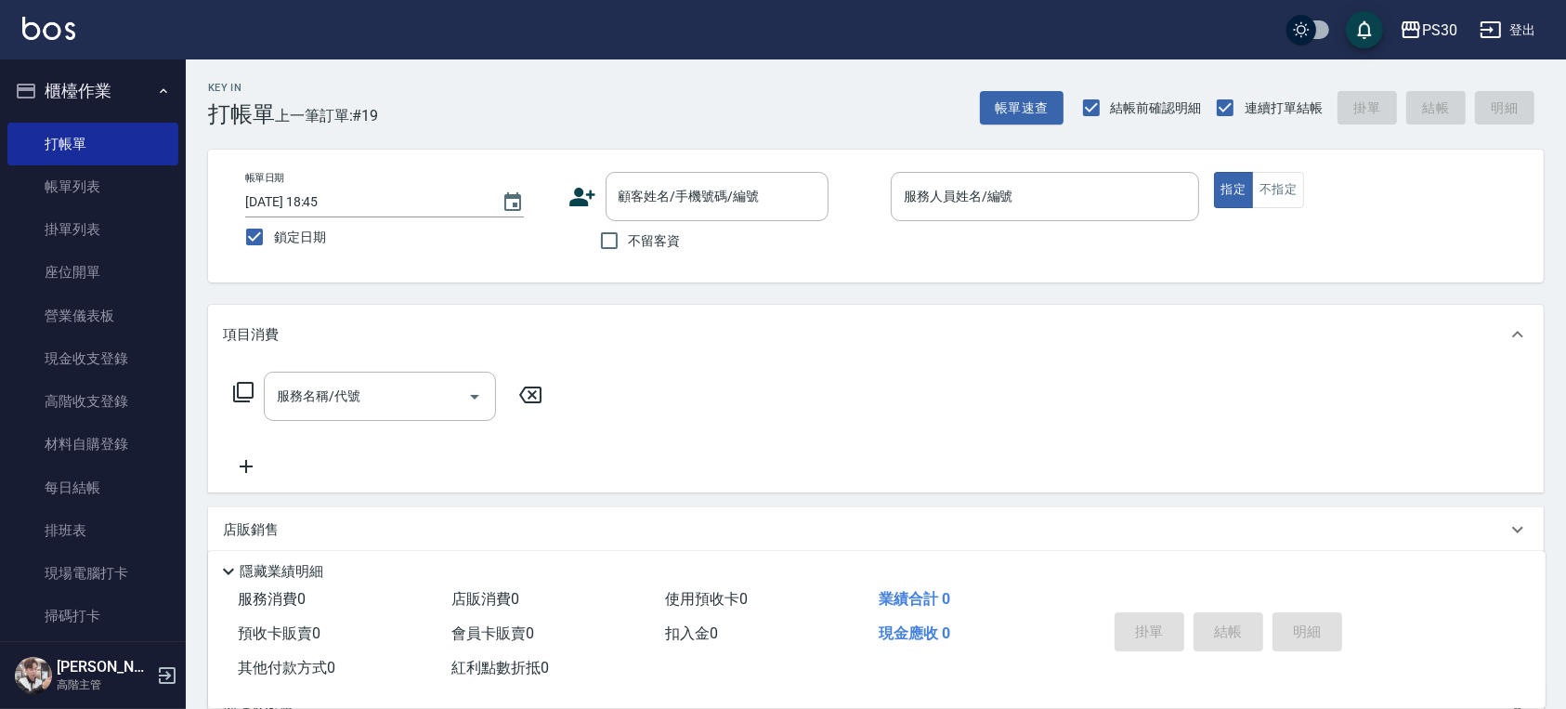
drag, startPoint x: 642, startPoint y: 238, endPoint x: 681, endPoint y: 228, distance: 40.1
click at [641, 238] on span "不留客資" at bounding box center [655, 241] width 52 height 20
click at [629, 238] on input "不留客資" at bounding box center [609, 240] width 39 height 39
checkbox input "true"
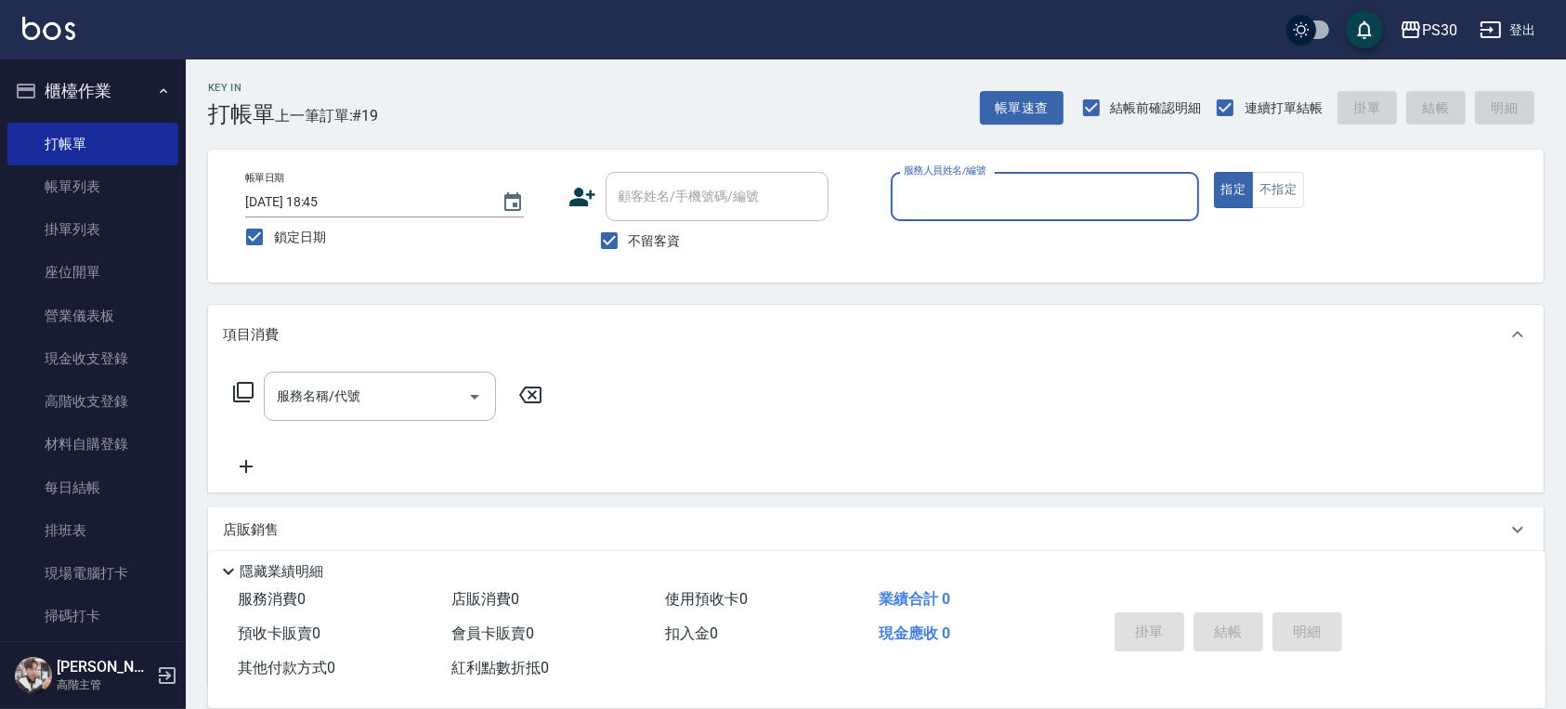
click at [891, 183] on div "服務人員姓名/編號" at bounding box center [1045, 196] width 308 height 49
type input "ONE-1"
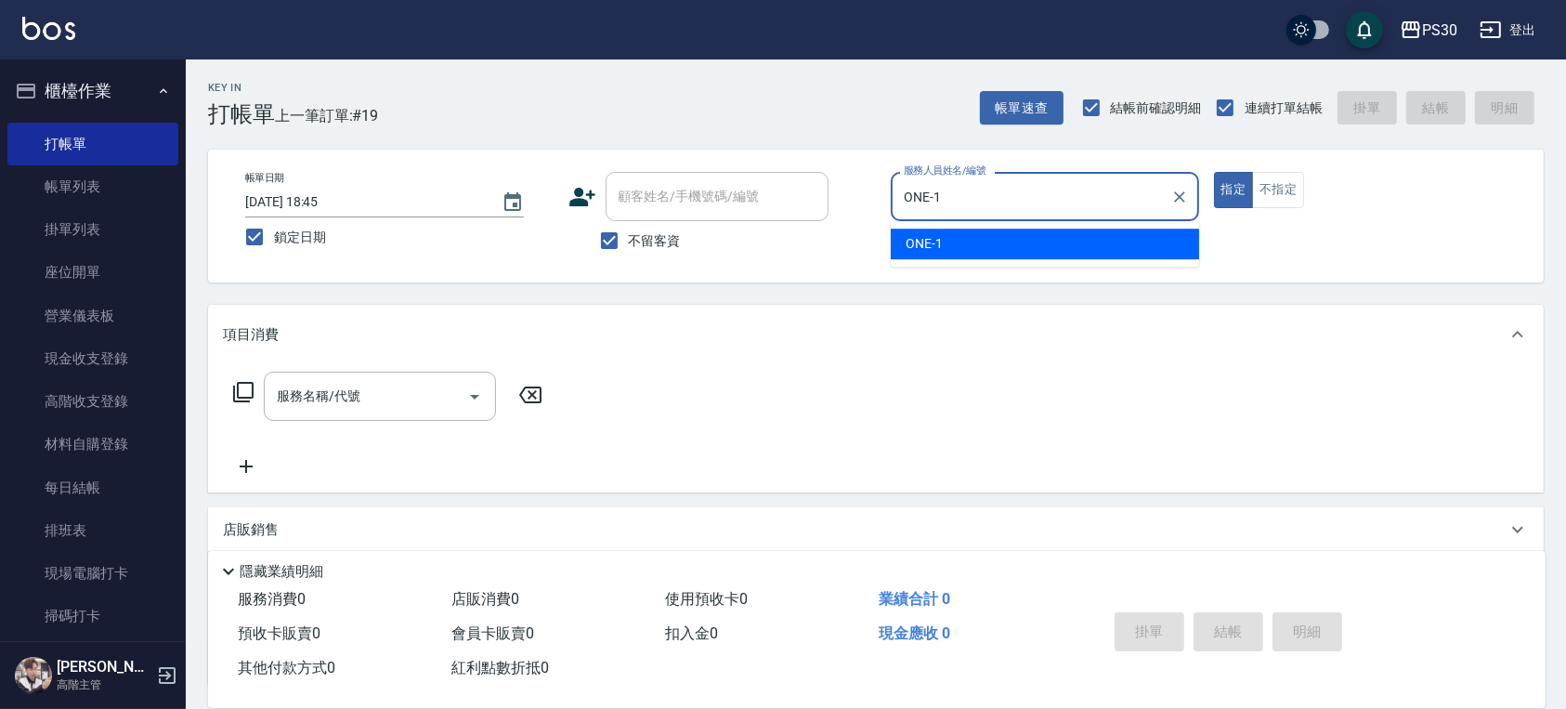
type button "true"
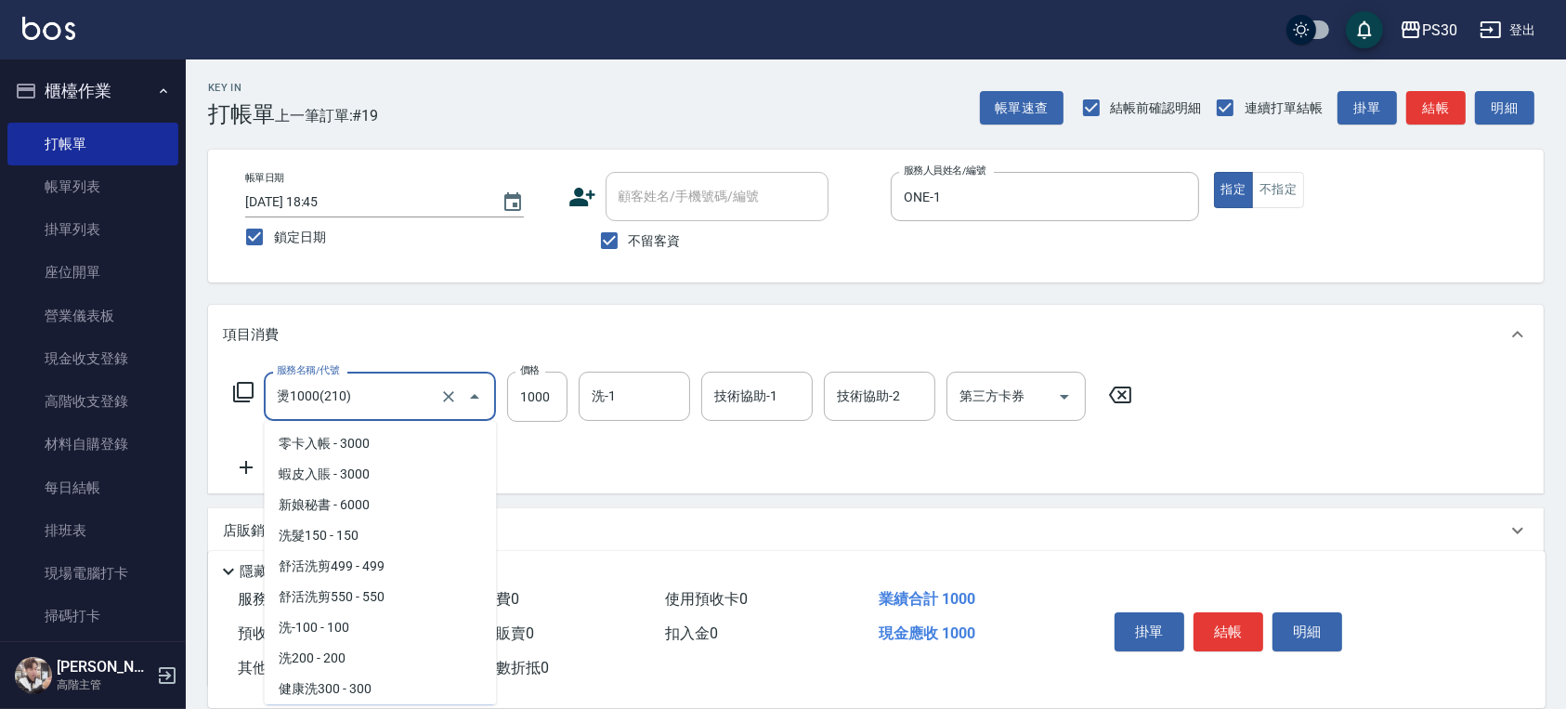
click at [427, 394] on input "燙1000(210)" at bounding box center [353, 396] width 163 height 33
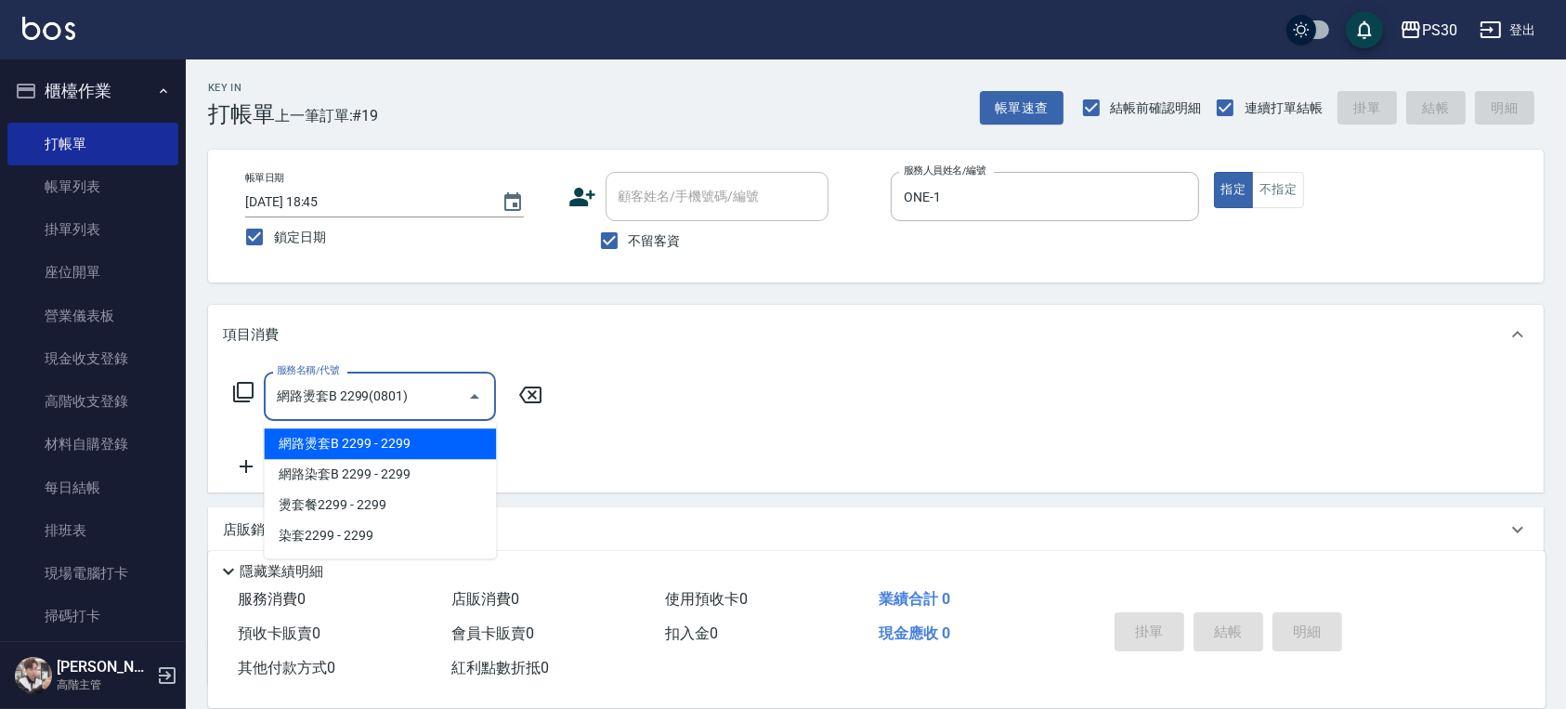
type input "網路燙套B 2299(0801)"
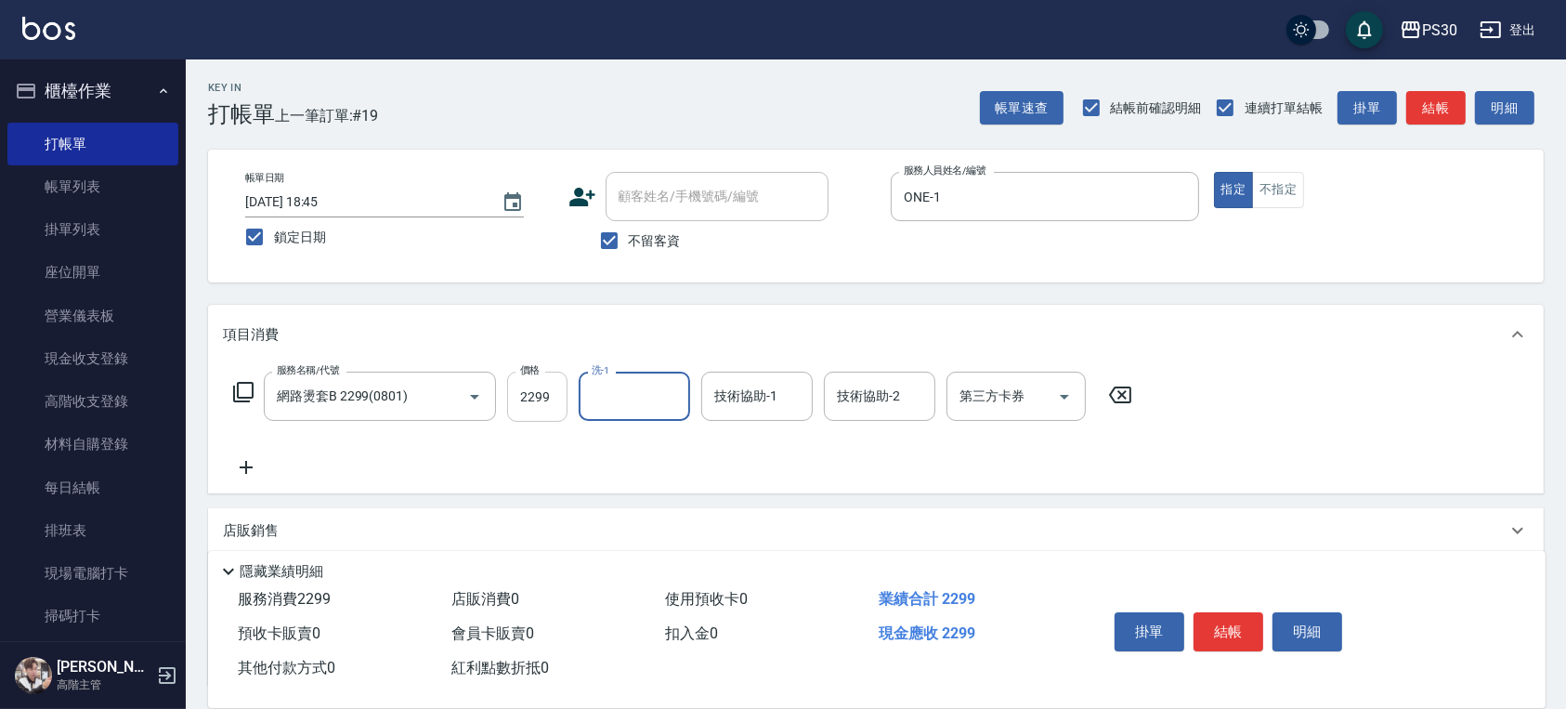
click at [517, 401] on input "2299" at bounding box center [537, 396] width 60 height 50
type input "2099"
type input "774"
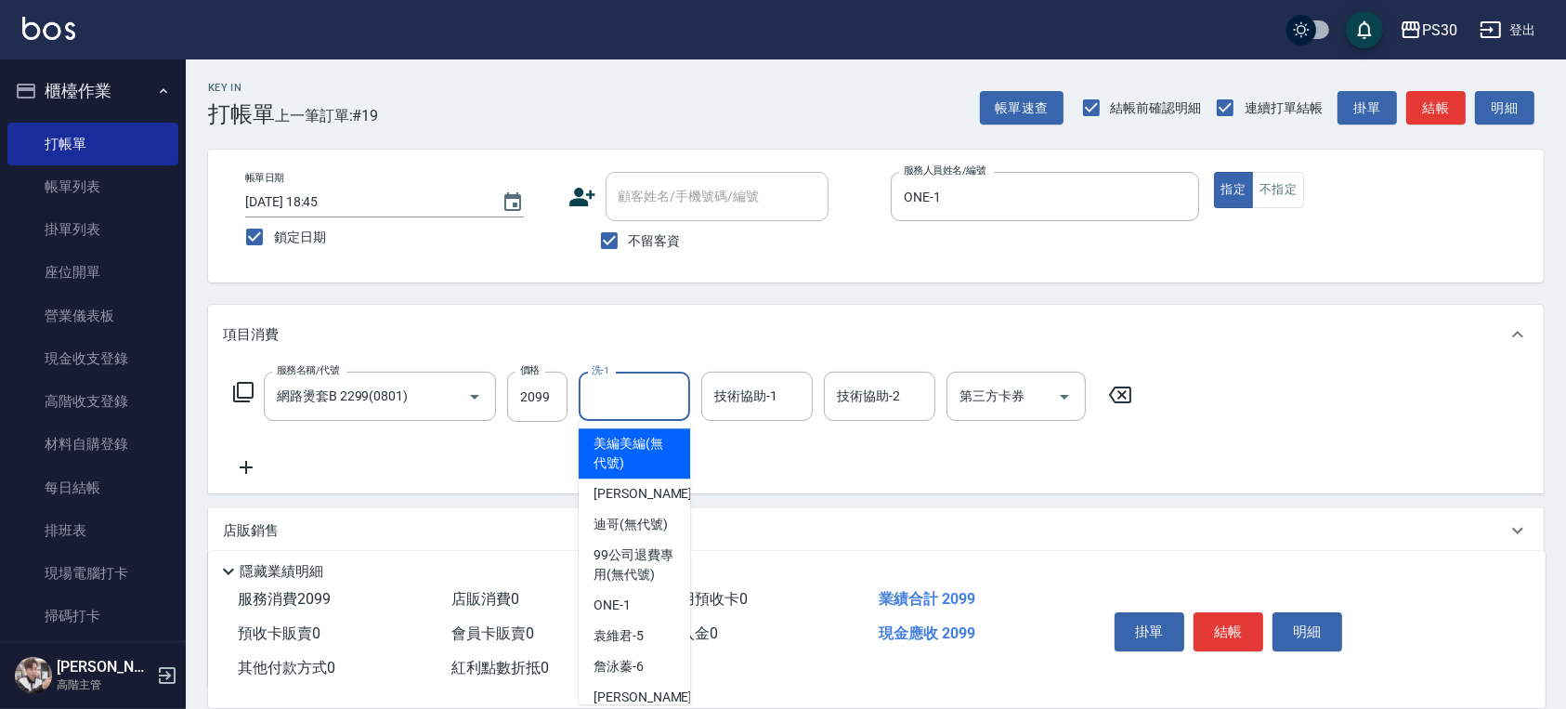
click at [598, 401] on input "洗-1" at bounding box center [634, 396] width 95 height 33
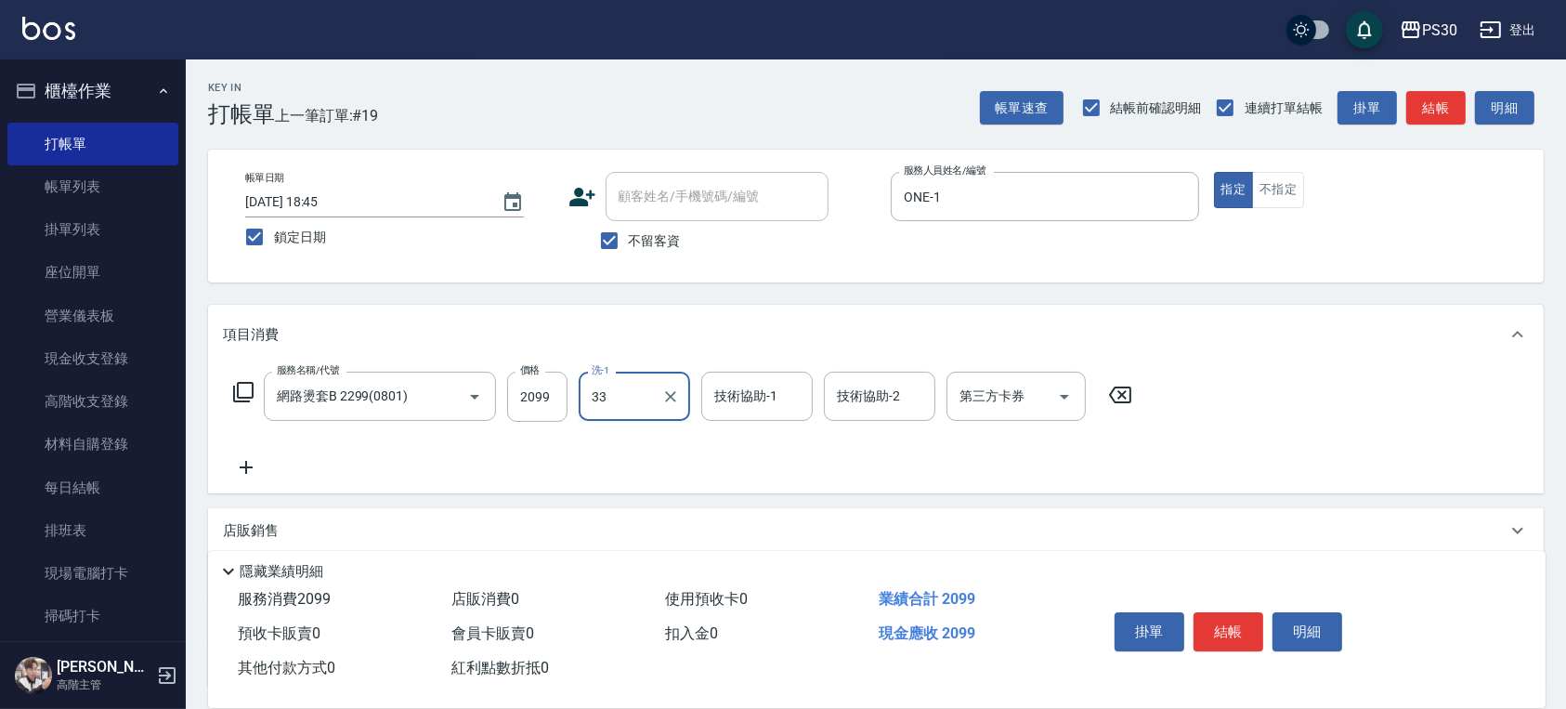
type input "[PERSON_NAME]-33"
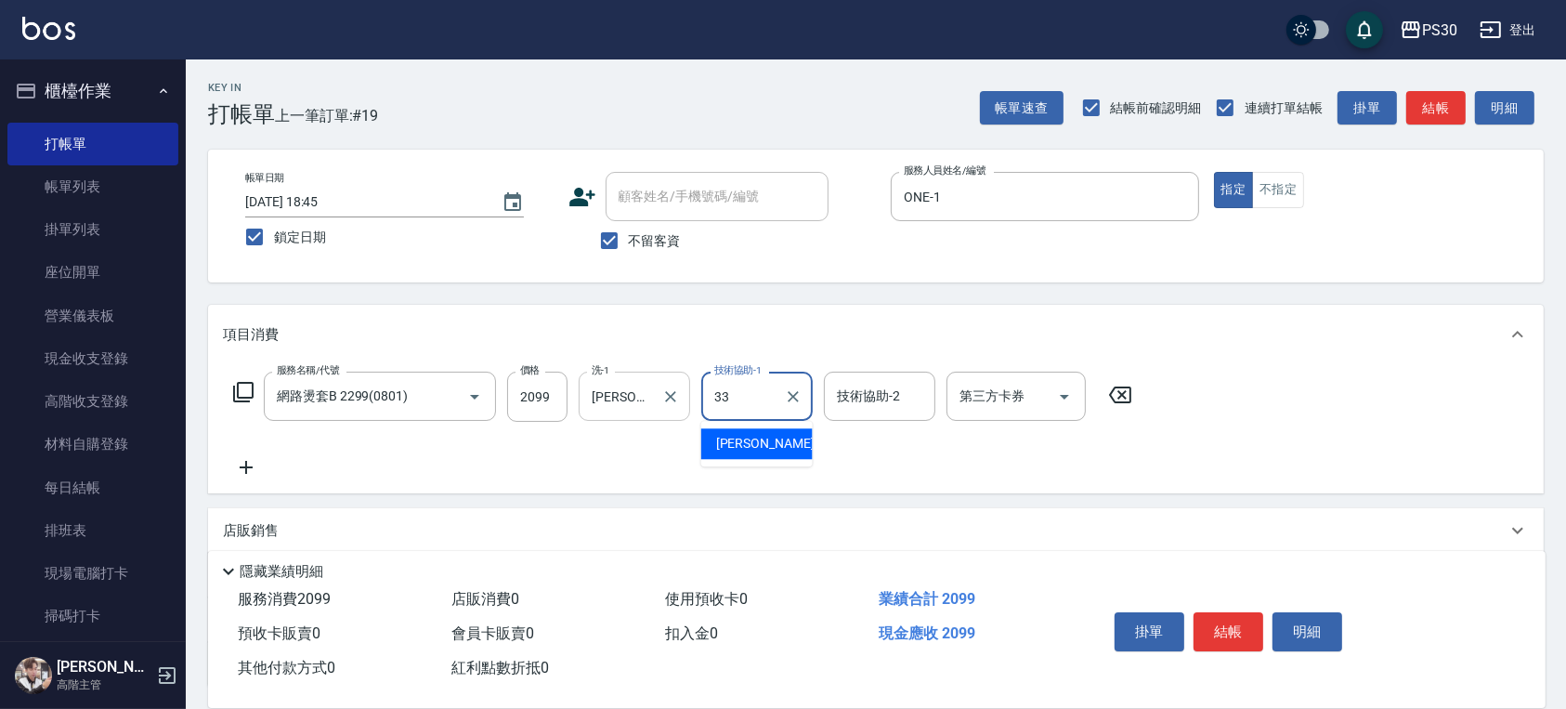
type input "[PERSON_NAME]-33"
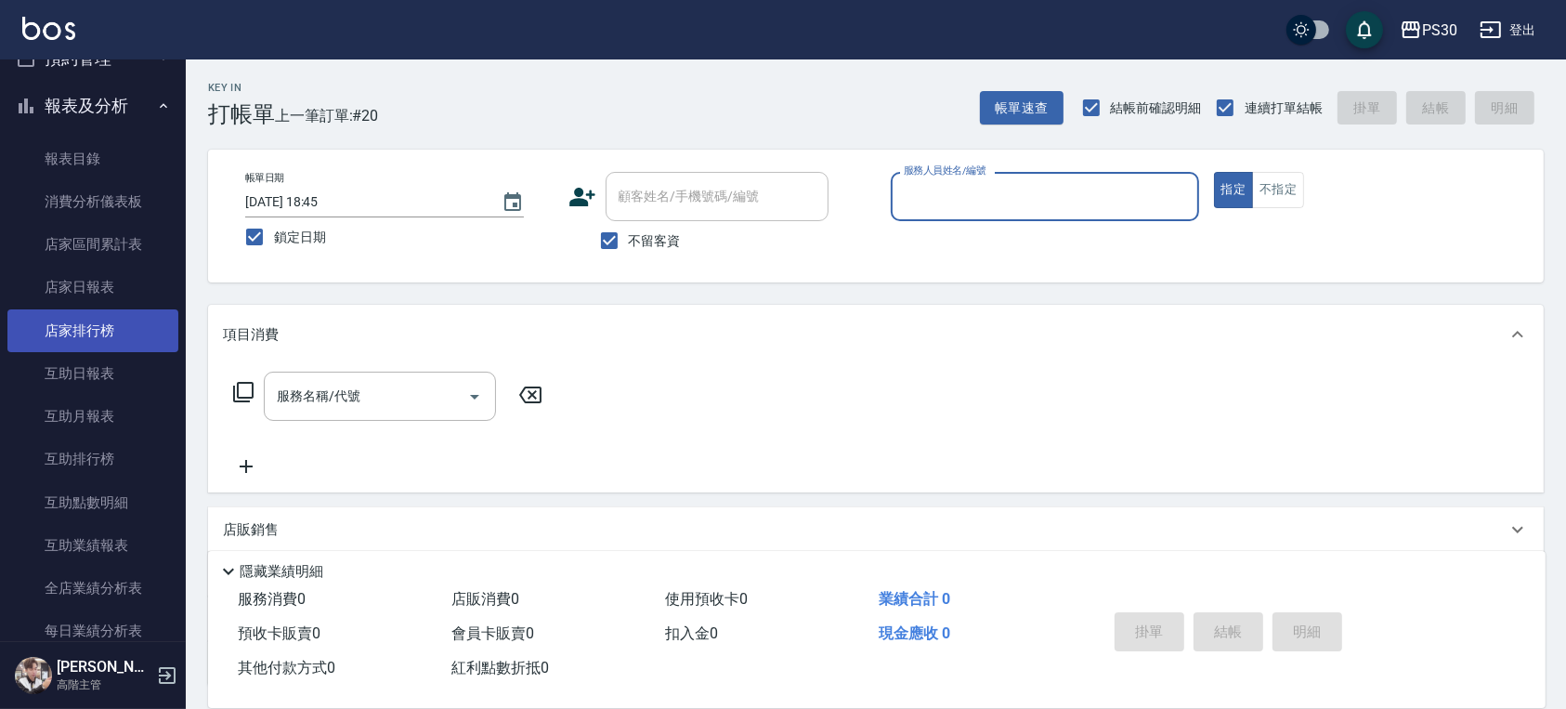
scroll to position [866, 0]
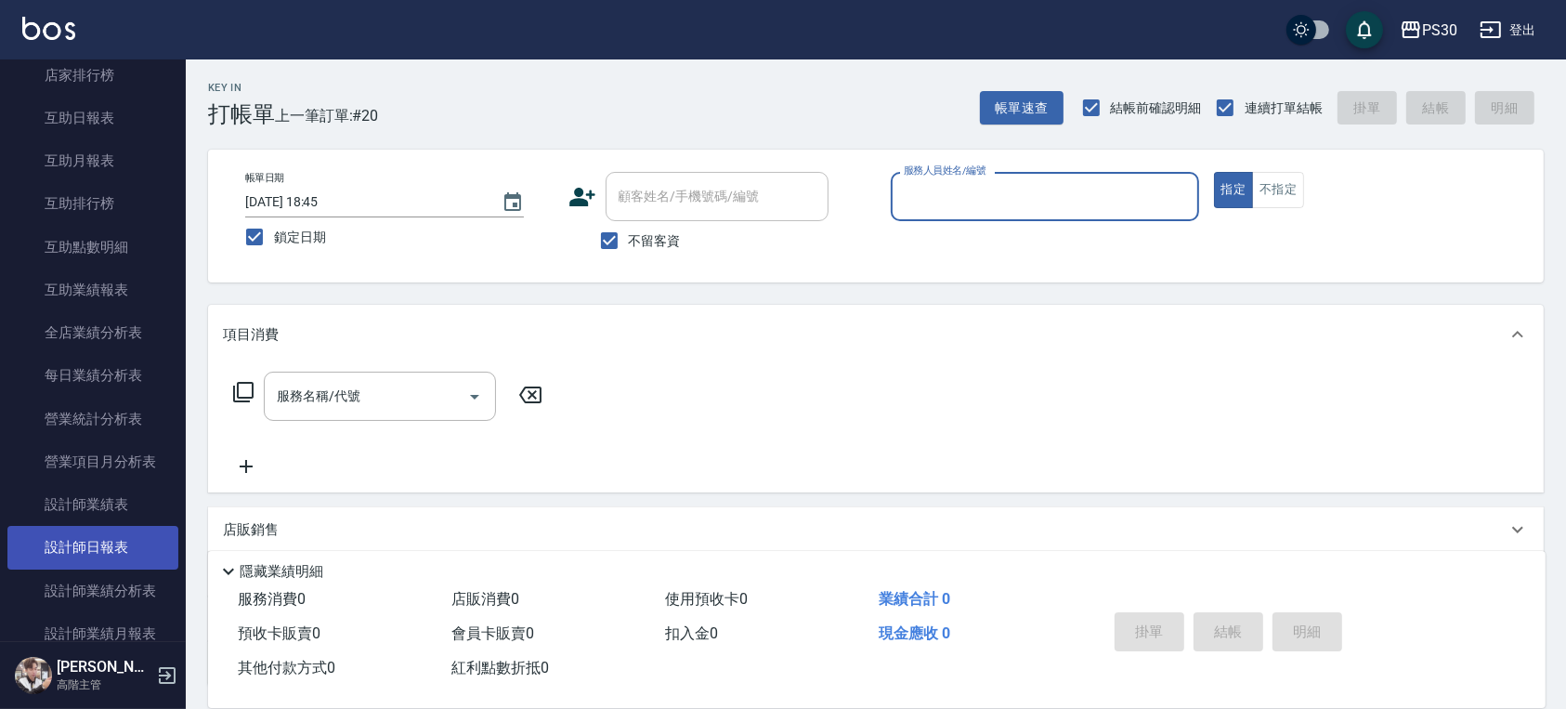
click at [143, 544] on link "設計師日報表" at bounding box center [92, 547] width 171 height 43
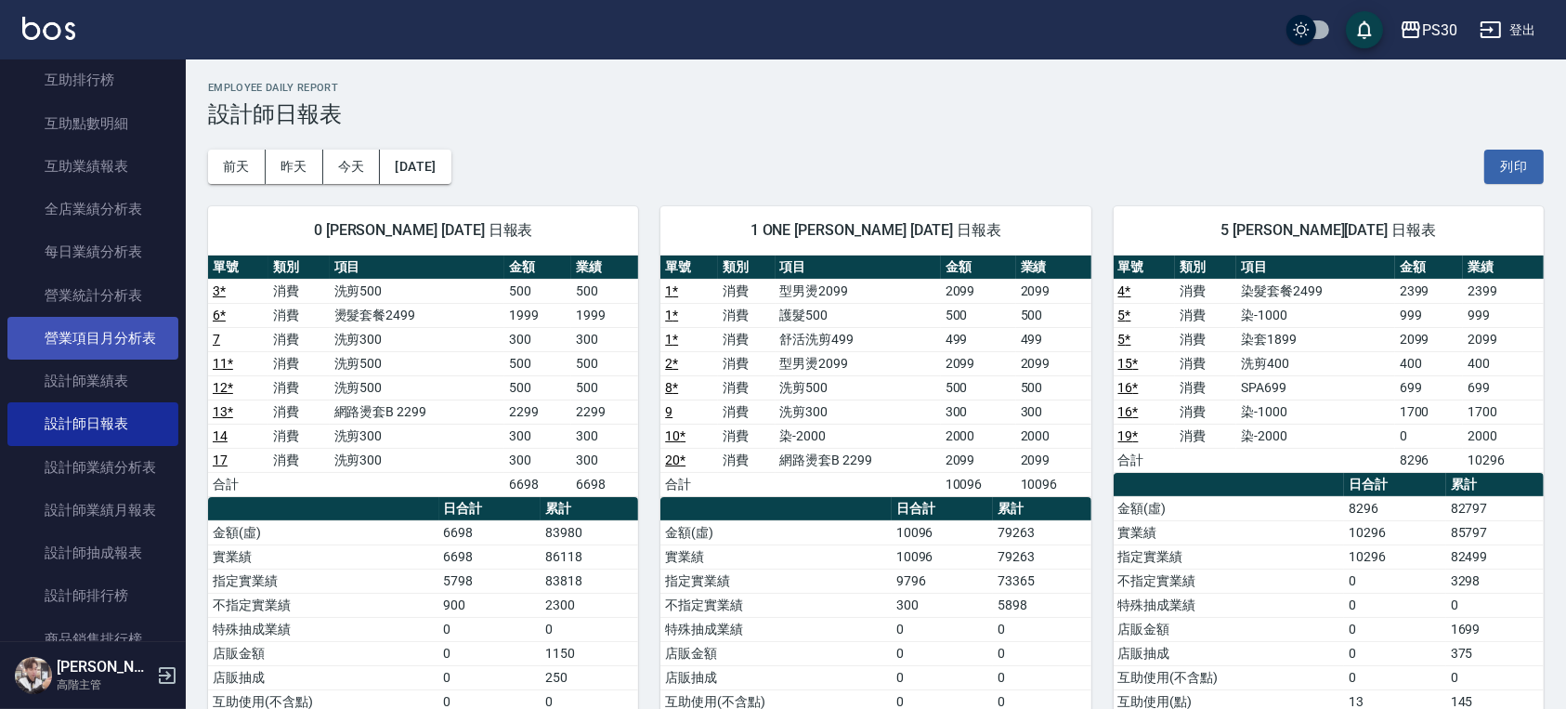
scroll to position [618, 0]
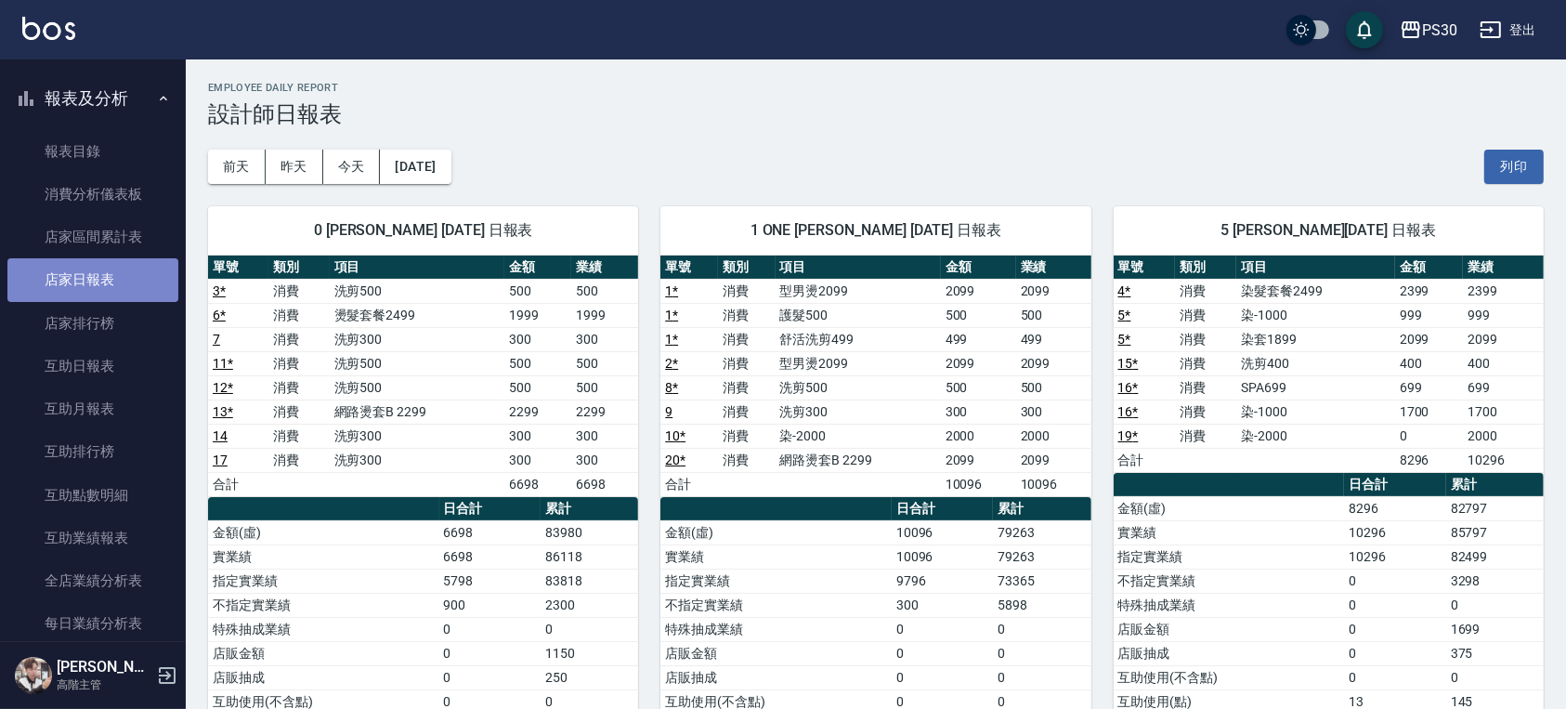
click at [112, 276] on link "店家日報表" at bounding box center [92, 279] width 171 height 43
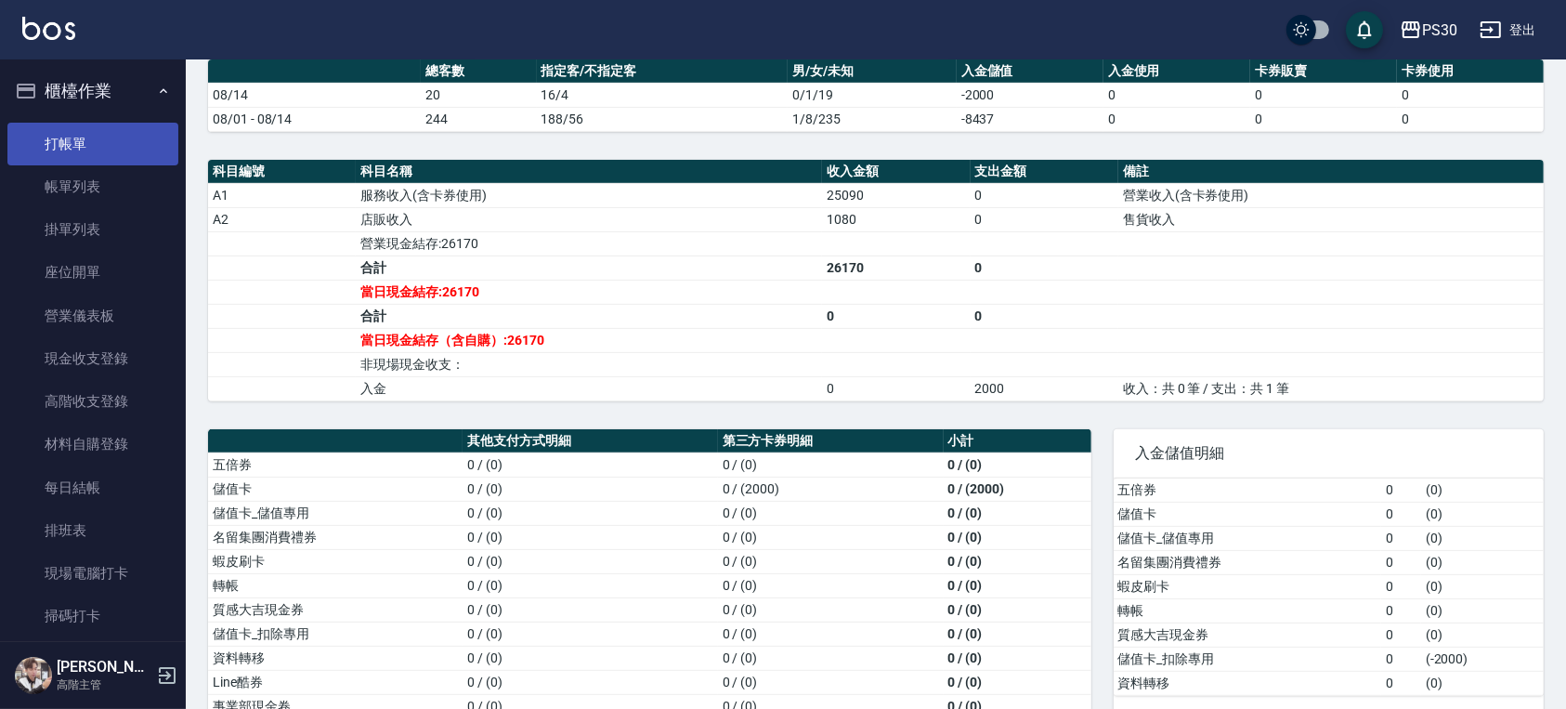
click at [94, 140] on link "打帳單" at bounding box center [92, 144] width 171 height 43
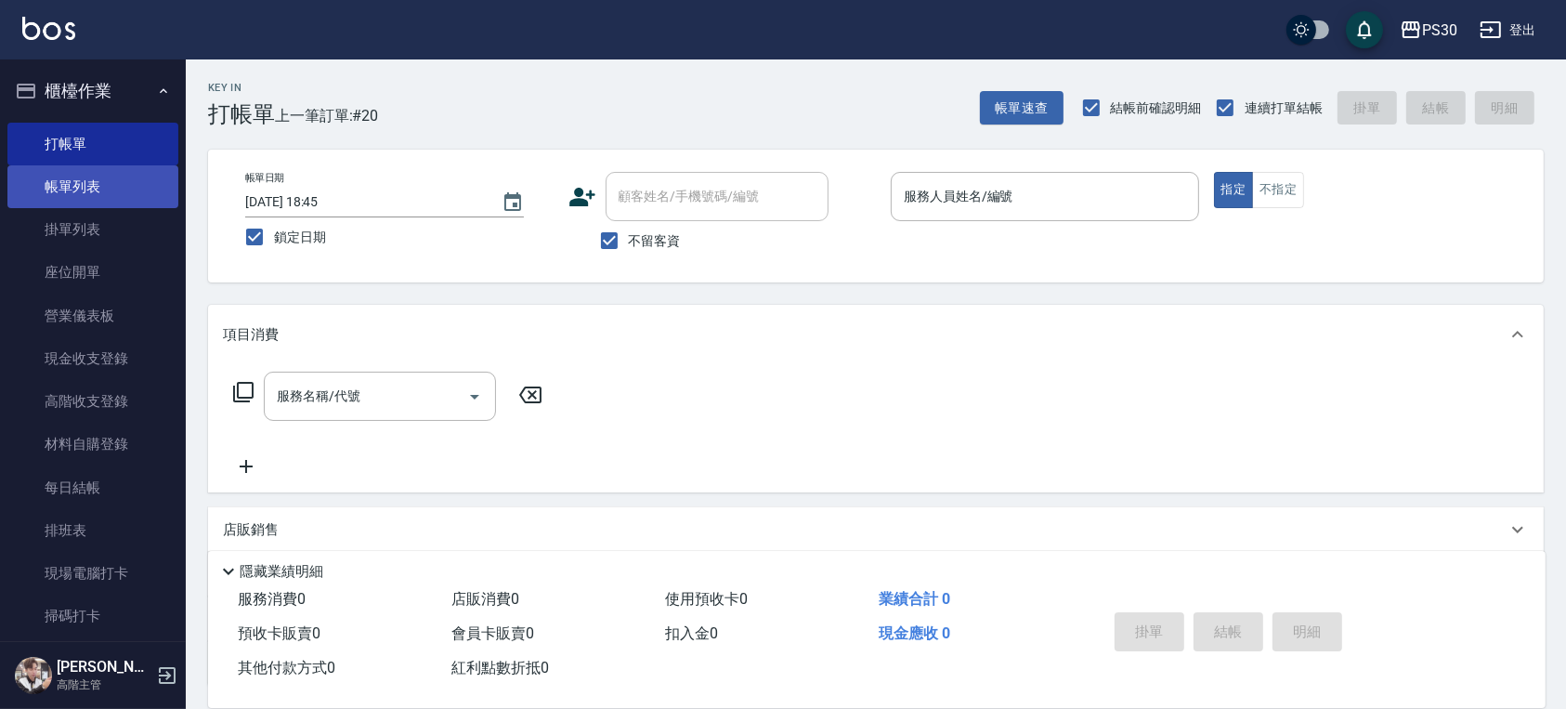
click at [130, 180] on link "帳單列表" at bounding box center [92, 186] width 171 height 43
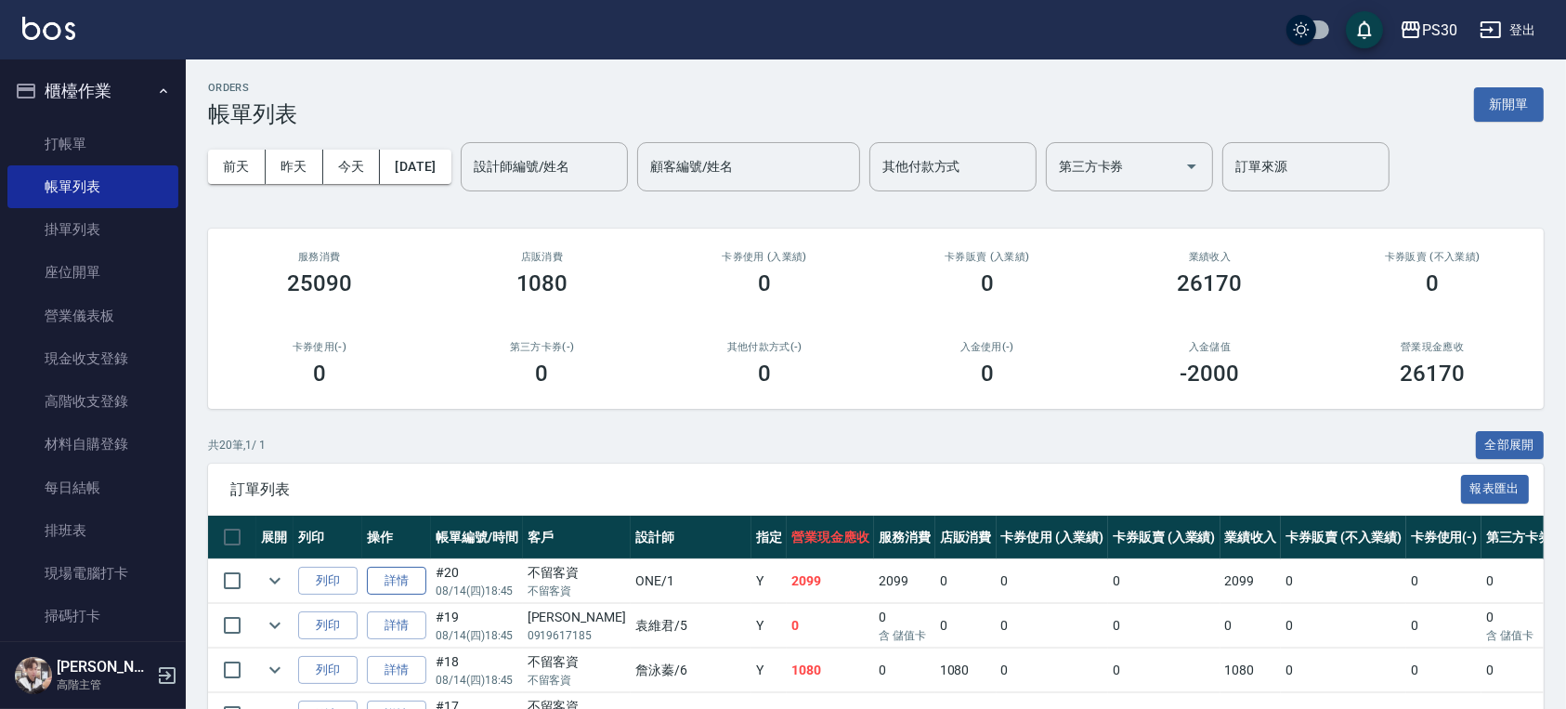
click at [413, 578] on link "詳情" at bounding box center [396, 580] width 59 height 29
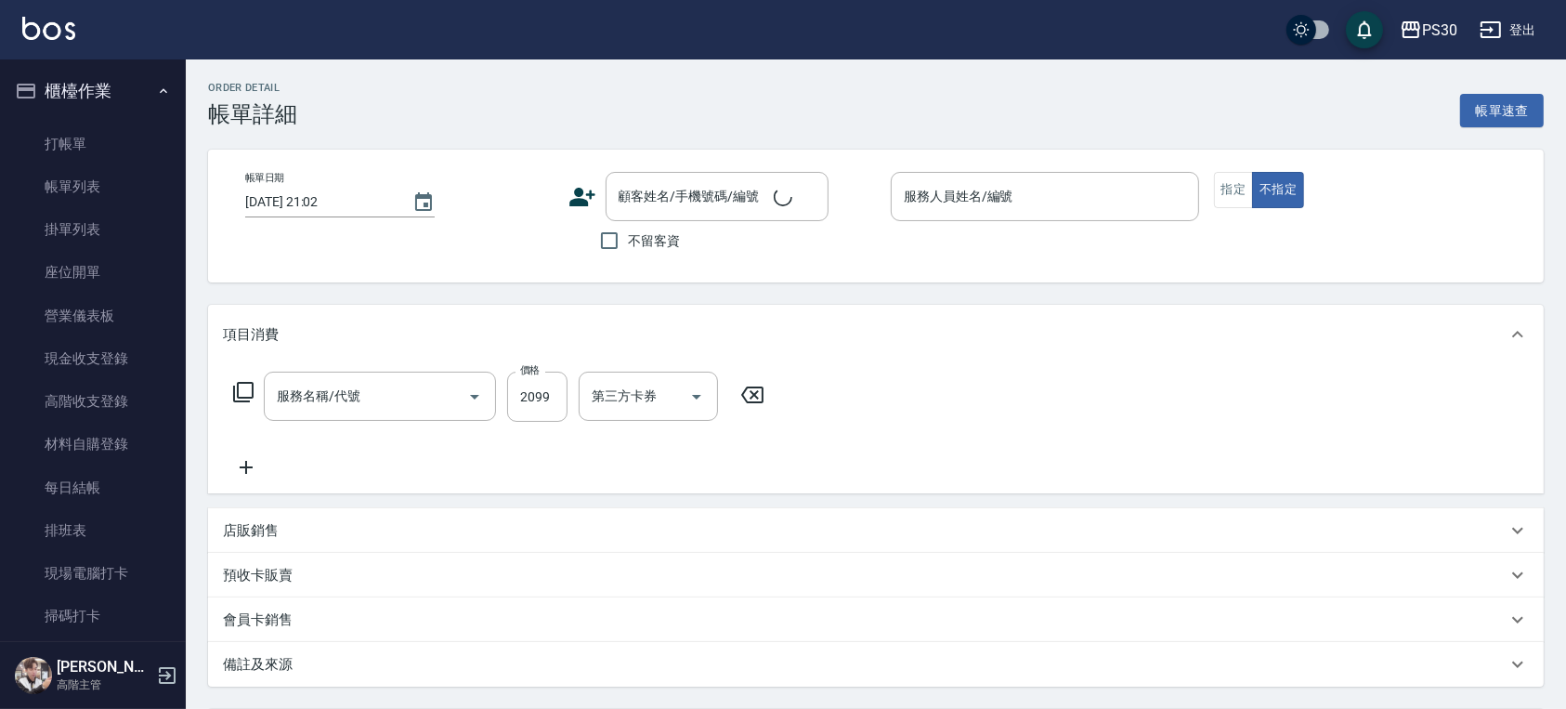
type input "[DATE] 18:45"
checkbox input "true"
type input "ONE-1"
type input "網路燙套B 2299(0801)"
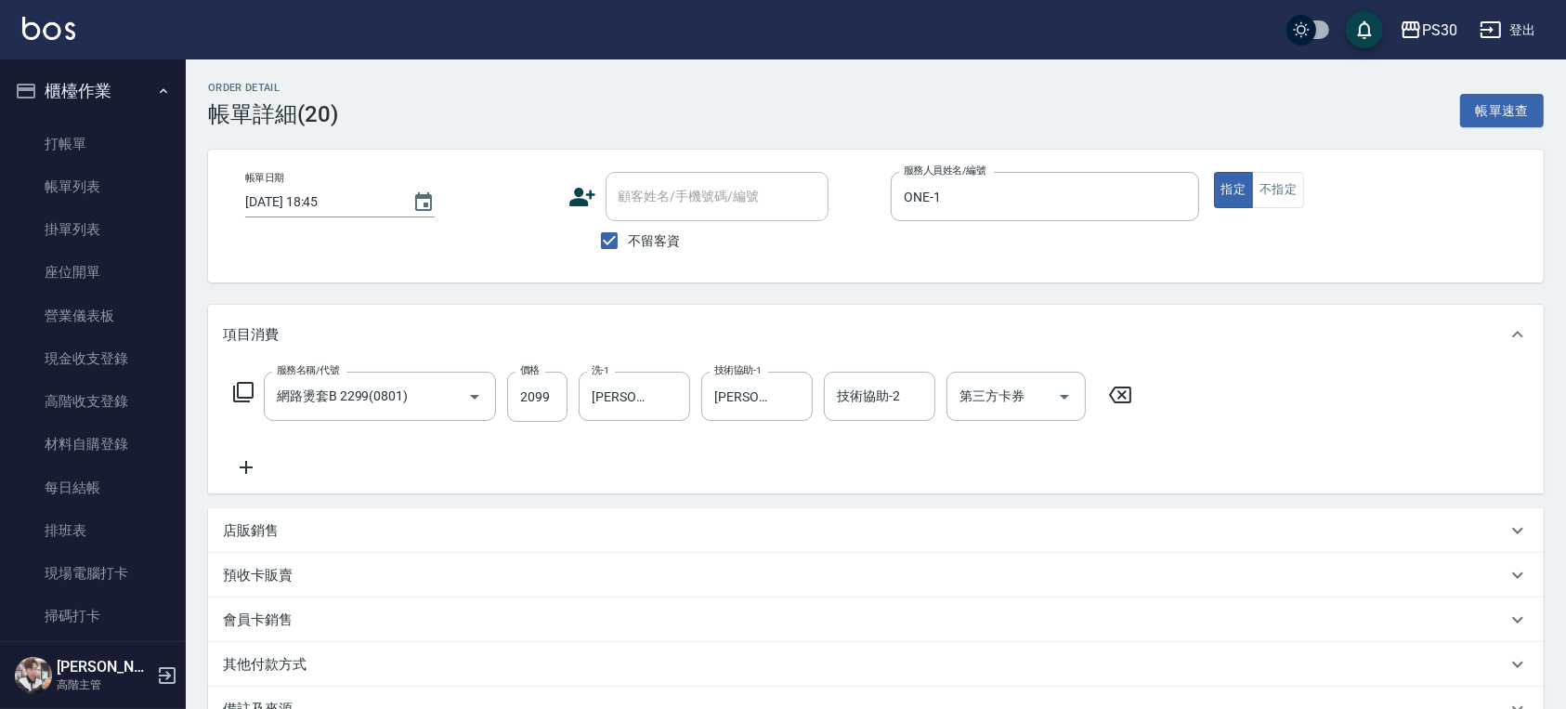
click at [1122, 389] on icon at bounding box center [1120, 395] width 46 height 22
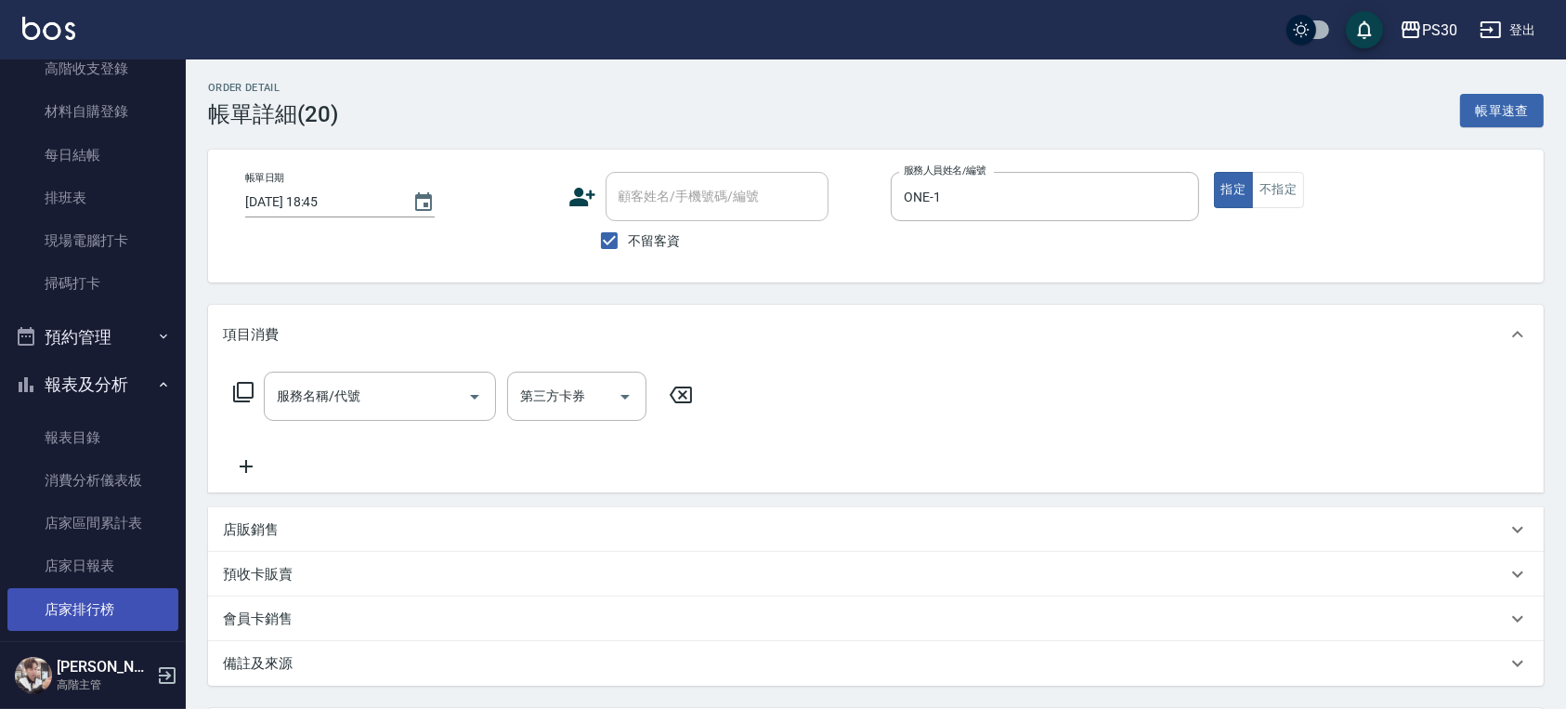
scroll to position [371, 0]
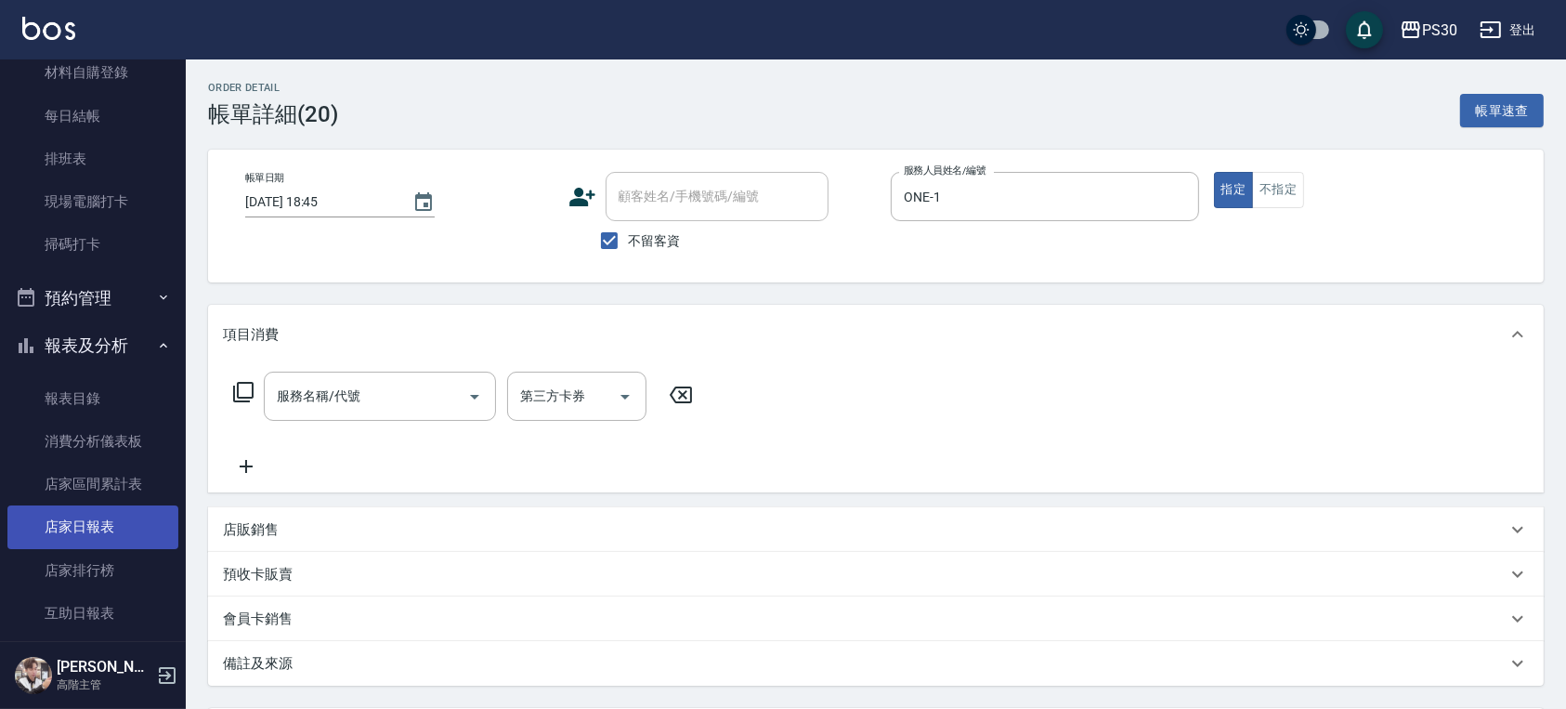
click at [124, 535] on link "店家日報表" at bounding box center [92, 526] width 171 height 43
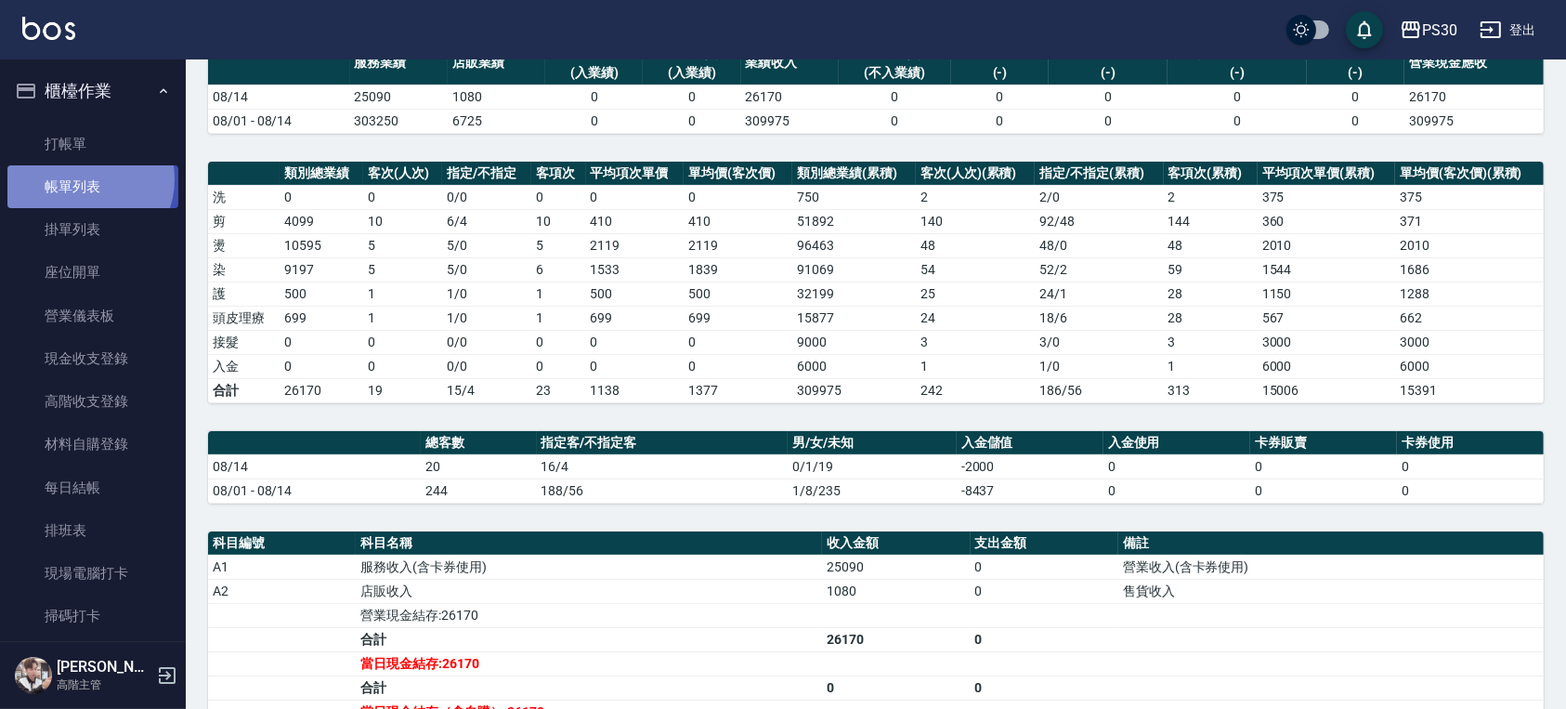
click at [83, 179] on link "帳單列表" at bounding box center [92, 186] width 171 height 43
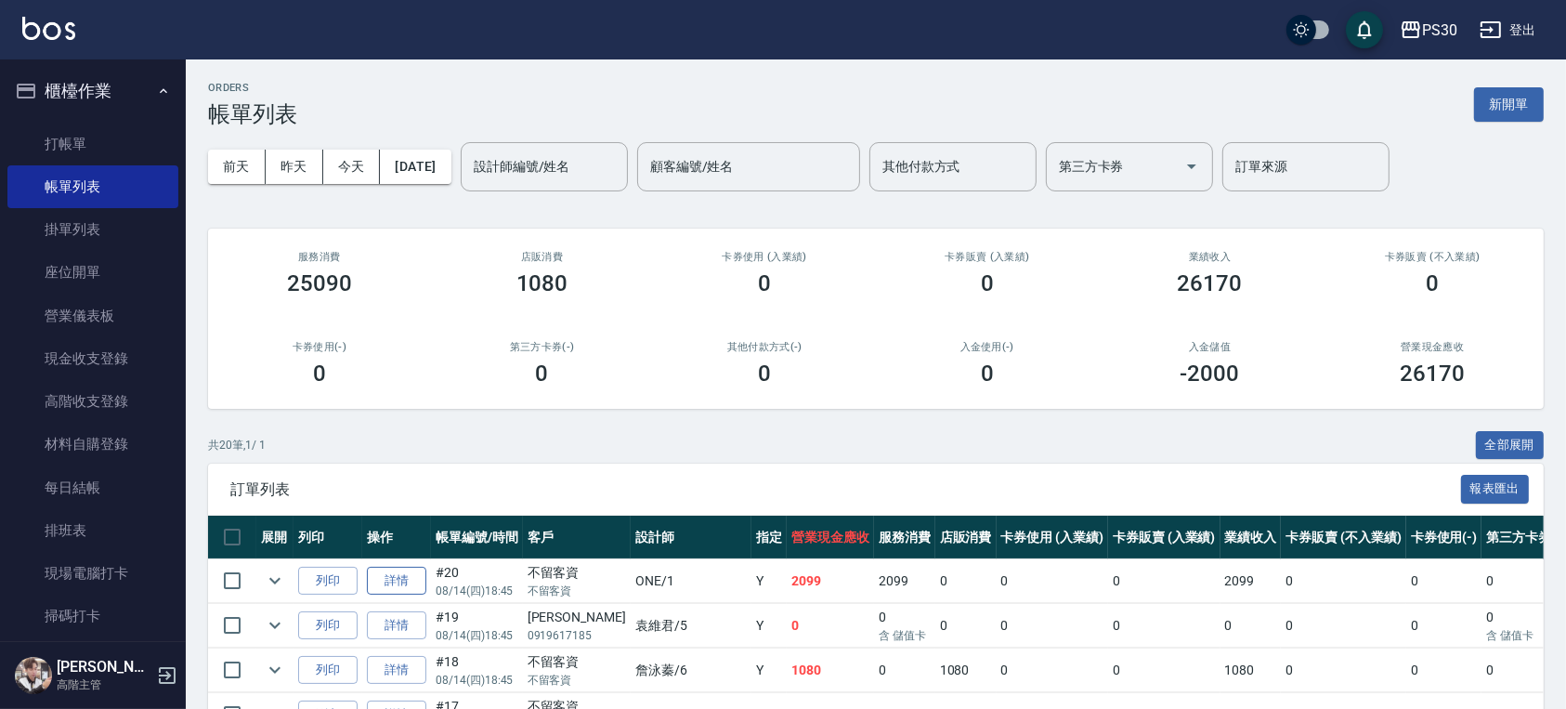
click at [410, 578] on link "詳情" at bounding box center [396, 580] width 59 height 29
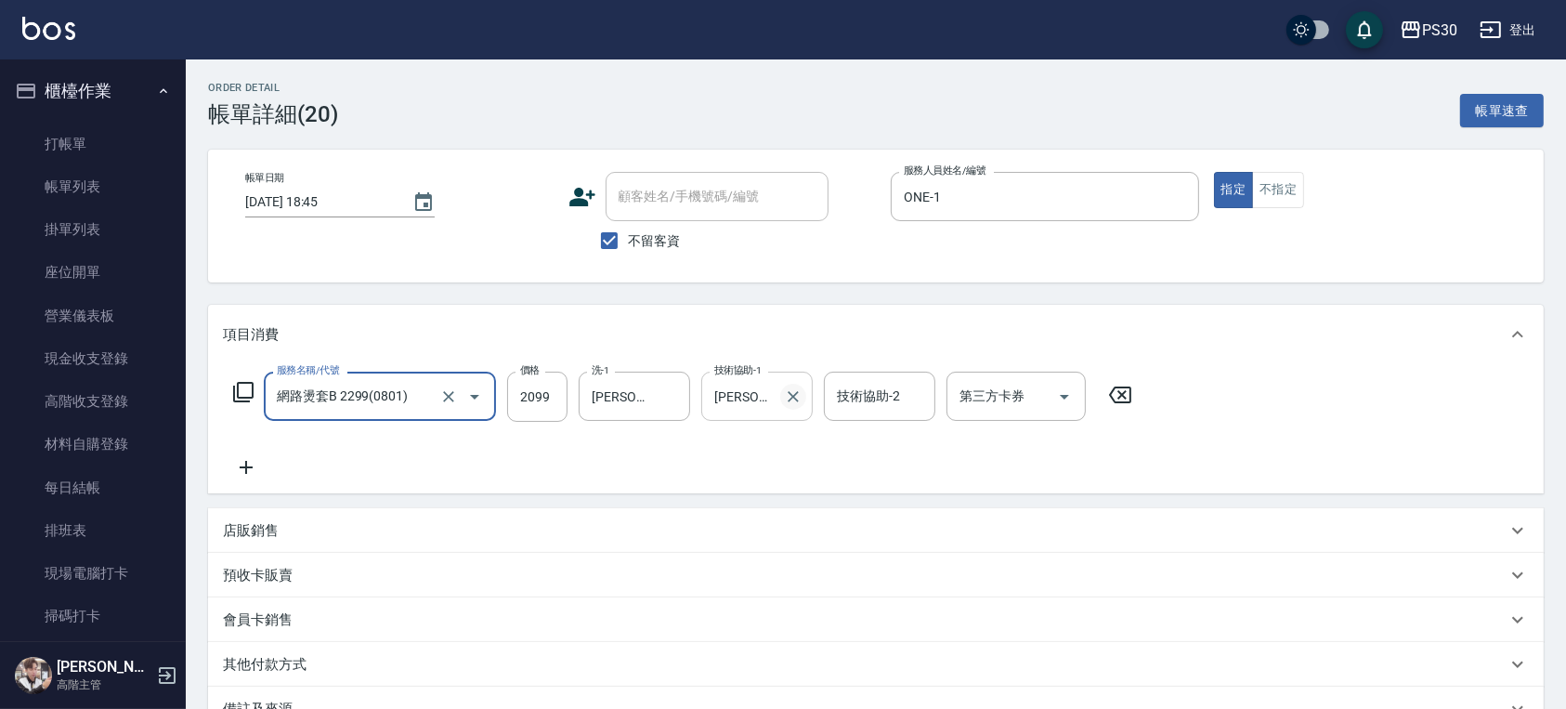
click at [800, 397] on icon "Clear" at bounding box center [793, 396] width 19 height 19
click at [681, 395] on button "Clear" at bounding box center [671, 397] width 26 height 26
click at [533, 398] on input "2099" at bounding box center [537, 396] width 60 height 50
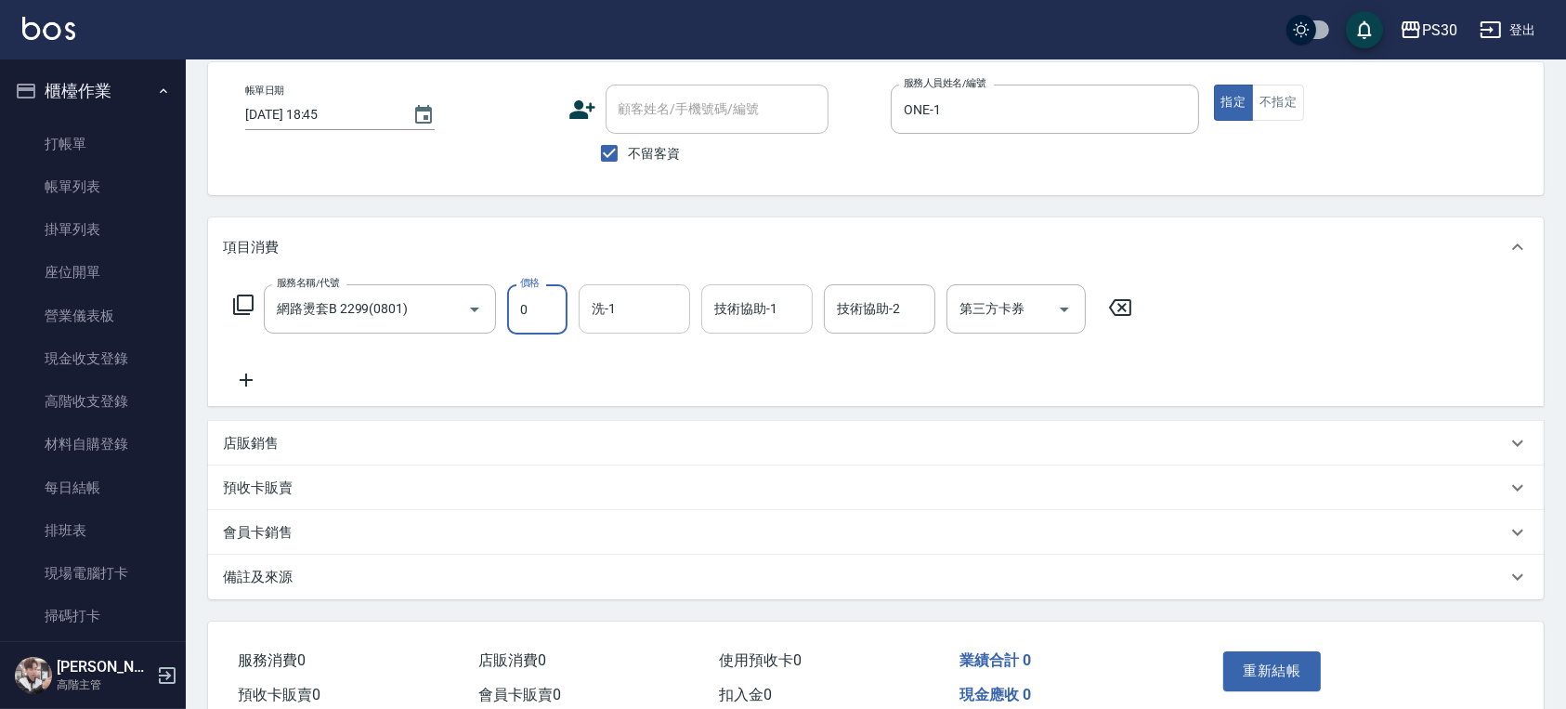
scroll to position [176, 0]
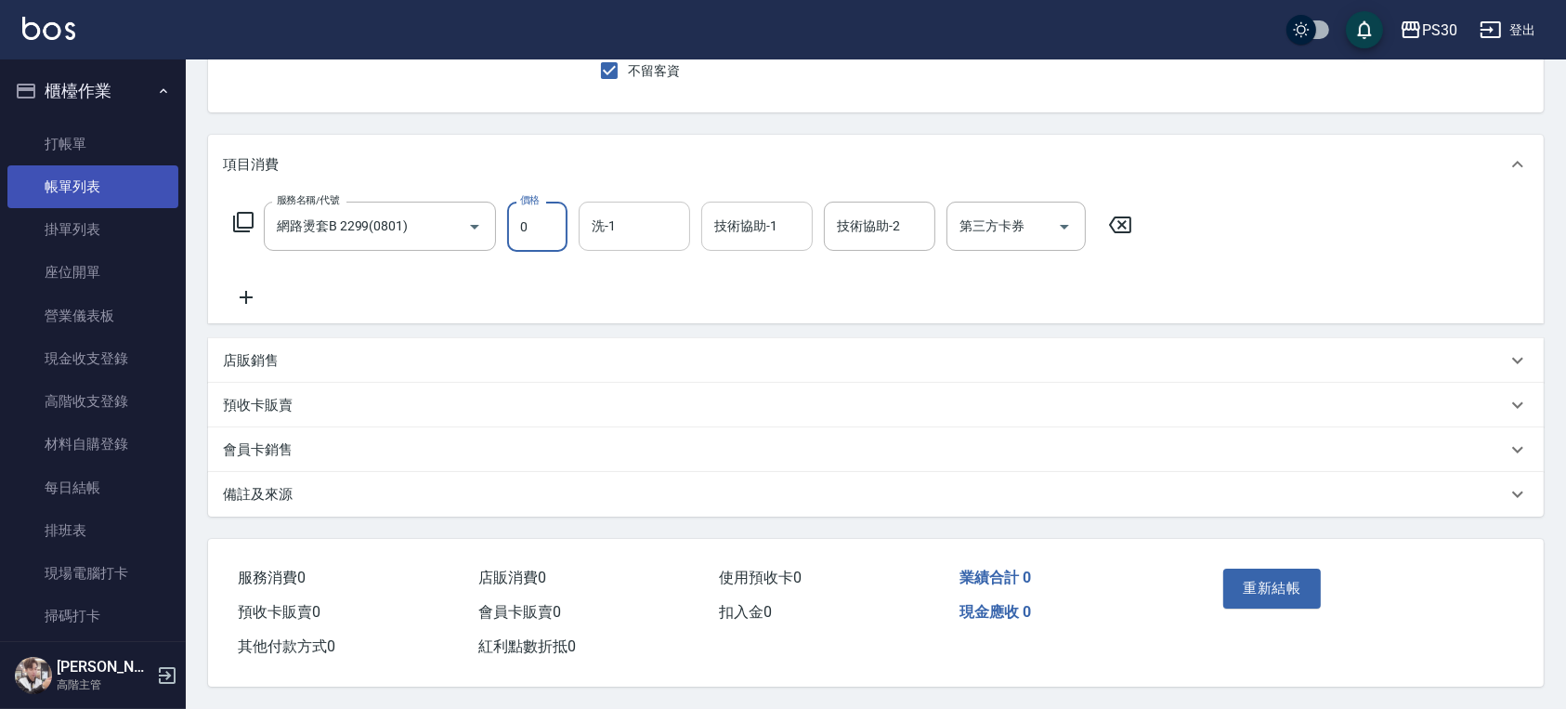
type input "0"
click at [42, 180] on link "帳單列表" at bounding box center [92, 186] width 171 height 43
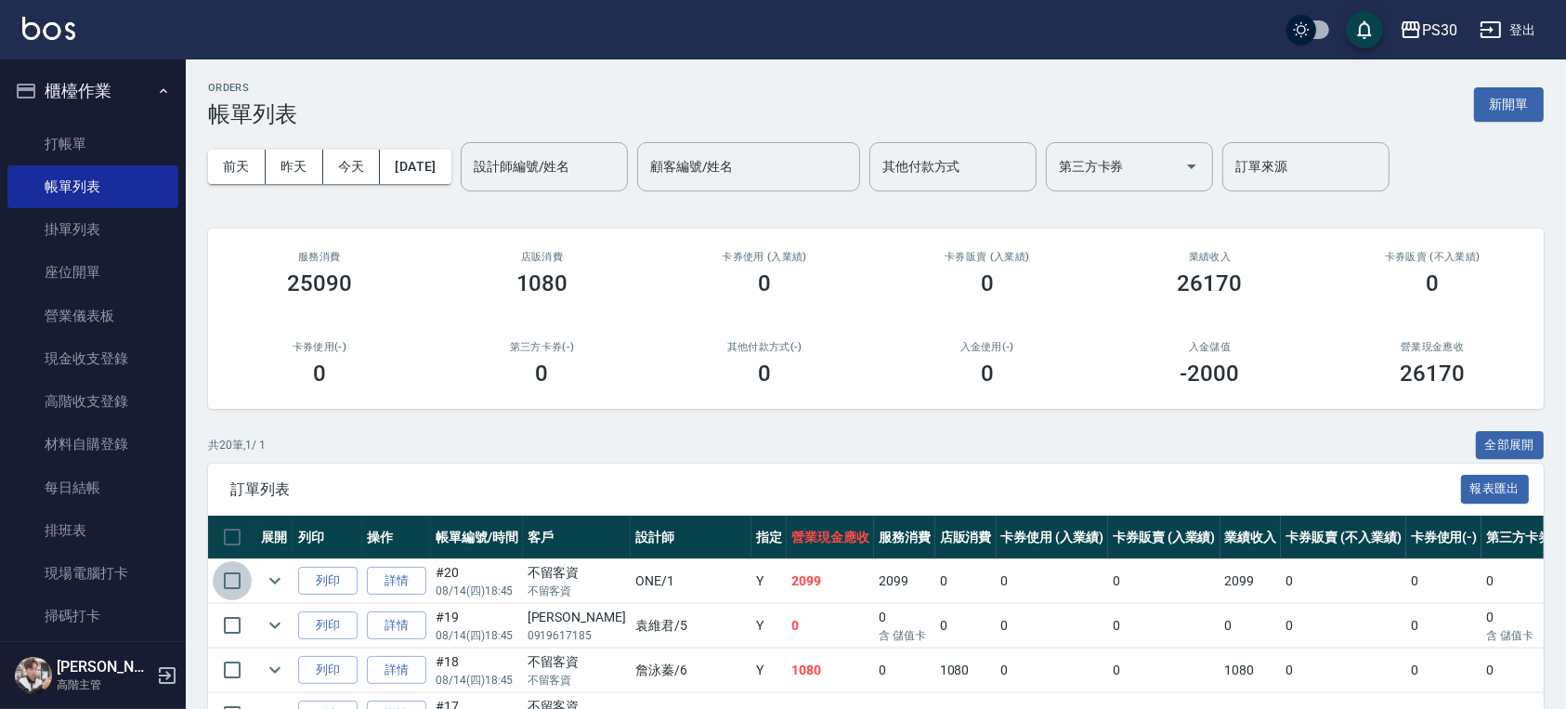
click at [230, 579] on input "checkbox" at bounding box center [232, 580] width 39 height 39
checkbox input "true"
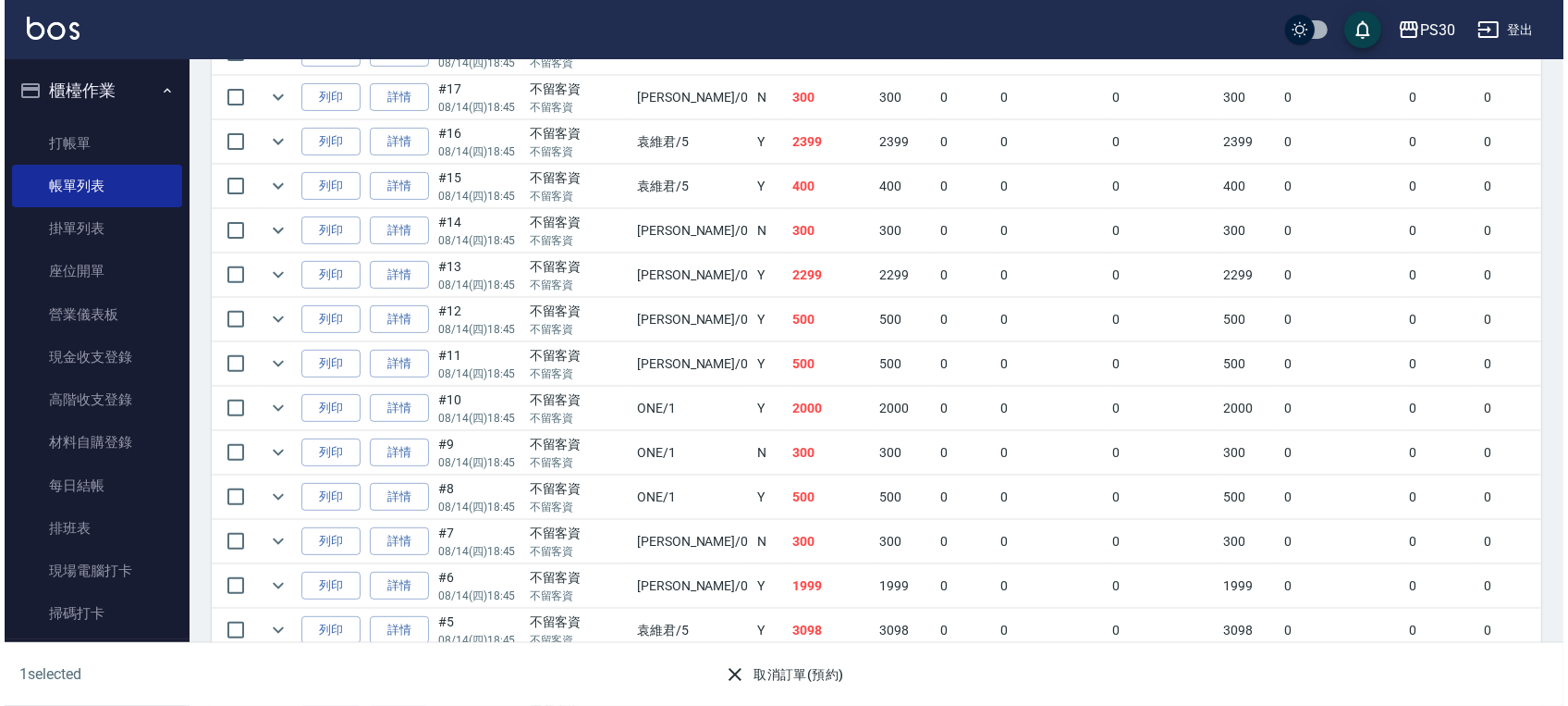
scroll to position [615, 0]
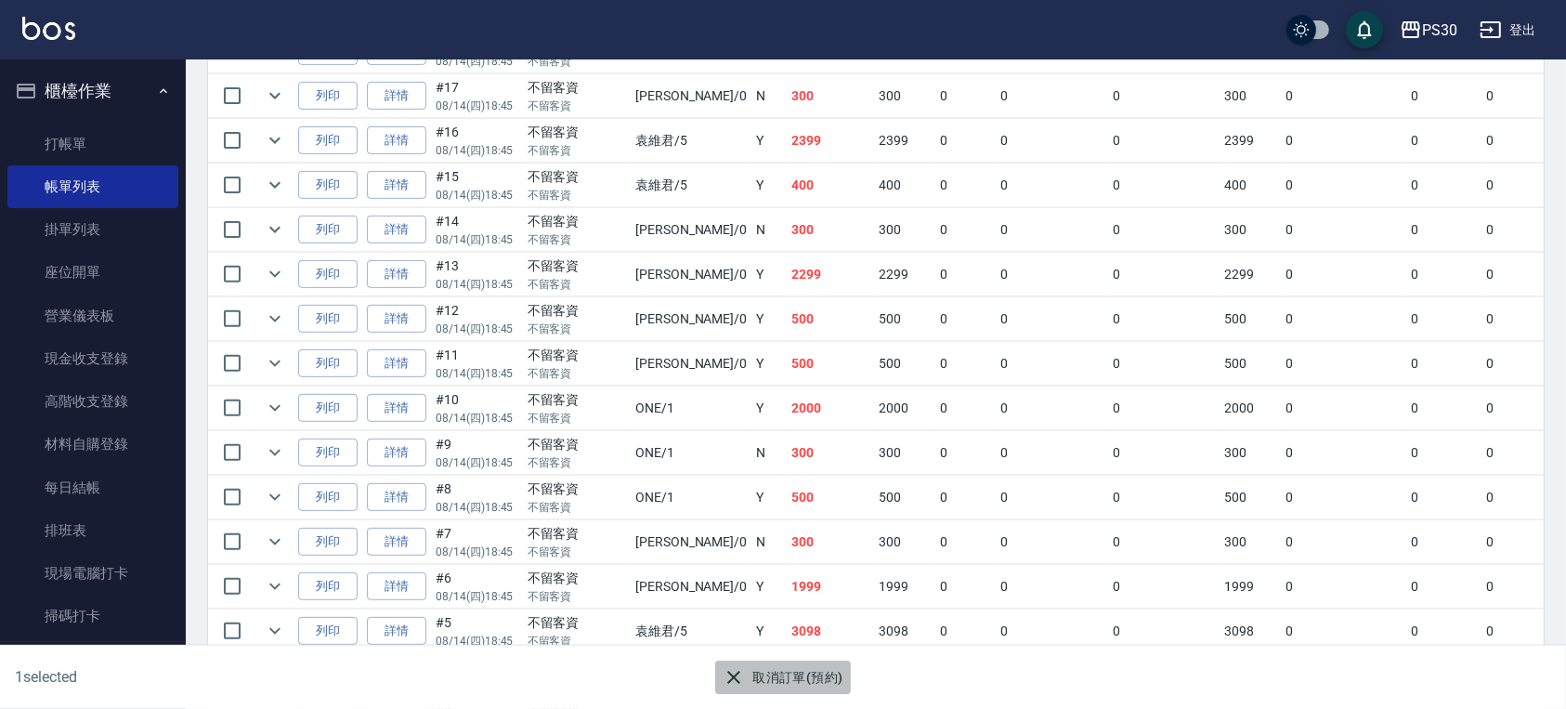
click at [775, 673] on button "取消訂單(預約)" at bounding box center [782, 677] width 135 height 34
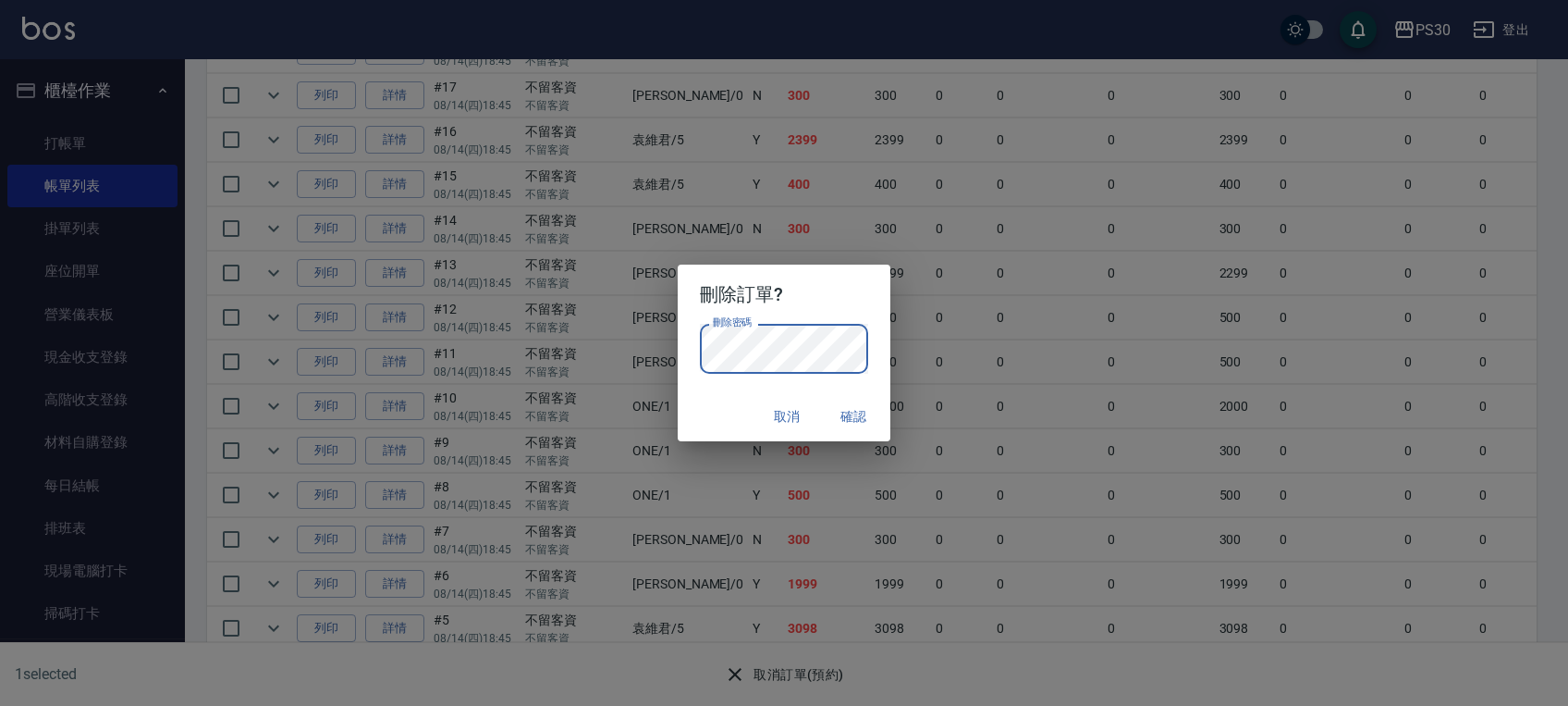
click at [865, 410] on button "確認" at bounding box center [852, 416] width 59 height 34
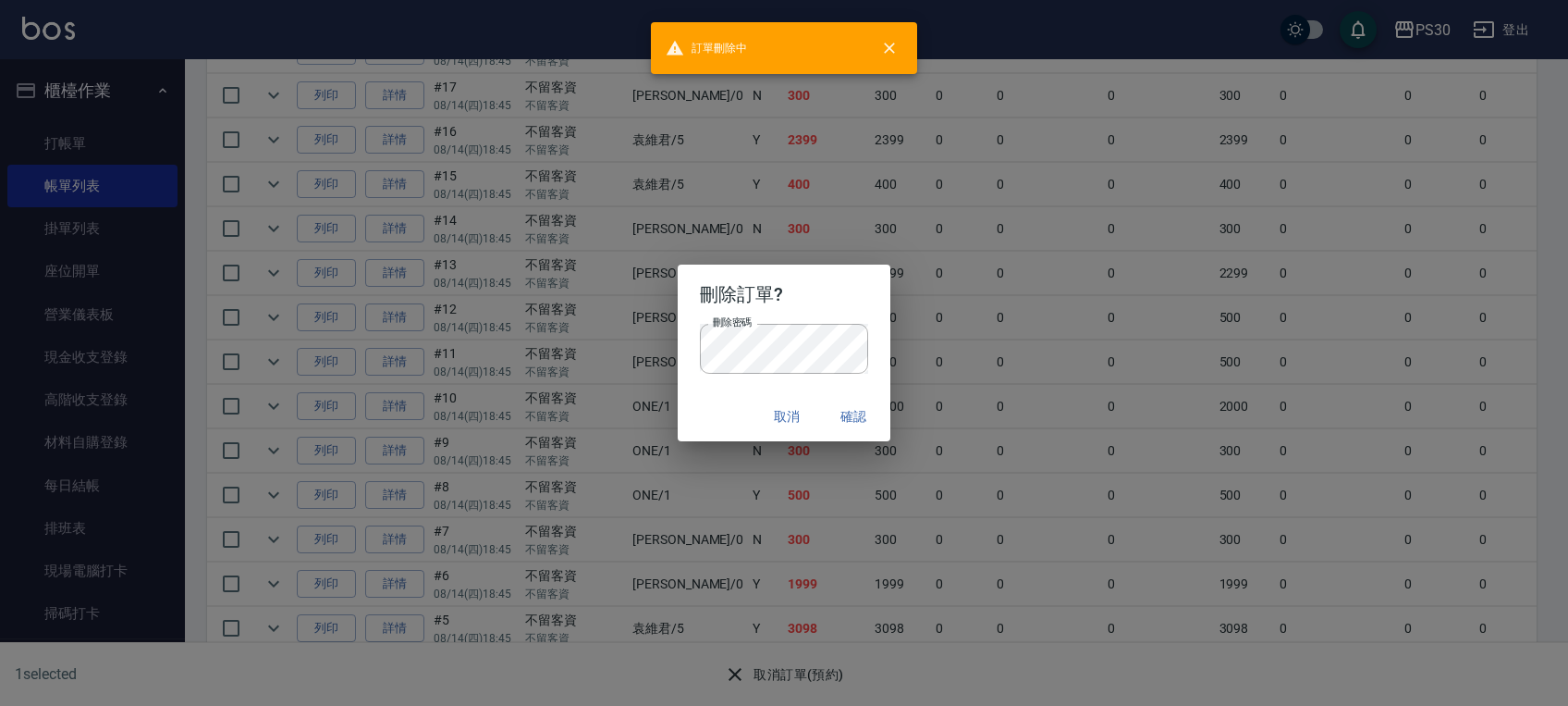
checkbox input "false"
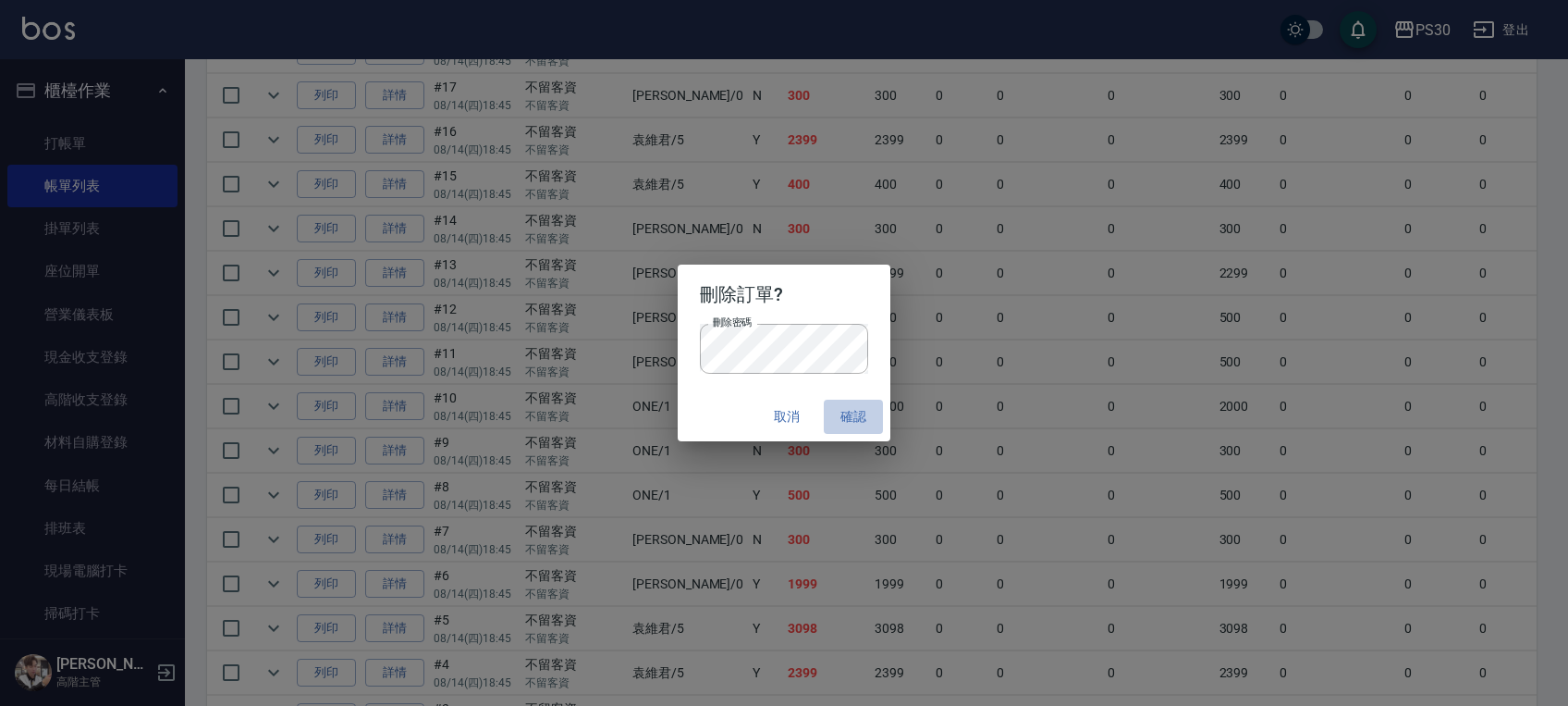
click at [859, 421] on button "確認" at bounding box center [852, 416] width 59 height 34
click at [853, 422] on button "確認" at bounding box center [852, 416] width 59 height 34
click at [842, 418] on button "確認" at bounding box center [852, 416] width 59 height 34
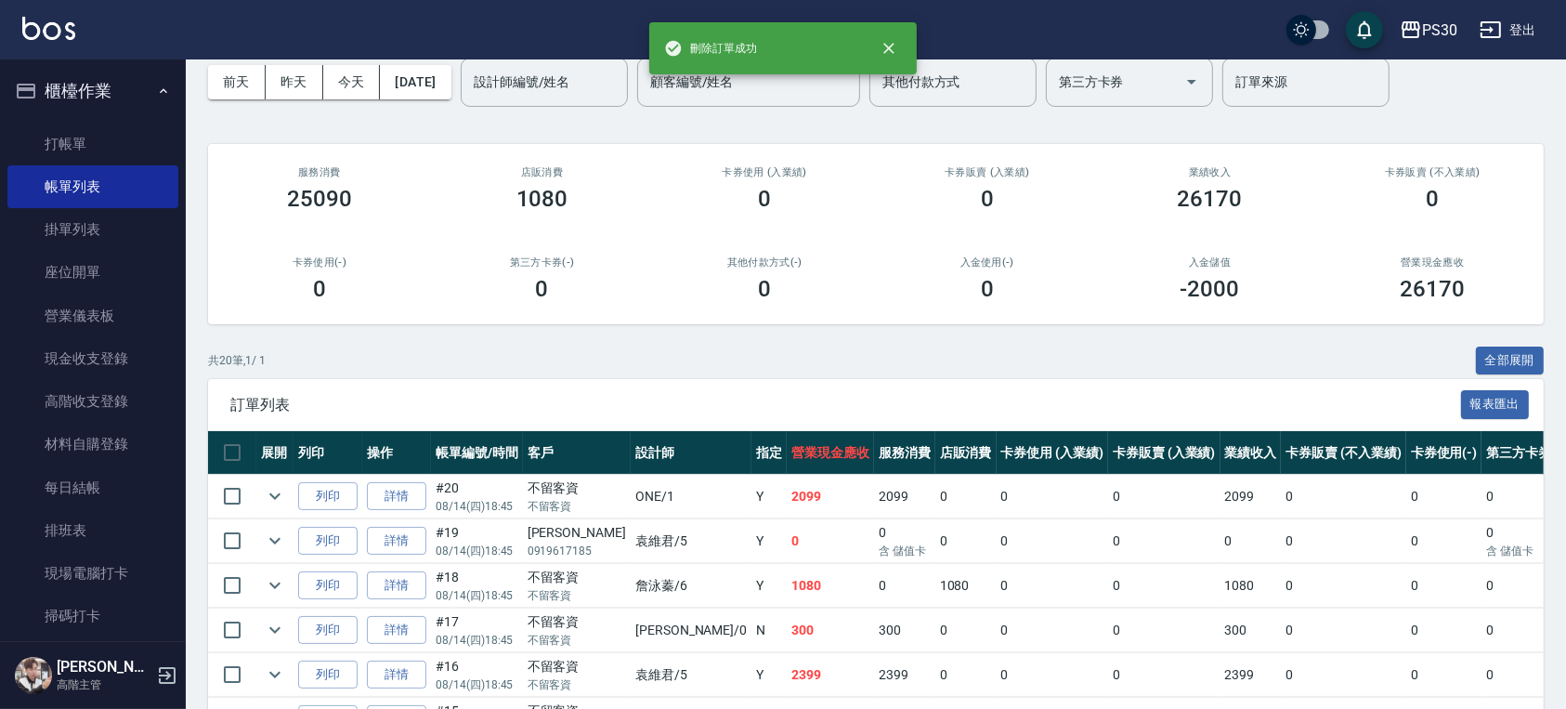
scroll to position [124, 0]
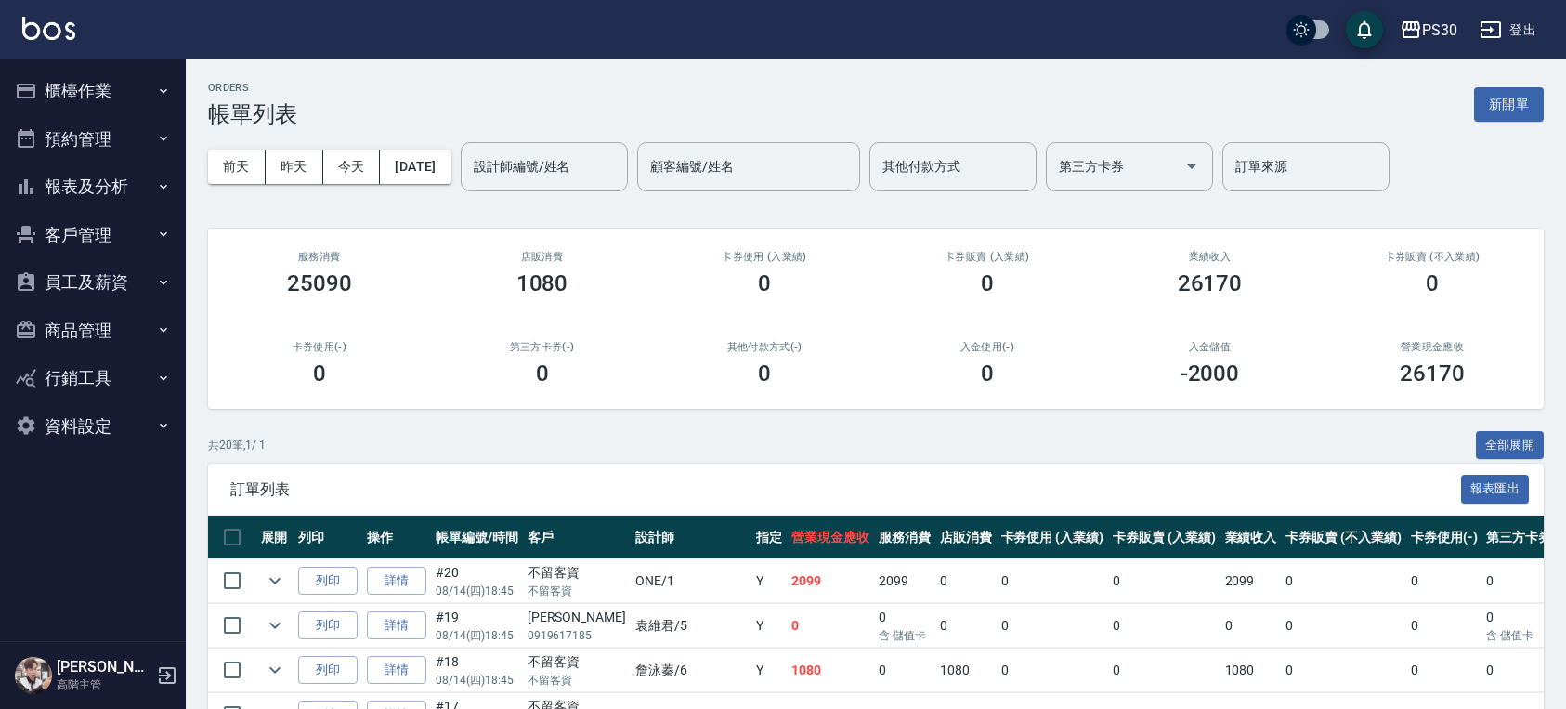
scroll to position [248, 0]
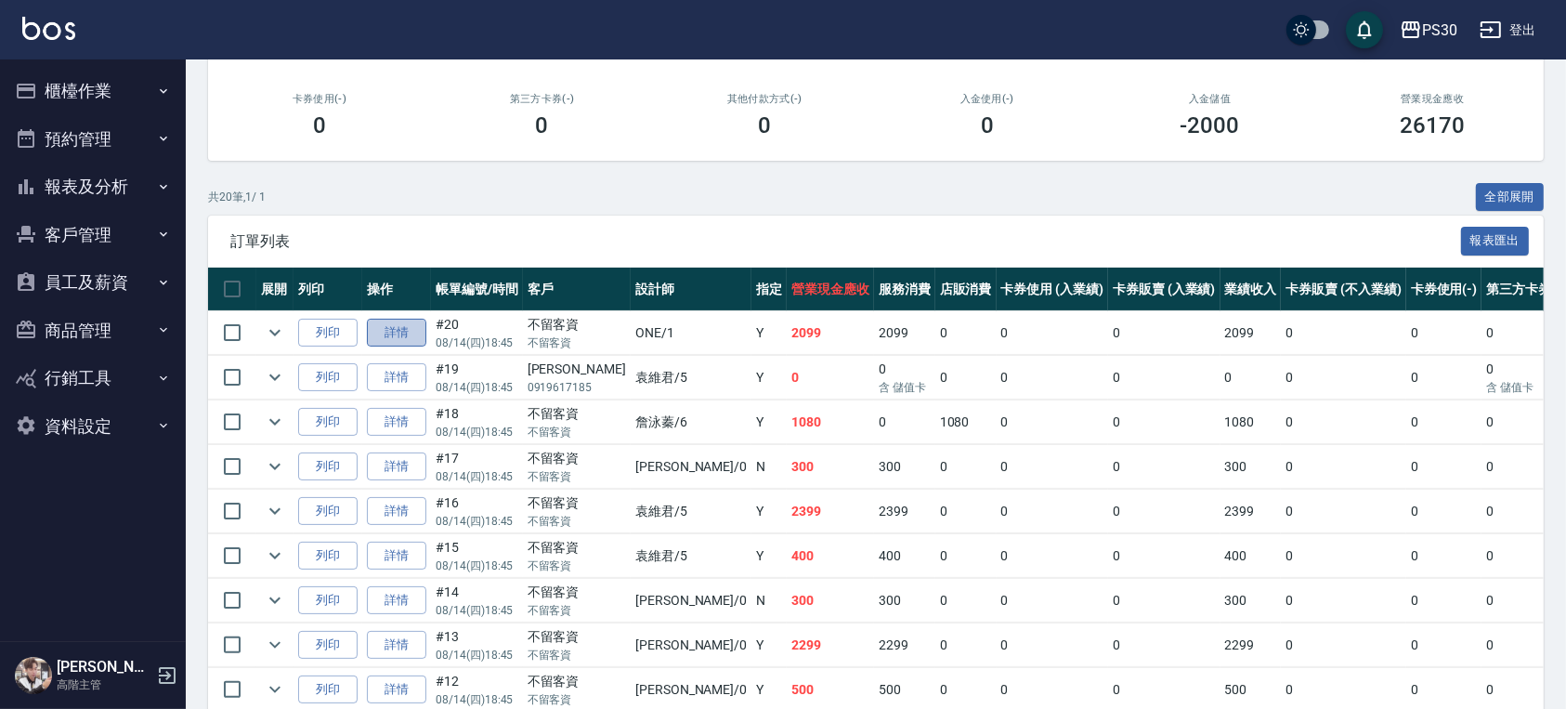
click at [410, 332] on link "詳情" at bounding box center [396, 333] width 59 height 29
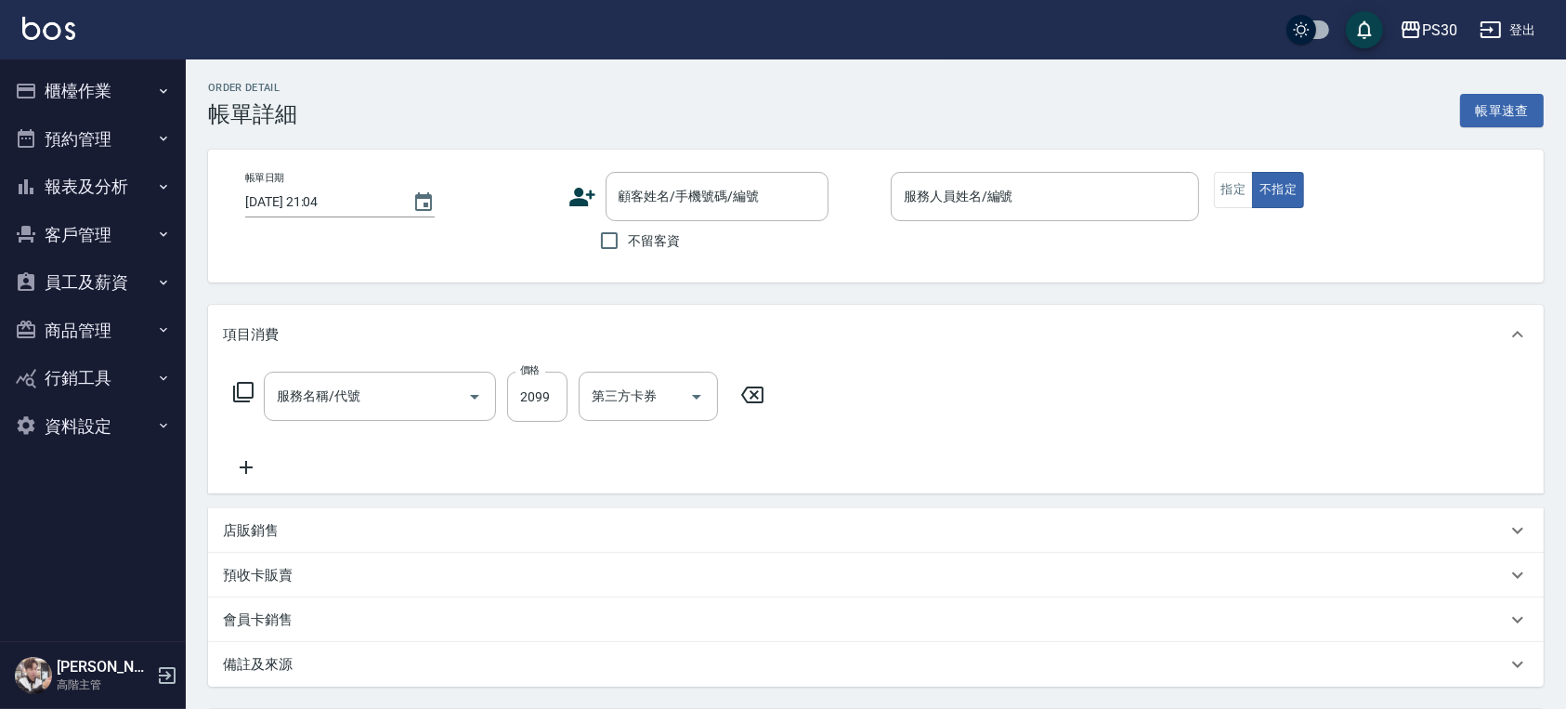
type input "[DATE] 18:45"
checkbox input "true"
type input "ONE-1"
type input "網路燙套B 2299(0801)"
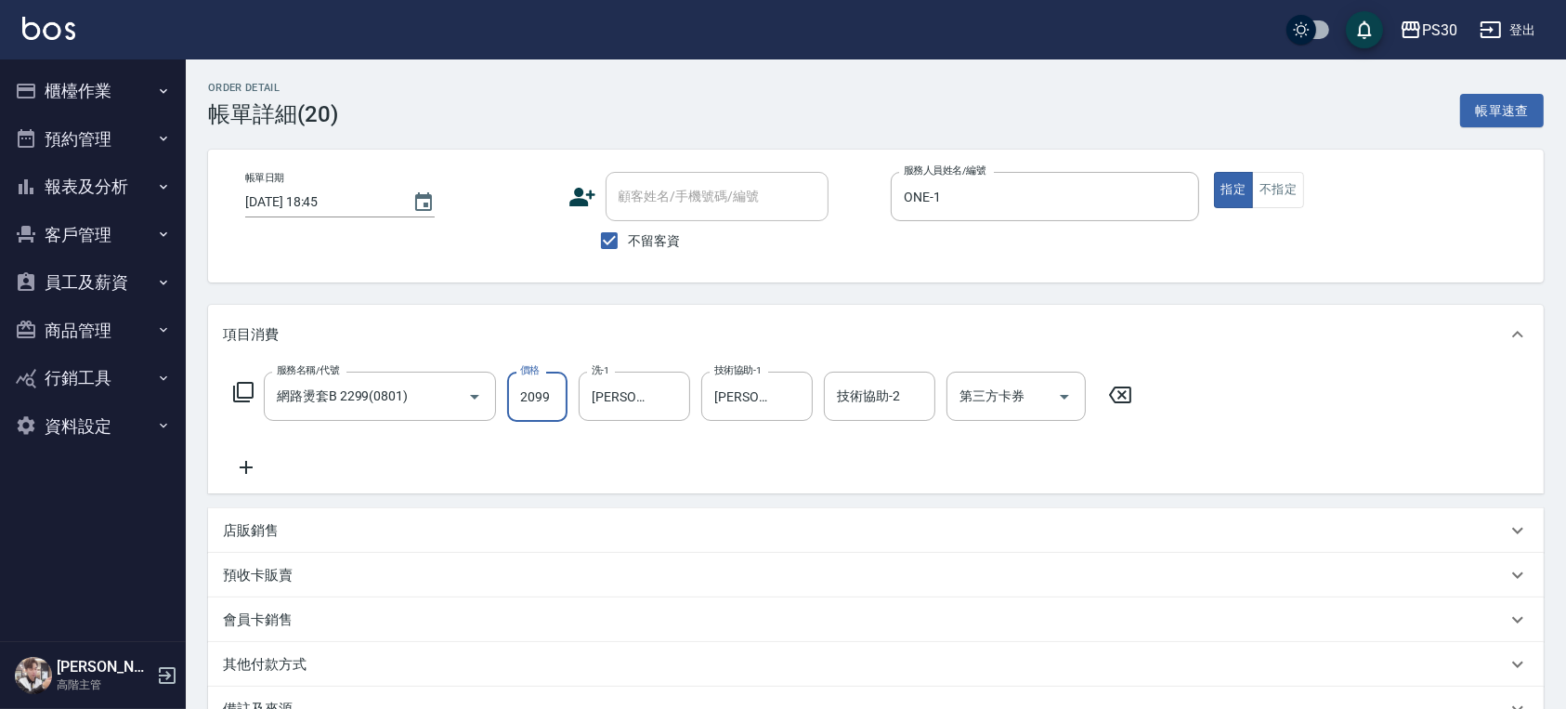
click at [521, 408] on input "2099" at bounding box center [537, 396] width 60 height 50
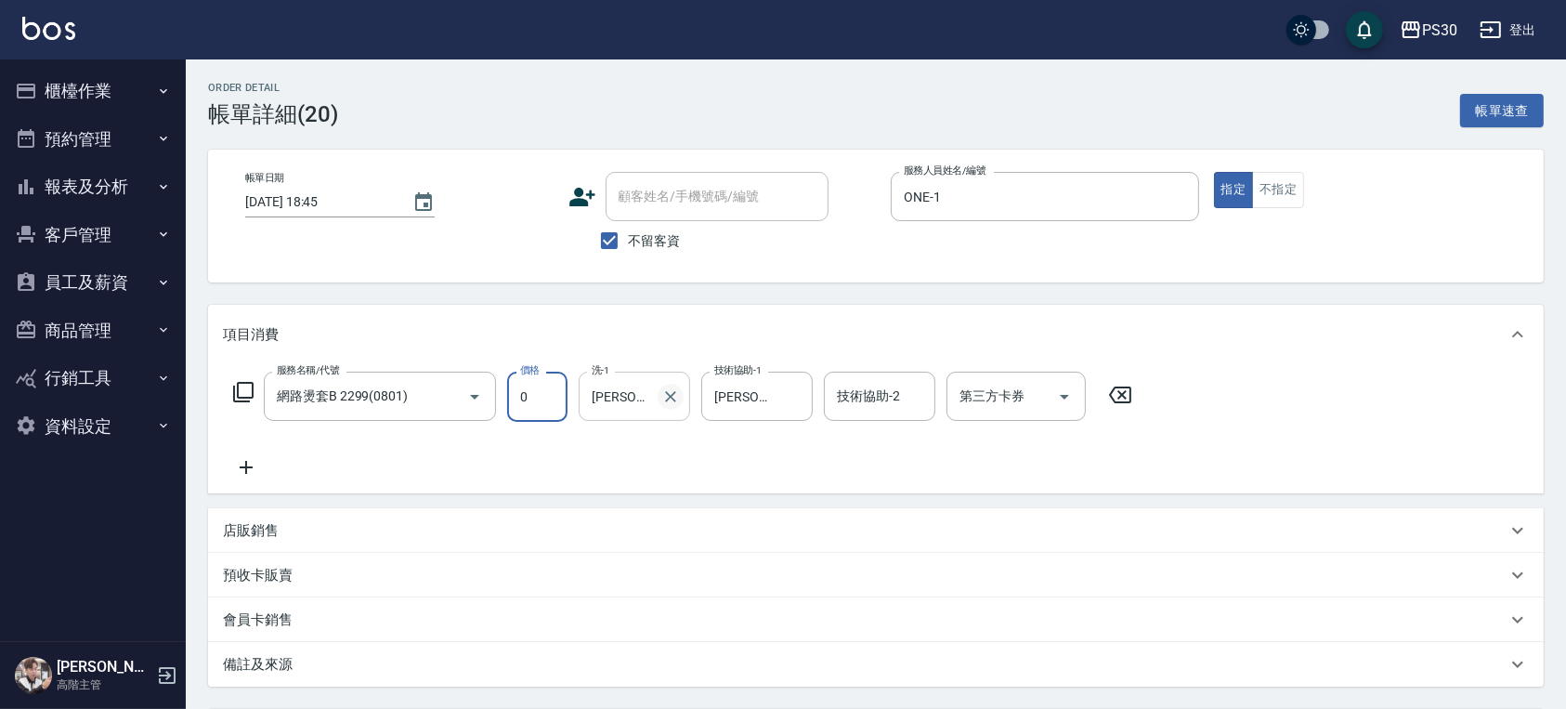
click at [671, 400] on icon "Clear" at bounding box center [670, 396] width 19 height 19
type input "0"
click at [801, 390] on icon "Clear" at bounding box center [793, 396] width 19 height 19
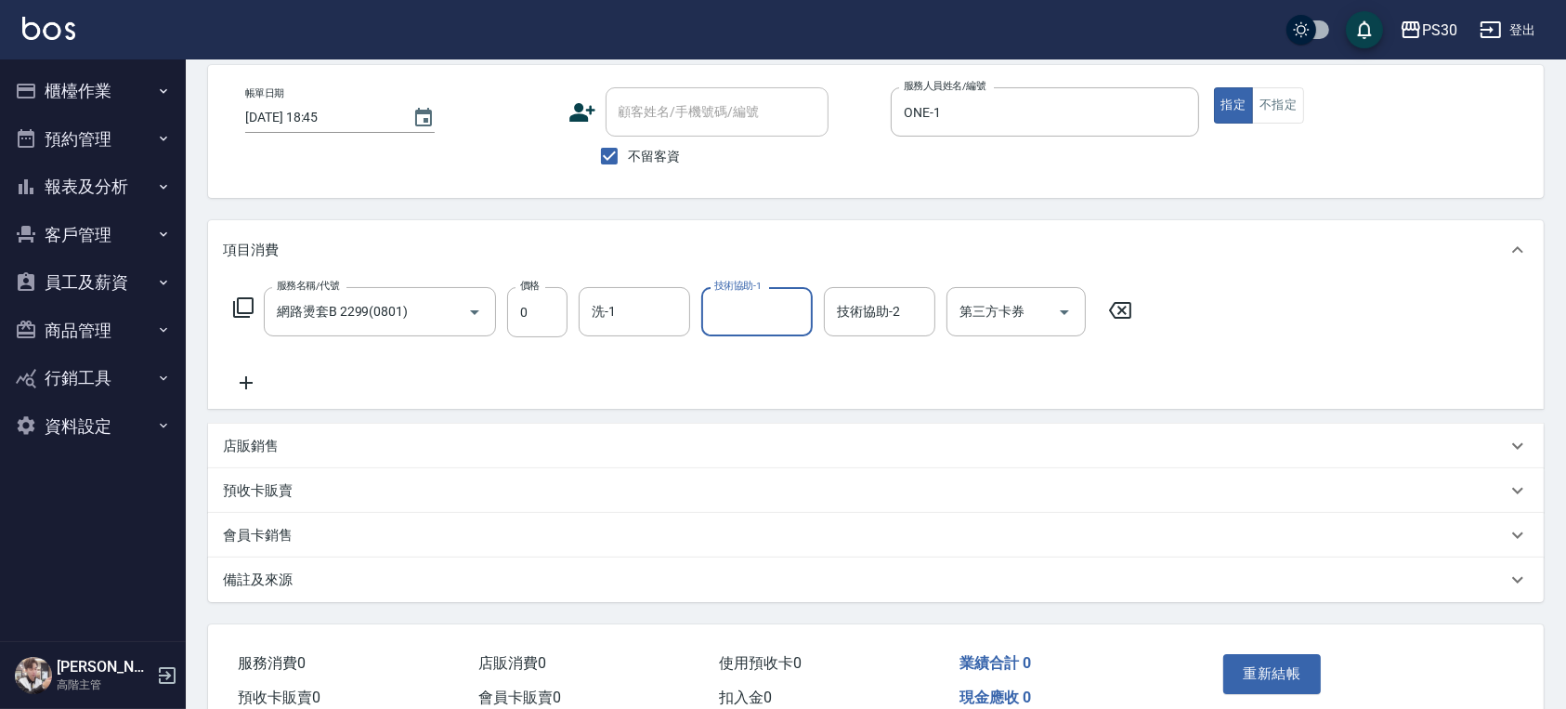
scroll to position [124, 0]
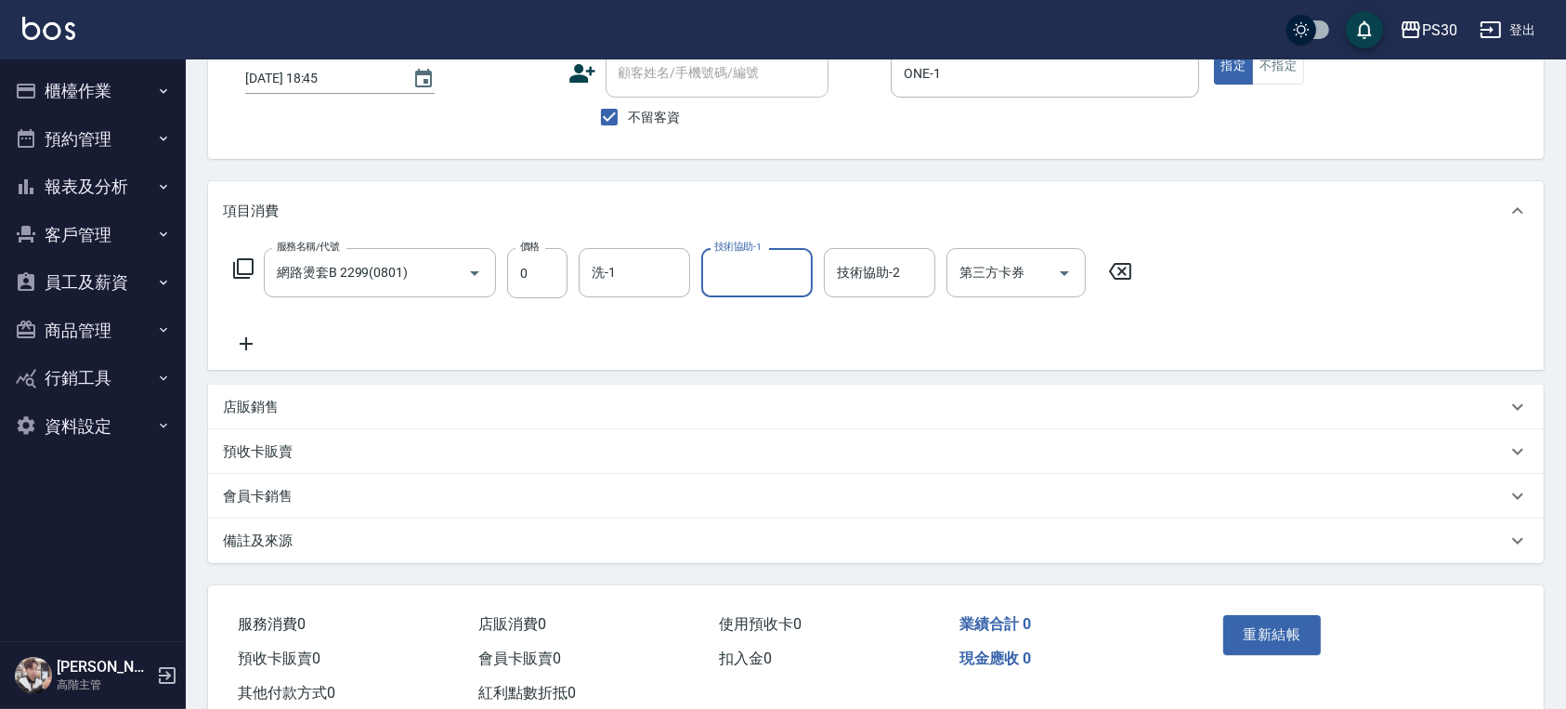
click at [761, 414] on div "店販銷售" at bounding box center [864, 407] width 1283 height 20
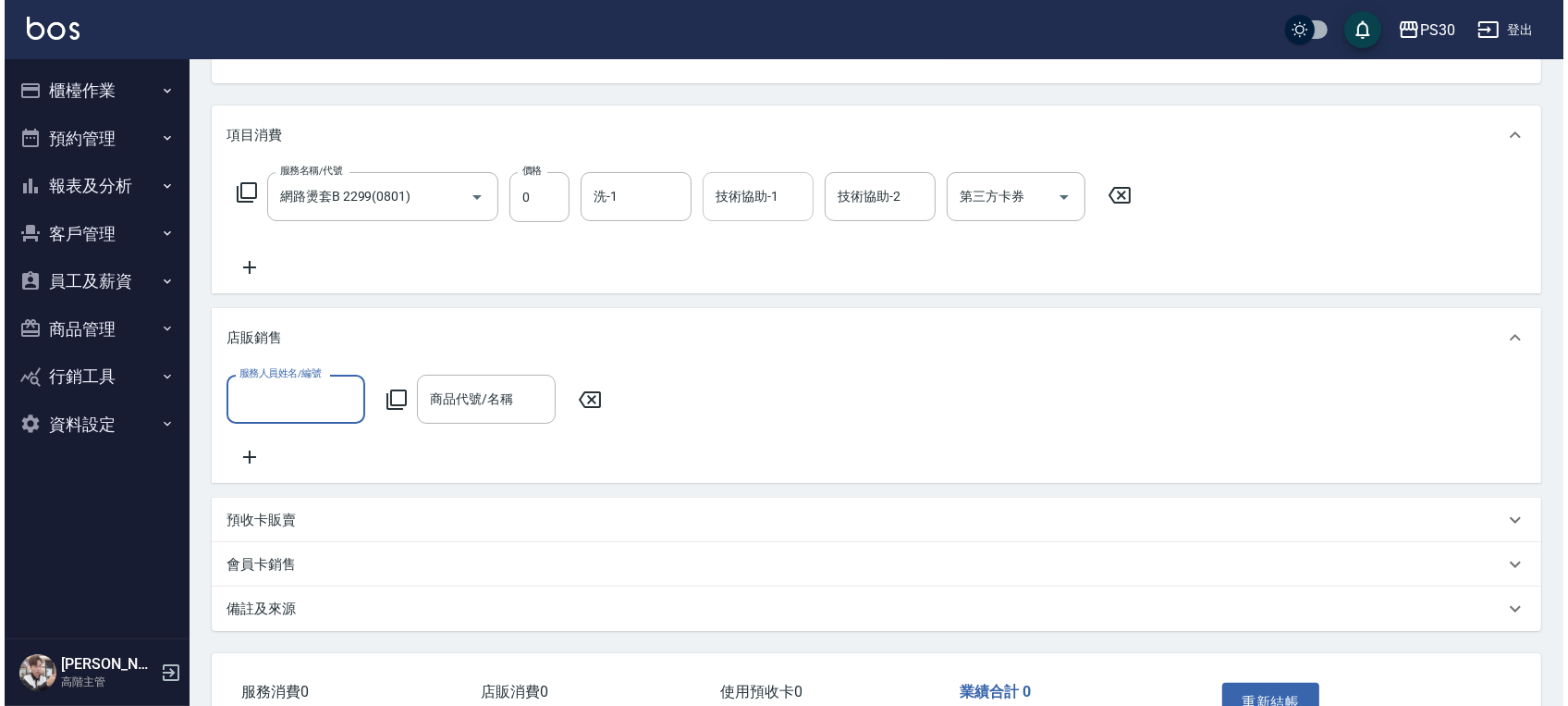
scroll to position [340, 0]
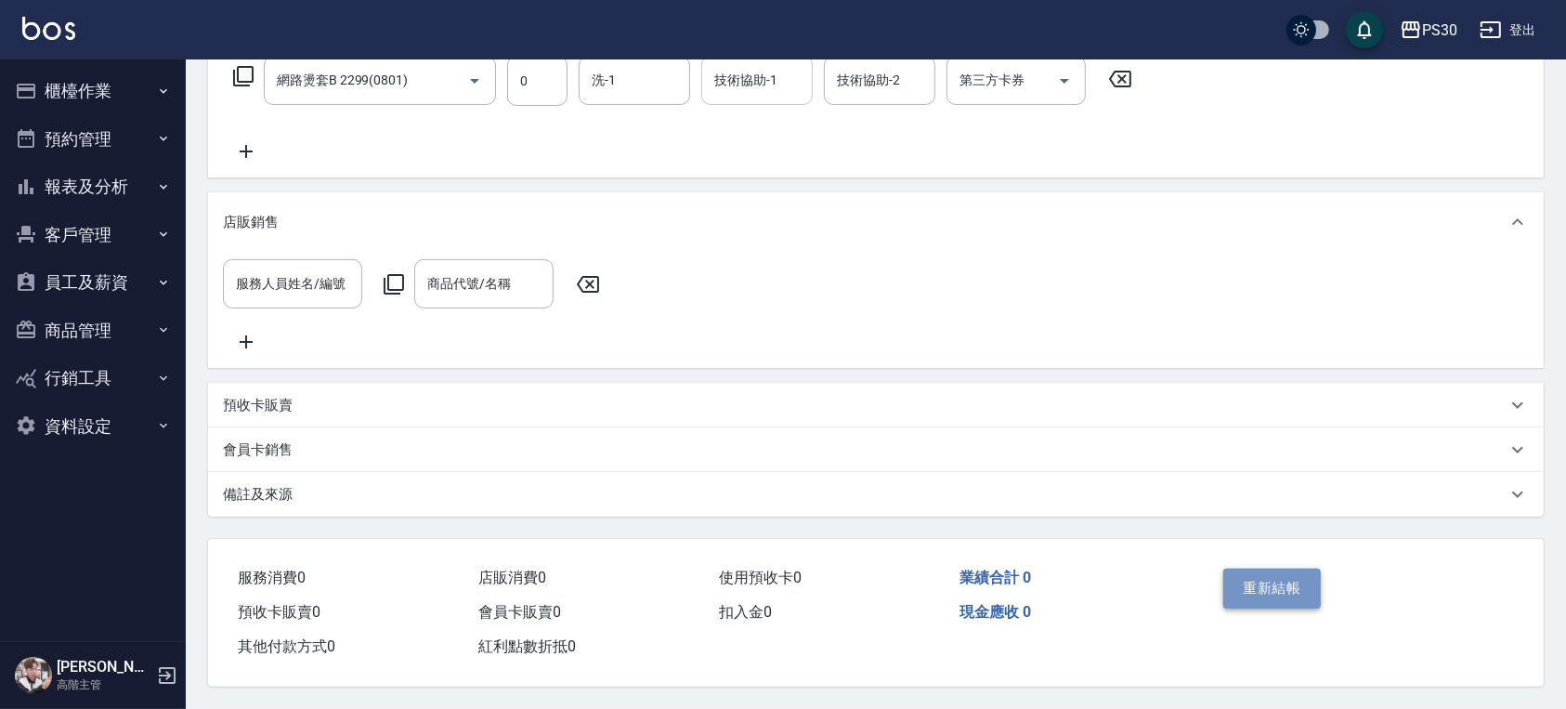
click at [1238, 584] on button "重新結帳" at bounding box center [1272, 587] width 98 height 39
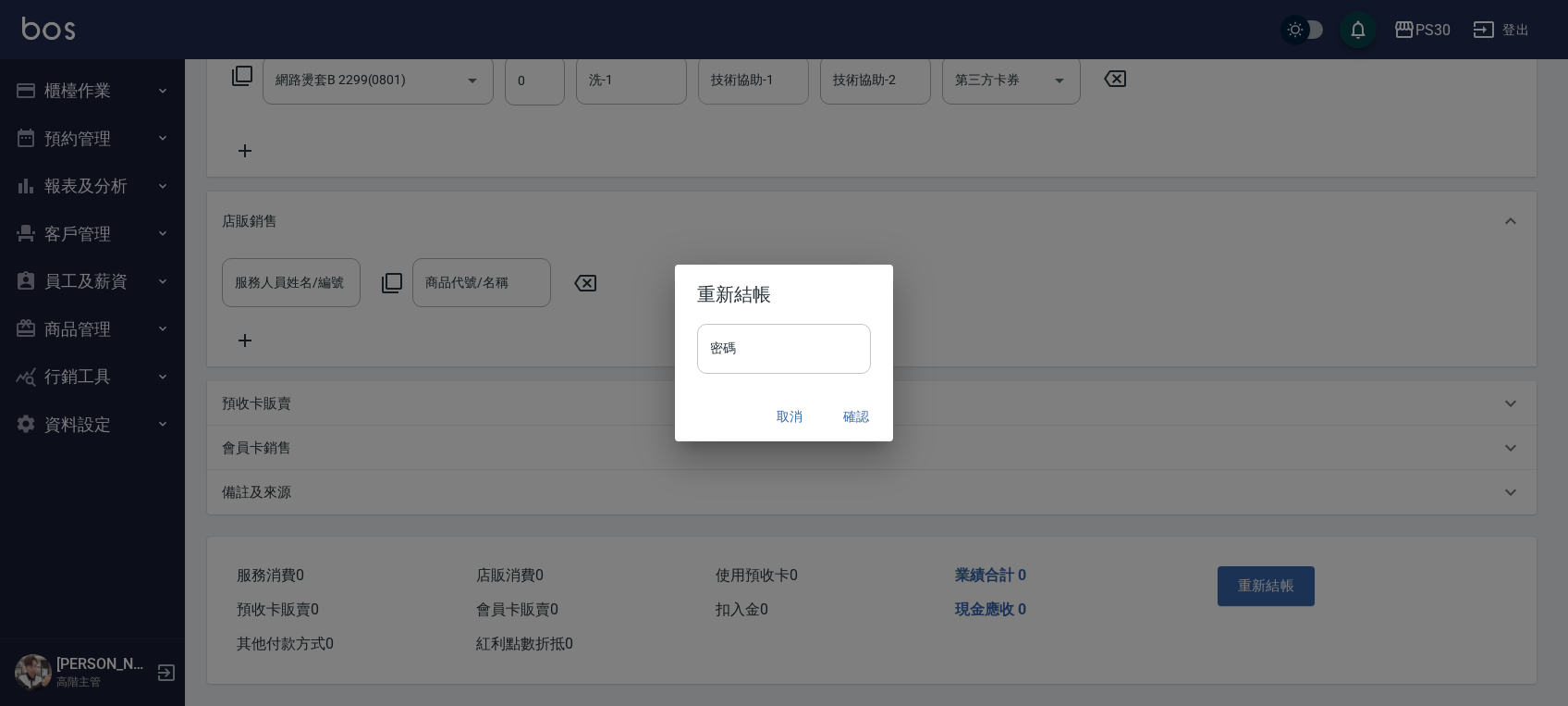
click at [746, 331] on input "密碼" at bounding box center [784, 349] width 174 height 50
type input "**********"
click at [746, 331] on input "**********" at bounding box center [784, 349] width 174 height 50
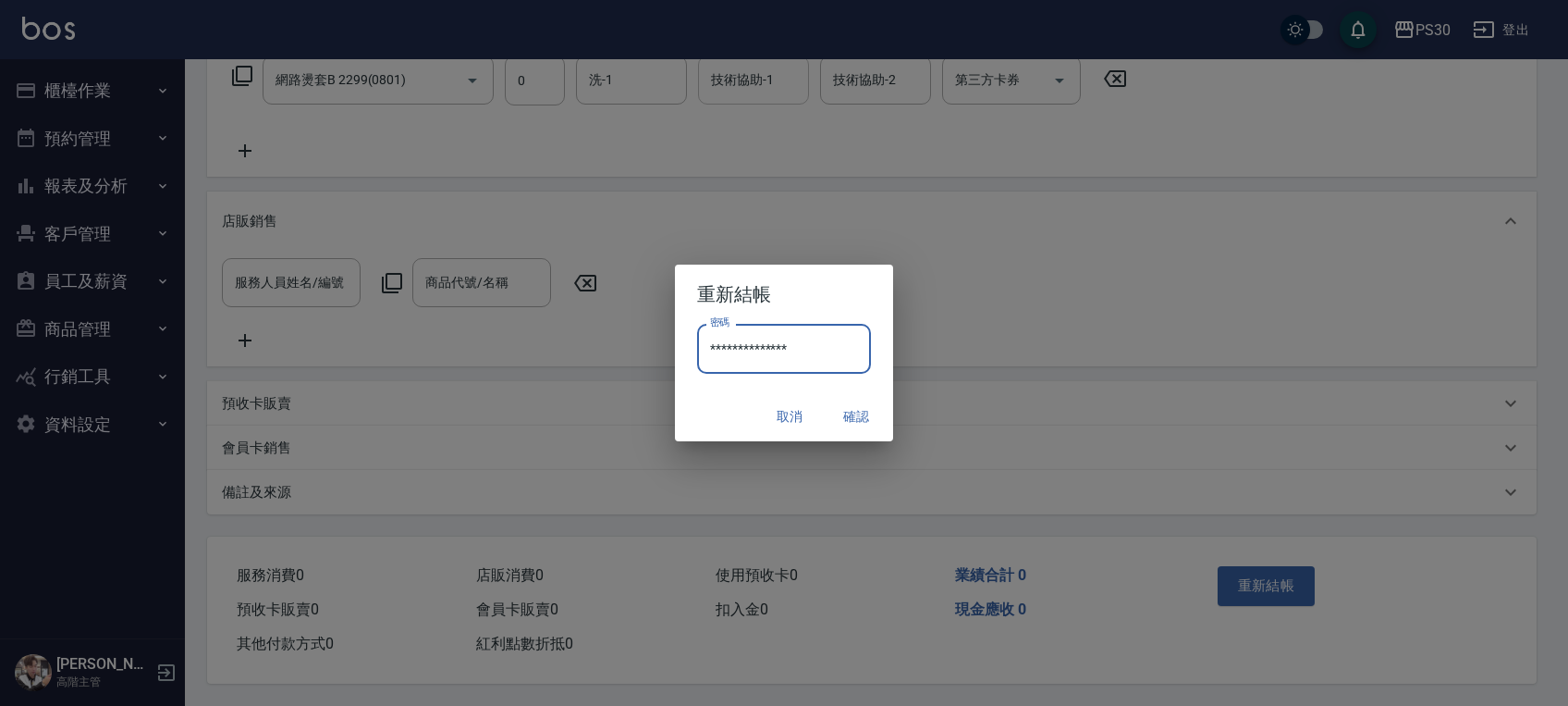
click at [746, 331] on input "**********" at bounding box center [784, 349] width 174 height 50
type input "*"
type input "*******"
click at [847, 417] on button "確認" at bounding box center [855, 416] width 59 height 34
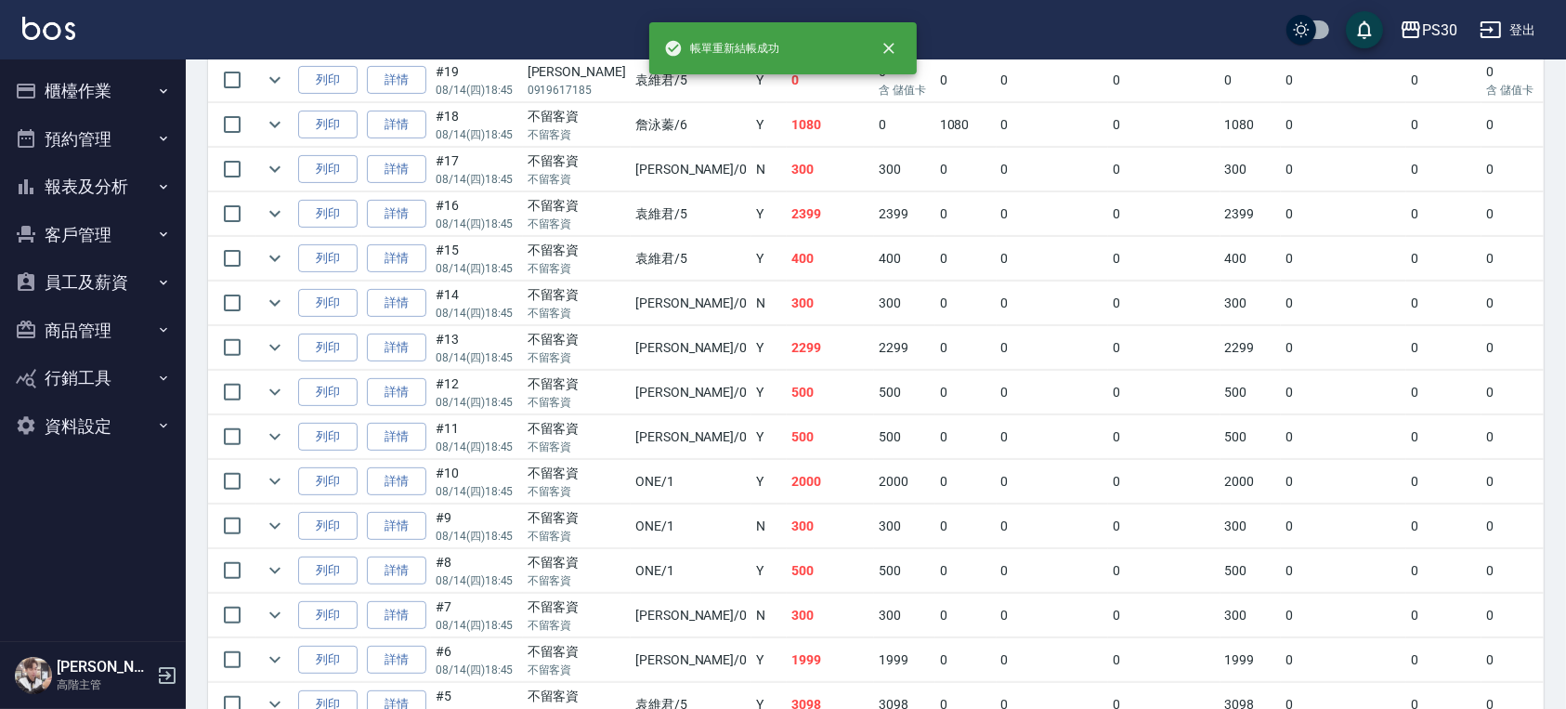
scroll to position [618, 0]
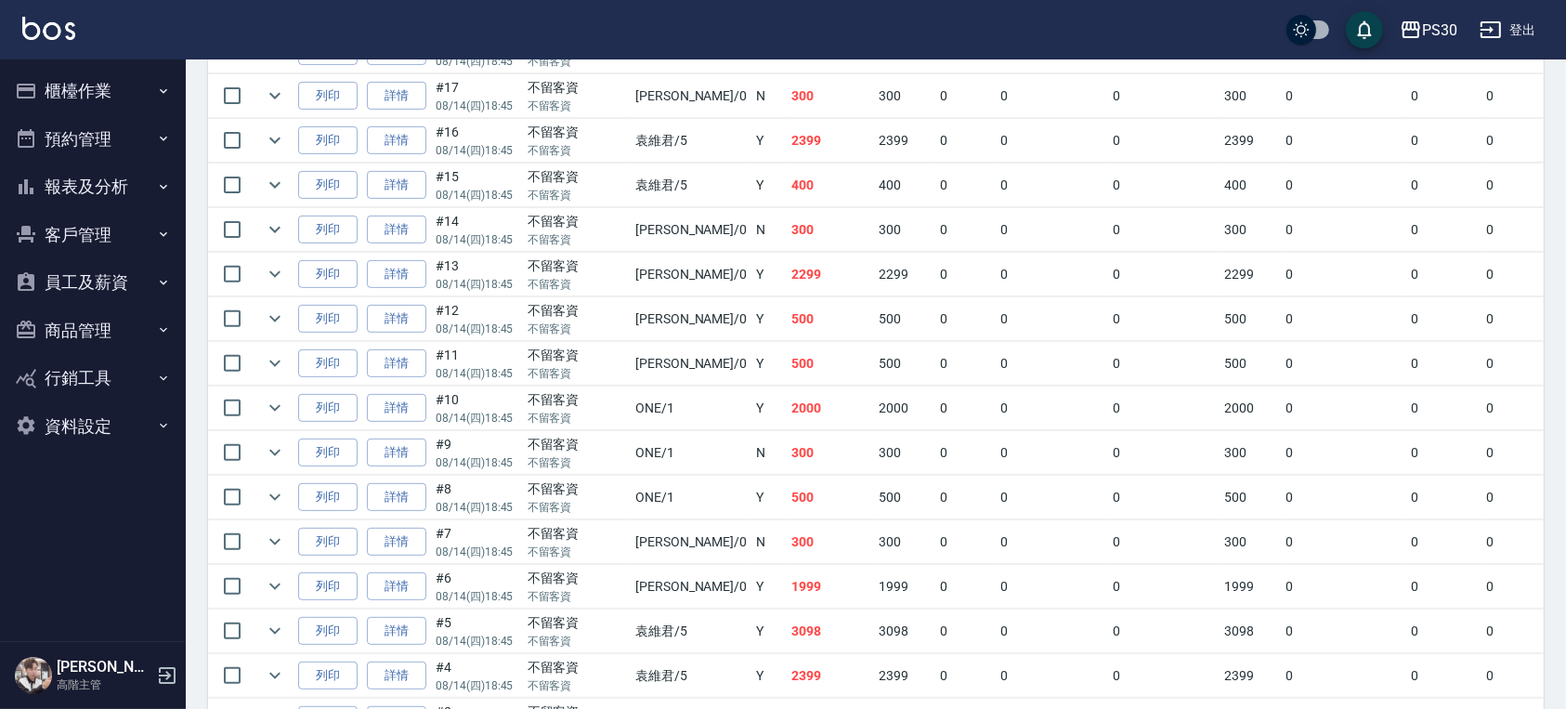
click at [75, 181] on button "報表及分析" at bounding box center [92, 187] width 171 height 48
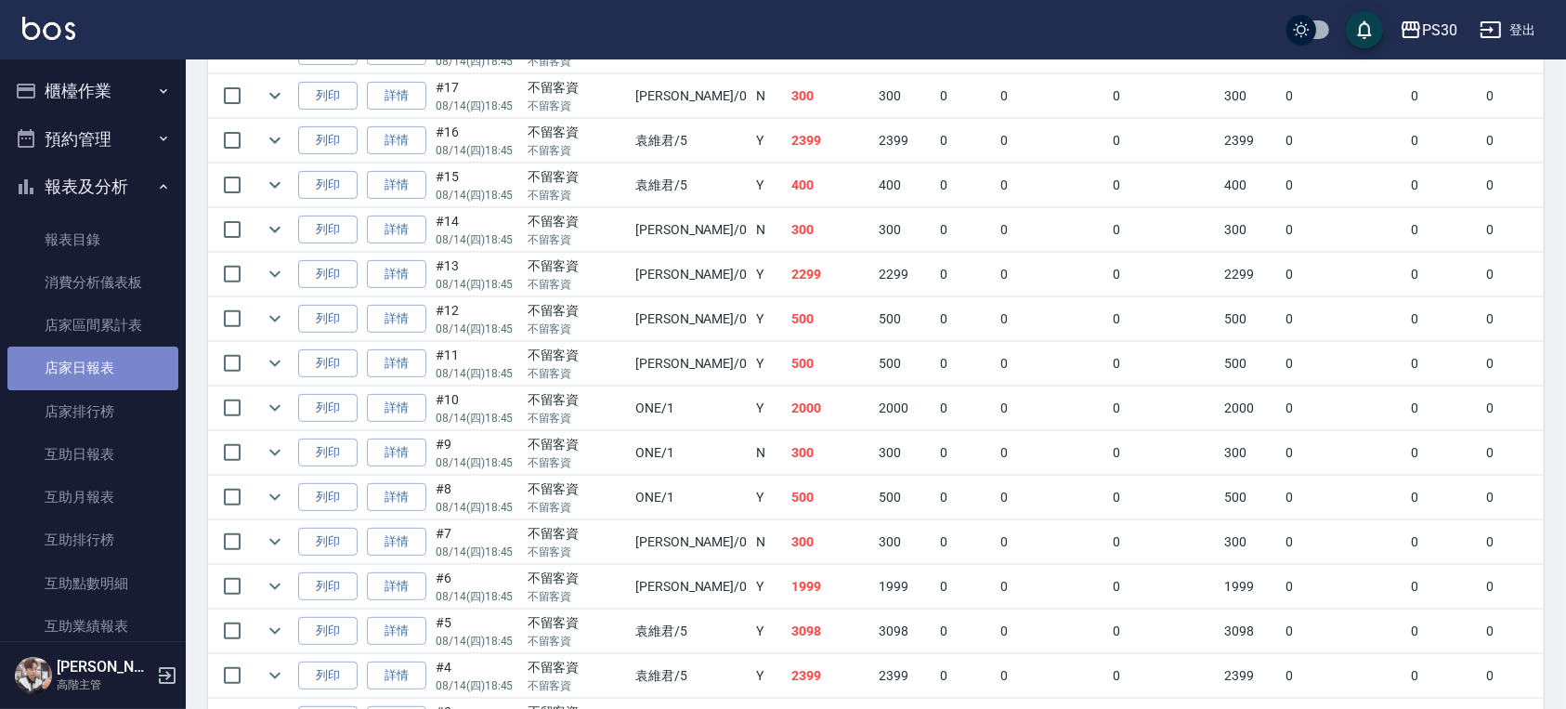
click at [102, 359] on link "店家日報表" at bounding box center [92, 367] width 171 height 43
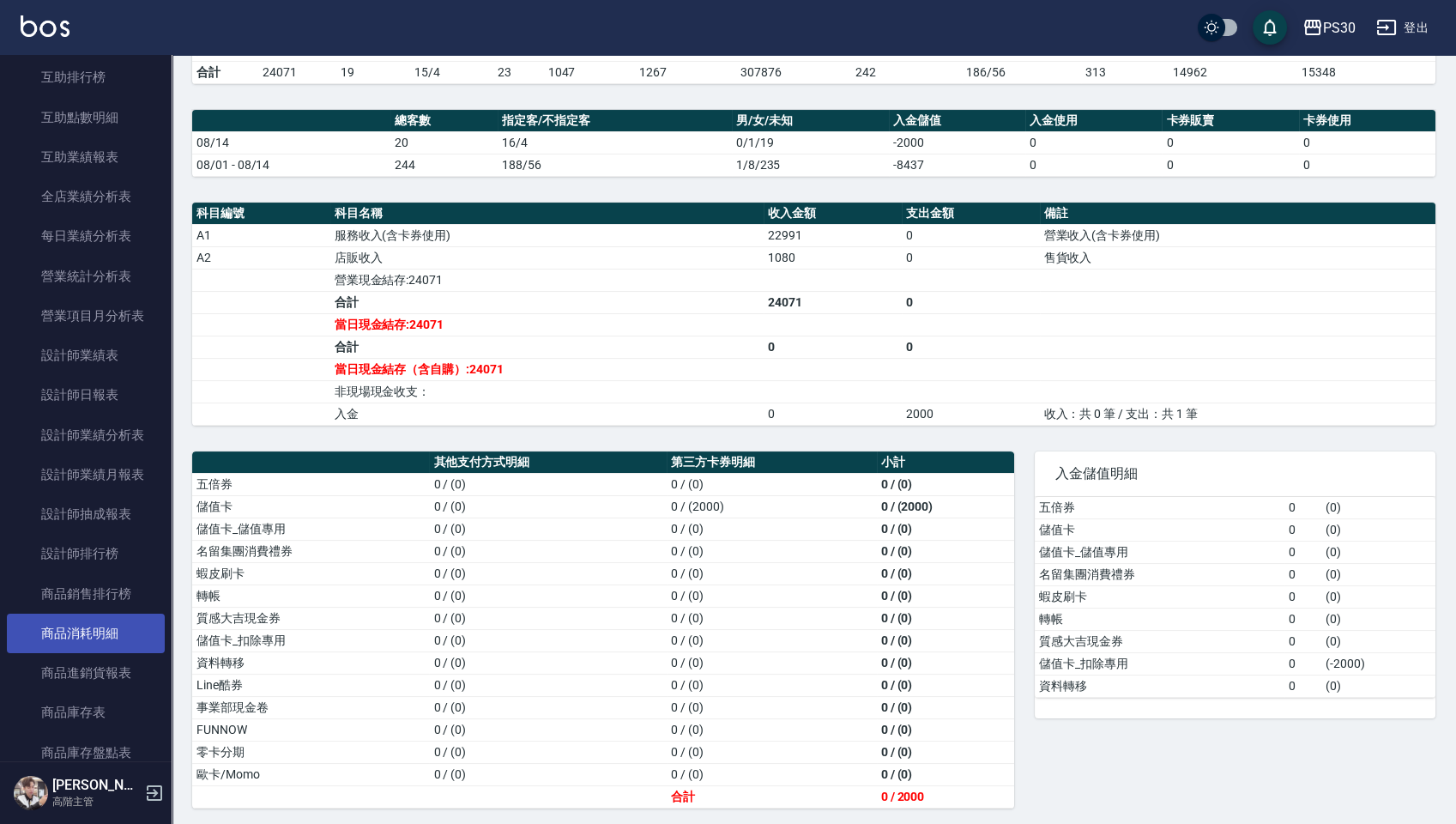
scroll to position [457, 0]
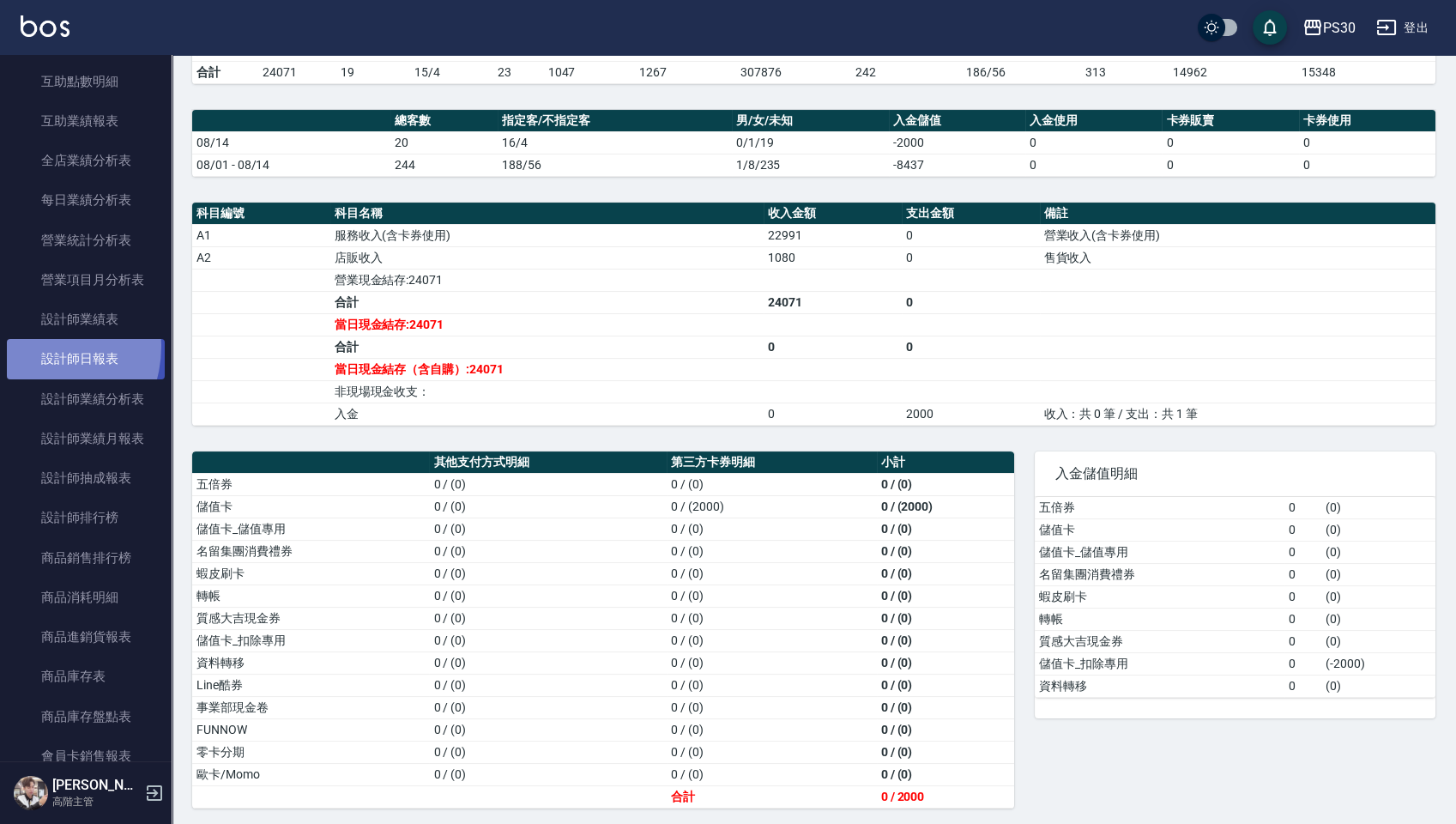
click at [37, 346] on link "設計師日報表" at bounding box center [85, 358] width 158 height 40
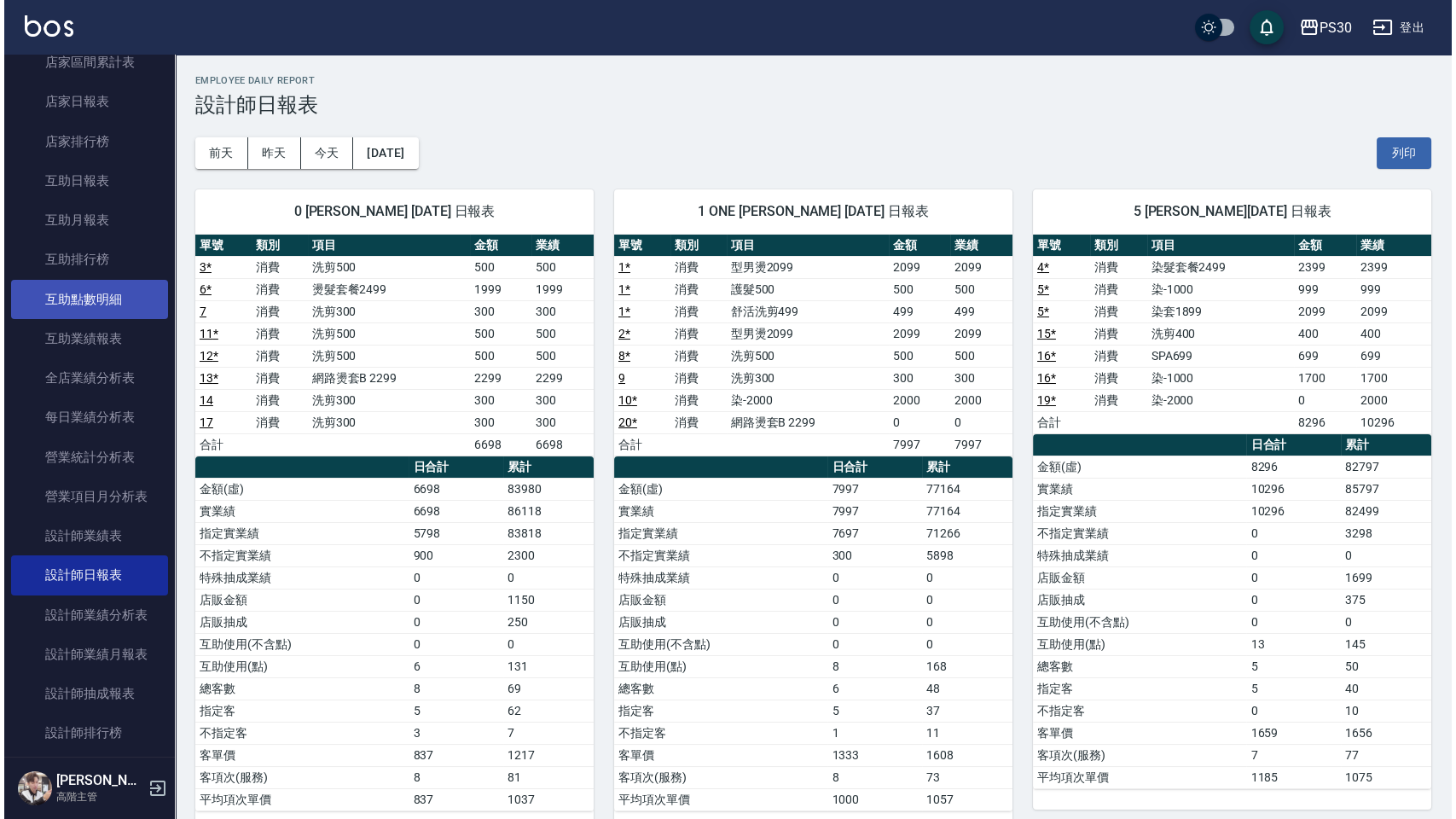
scroll to position [227, 0]
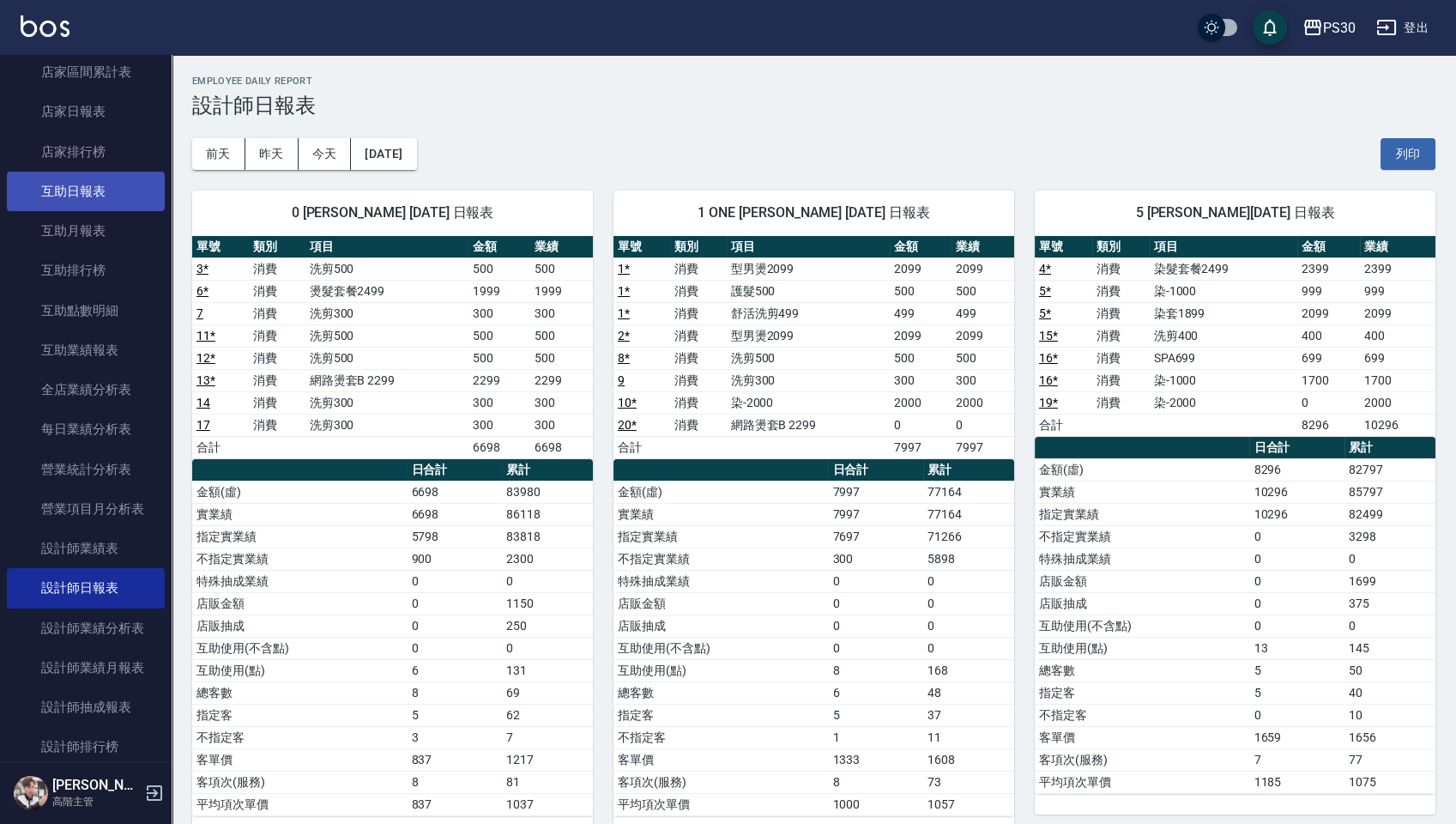
click at [91, 202] on link "互助日報表" at bounding box center [85, 191] width 158 height 40
